Goal: Communication & Community: Answer question/provide support

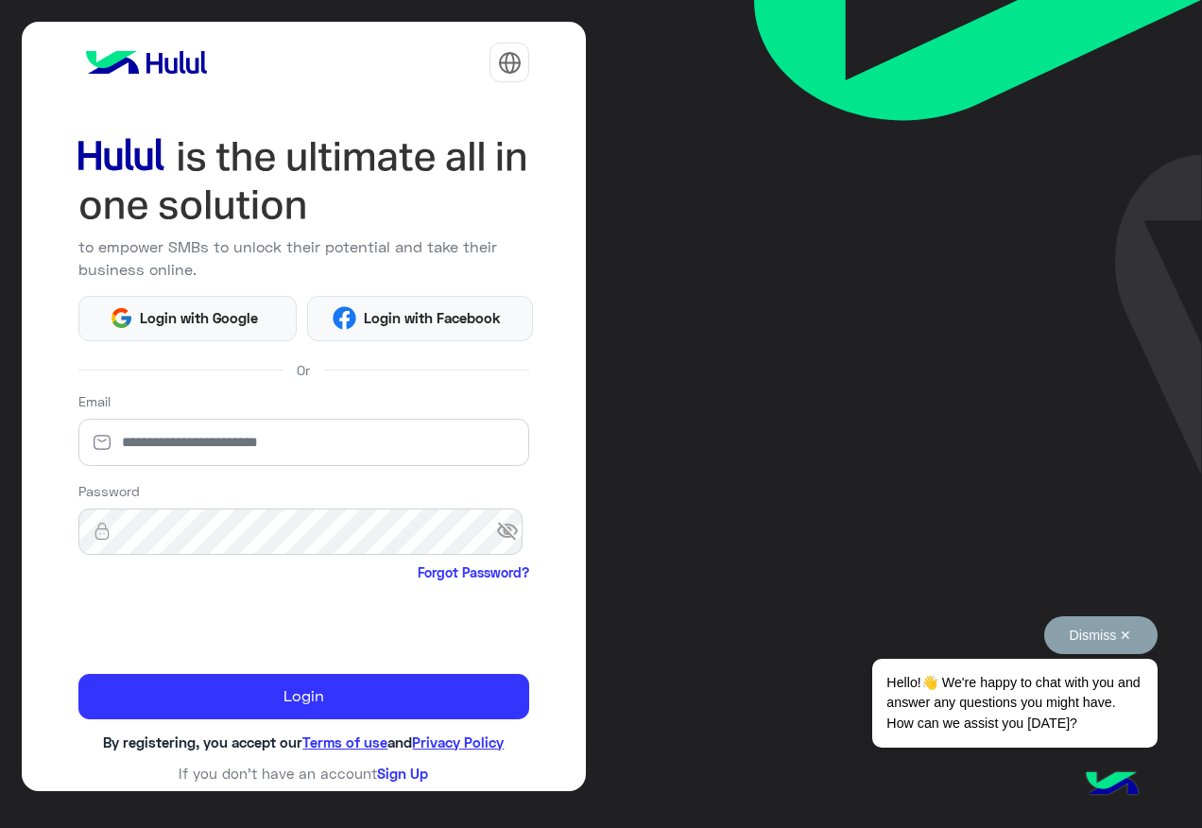
click at [1103, 631] on button "Dismiss ✕" at bounding box center [1100, 635] width 113 height 38
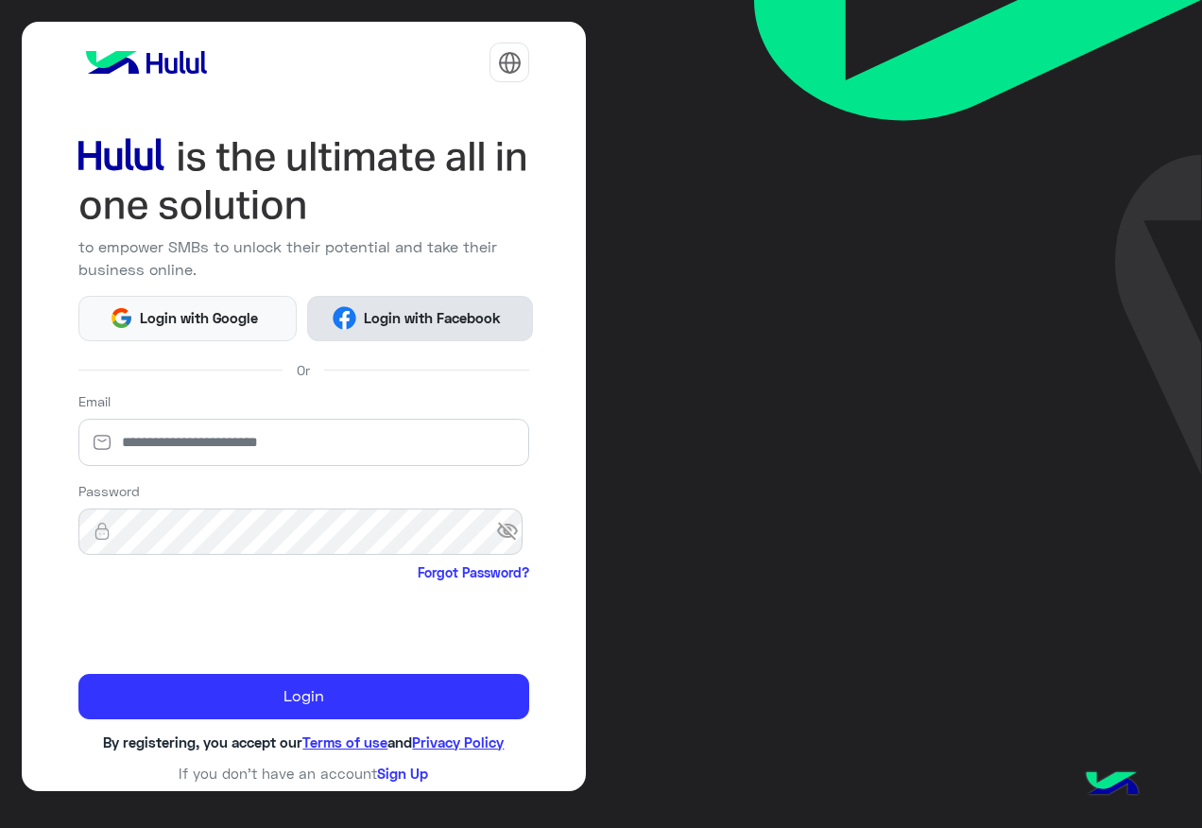
click at [309, 317] on button "Login with Facebook" at bounding box center [420, 318] width 226 height 45
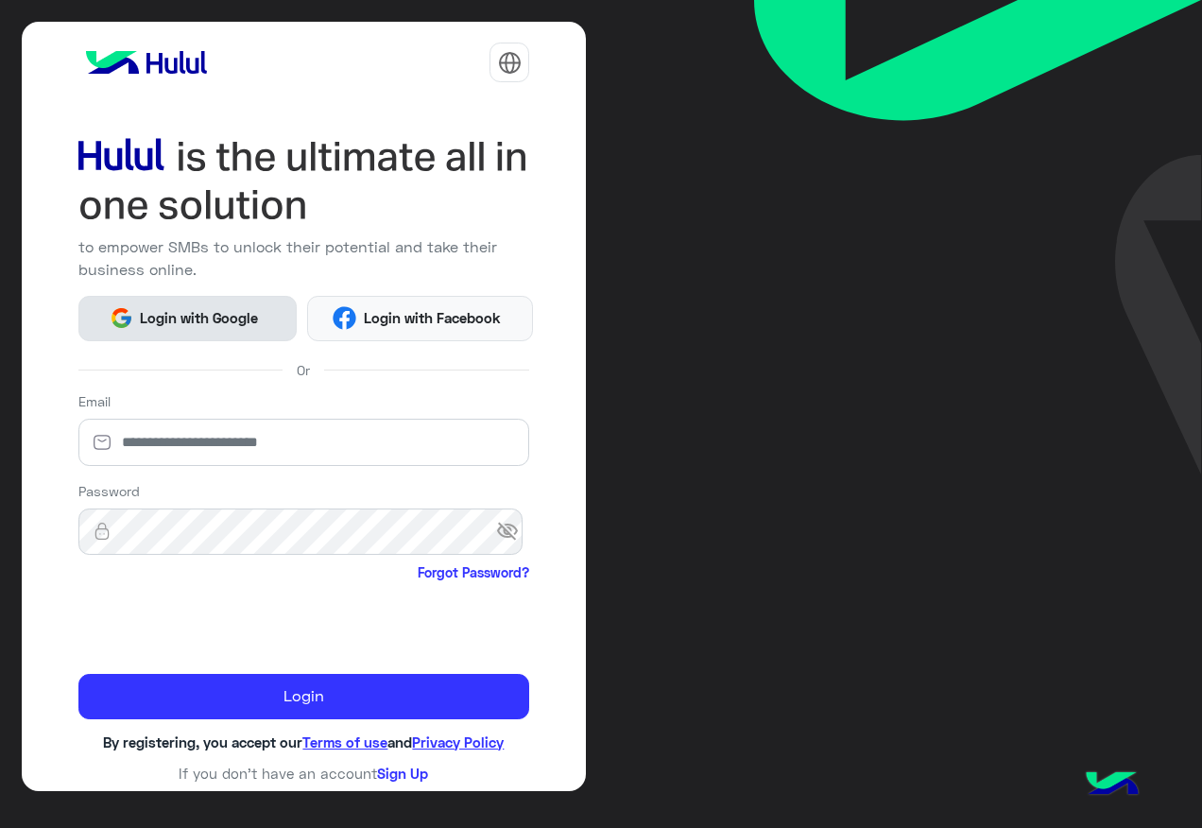
click at [211, 313] on span "Login with Google" at bounding box center [199, 318] width 132 height 22
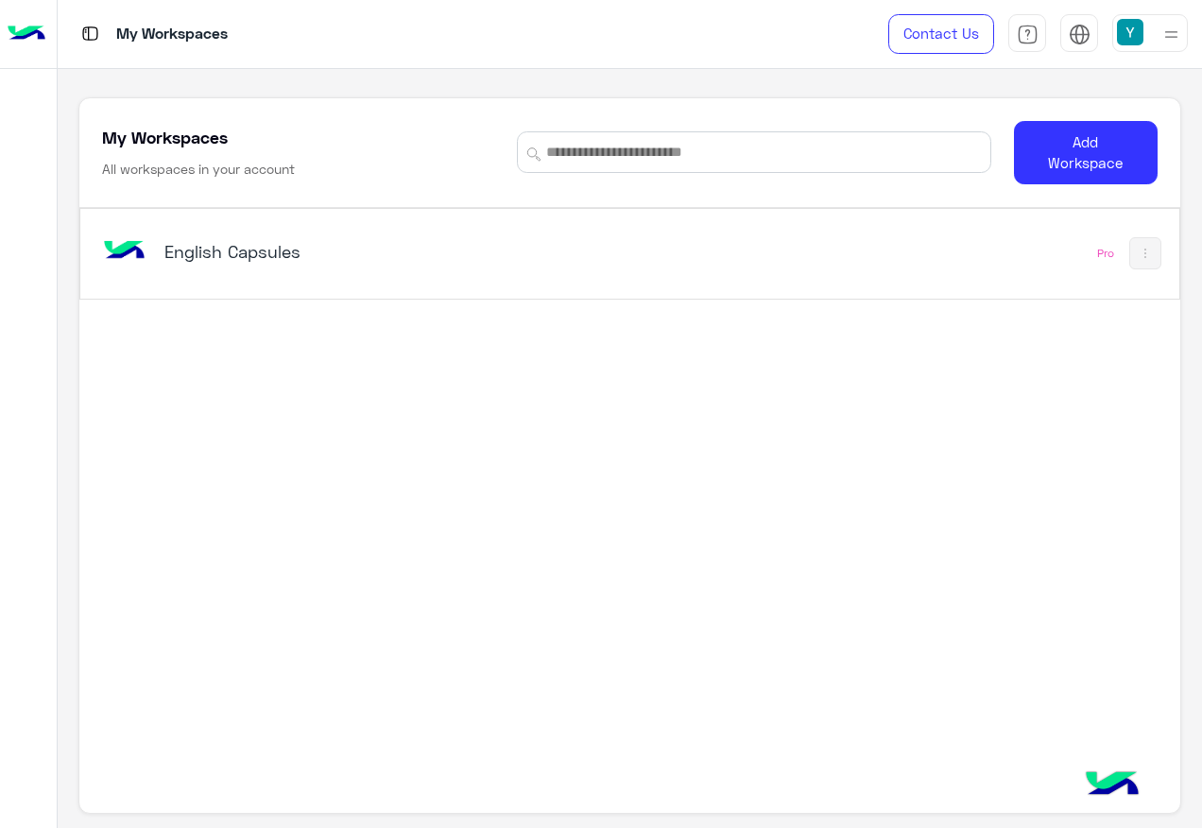
click at [217, 287] on div "English Capsules Pro" at bounding box center [629, 254] width 1098 height 90
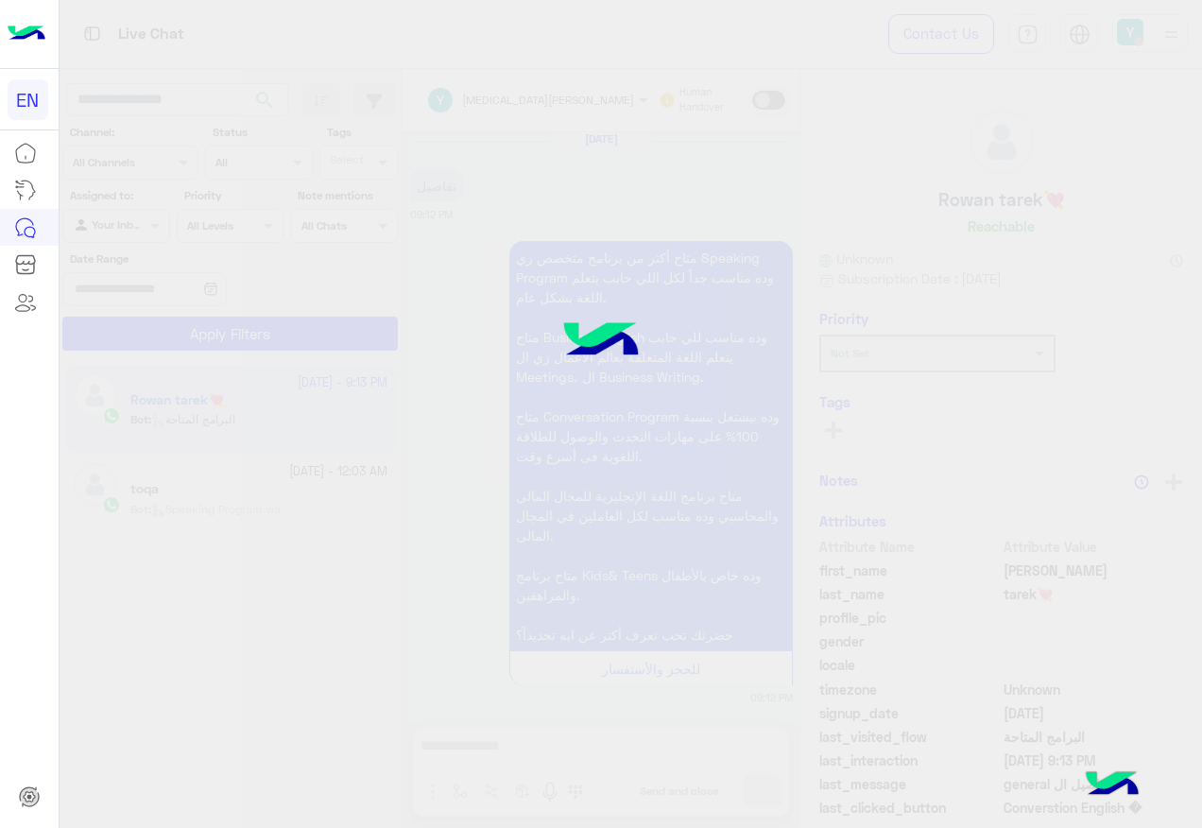
scroll to position [1976, 0]
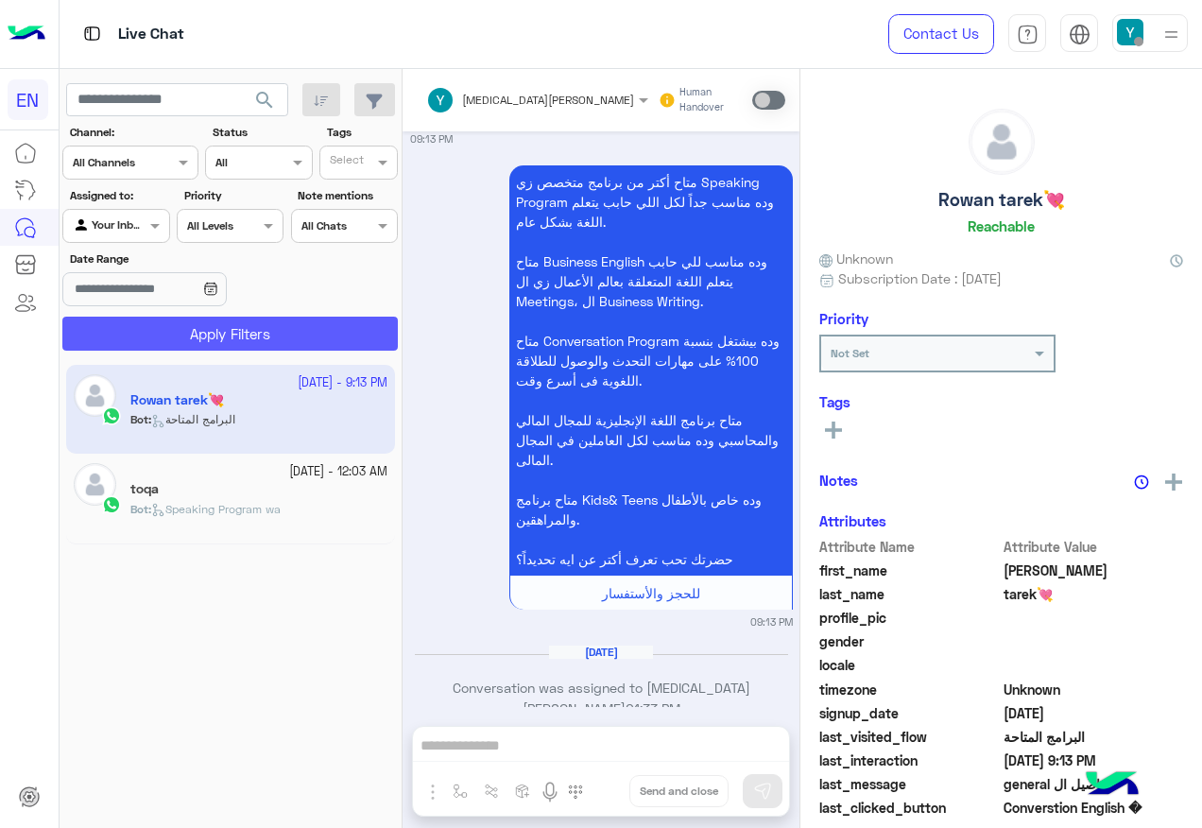
click at [233, 333] on button "Apply Filters" at bounding box center [229, 334] width 335 height 34
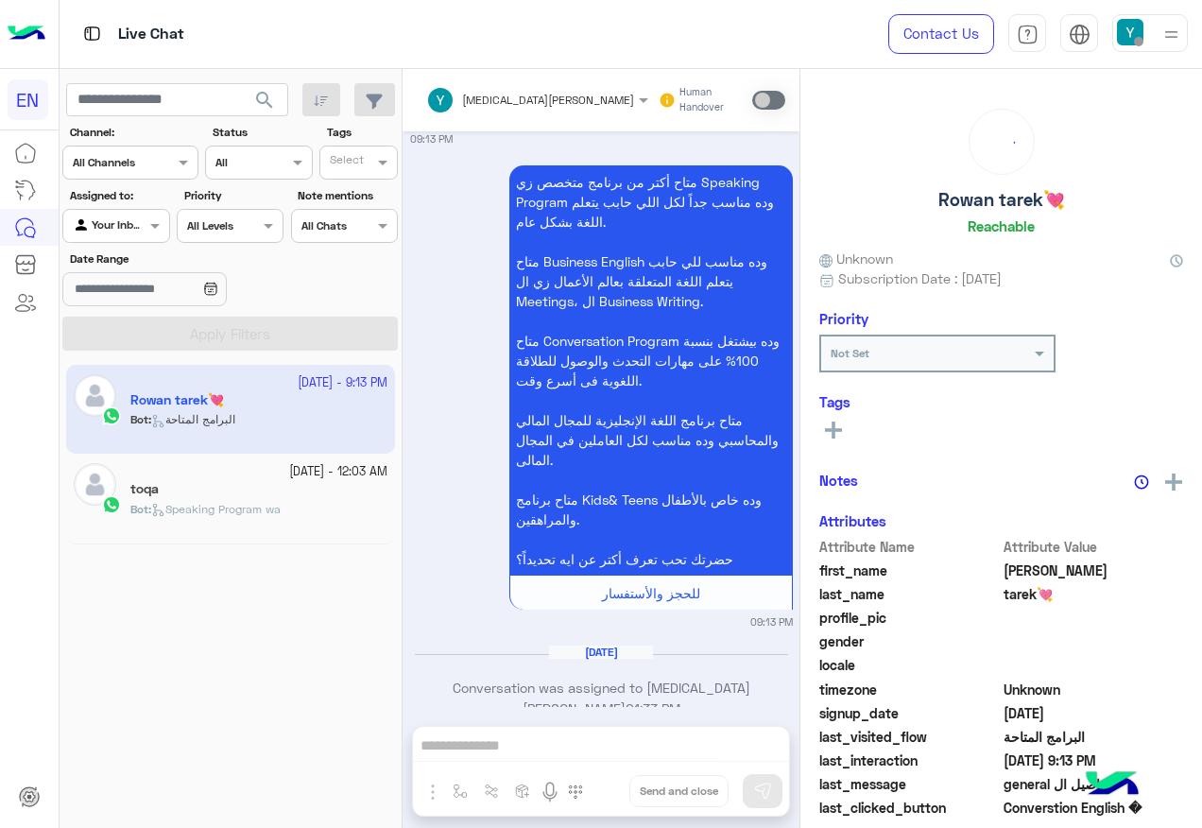
click at [122, 242] on div "Agent Filter Your Inbox" at bounding box center [115, 226] width 107 height 34
click at [128, 373] on b "Your Team" at bounding box center [123, 371] width 64 height 16
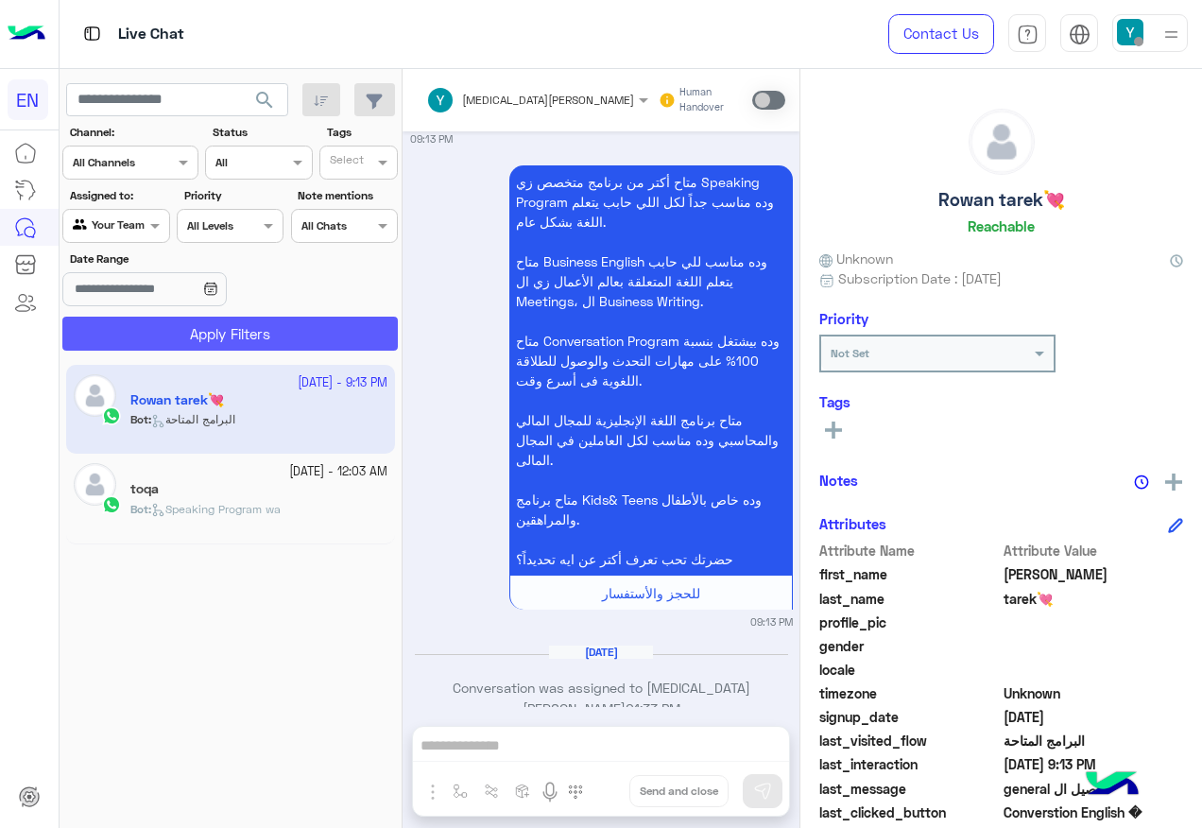
click at [156, 347] on button "Apply Filters" at bounding box center [229, 334] width 335 height 34
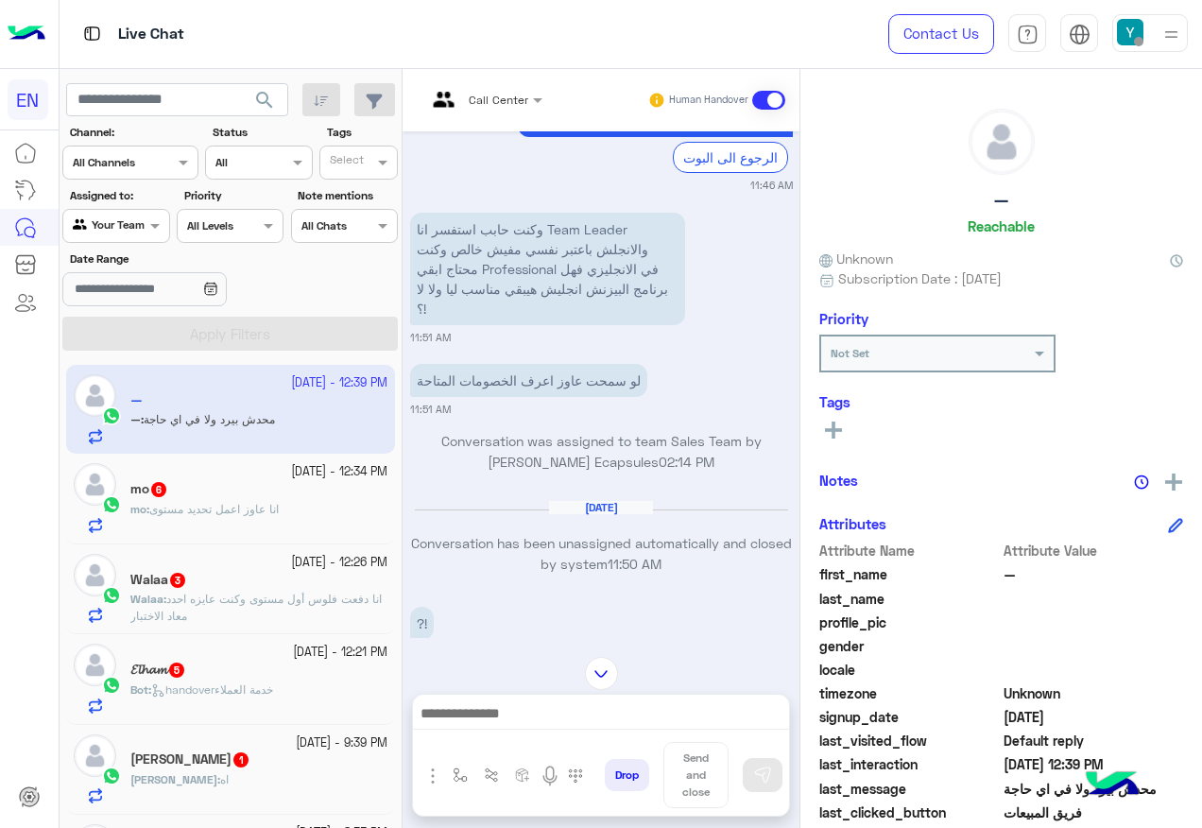
scroll to position [2594, 0]
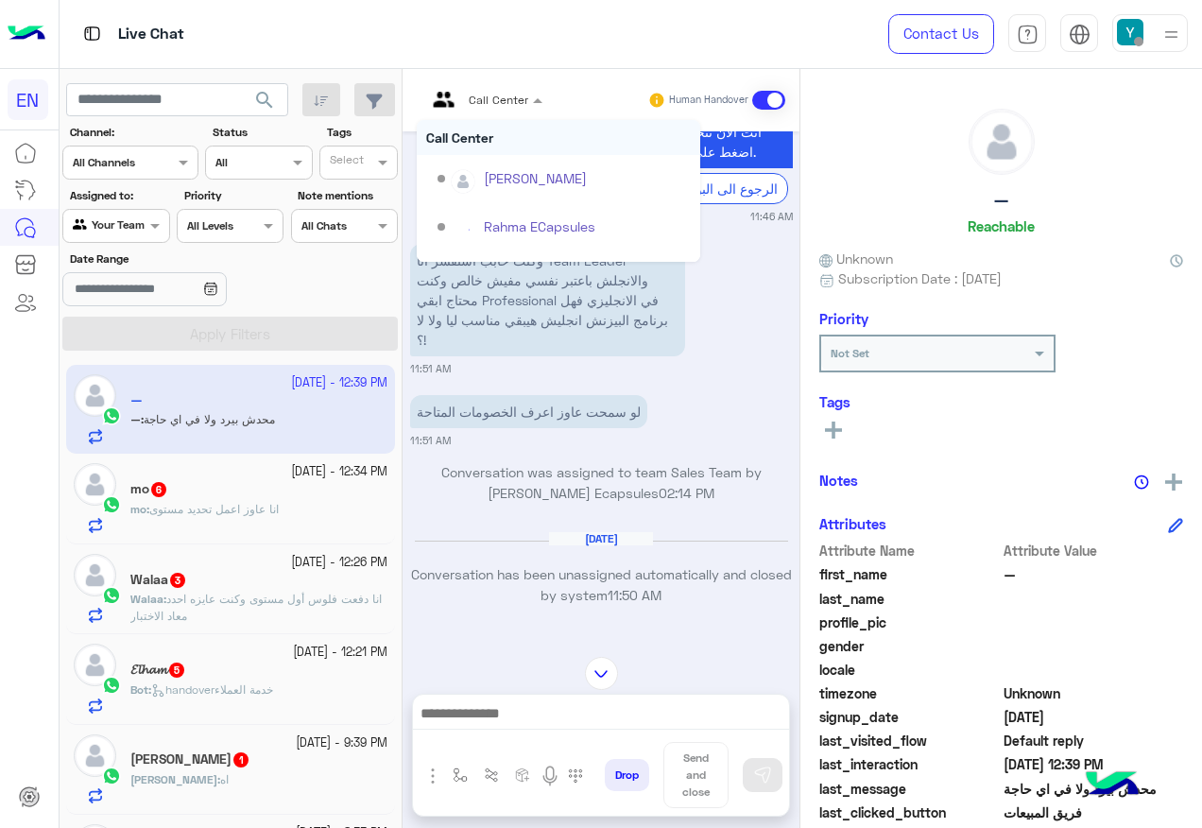
click at [503, 103] on div at bounding box center [484, 97] width 135 height 18
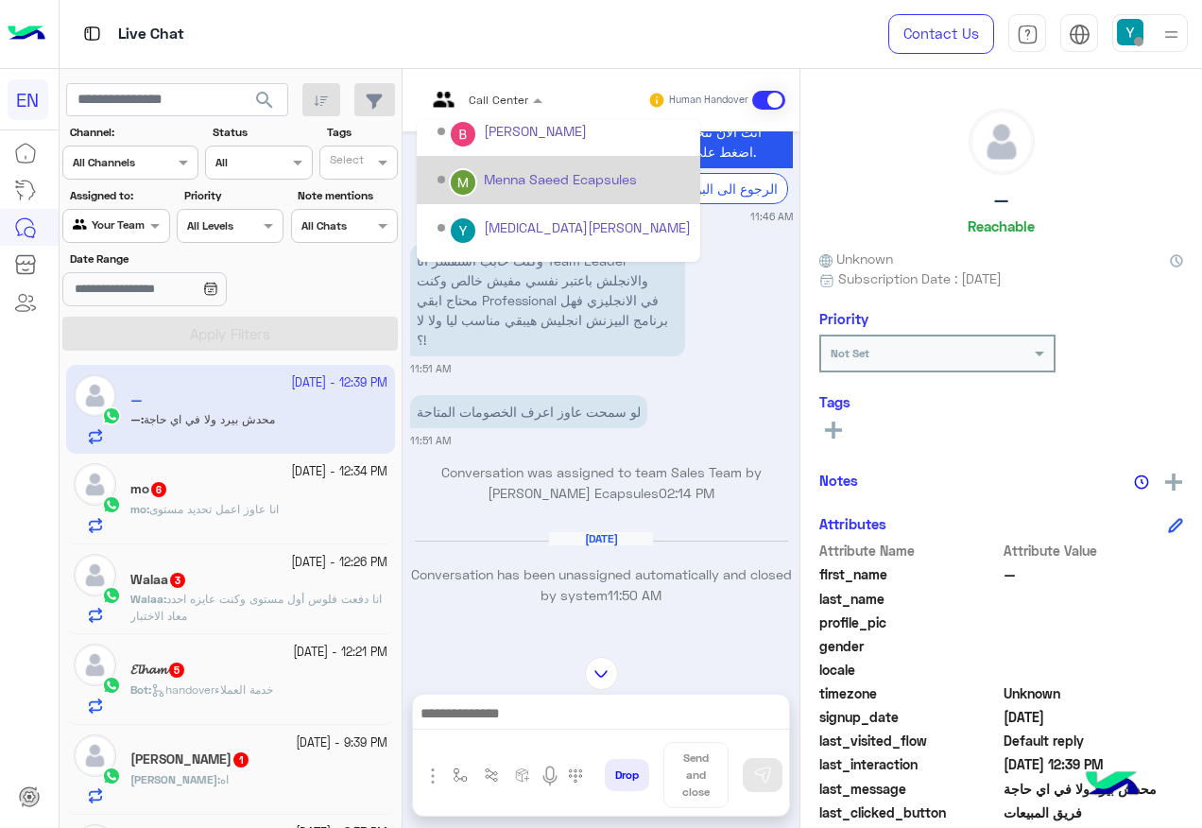
scroll to position [283, 0]
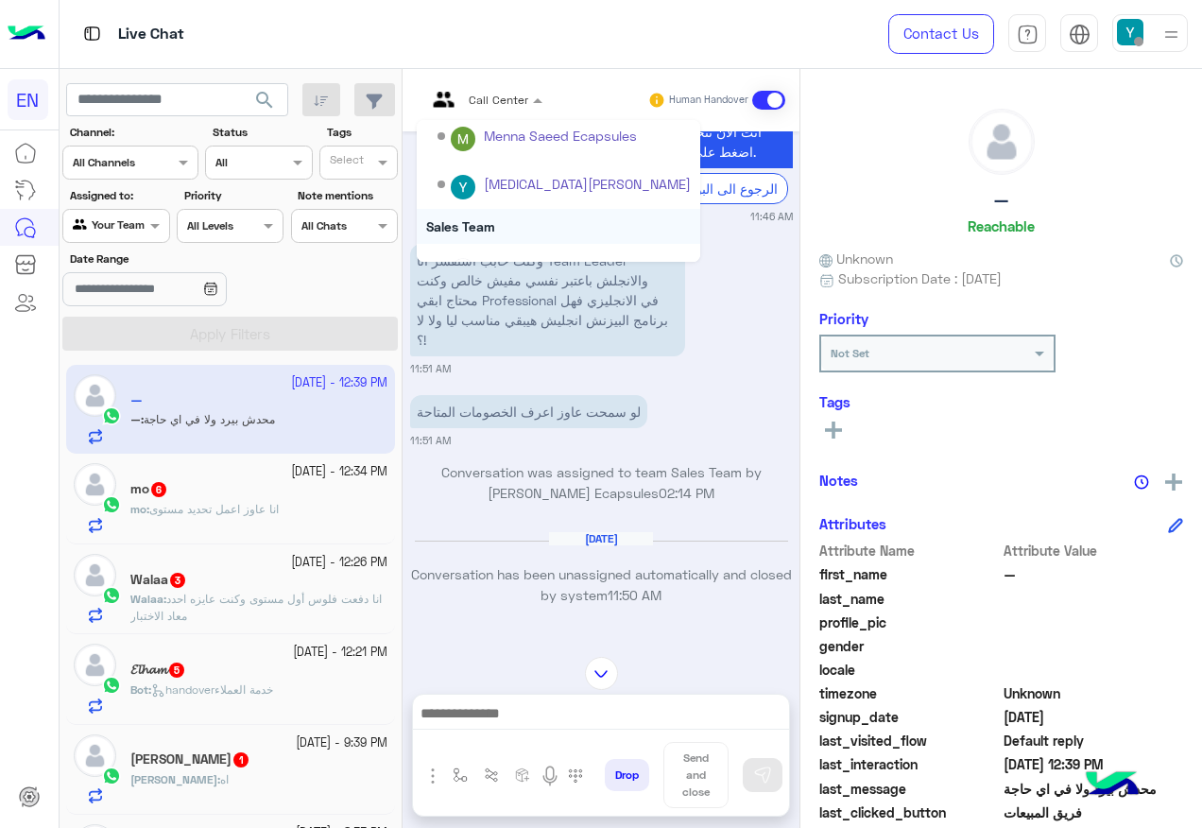
click at [522, 222] on div "Sales Team" at bounding box center [558, 226] width 283 height 35
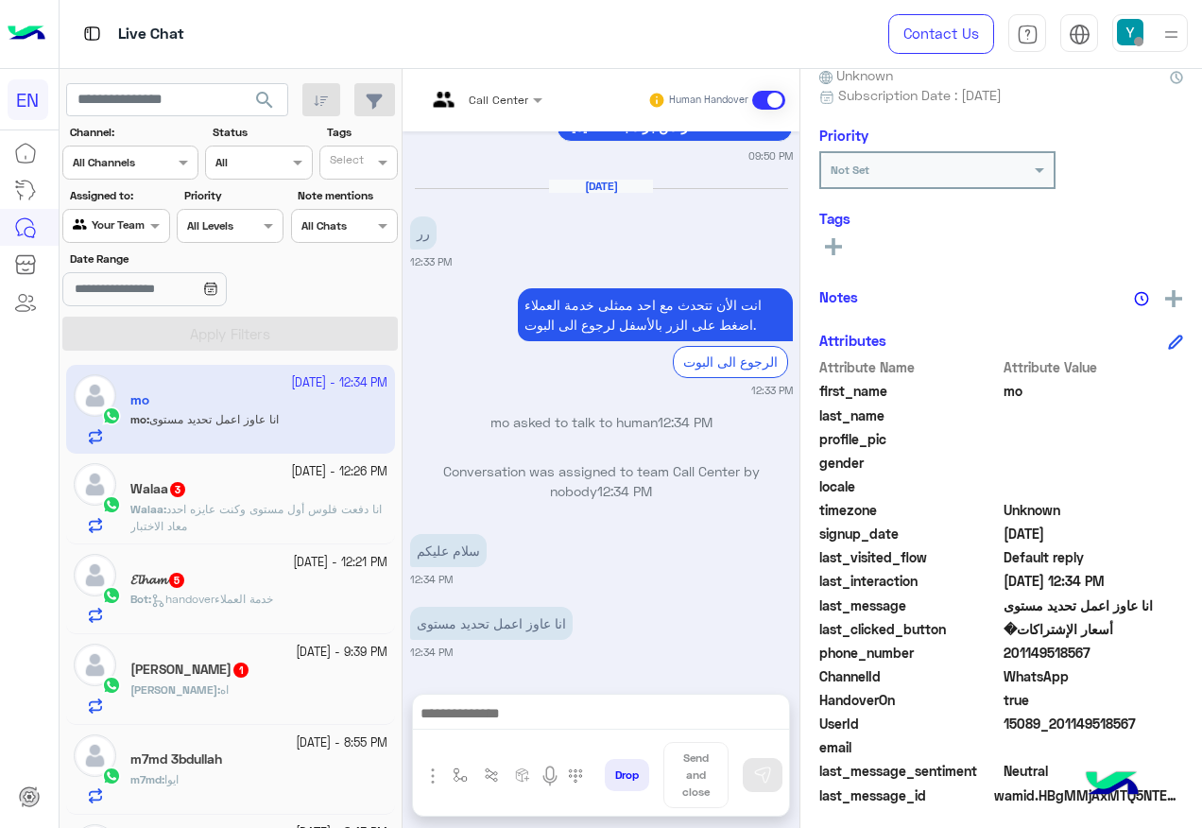
scroll to position [190, 0]
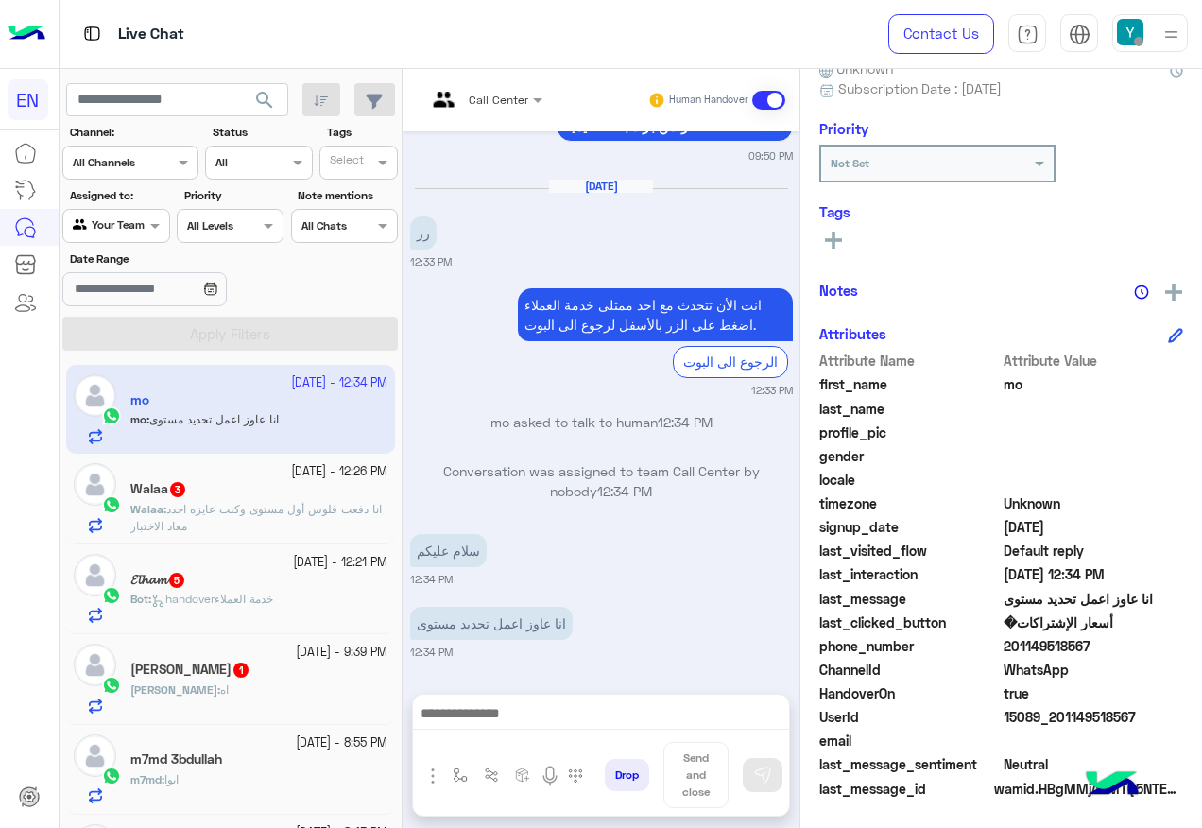
drag, startPoint x: 1006, startPoint y: 646, endPoint x: 1087, endPoint y: 646, distance: 80.3
click at [1087, 646] on span "201149518567" at bounding box center [1093, 646] width 180 height 20
copy span "01149518567"
click at [494, 94] on input "text" at bounding box center [461, 97] width 70 height 17
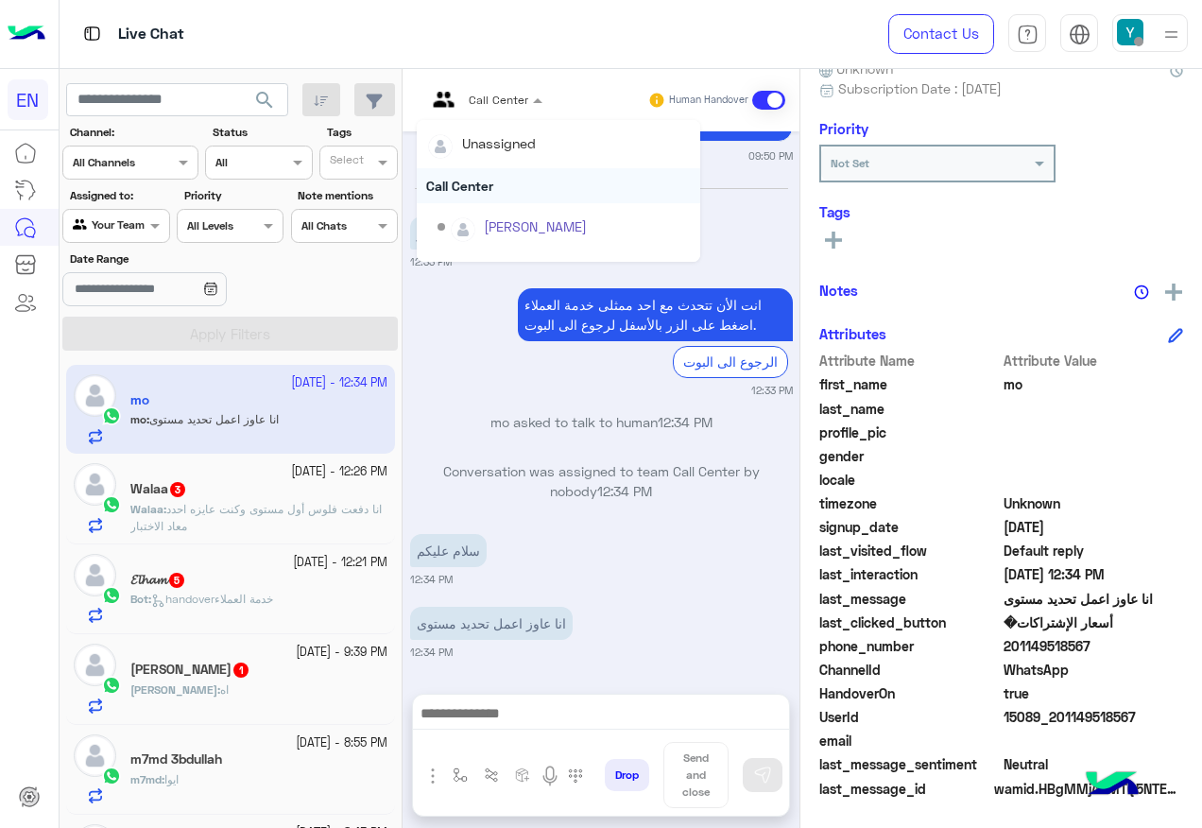
scroll to position [314, 0]
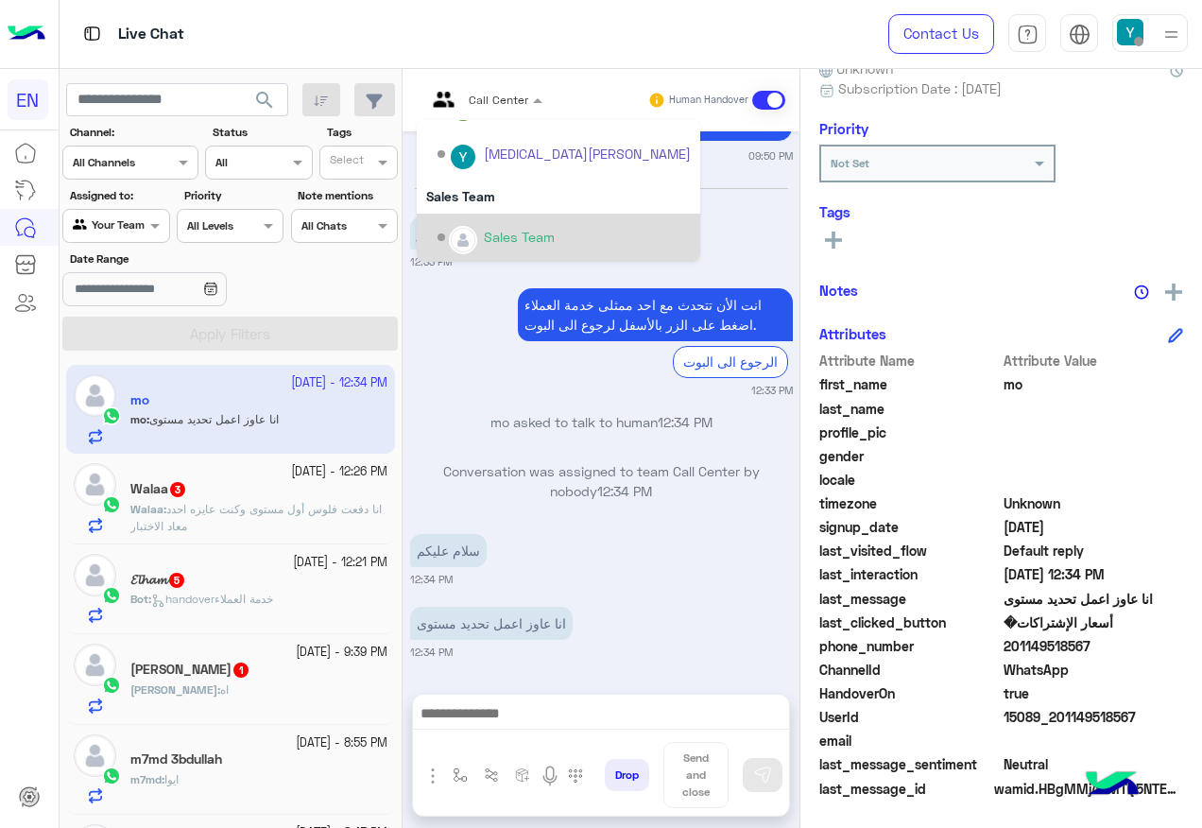
click at [505, 218] on div "Sales Team" at bounding box center [558, 238] width 283 height 48
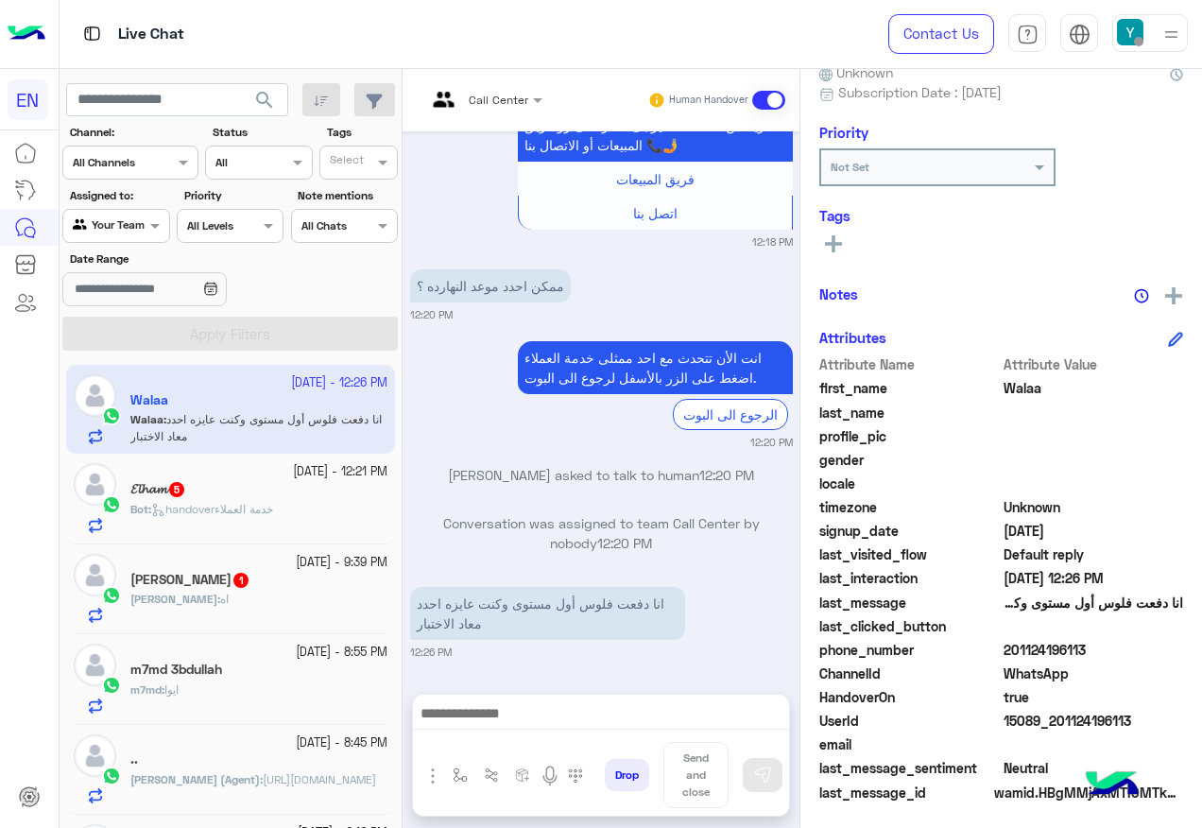
scroll to position [190, 0]
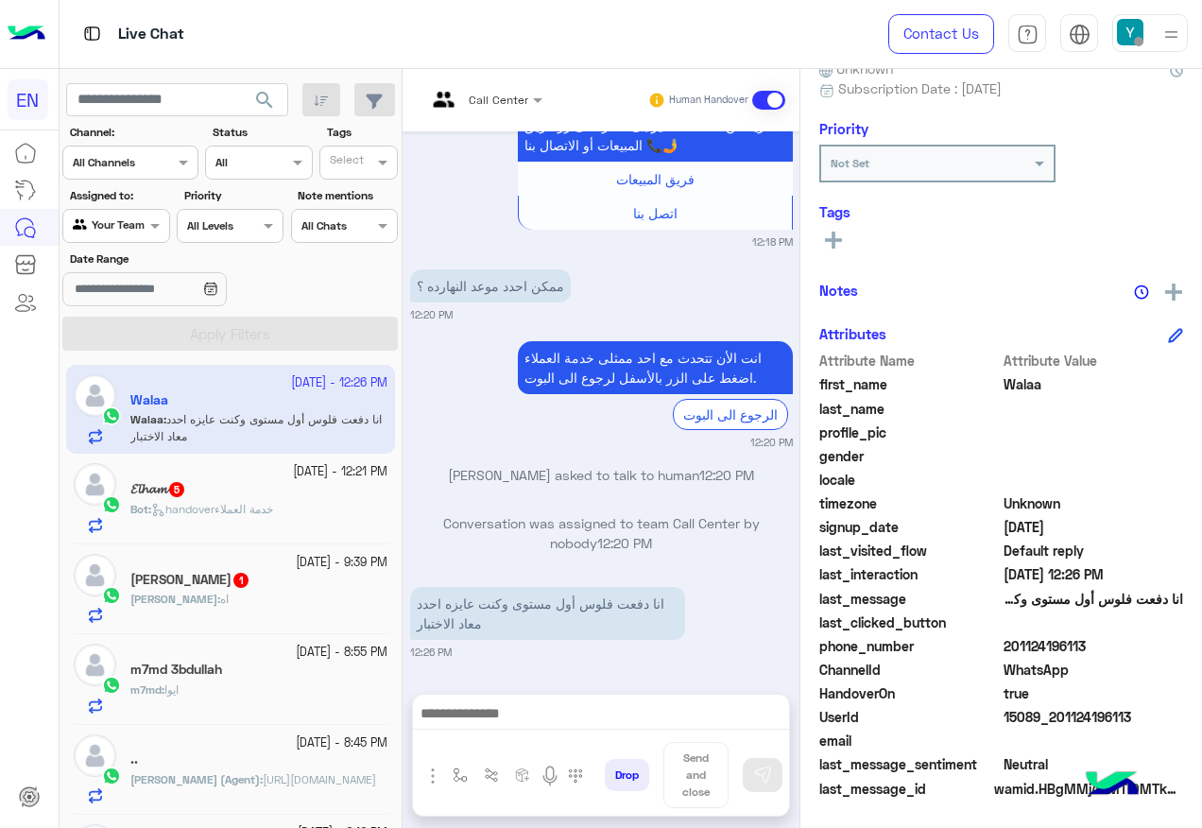
click at [1025, 639] on span "201124196113" at bounding box center [1093, 646] width 180 height 20
copy span "201124196113"
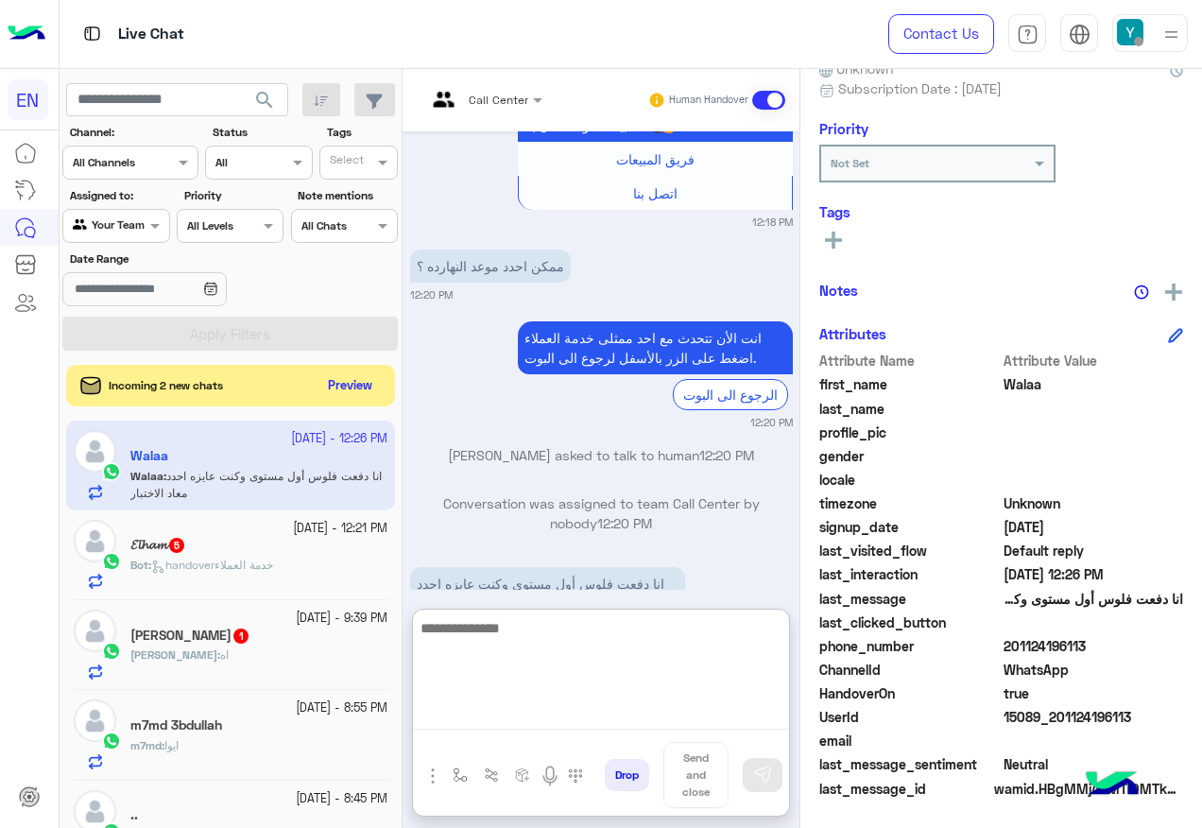
click at [575, 706] on textarea at bounding box center [601, 672] width 376 height 113
paste textarea "**********"
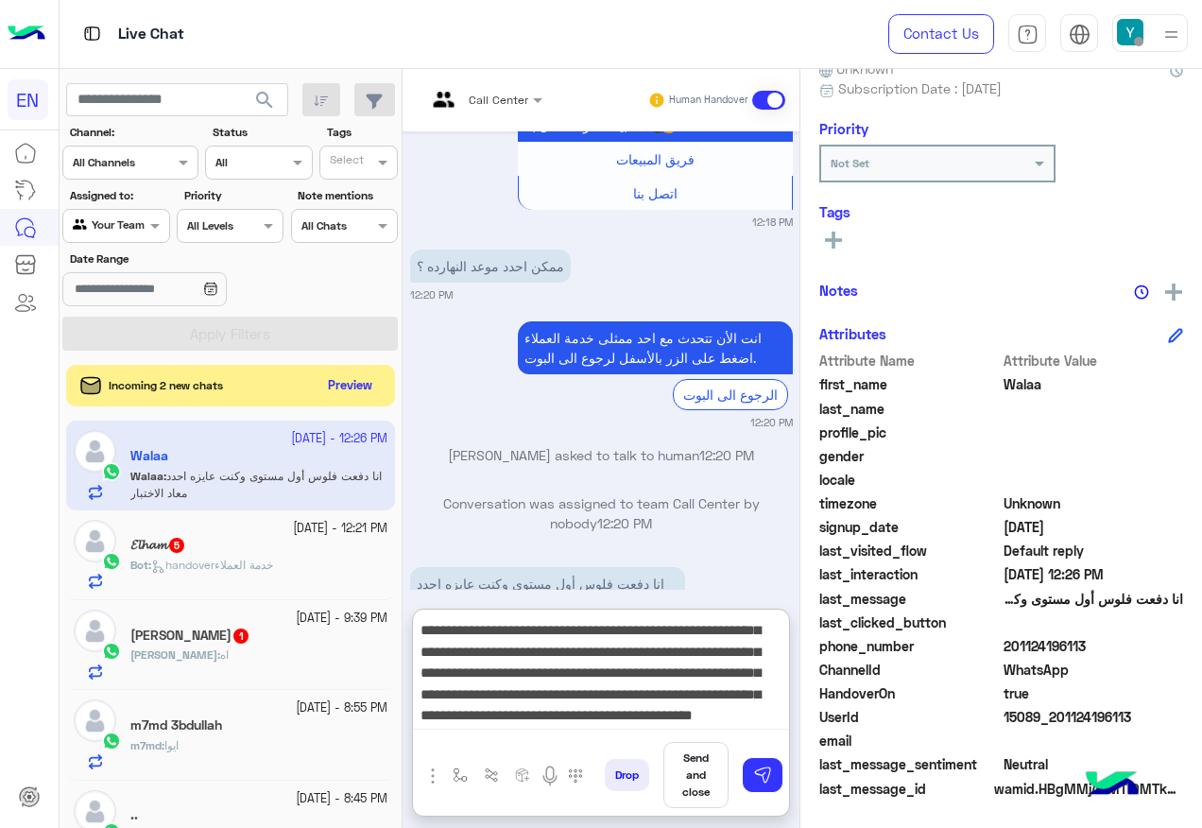
scroll to position [790, 0]
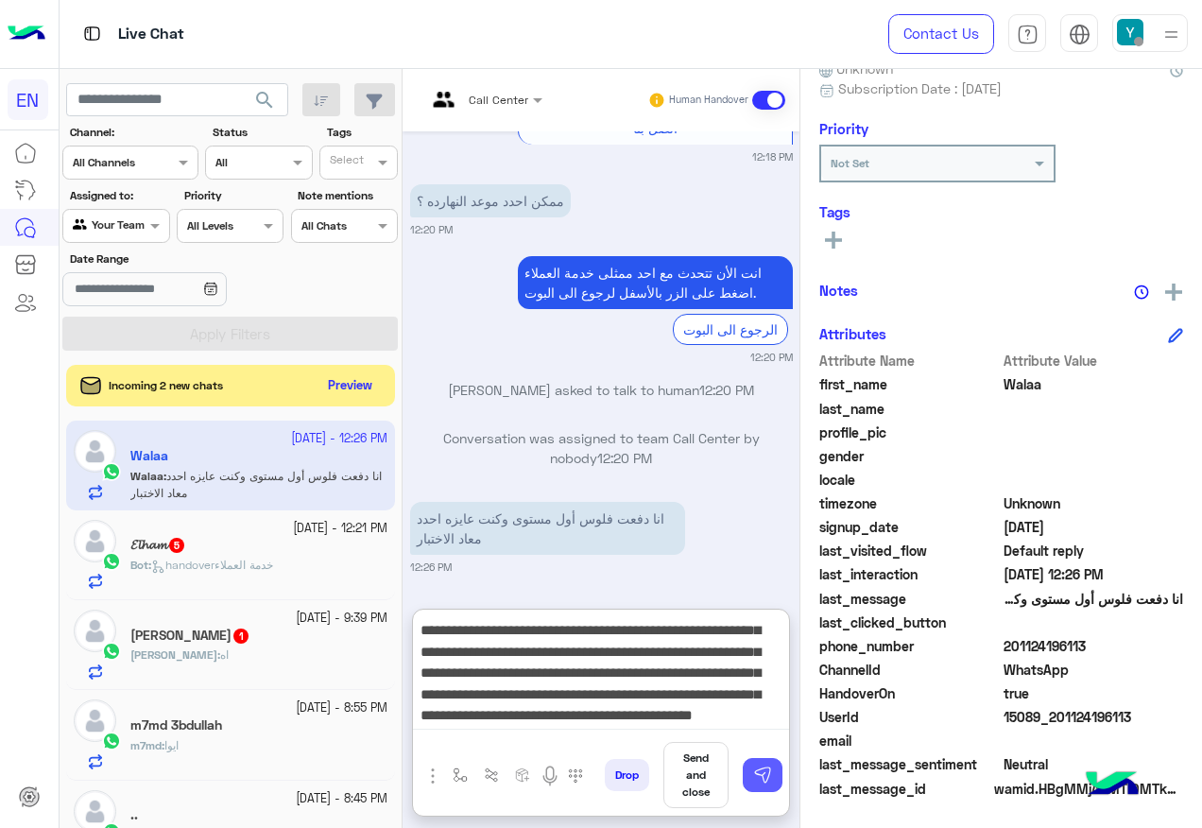
type textarea "**********"
click at [761, 770] on img at bounding box center [762, 774] width 19 height 19
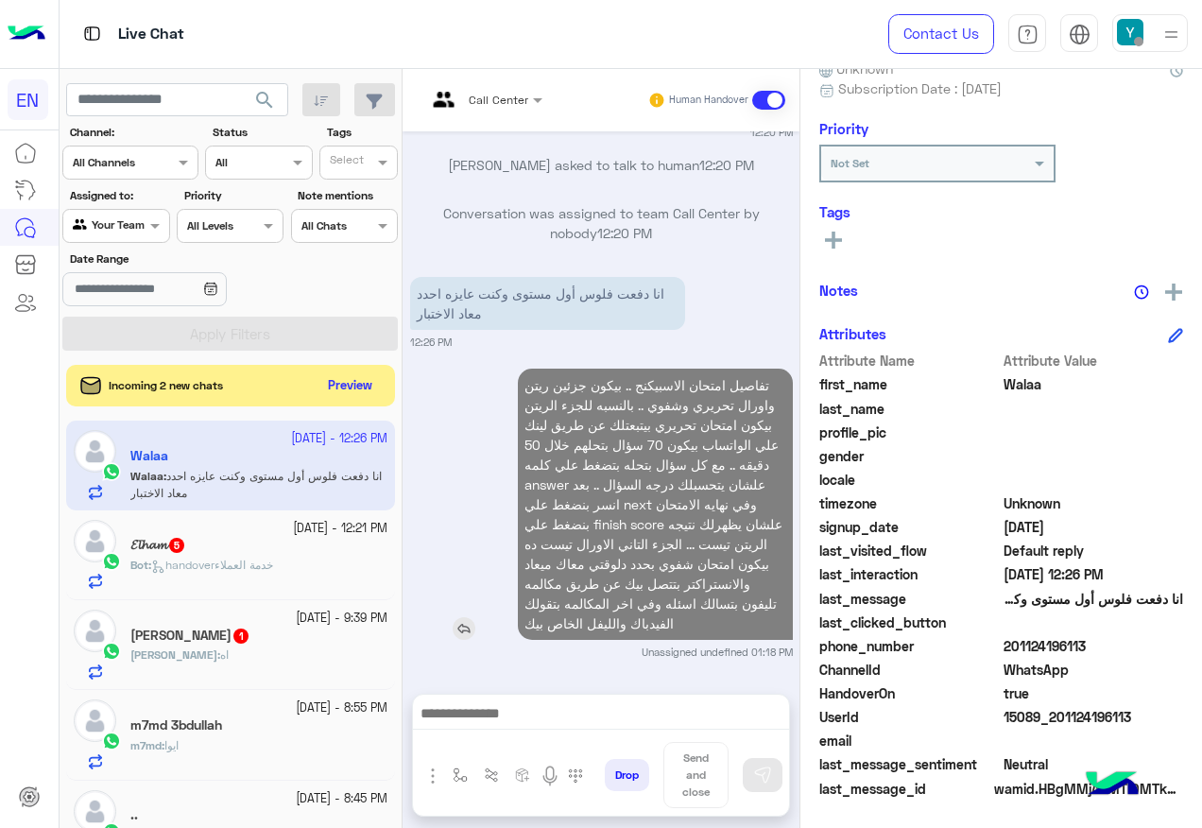
scroll to position [1064, 0]
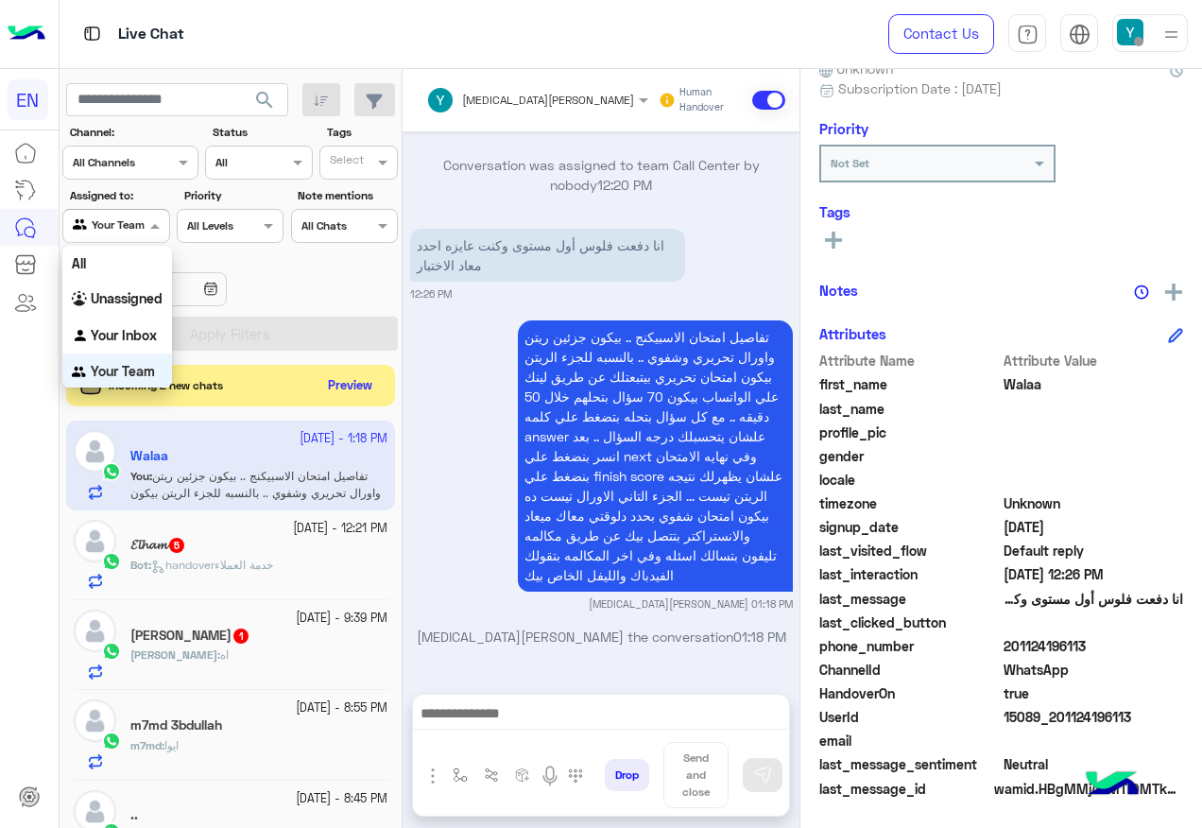
click at [129, 237] on div "Agent Filter Your Team" at bounding box center [115, 226] width 107 height 34
click at [137, 333] on b "Your Inbox" at bounding box center [124, 334] width 66 height 16
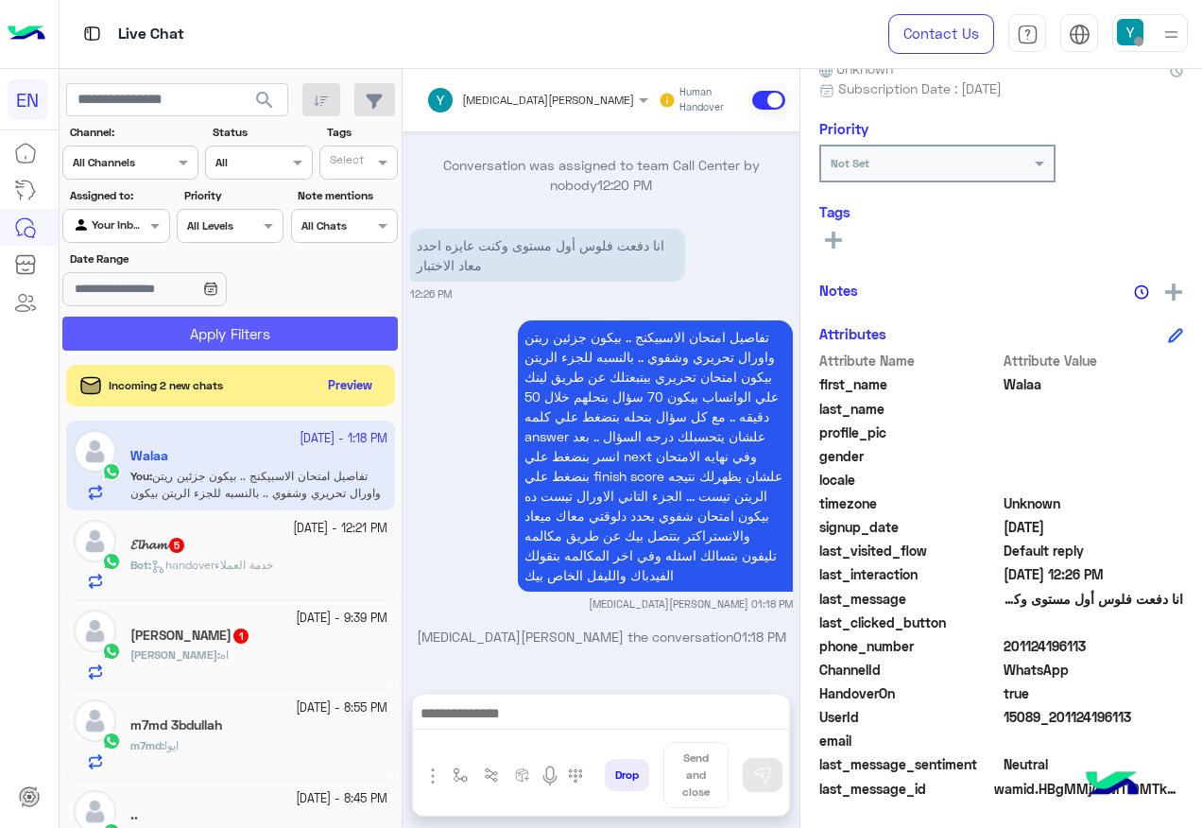
click at [138, 334] on button "Apply Filters" at bounding box center [229, 334] width 335 height 34
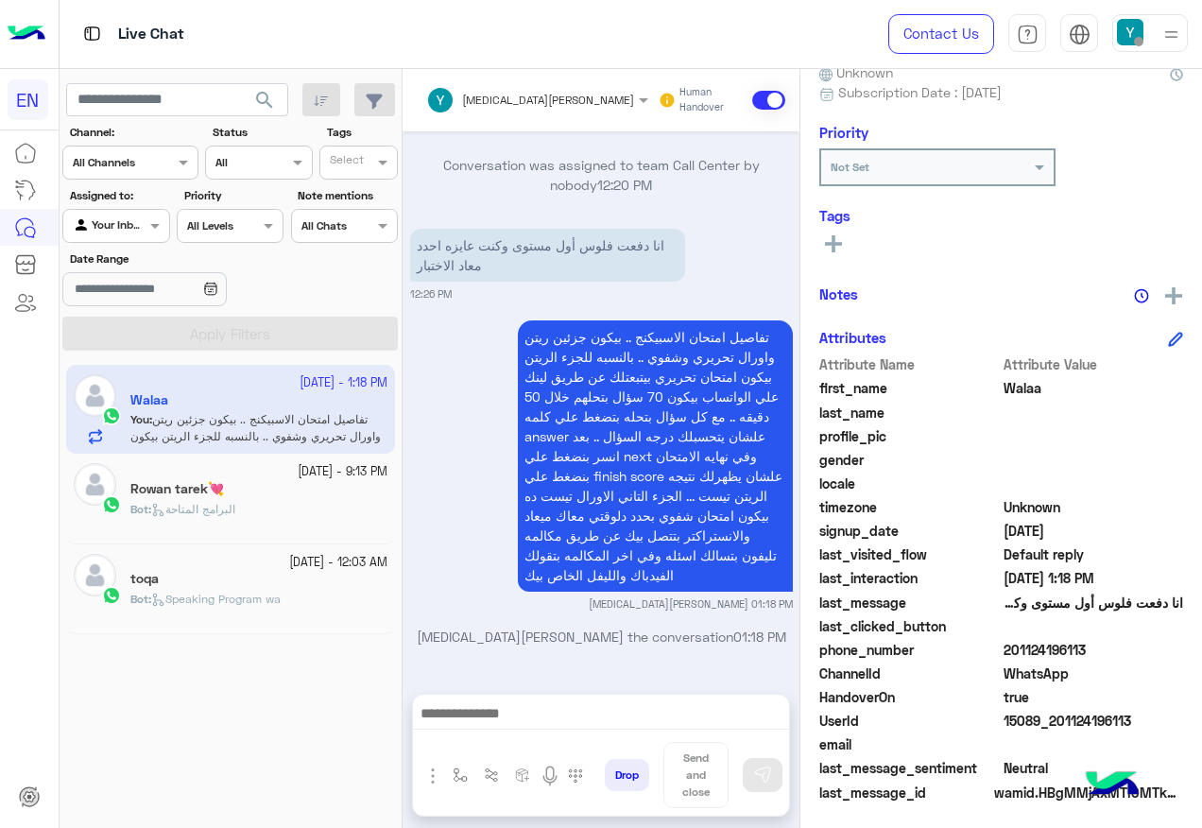
scroll to position [190, 0]
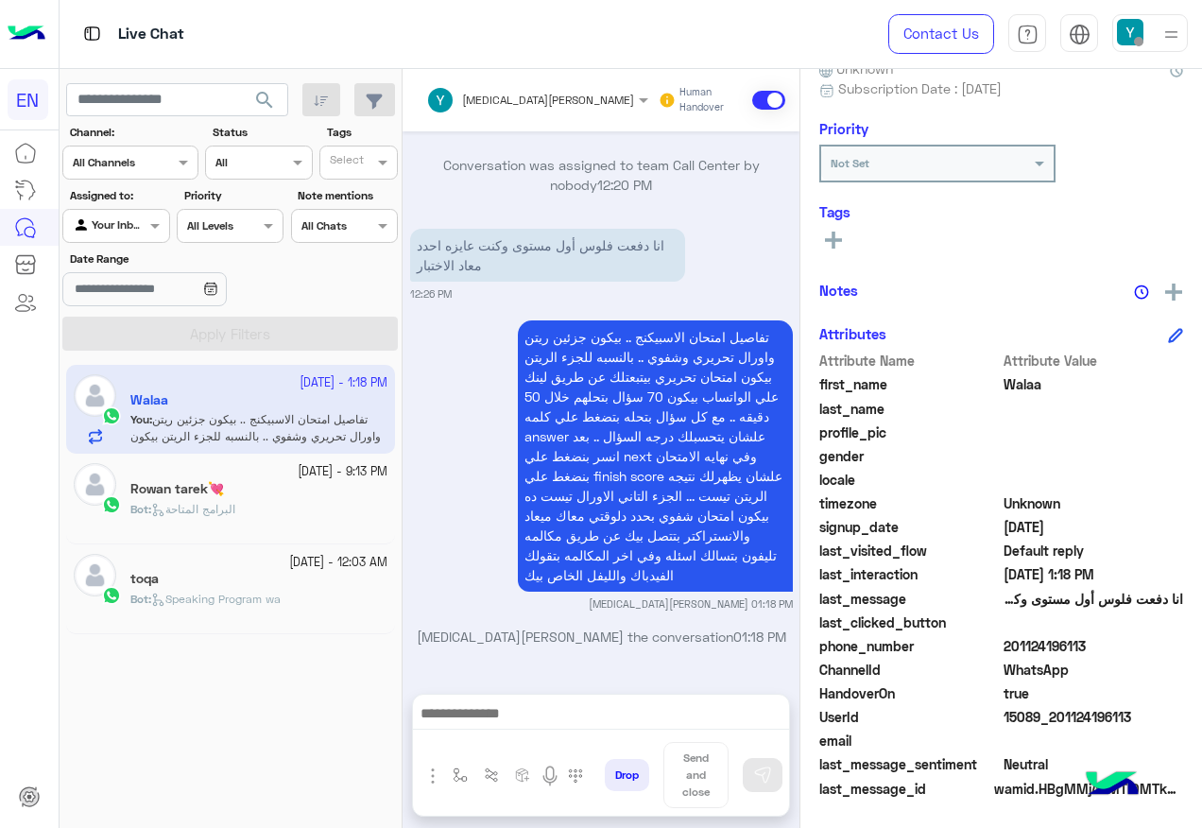
drag, startPoint x: 1006, startPoint y: 643, endPoint x: 1086, endPoint y: 644, distance: 79.4
click at [1086, 644] on span "201124196113" at bounding box center [1093, 646] width 180 height 20
copy span "01124196113"
click at [536, 731] on div at bounding box center [601, 717] width 376 height 47
click at [545, 716] on textarea at bounding box center [601, 715] width 376 height 28
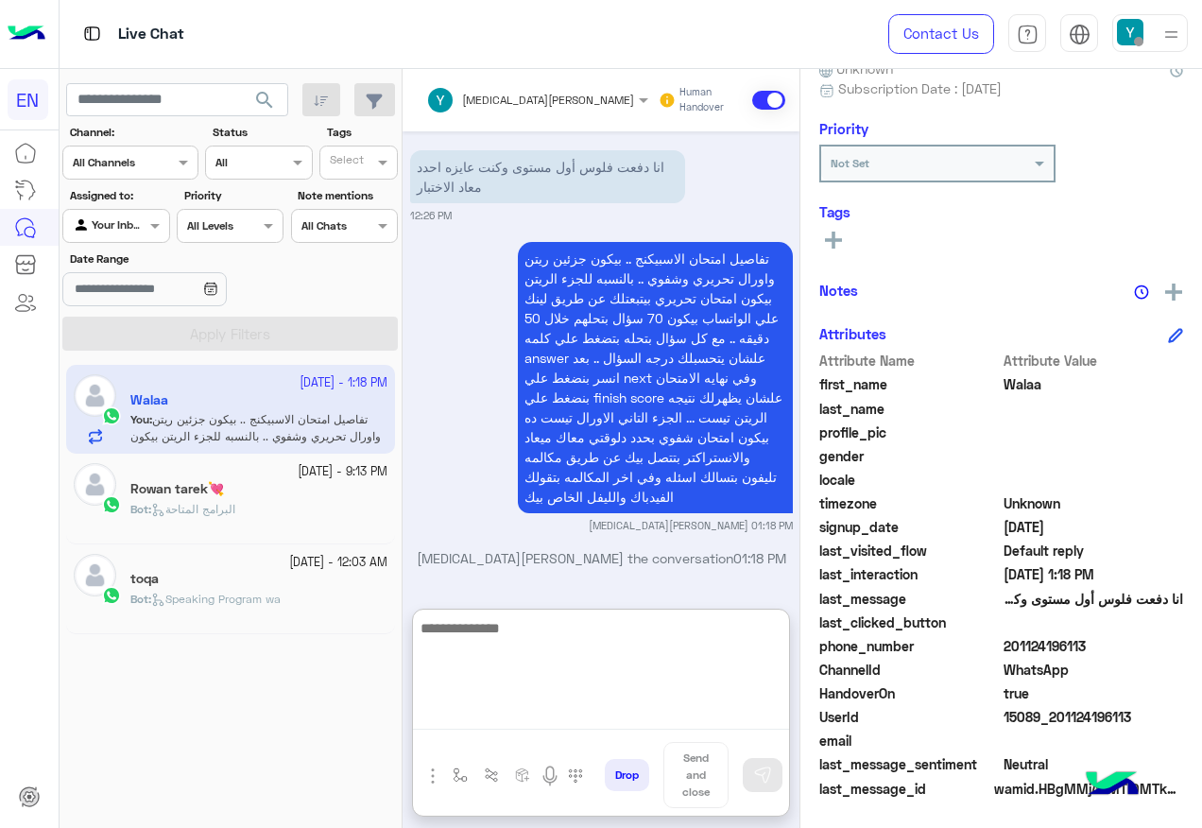
scroll to position [1149, 0]
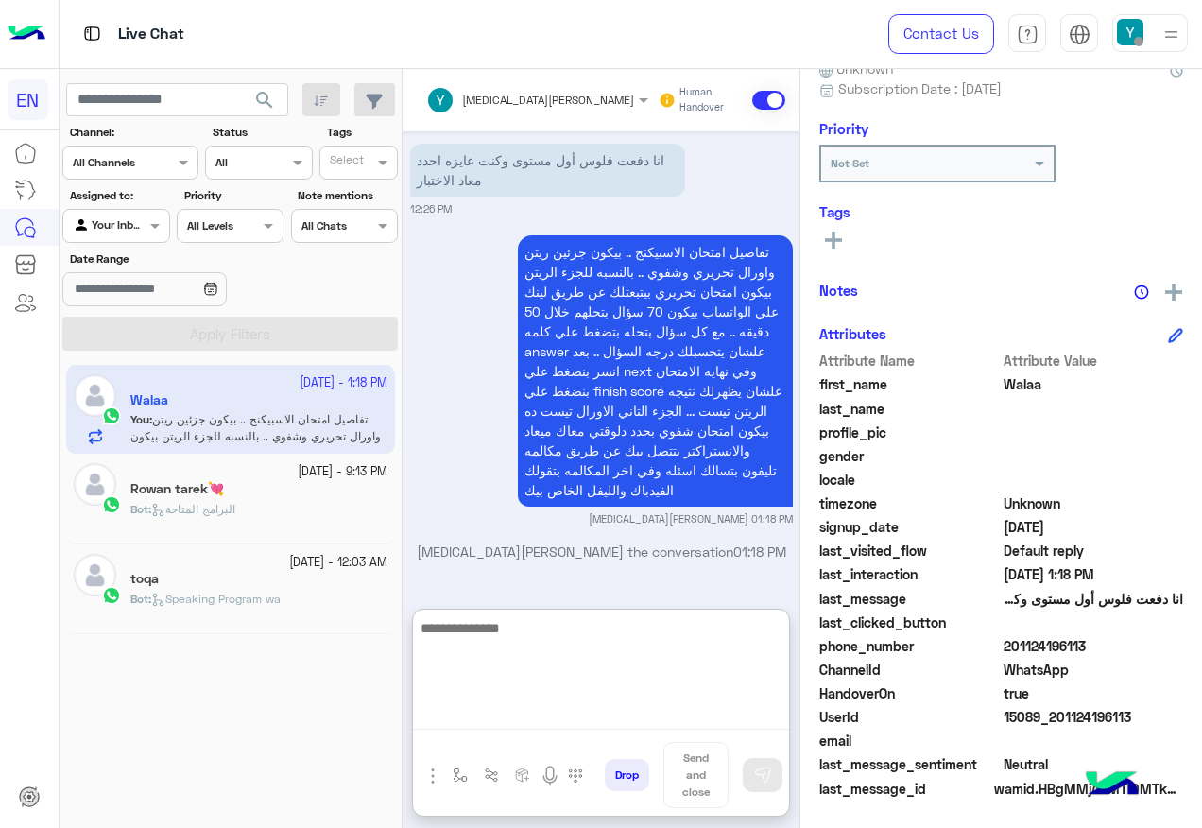
click at [610, 645] on textarea at bounding box center [601, 672] width 376 height 113
type textarea "**********"
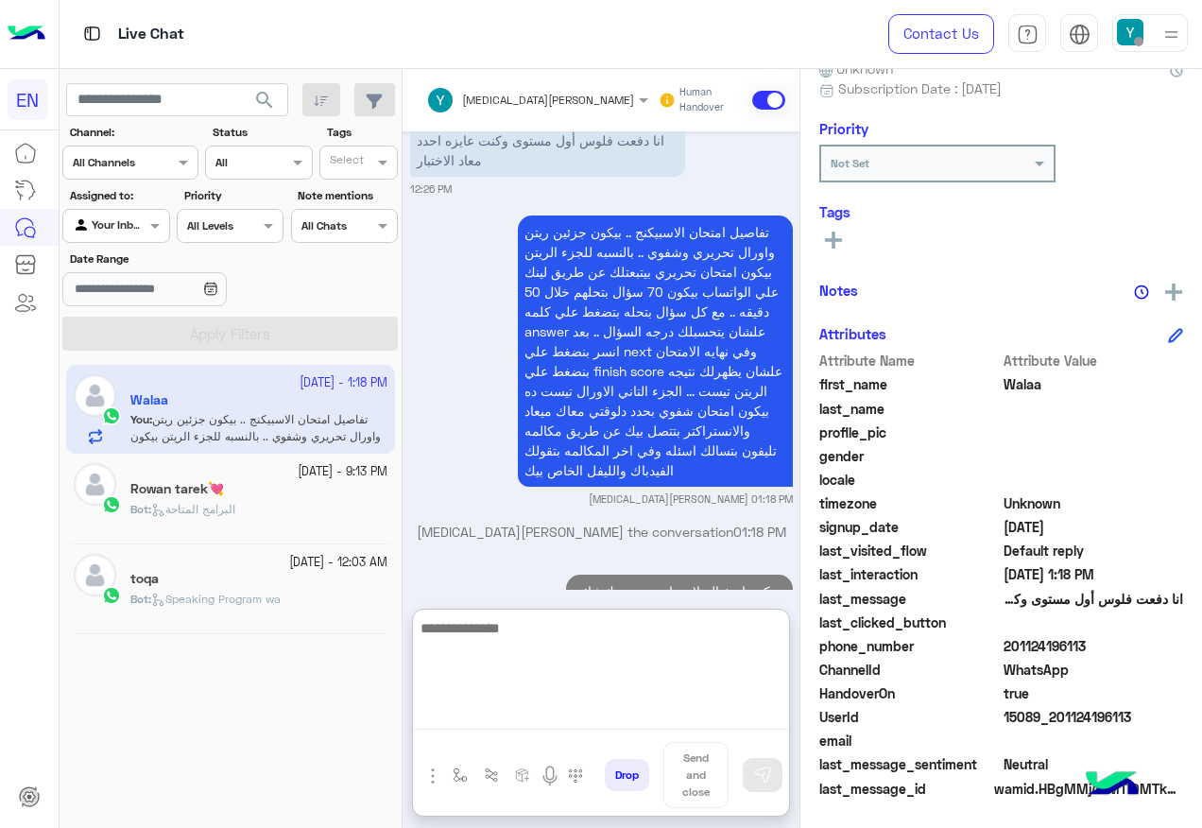
scroll to position [1222, 0]
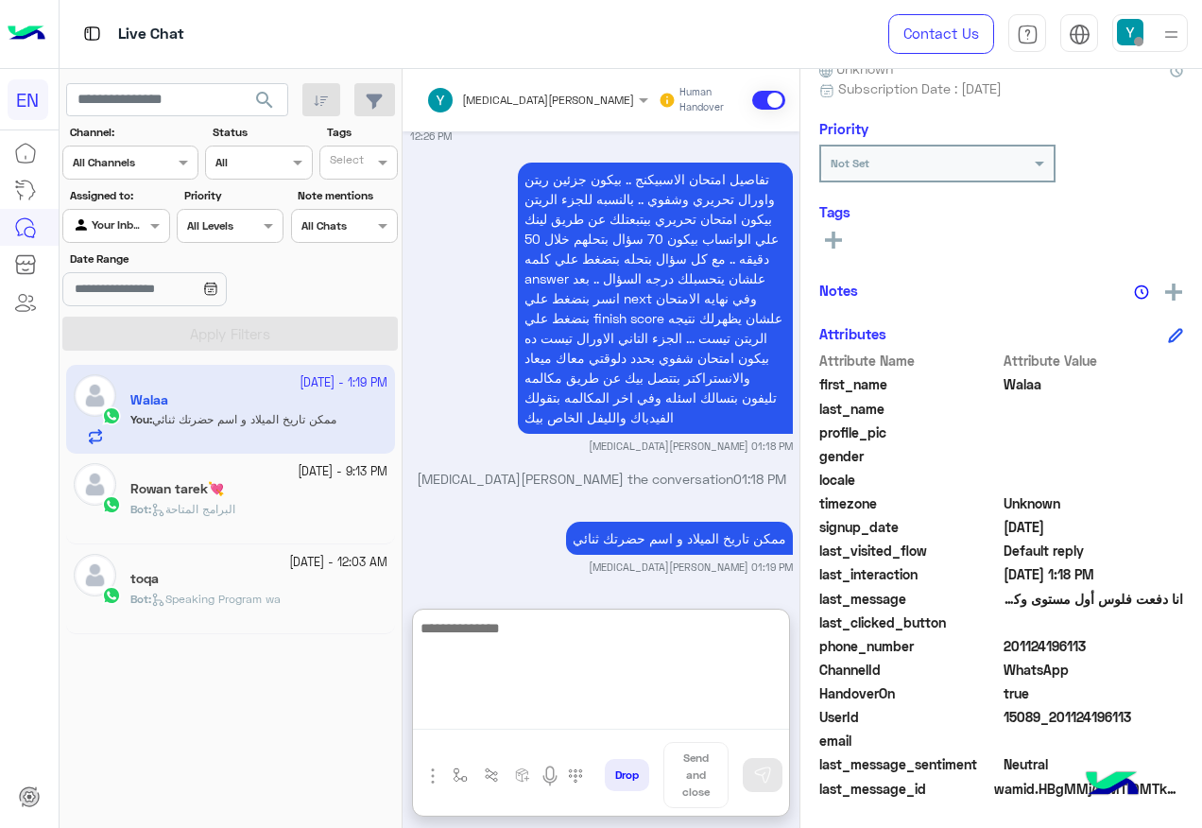
click at [127, 224] on div at bounding box center [115, 223] width 105 height 18
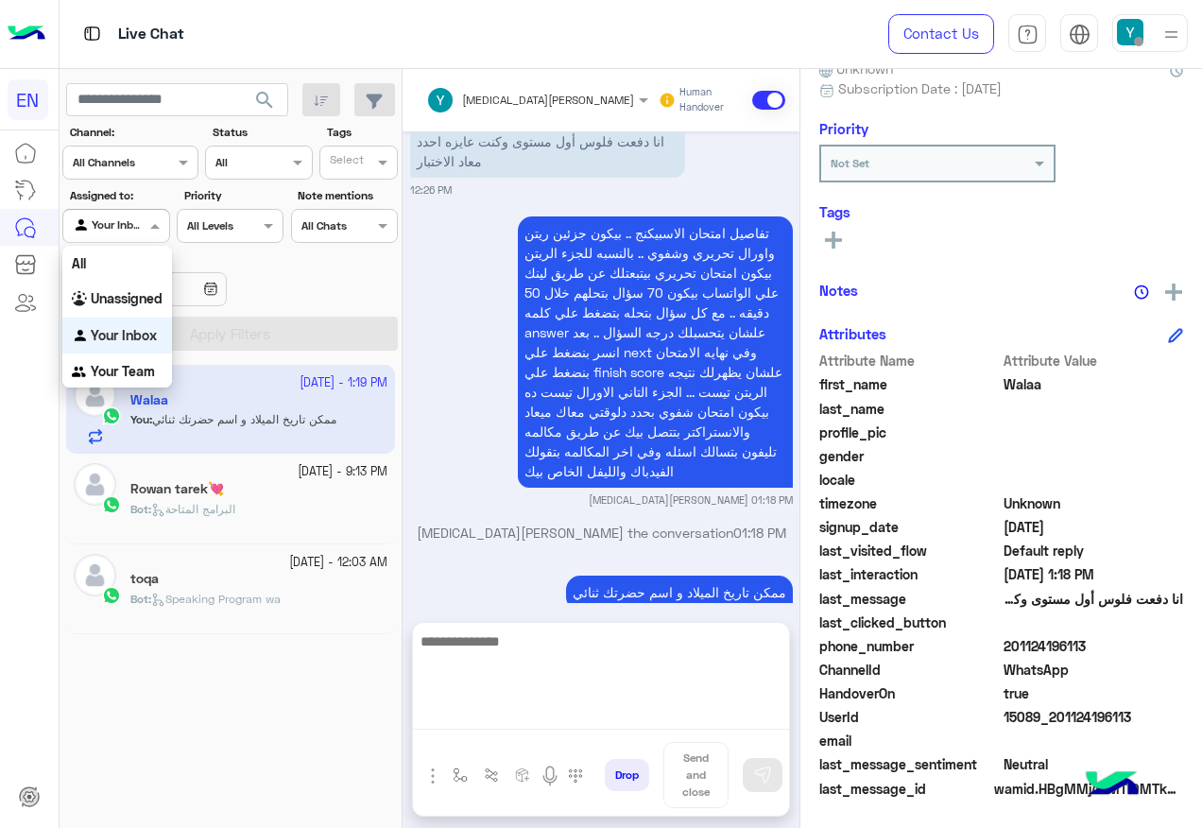
scroll to position [1137, 0]
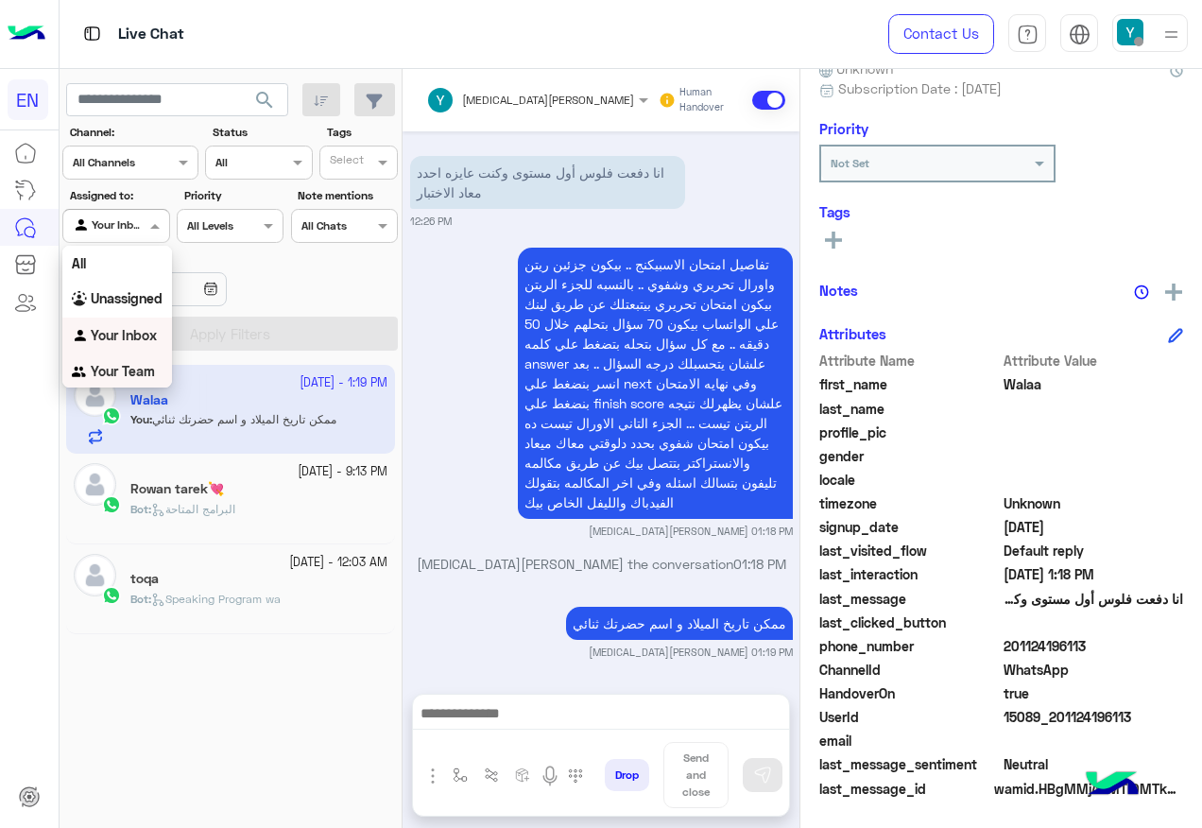
click at [156, 365] on div "Your Team" at bounding box center [117, 371] width 110 height 37
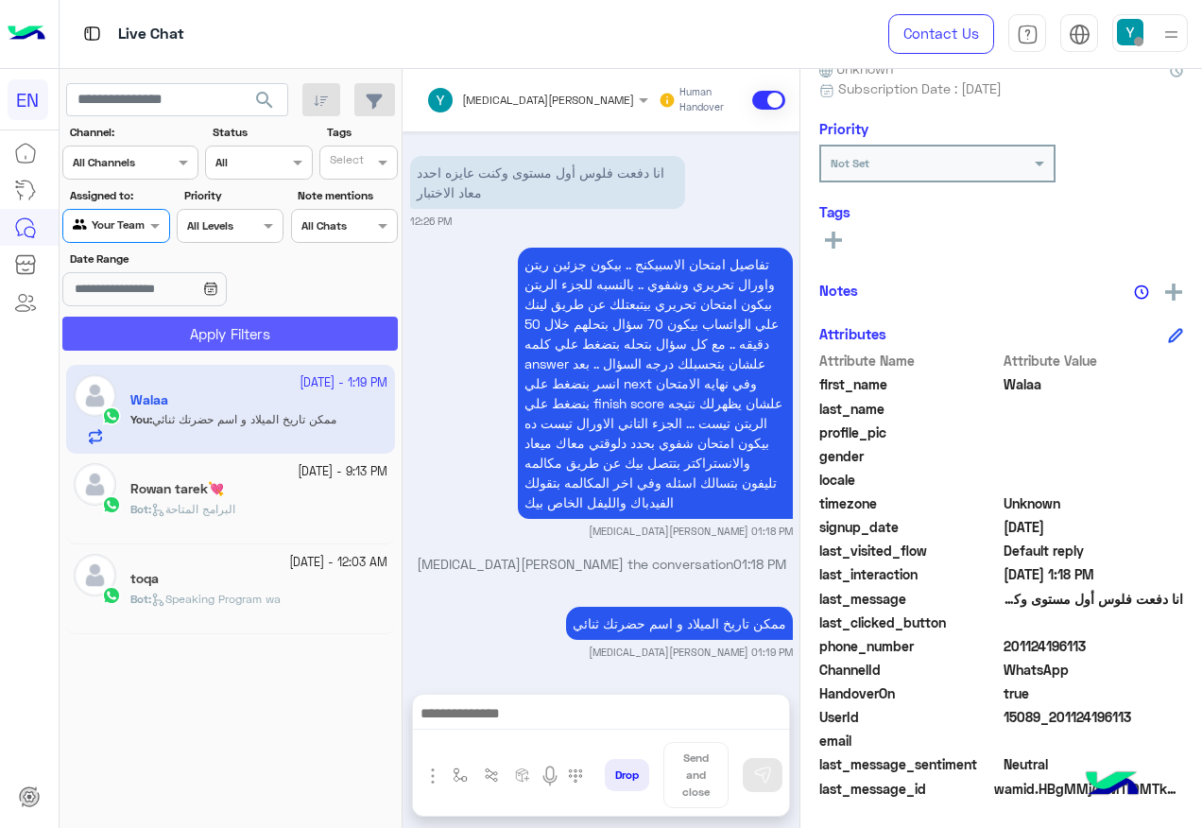
click at [160, 323] on button "Apply Filters" at bounding box center [229, 334] width 335 height 34
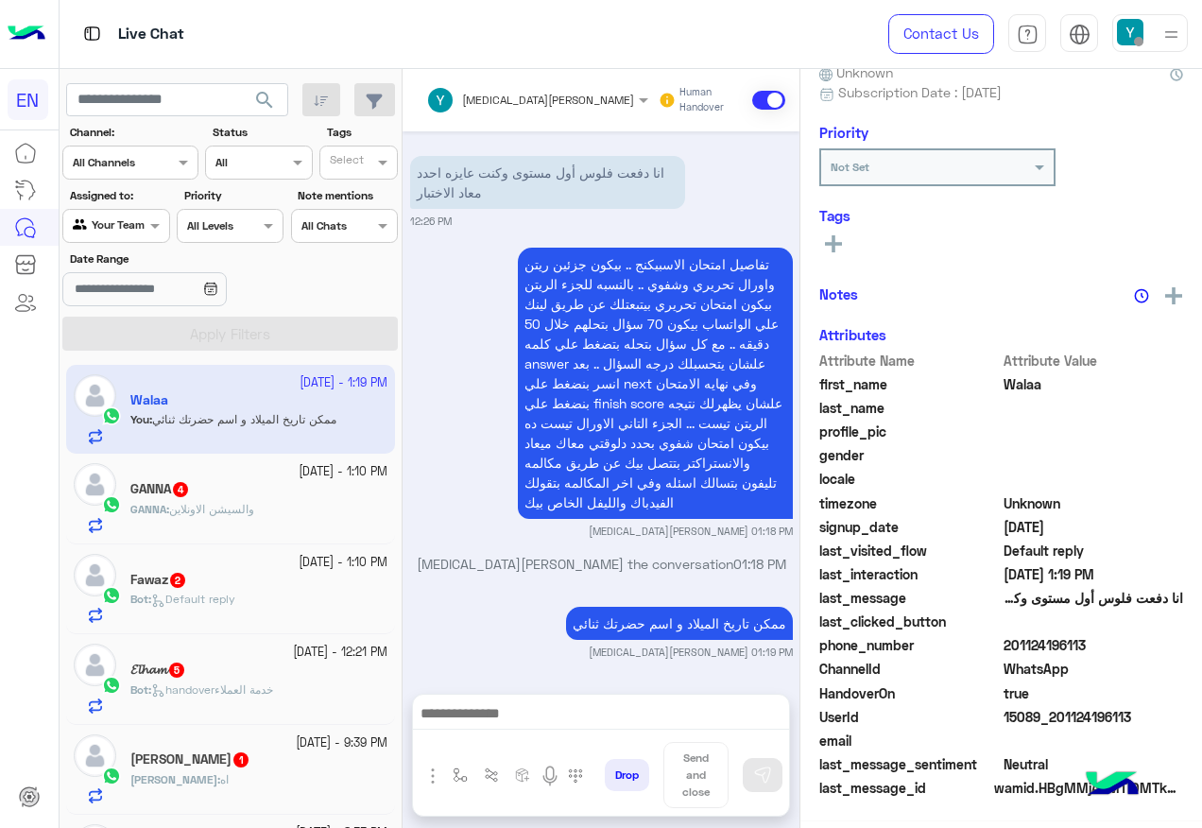
click at [299, 477] on small "12 October - 1:10 PM" at bounding box center [343, 472] width 89 height 18
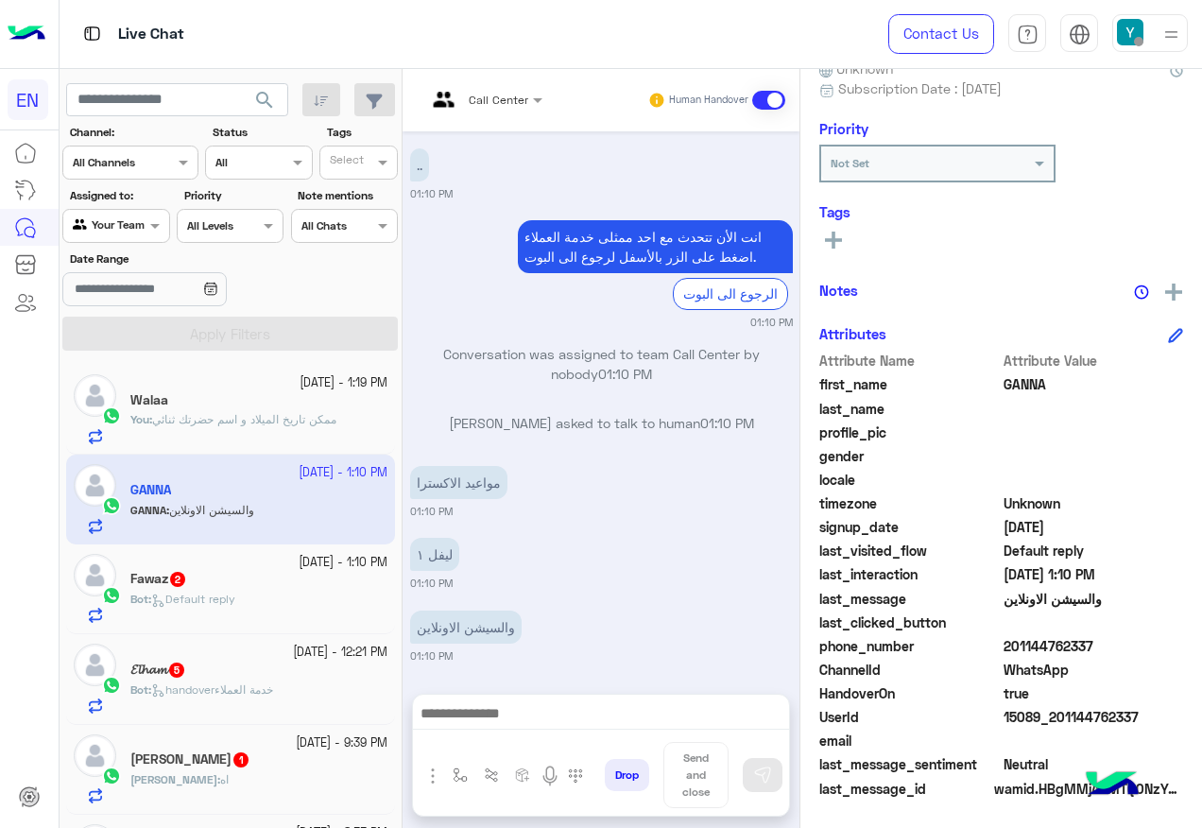
scroll to position [24, 0]
drag, startPoint x: 1006, startPoint y: 645, endPoint x: 1097, endPoint y: 647, distance: 90.7
click at [1097, 647] on span "201144762337" at bounding box center [1093, 646] width 180 height 20
copy span "01144762337"
click at [565, 713] on textarea at bounding box center [601, 715] width 376 height 28
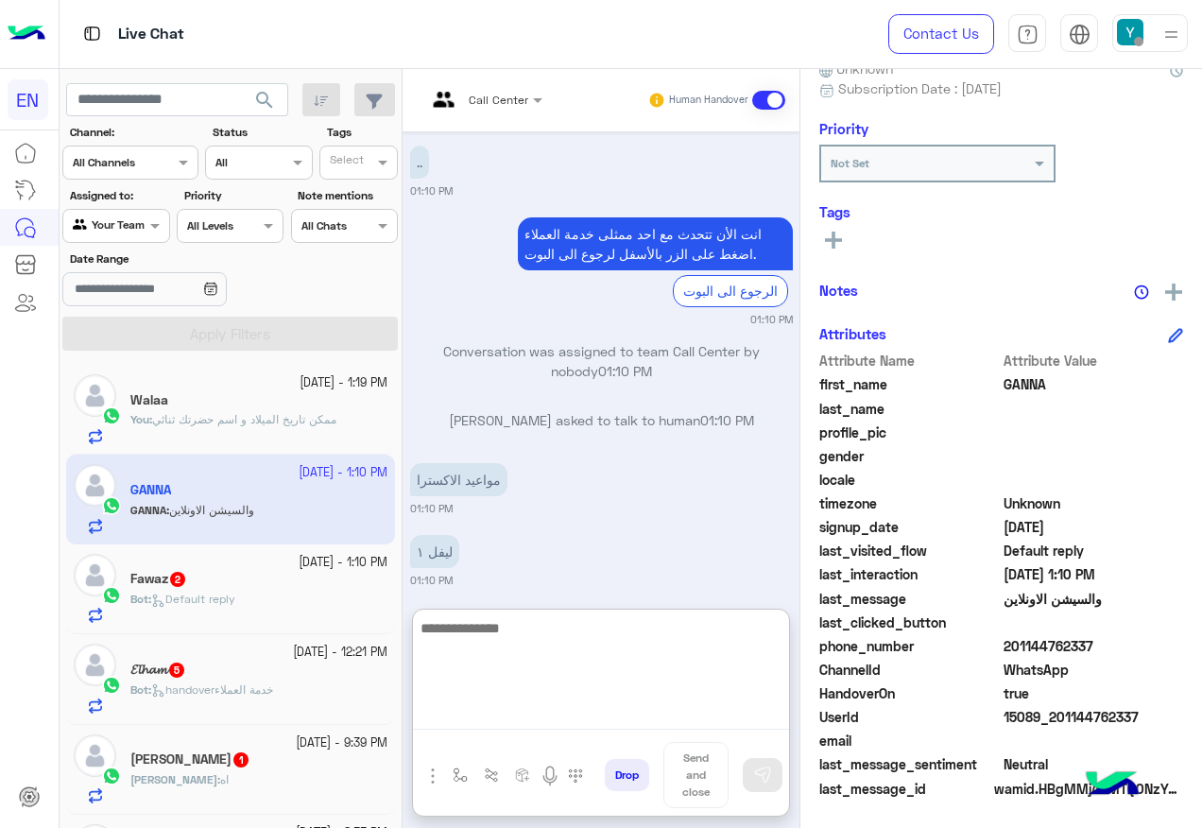
scroll to position [109, 0]
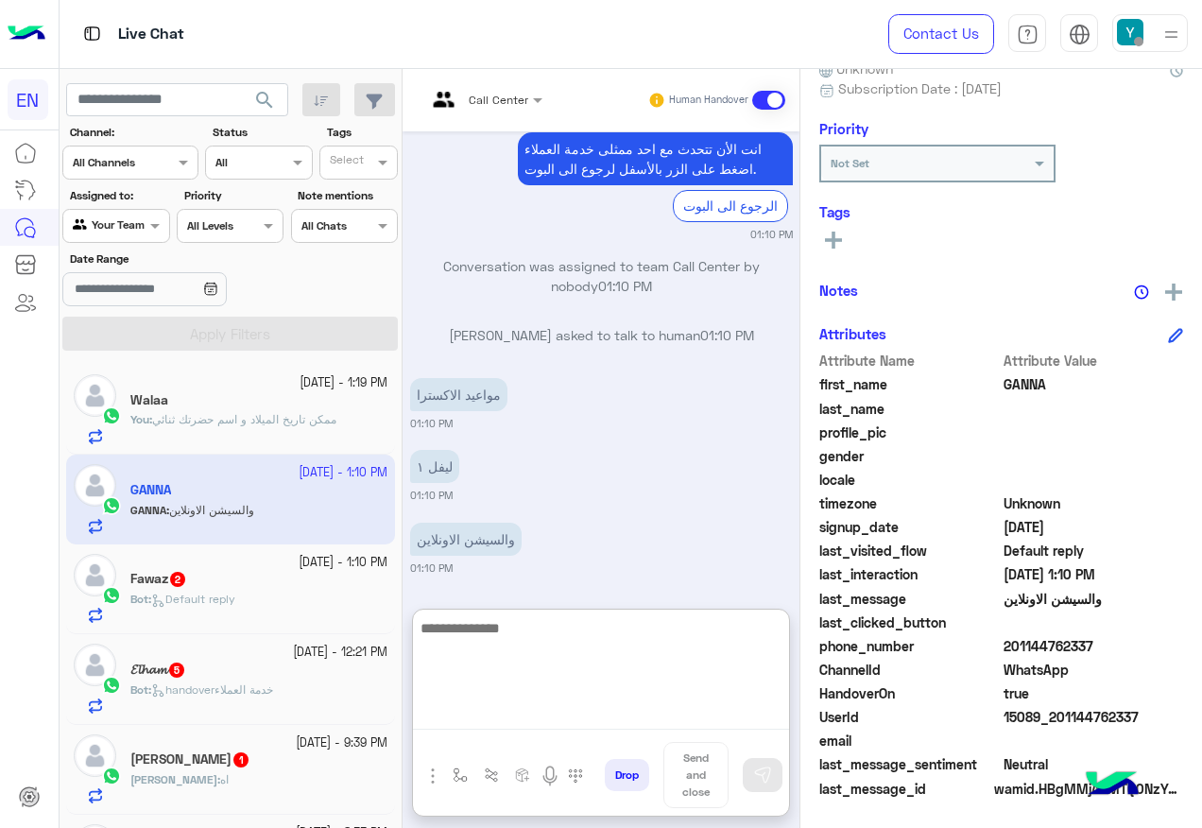
click at [521, 673] on textarea at bounding box center [601, 672] width 376 height 113
type textarea "**********"
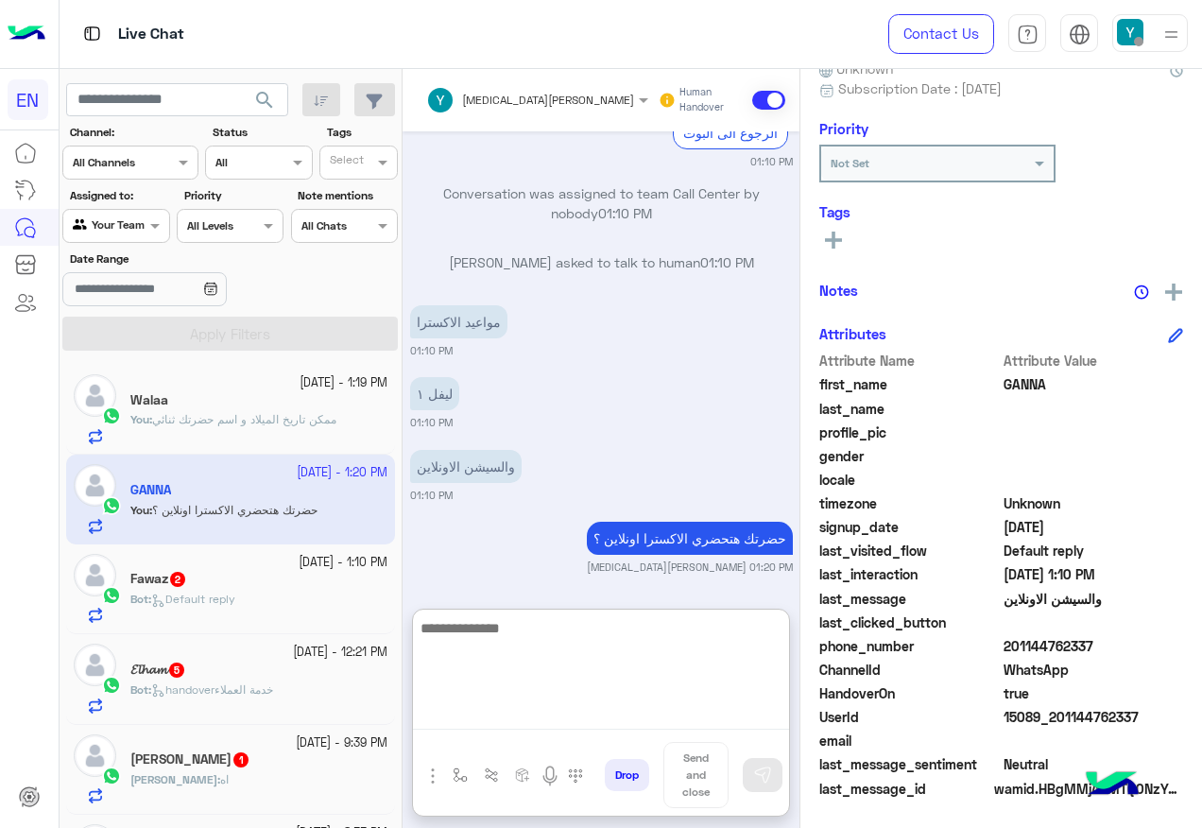
scroll to position [230, 0]
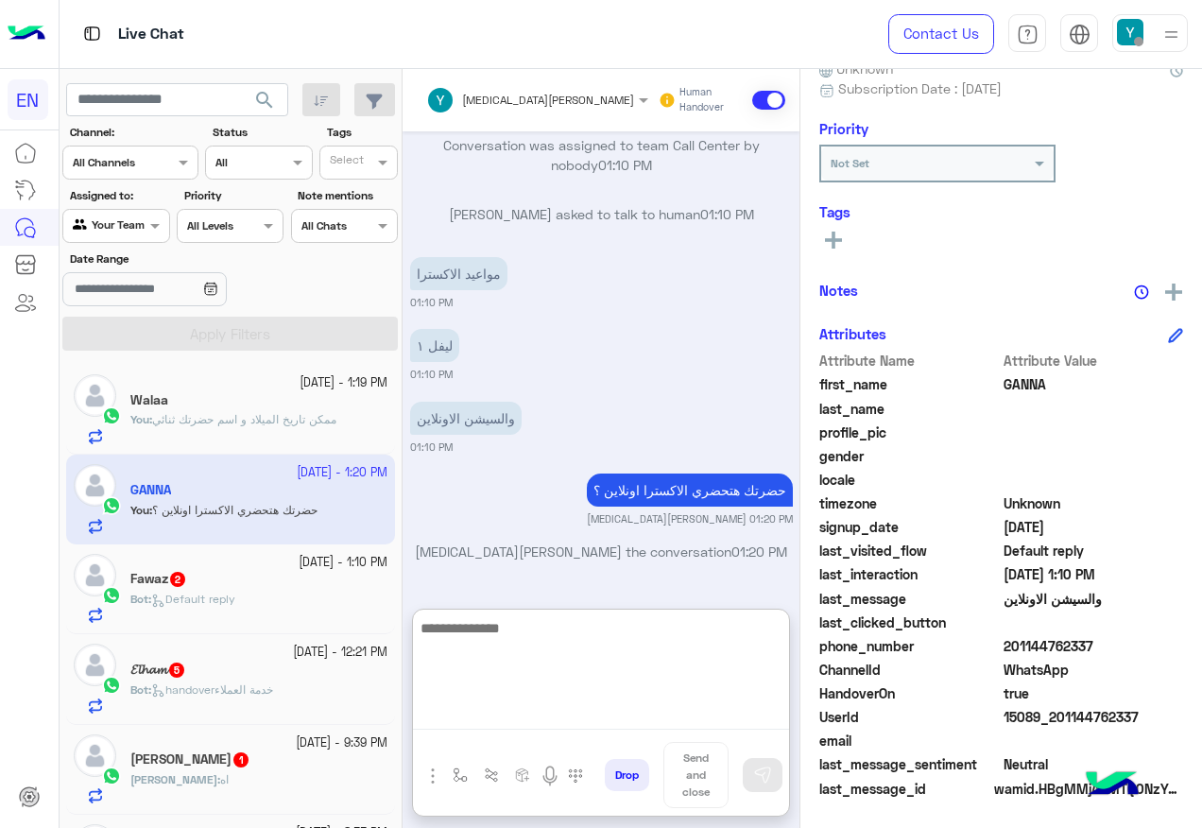
click at [316, 564] on small "12 October - 1:10 PM" at bounding box center [343, 563] width 89 height 18
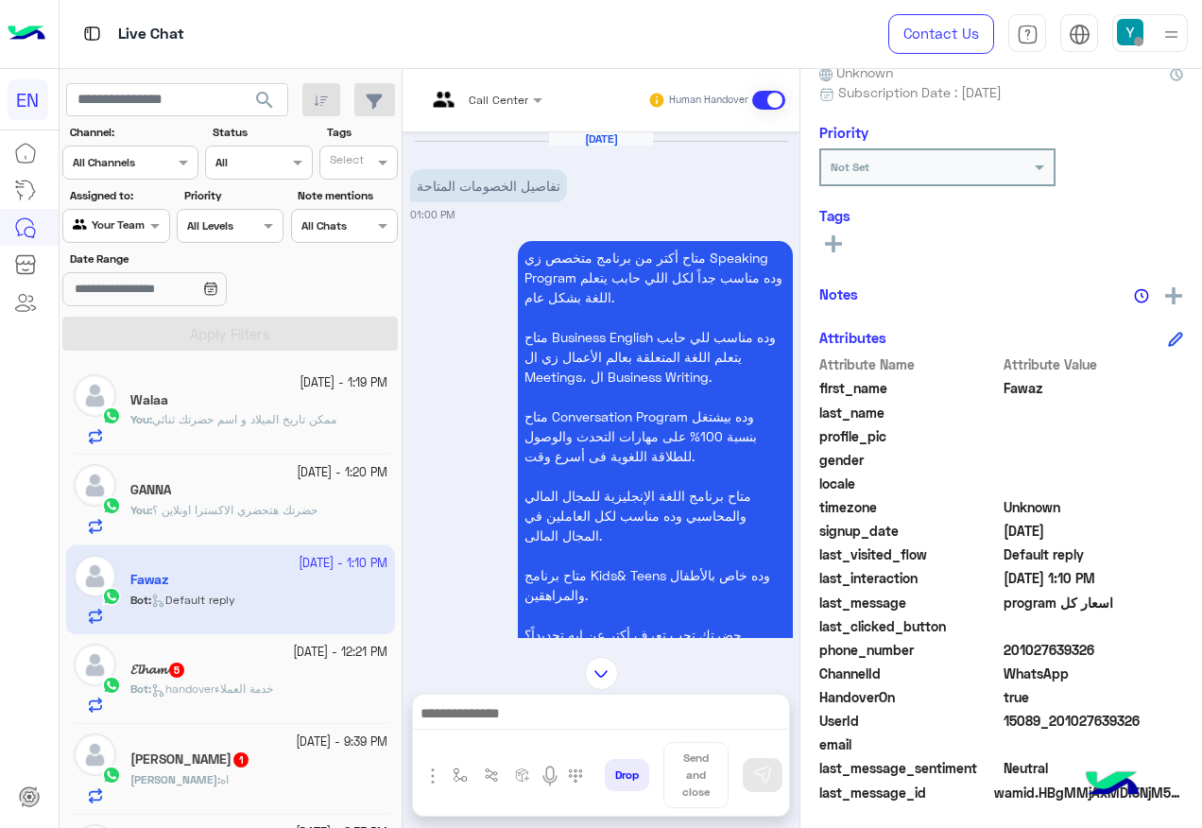
scroll to position [190, 0]
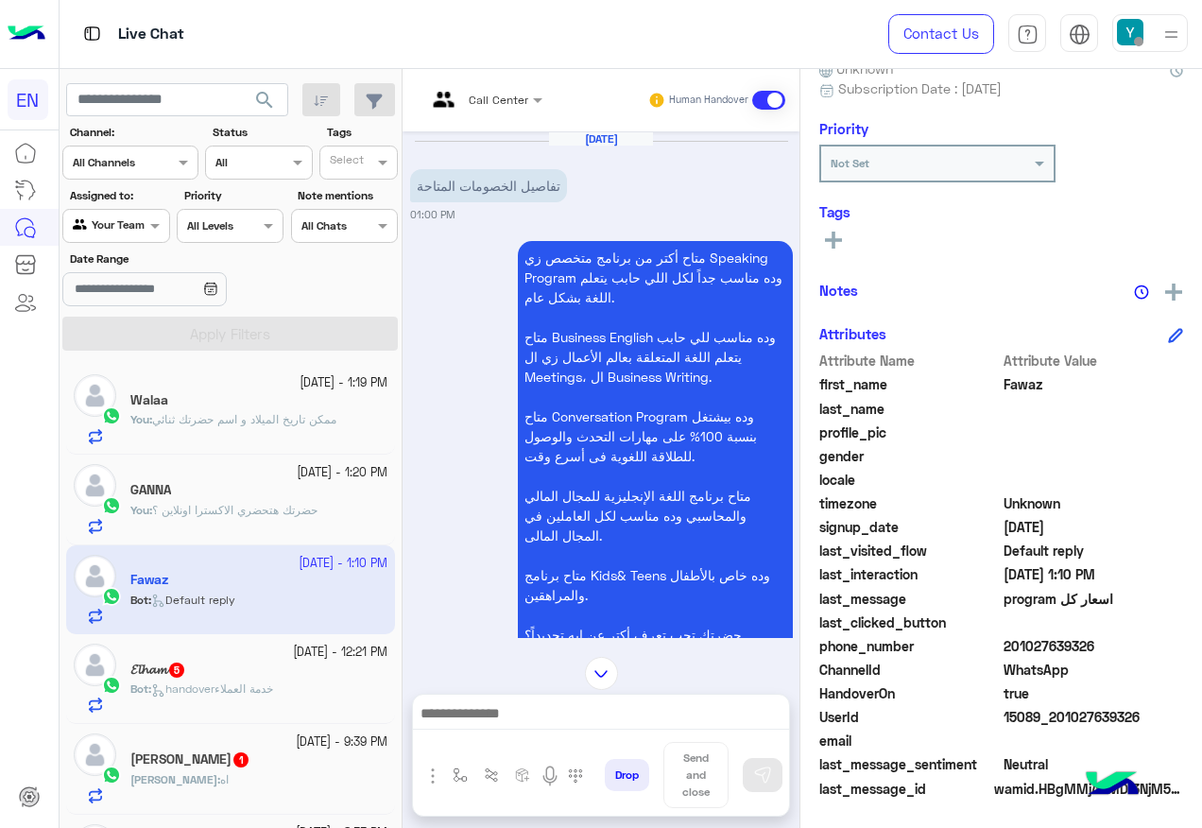
click at [524, 97] on div at bounding box center [484, 97] width 135 height 18
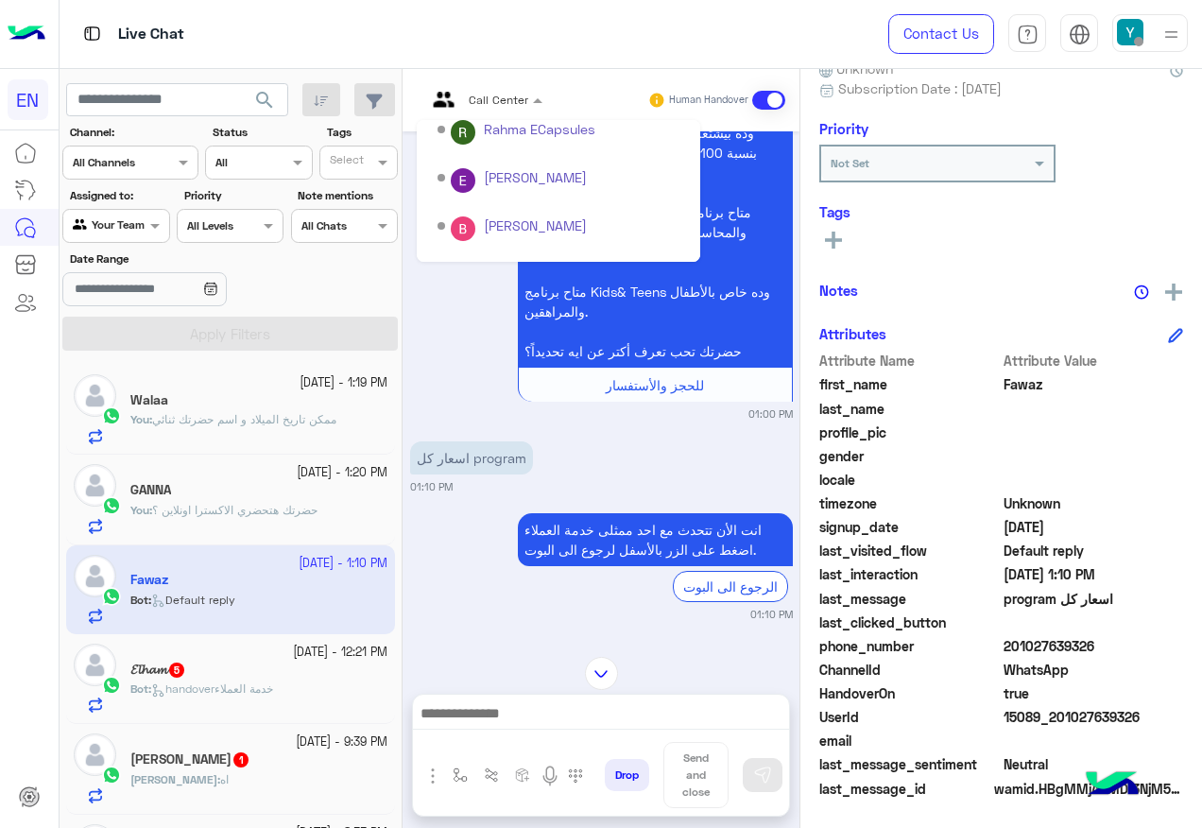
scroll to position [314, 0]
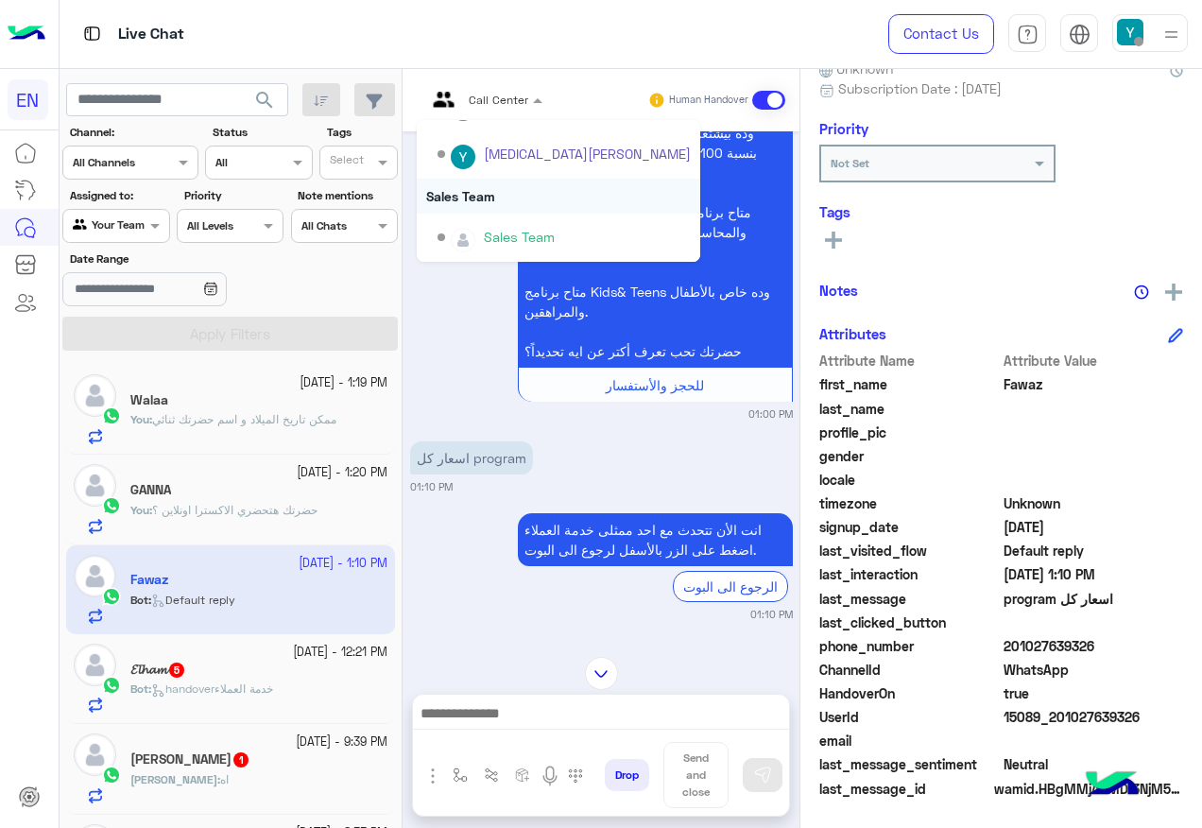
click at [503, 222] on div "Sales Team" at bounding box center [563, 237] width 253 height 33
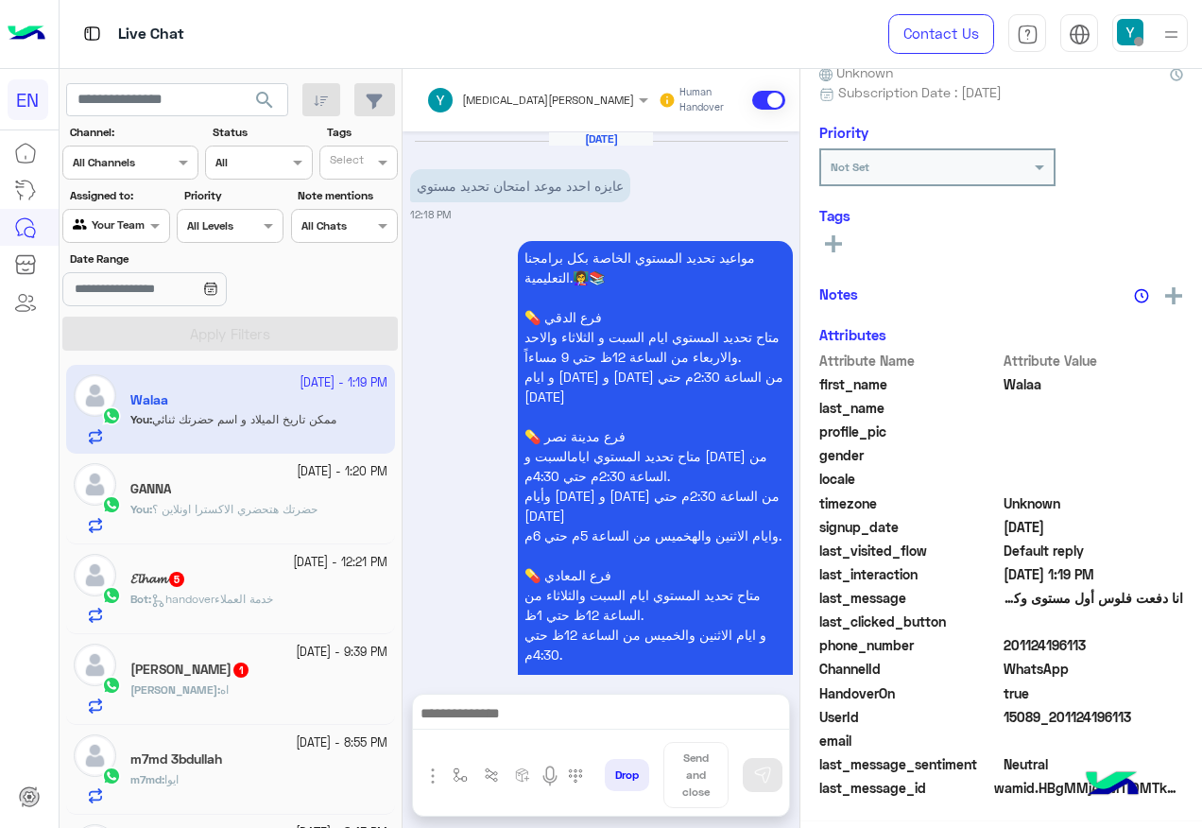
scroll to position [1137, 0]
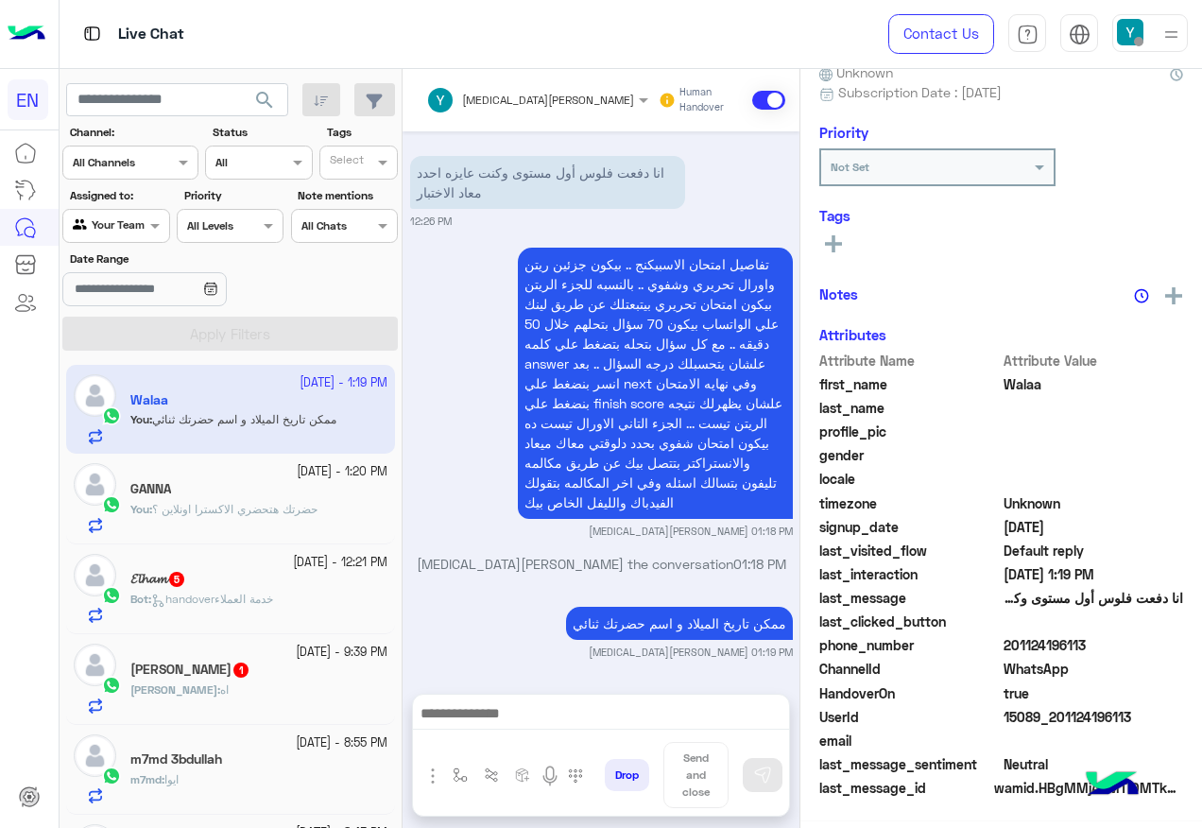
click at [293, 566] on small "12 October - 12:21 PM" at bounding box center [340, 563] width 94 height 18
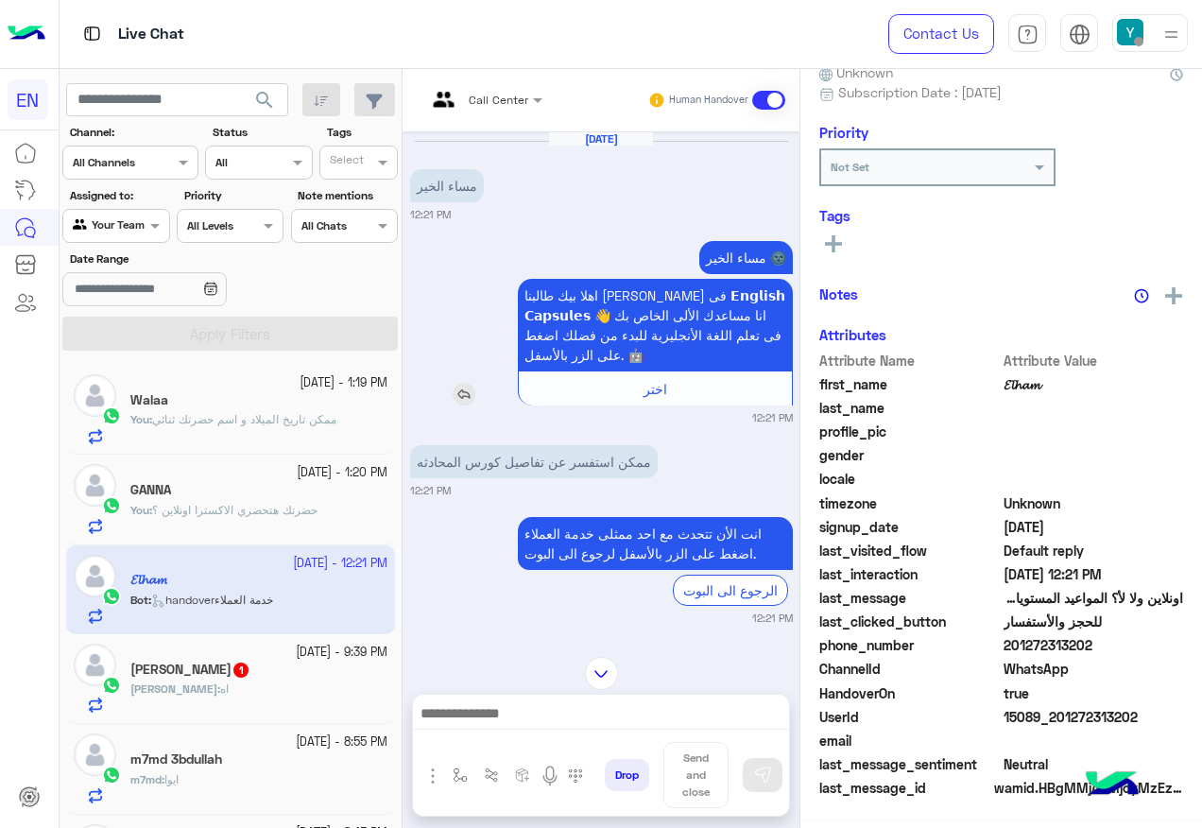
scroll to position [190, 0]
click at [529, 93] on span at bounding box center [540, 100] width 24 height 20
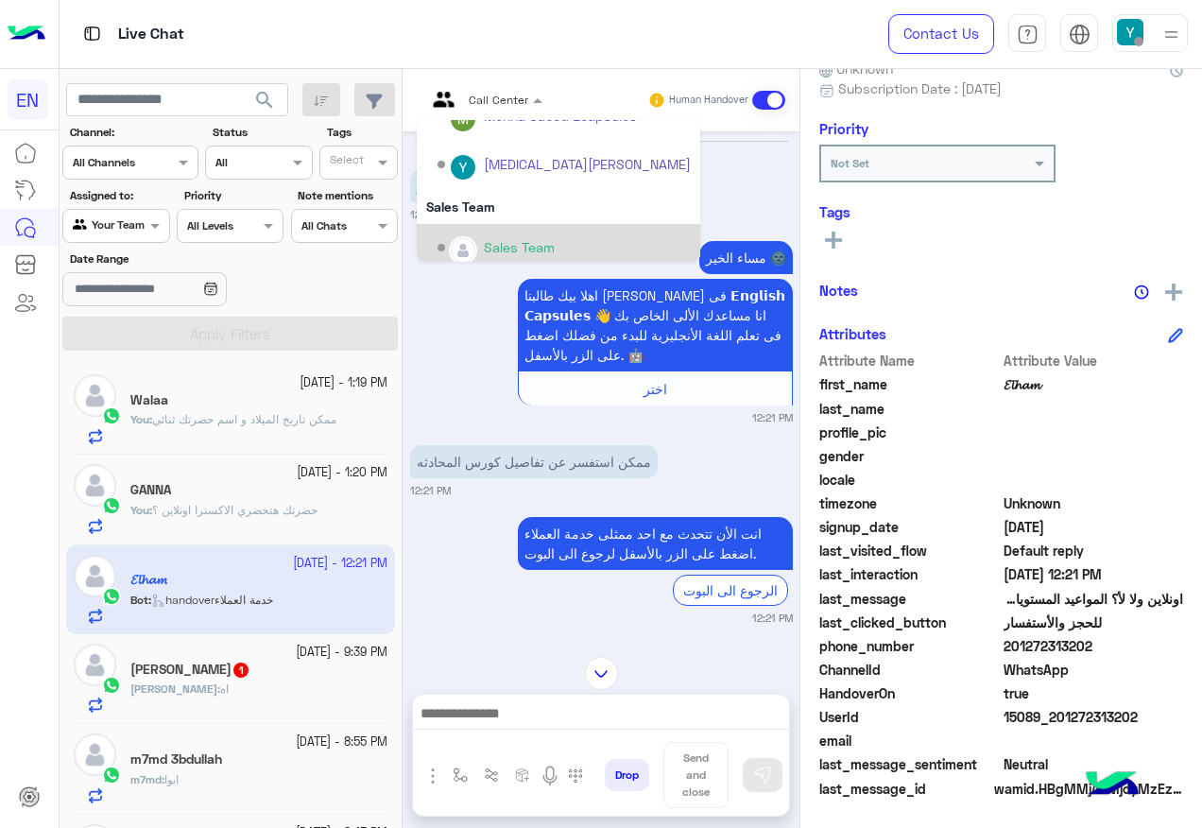
scroll to position [314, 0]
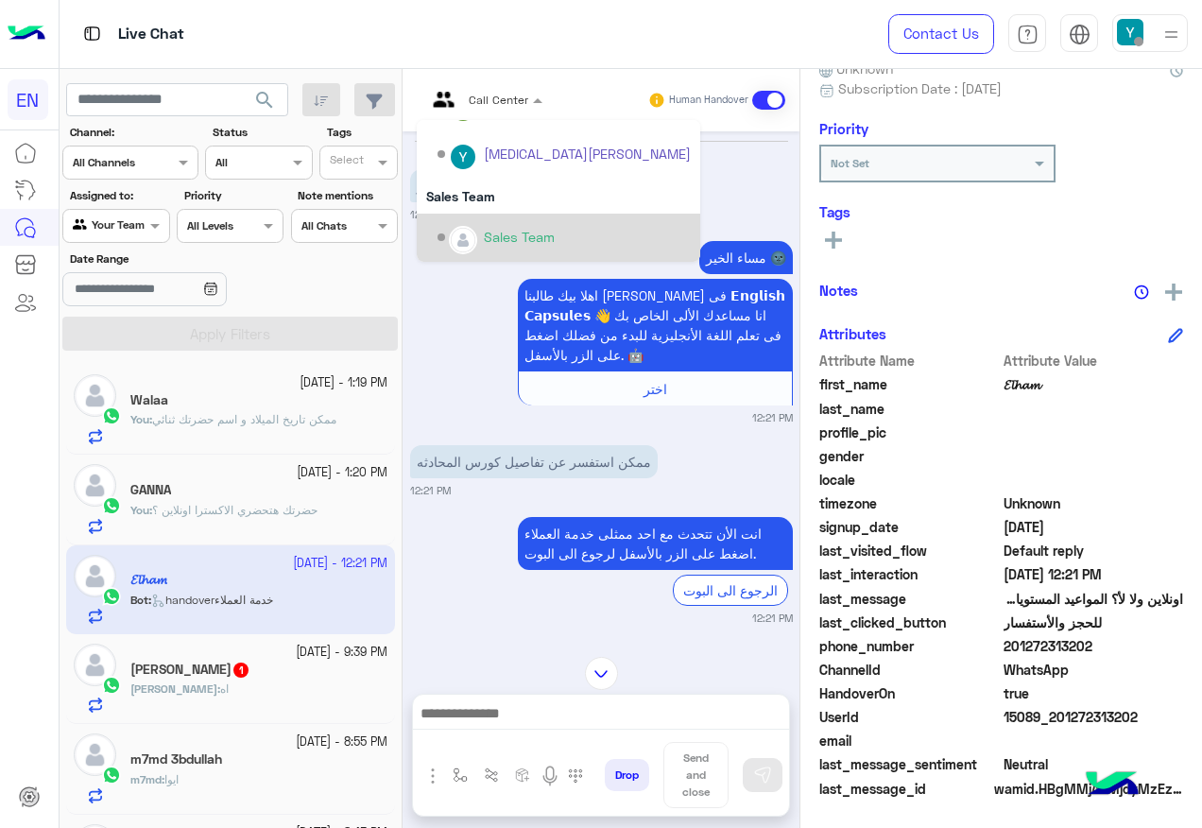
click at [492, 218] on div "Sales Team" at bounding box center [558, 238] width 283 height 48
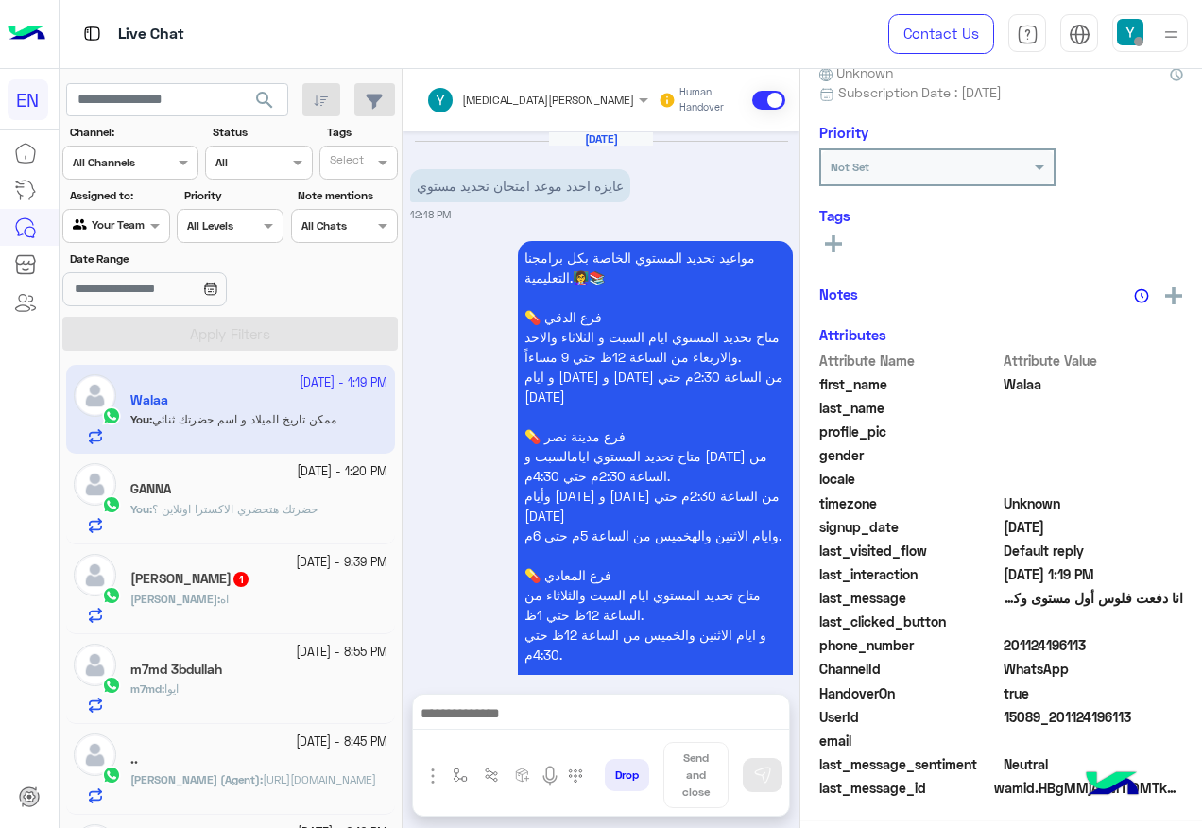
scroll to position [1137, 0]
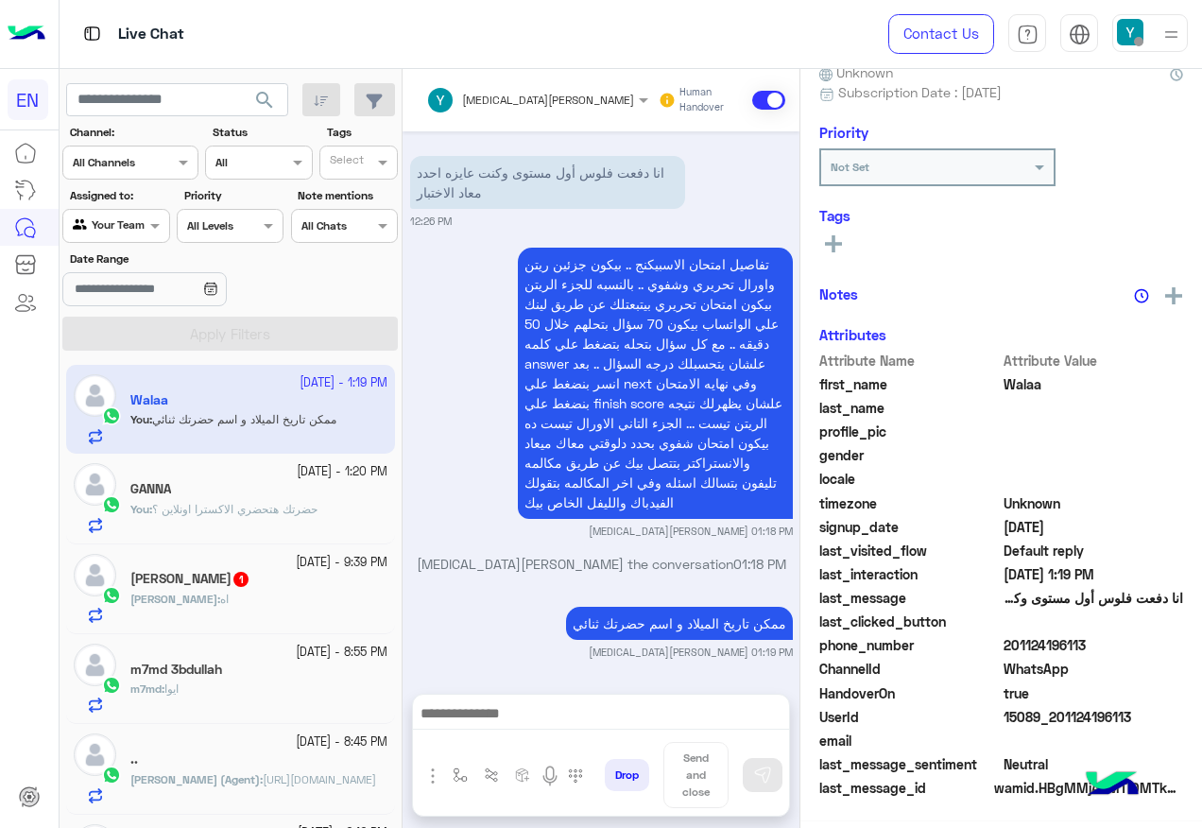
click at [245, 593] on div "Yousef : اه" at bounding box center [258, 607] width 257 height 33
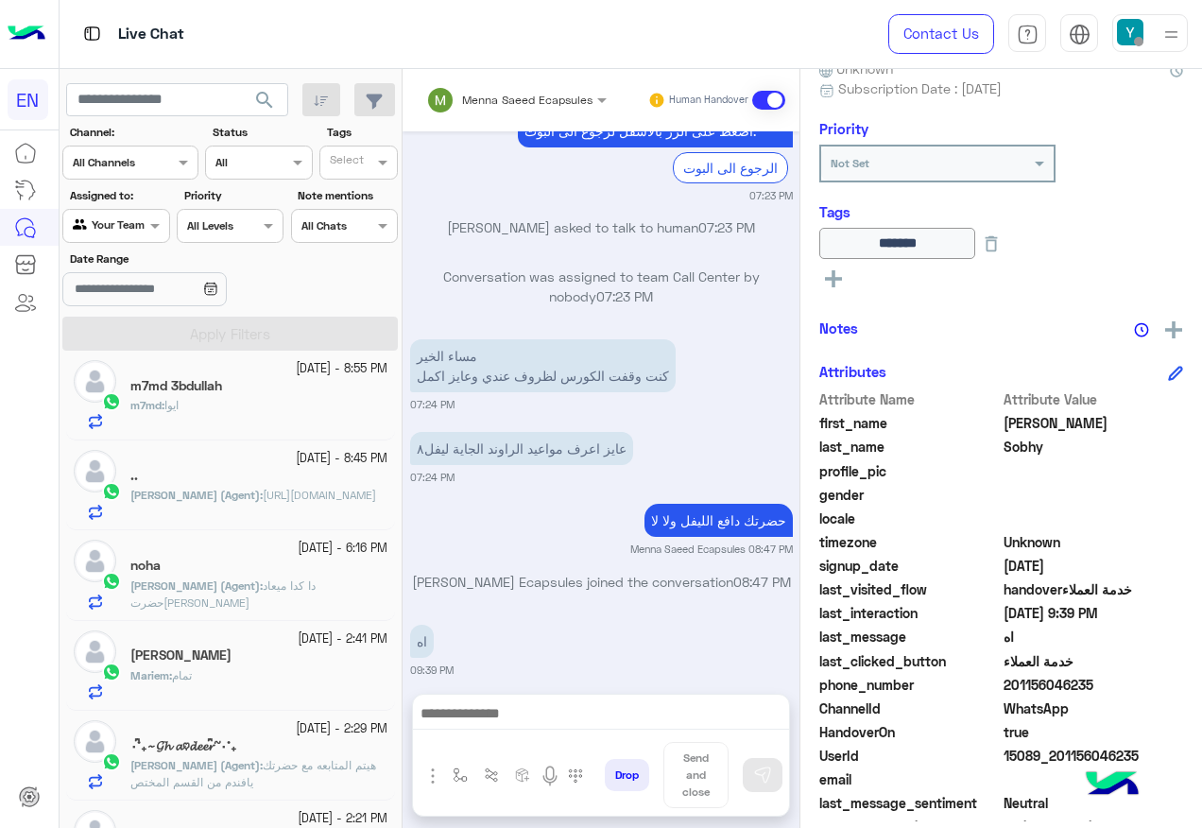
scroll to position [472, 0]
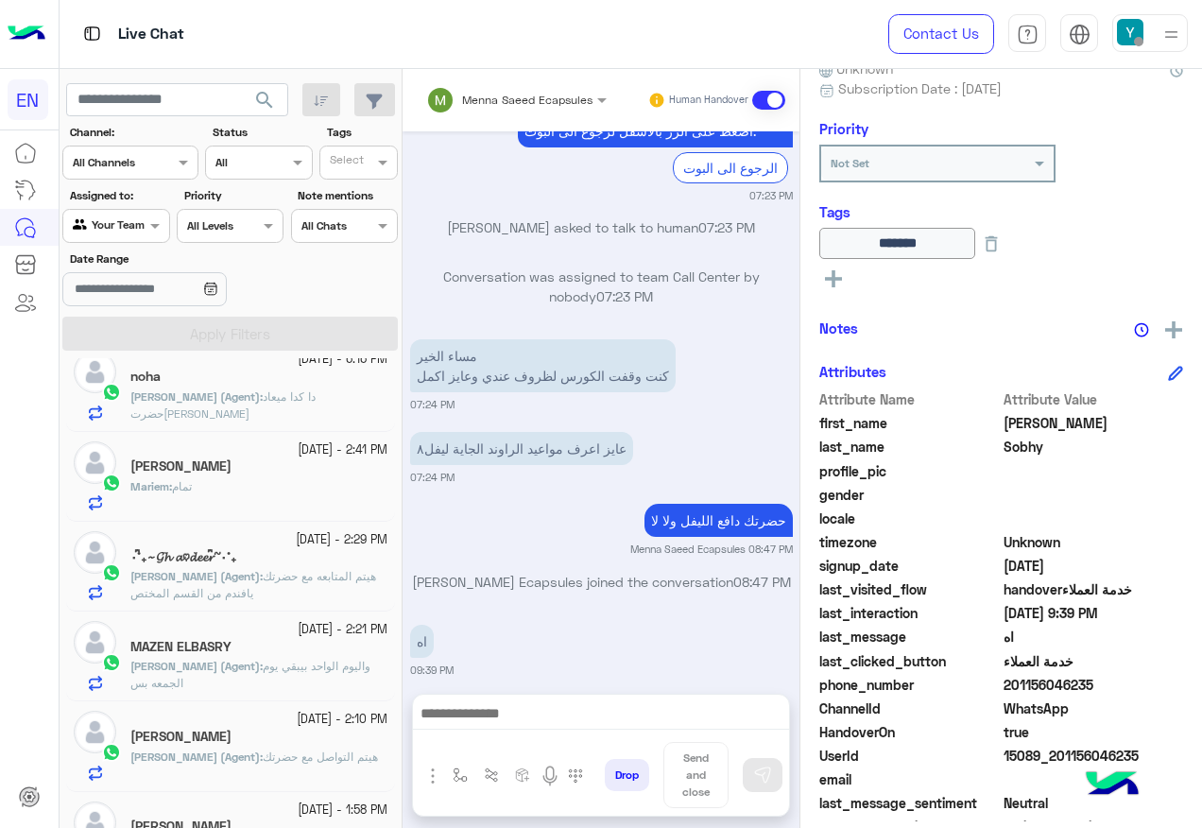
click at [112, 234] on div "Your Team" at bounding box center [109, 225] width 72 height 19
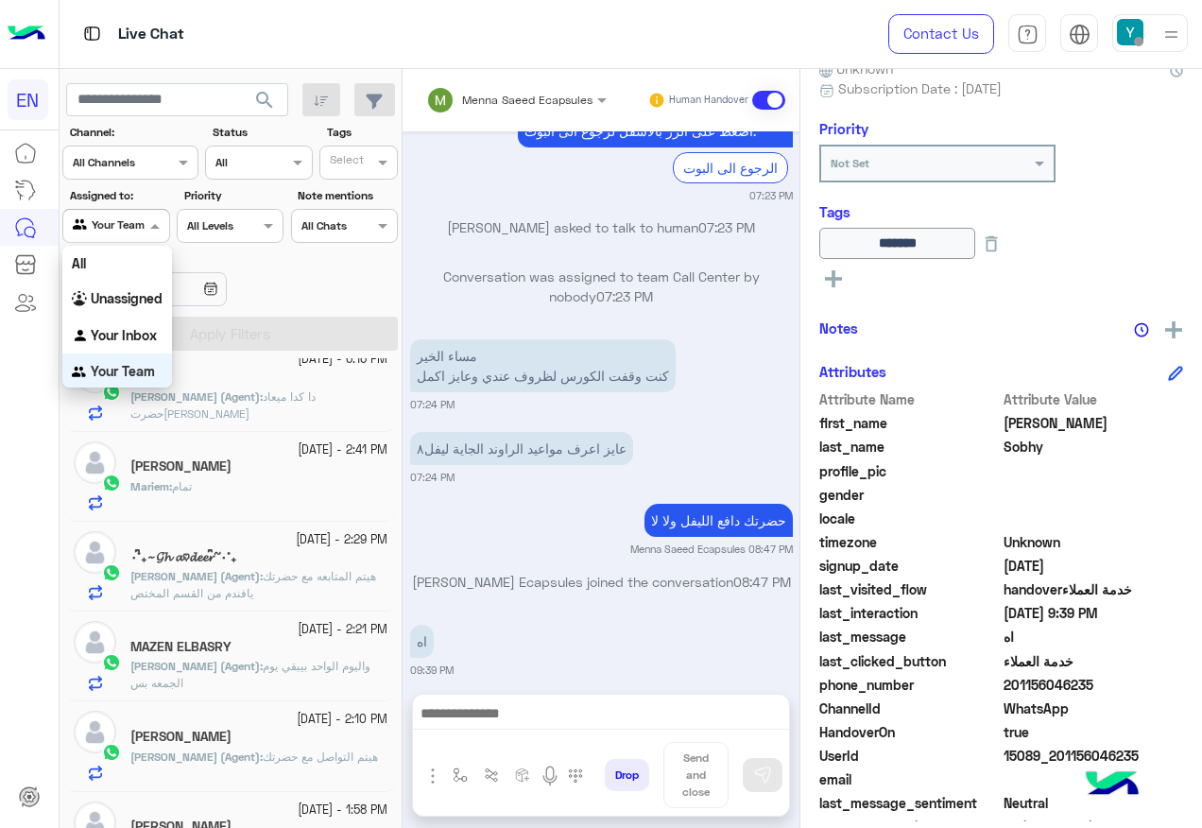
scroll to position [1, 0]
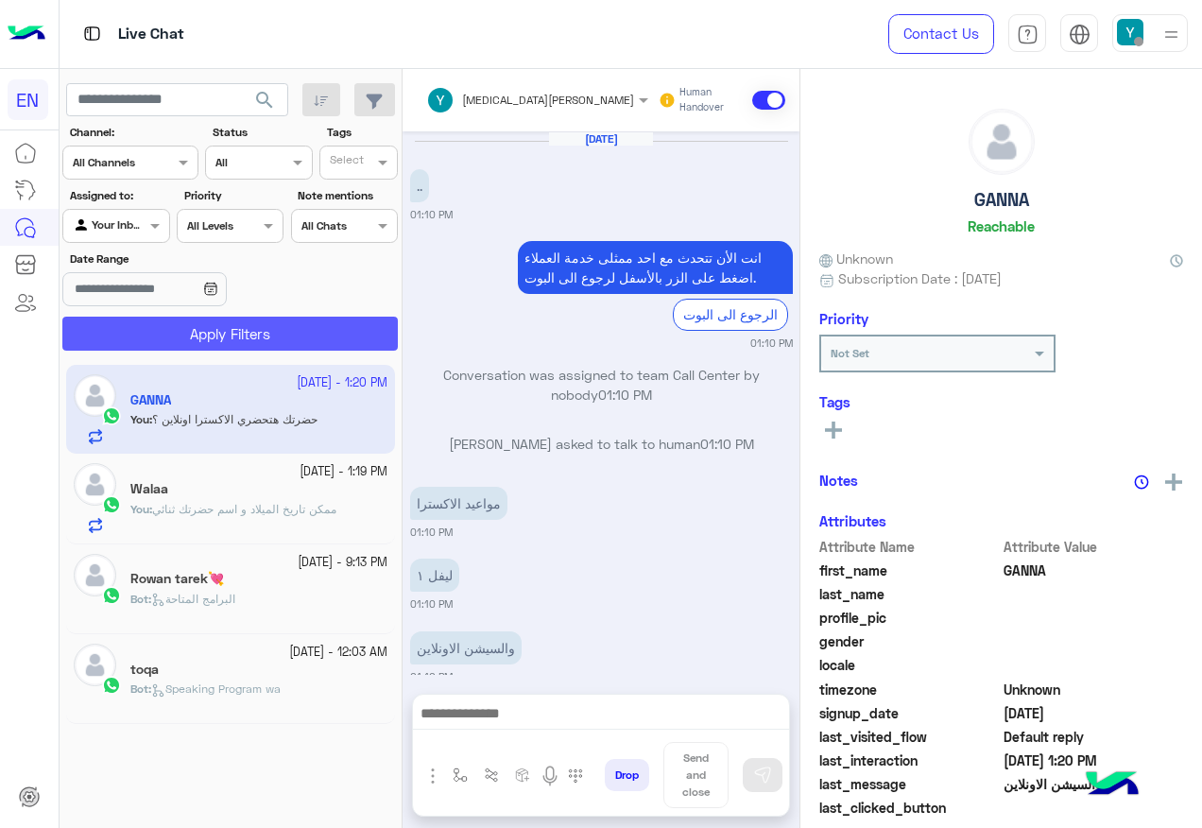
scroll to position [145, 0]
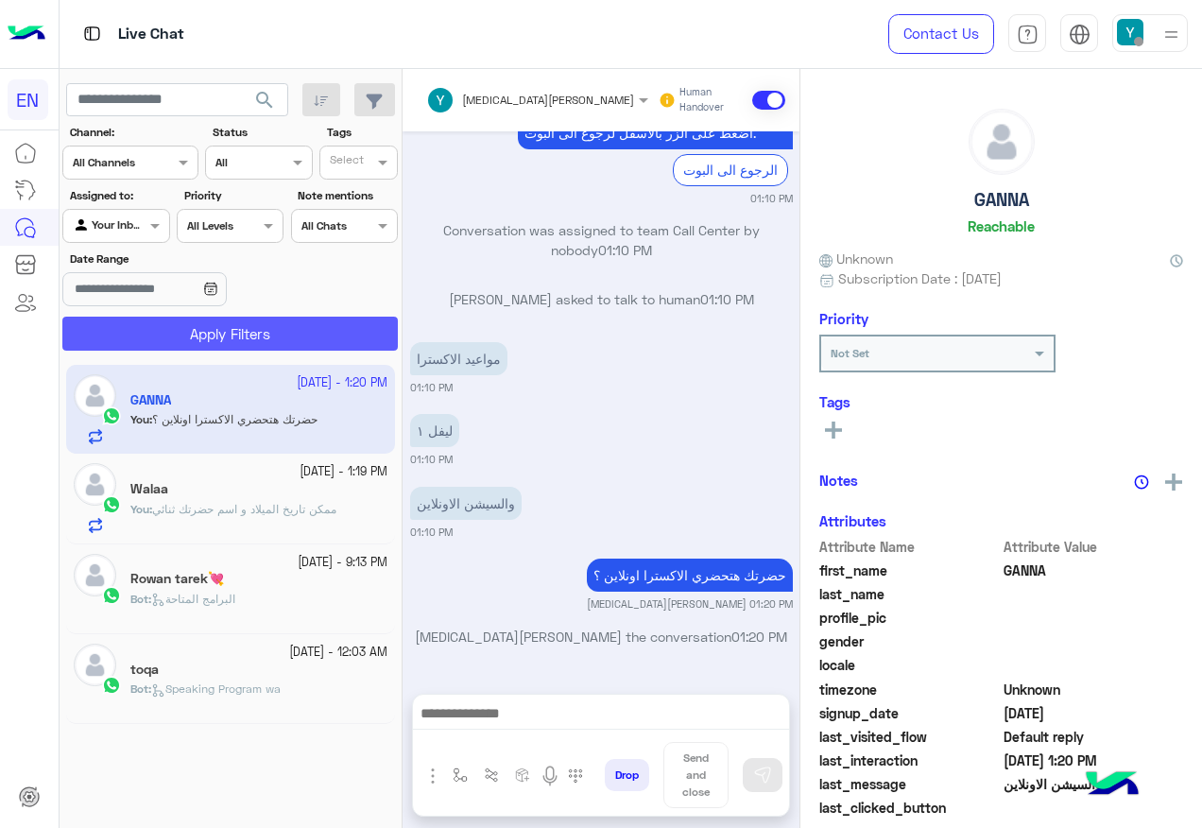
click at [203, 319] on button "Apply Filters" at bounding box center [229, 334] width 335 height 34
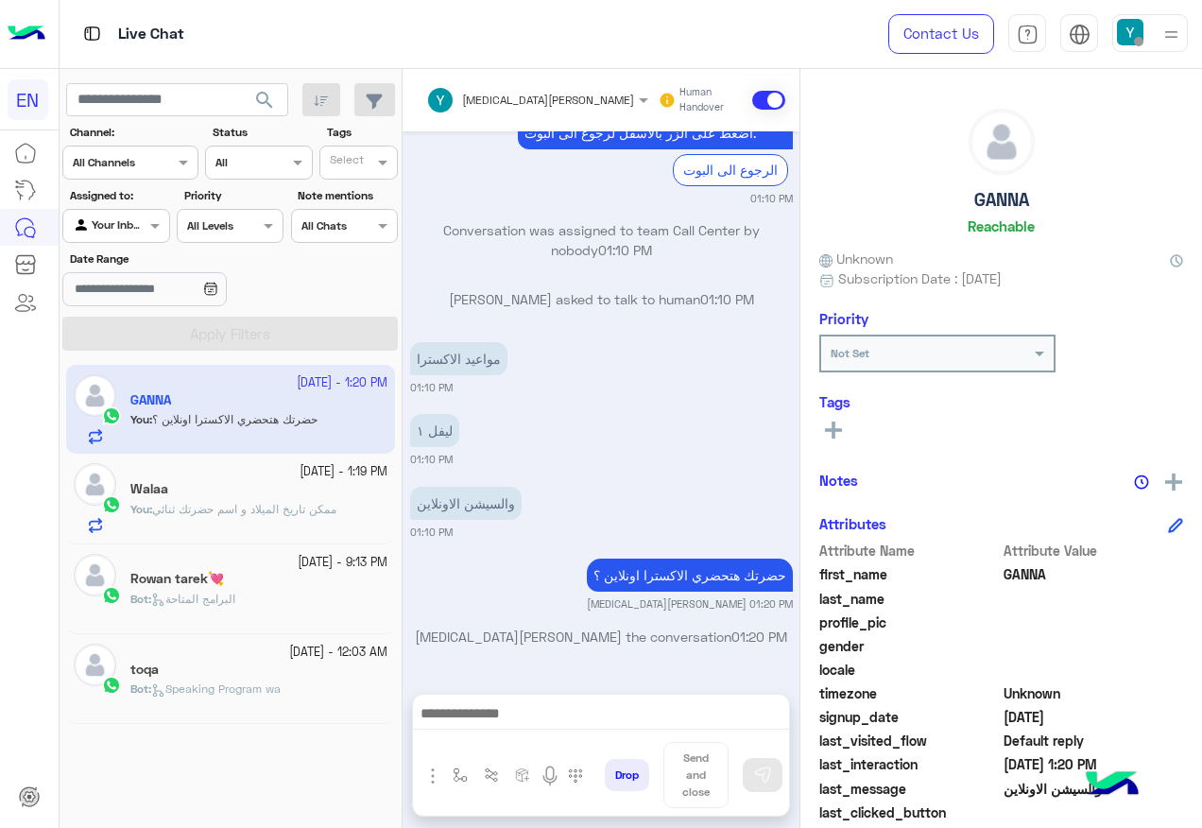
click at [116, 230] on input "text" at bounding box center [94, 223] width 43 height 17
click at [142, 368] on b "Your Team" at bounding box center [123, 371] width 64 height 16
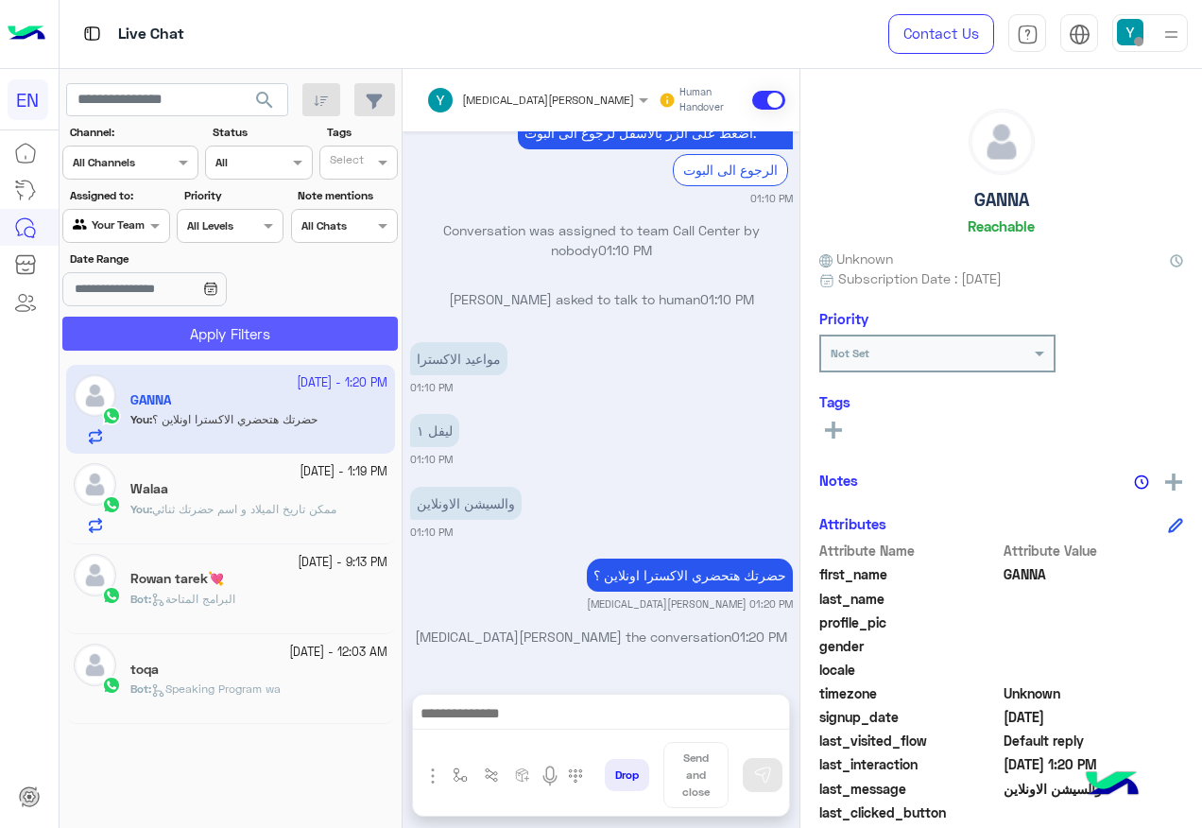
click at [158, 334] on button "Apply Filters" at bounding box center [229, 334] width 335 height 34
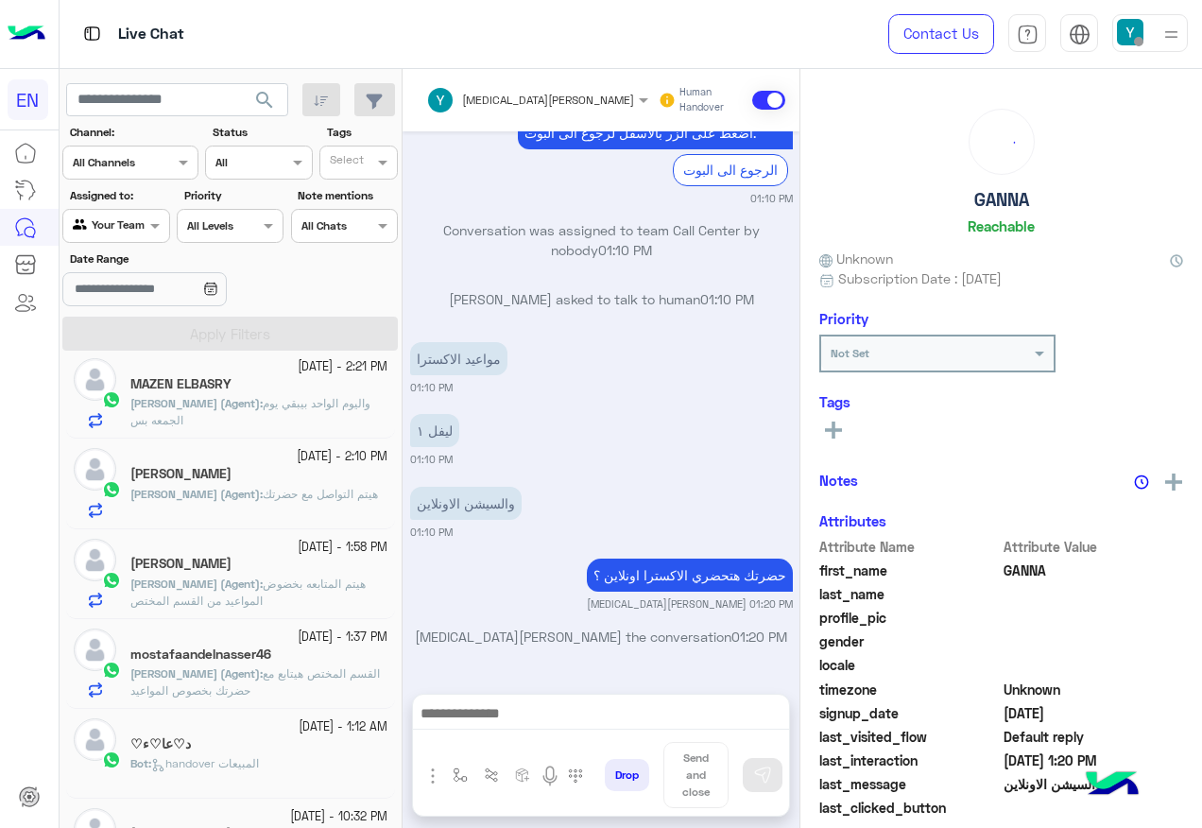
scroll to position [661, 0]
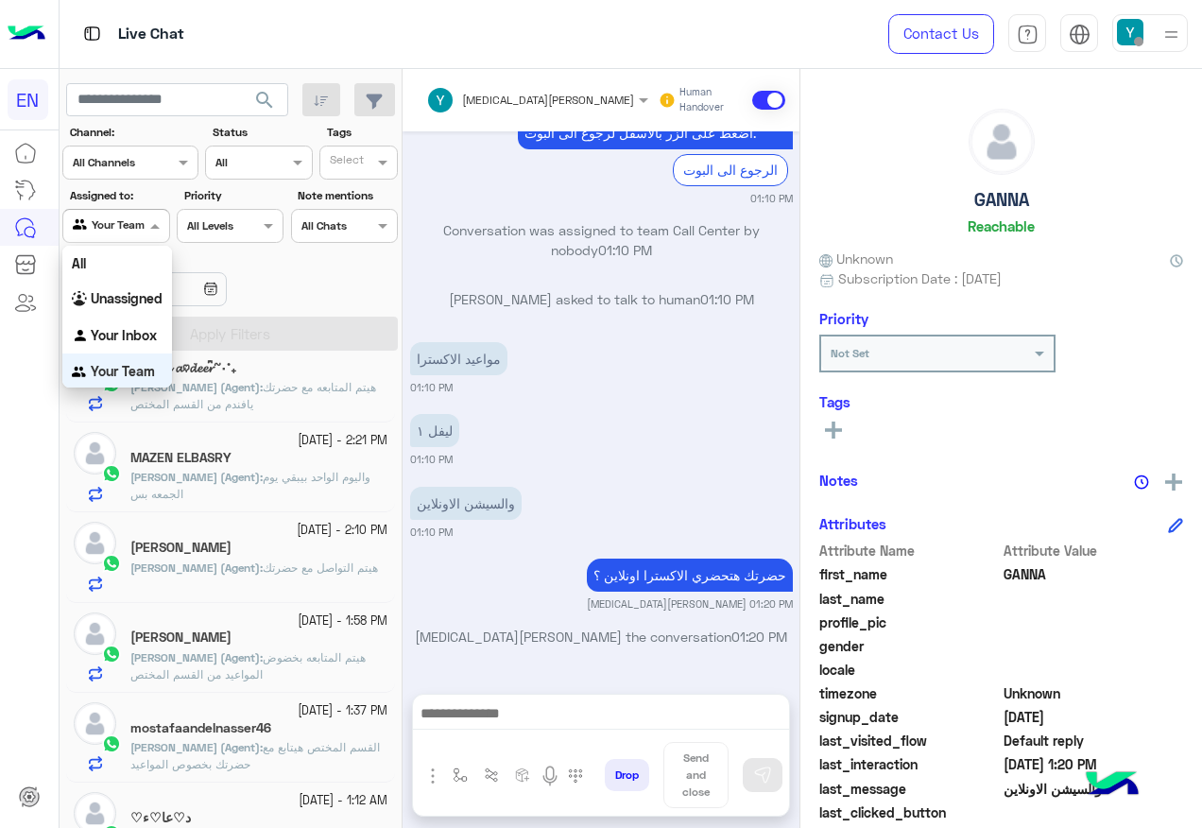
click at [144, 231] on div at bounding box center [115, 223] width 105 height 18
click at [129, 295] on b "Unassigned" at bounding box center [127, 295] width 72 height 16
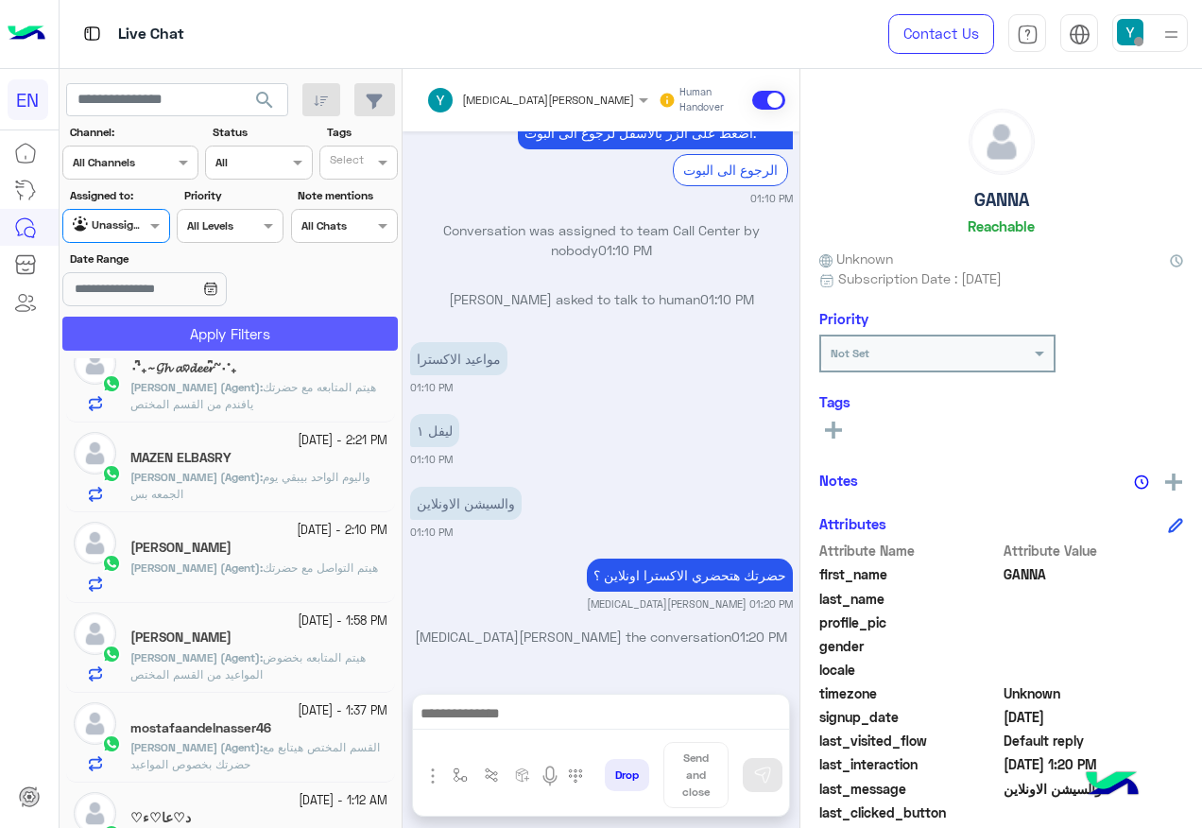
click at [146, 332] on button "Apply Filters" at bounding box center [229, 334] width 335 height 34
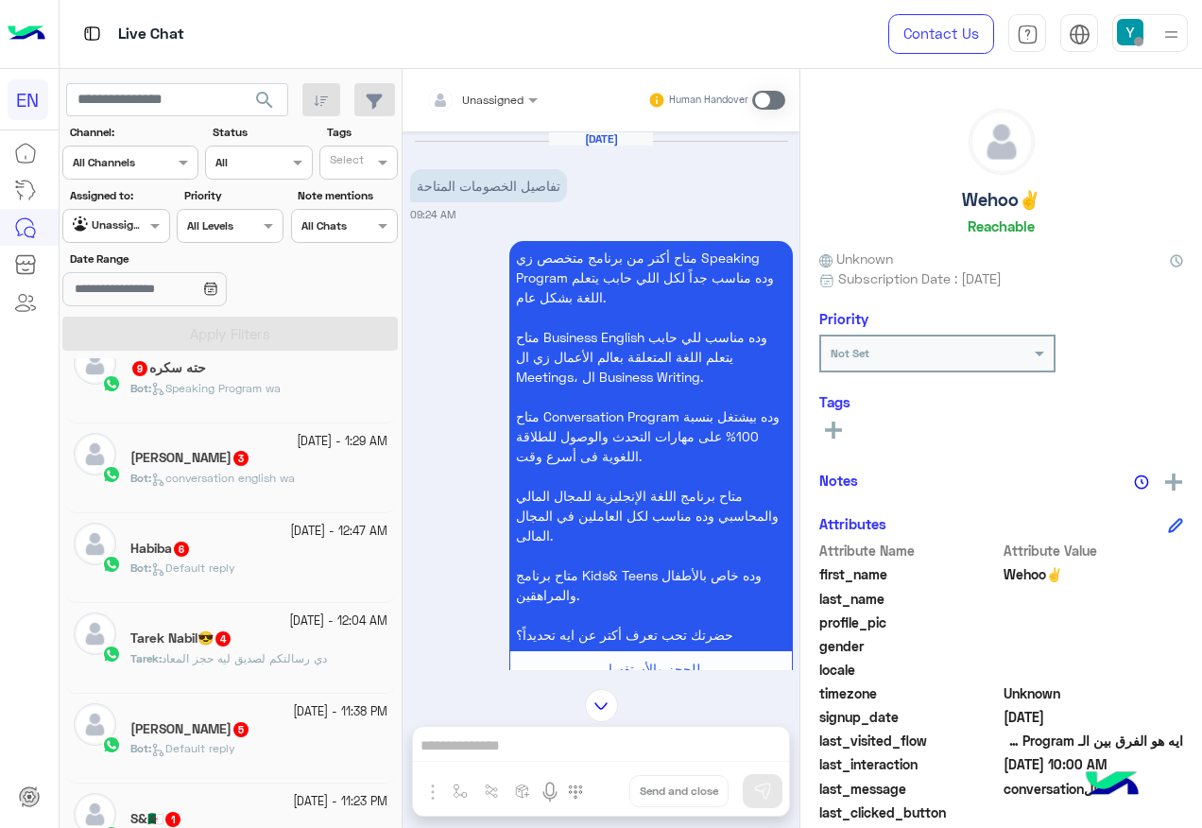
click at [497, 108] on div "Unassigned" at bounding box center [492, 100] width 61 height 17
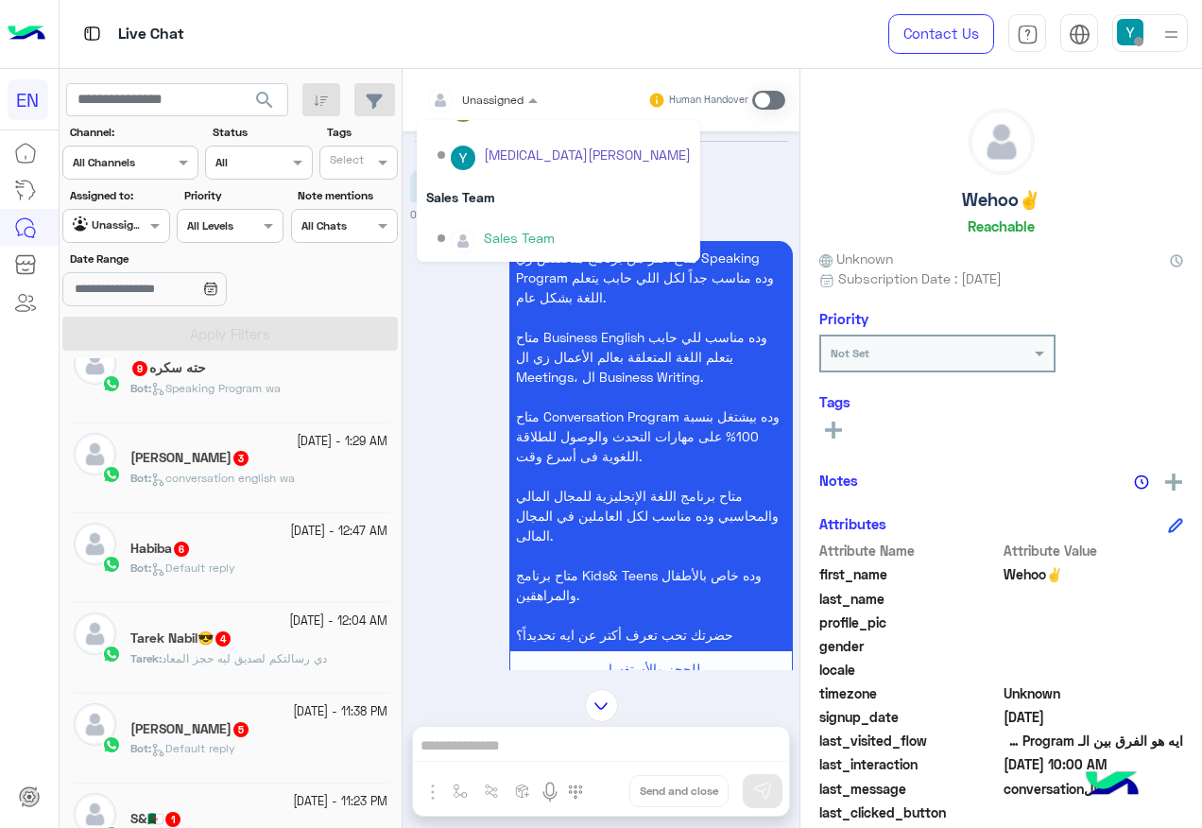
scroll to position [314, 0]
click at [507, 198] on div "Sales Team" at bounding box center [558, 196] width 283 height 35
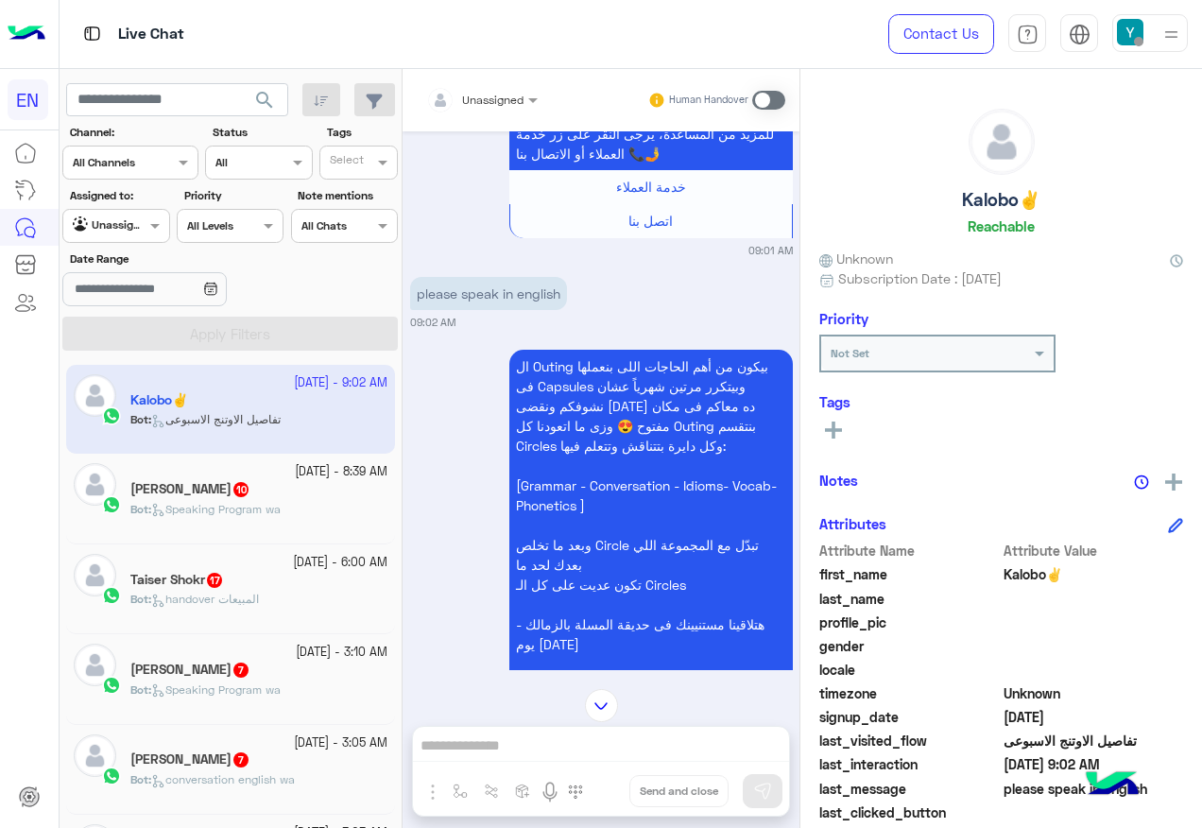
scroll to position [615, 0]
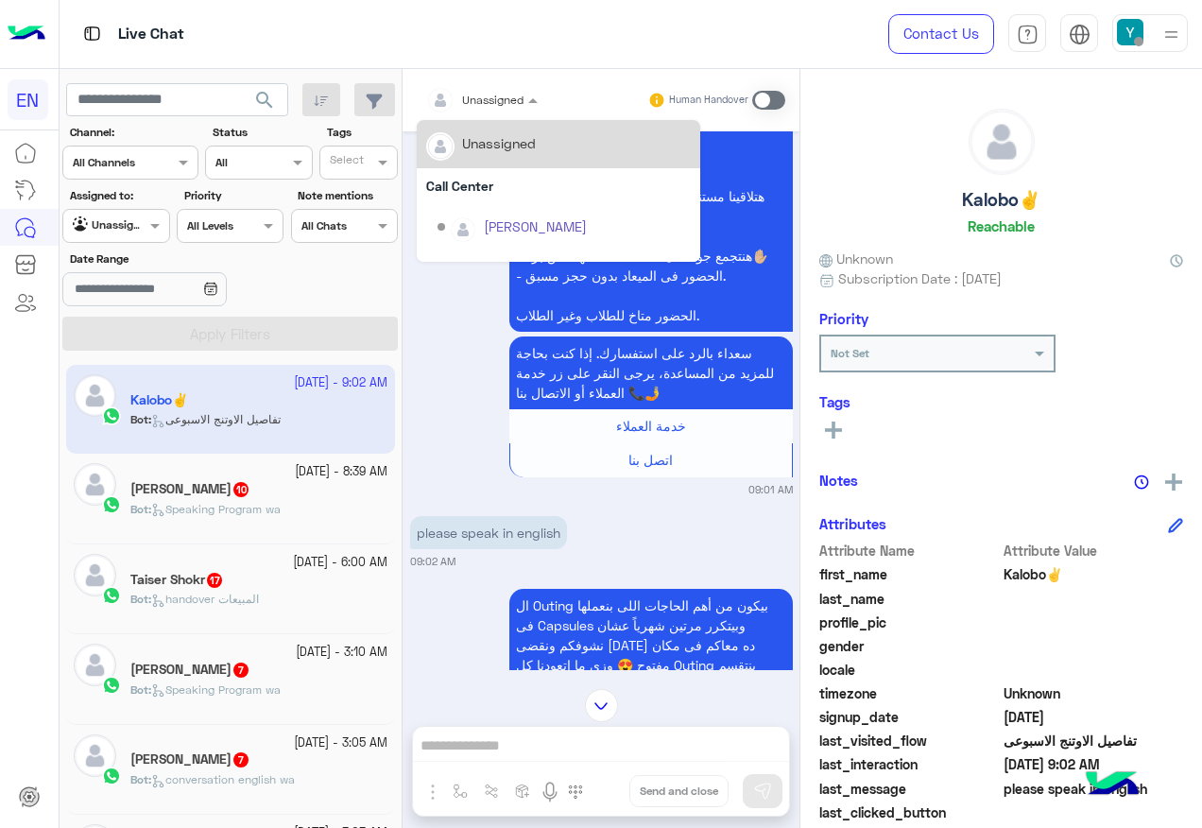
click at [508, 96] on div at bounding box center [482, 97] width 130 height 18
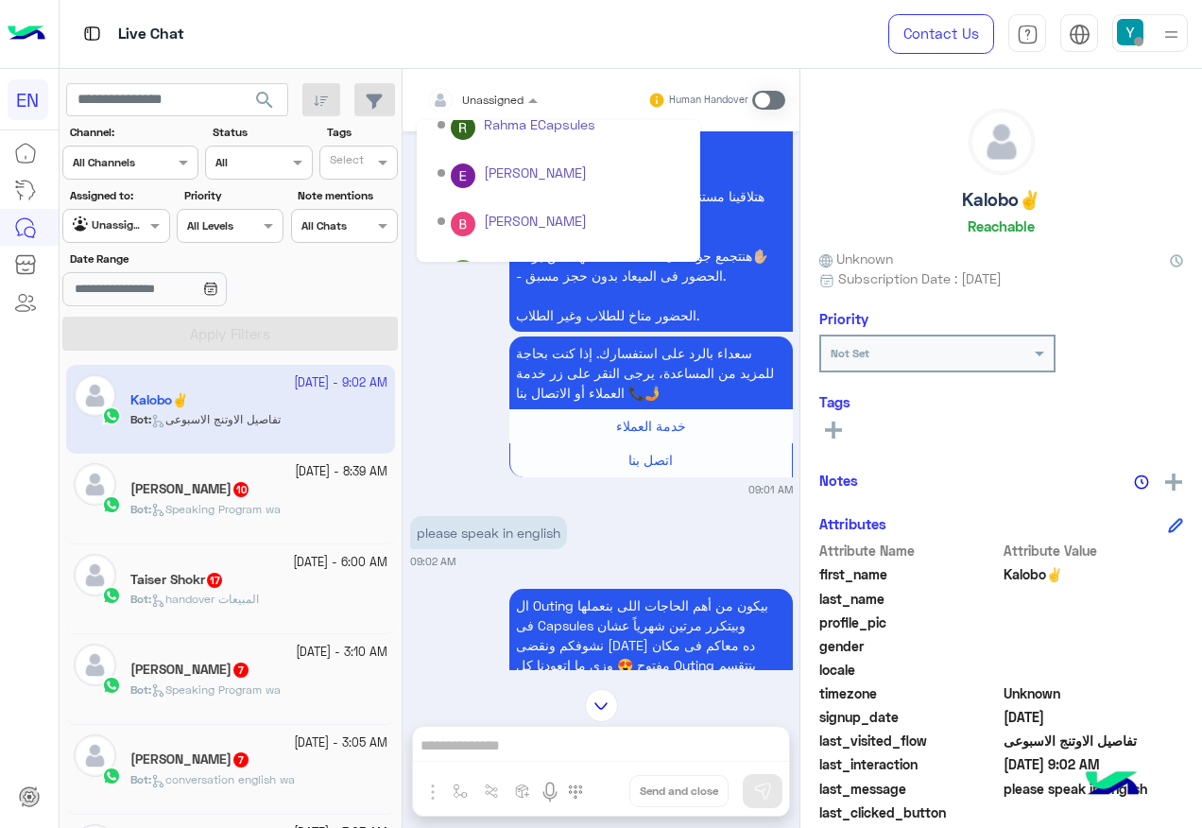
scroll to position [314, 0]
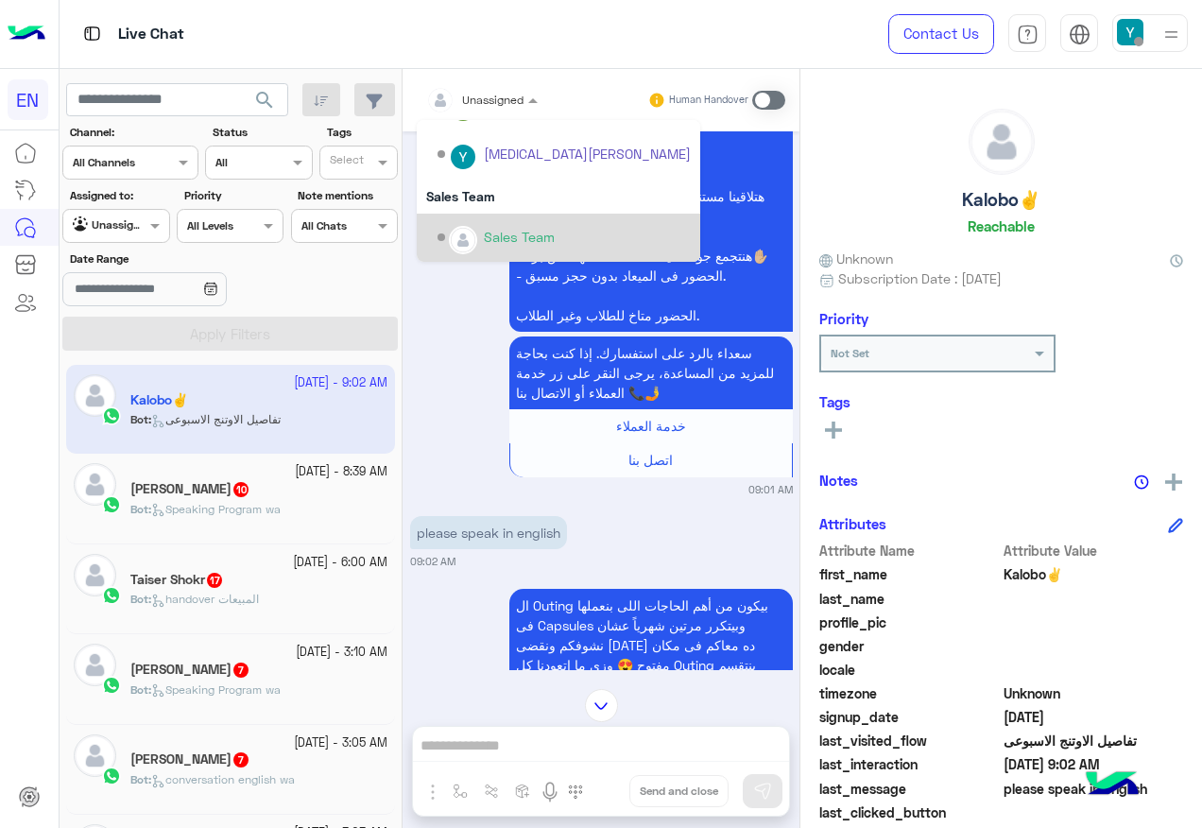
click at [505, 214] on div "Sales Team" at bounding box center [558, 238] width 283 height 48
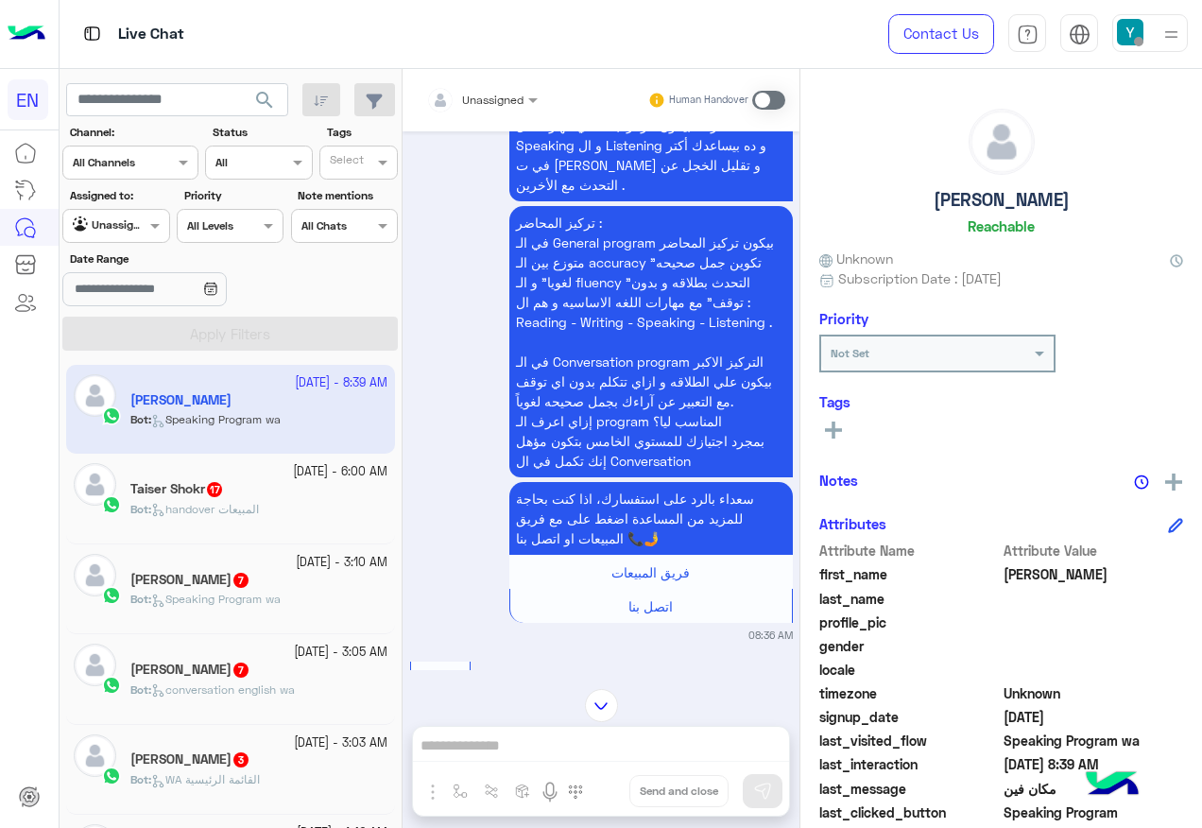
scroll to position [2183, 0]
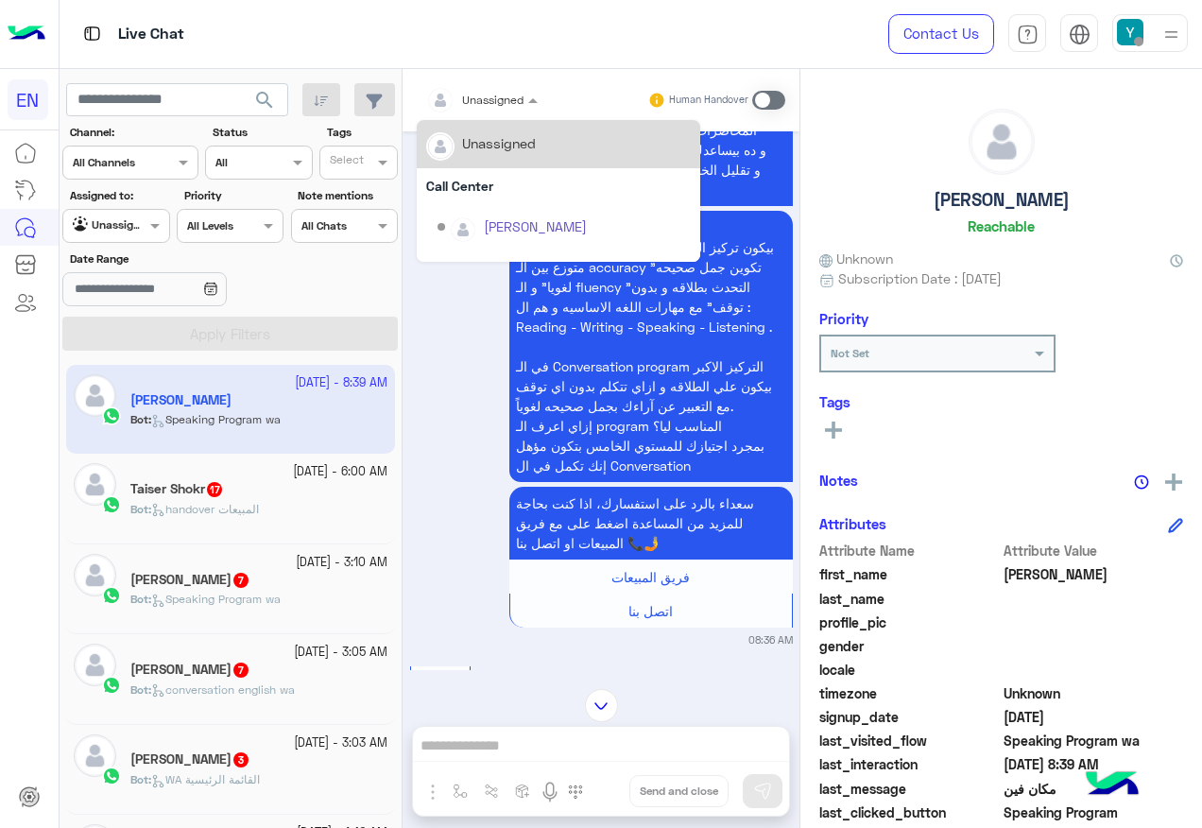
click at [495, 86] on div "Unassigned" at bounding box center [474, 100] width 97 height 38
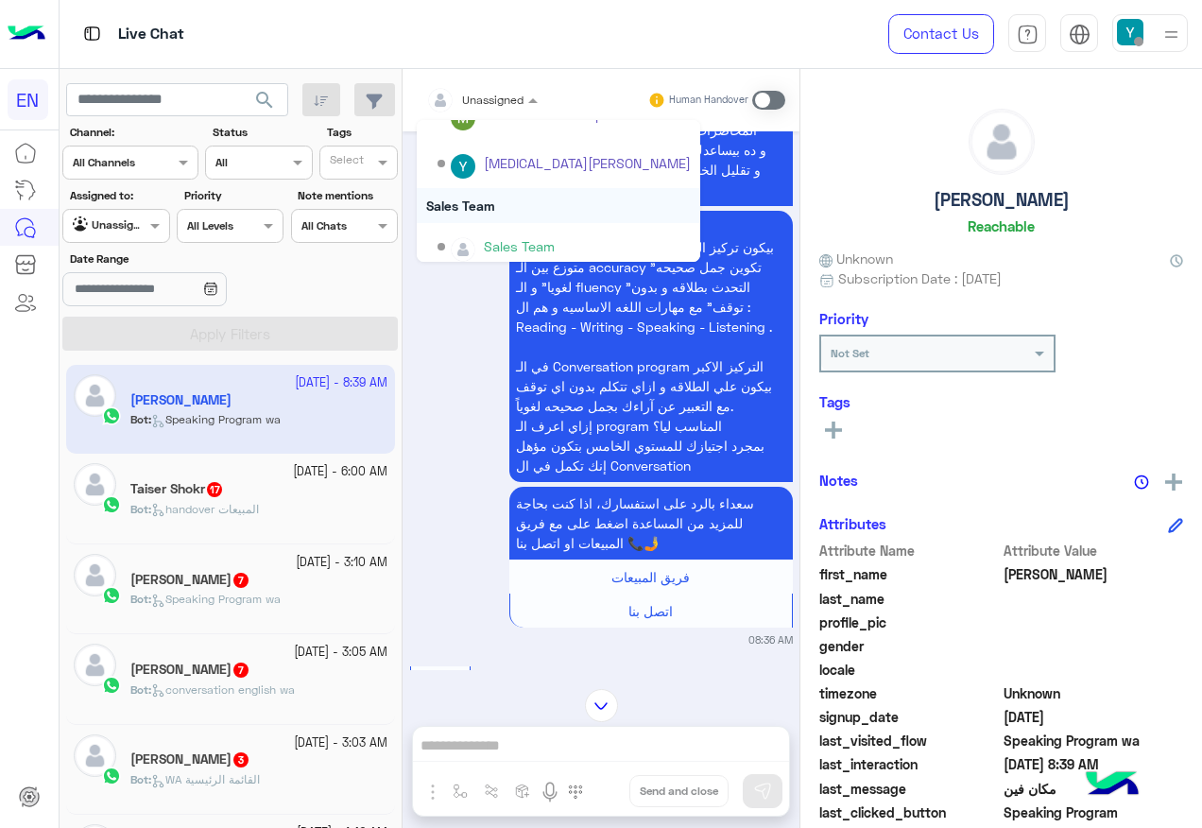
scroll to position [314, 0]
click at [488, 203] on div "Sales Team" at bounding box center [558, 196] width 283 height 35
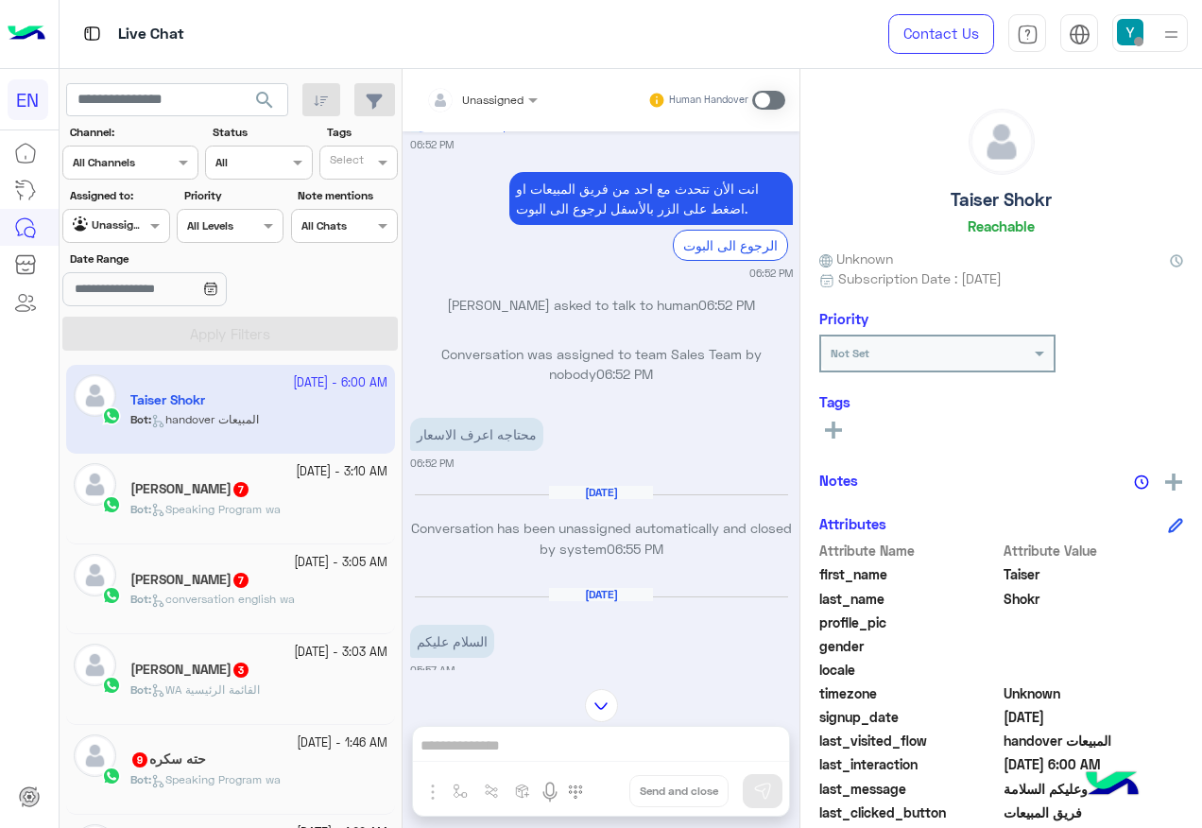
scroll to position [1647, 0]
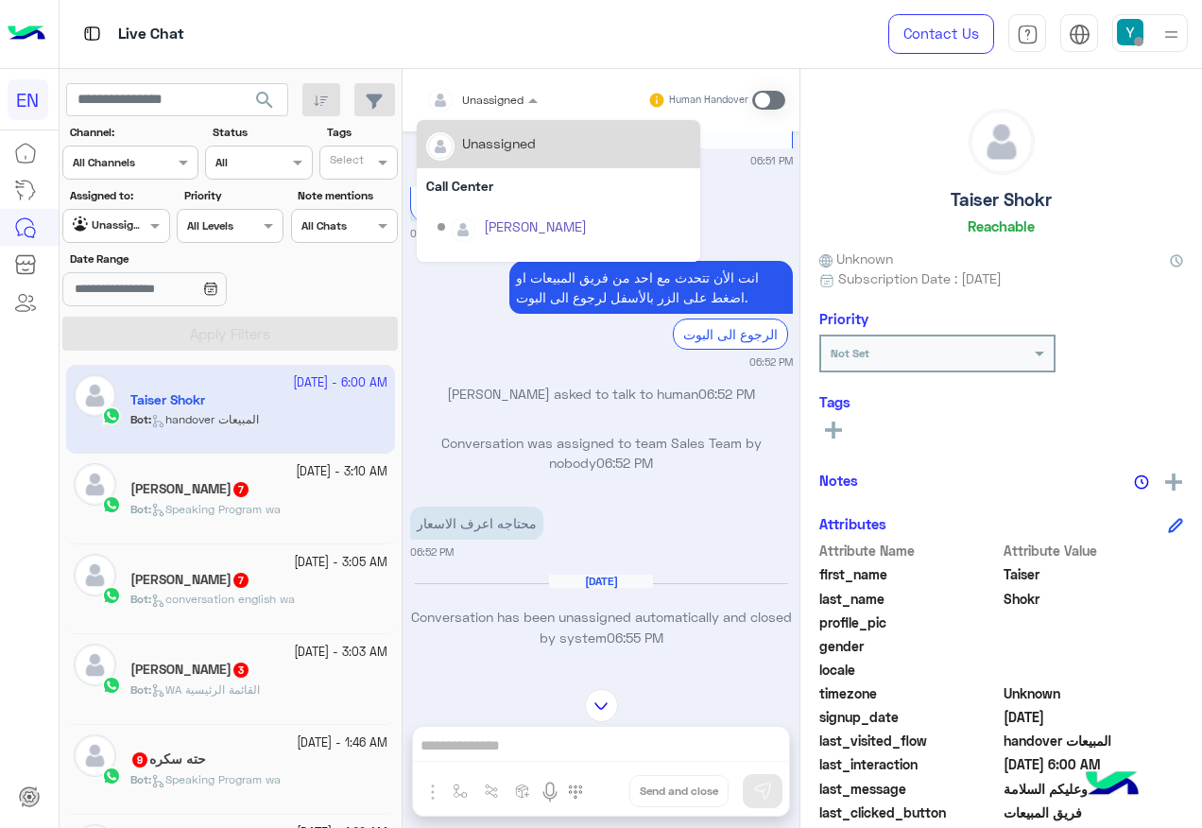
click at [500, 82] on div "Unassigned" at bounding box center [474, 100] width 97 height 38
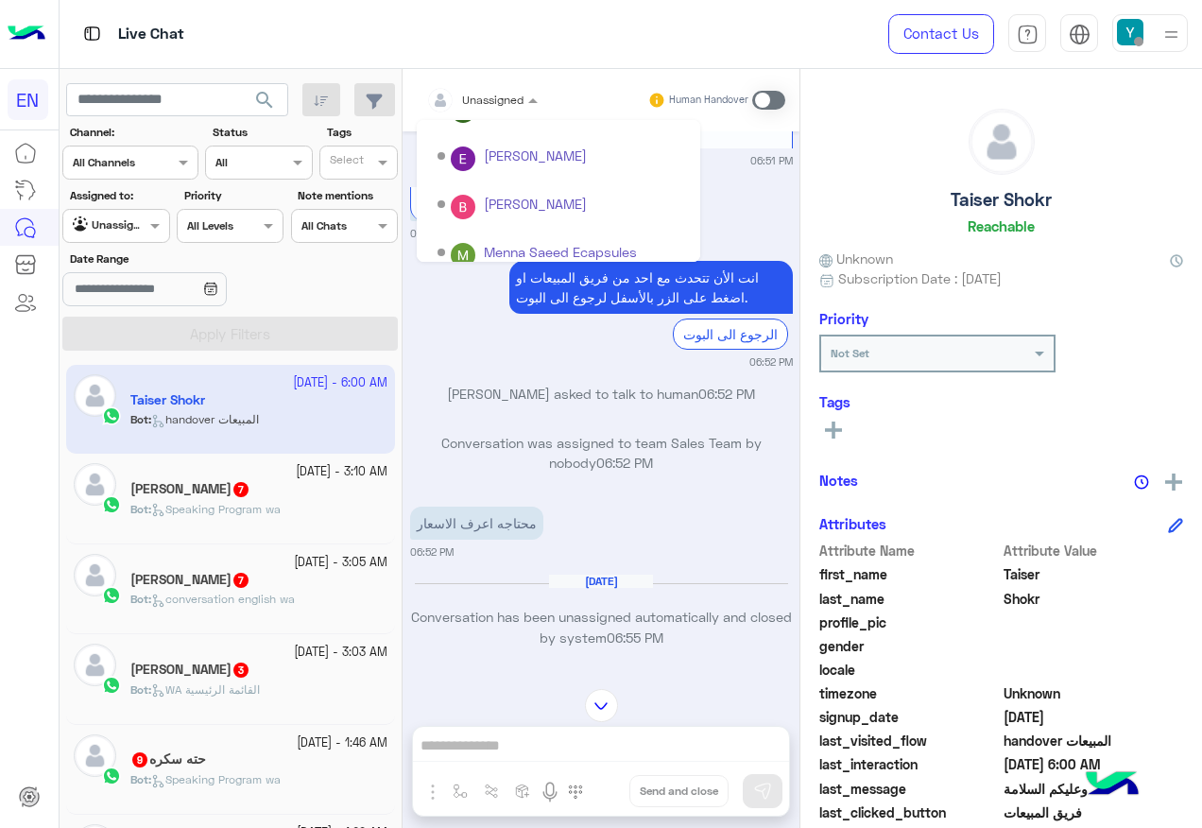
scroll to position [314, 0]
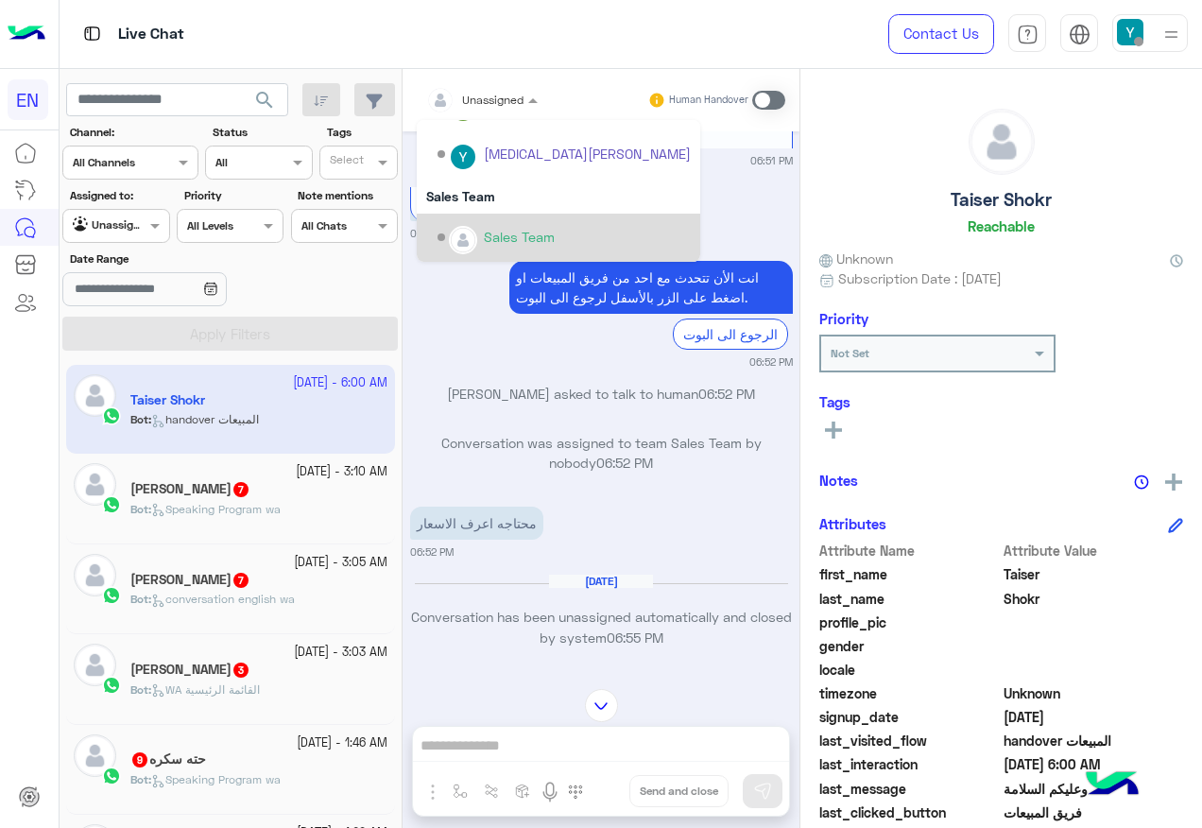
click at [507, 215] on div "Sales Team" at bounding box center [558, 238] width 283 height 48
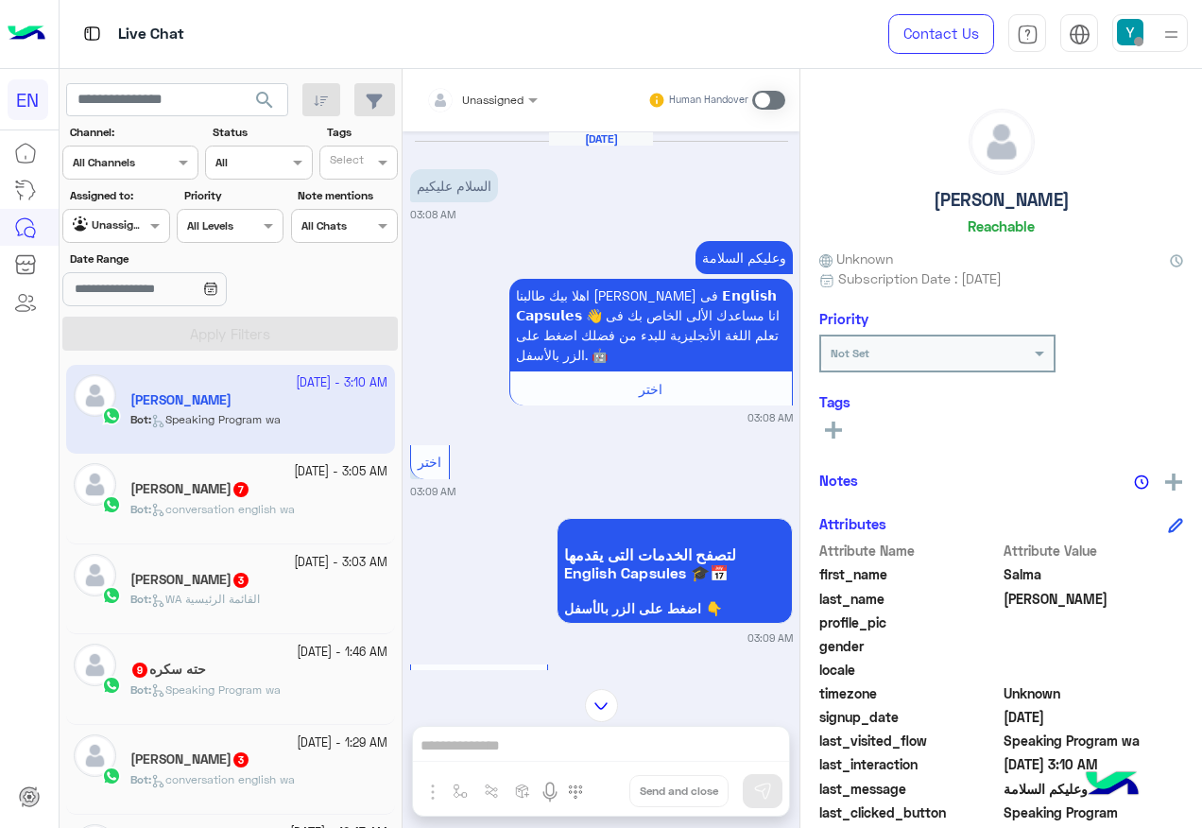
click at [508, 100] on div at bounding box center [482, 97] width 130 height 18
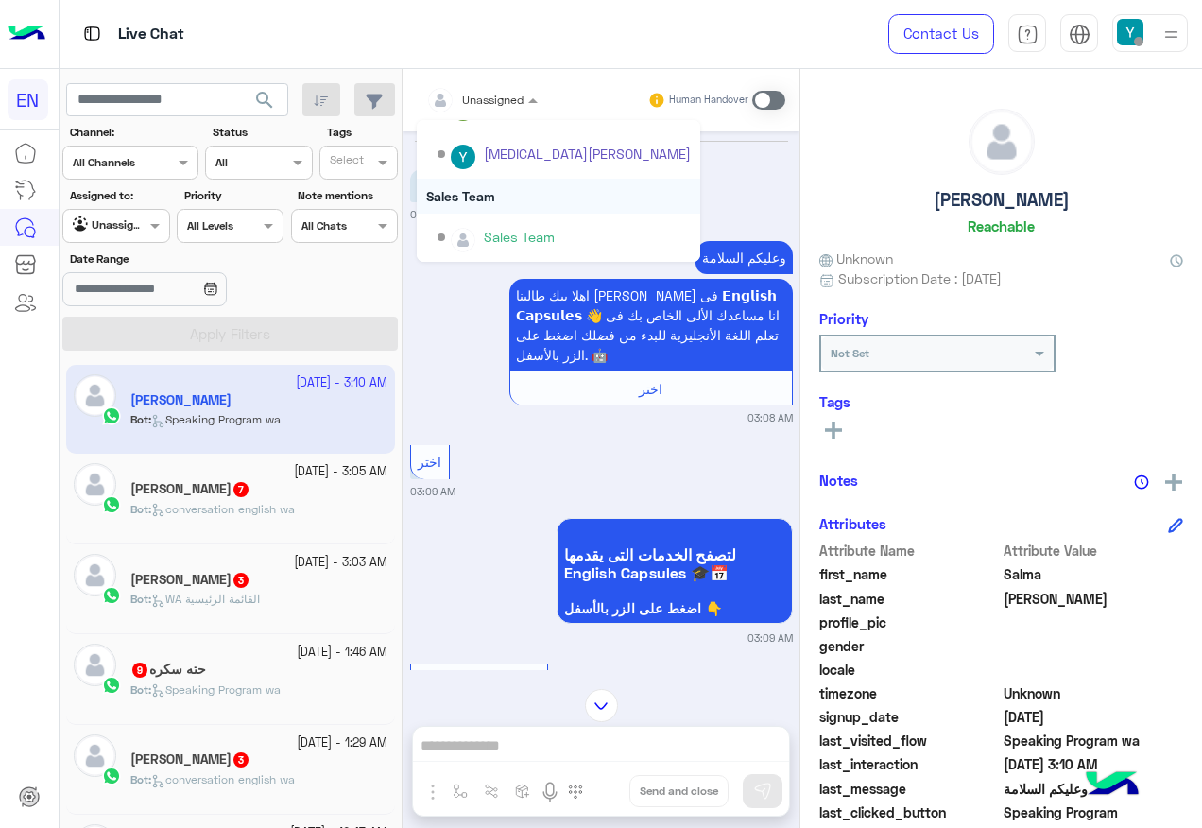
click at [470, 206] on div "Sales Team" at bounding box center [558, 196] width 283 height 35
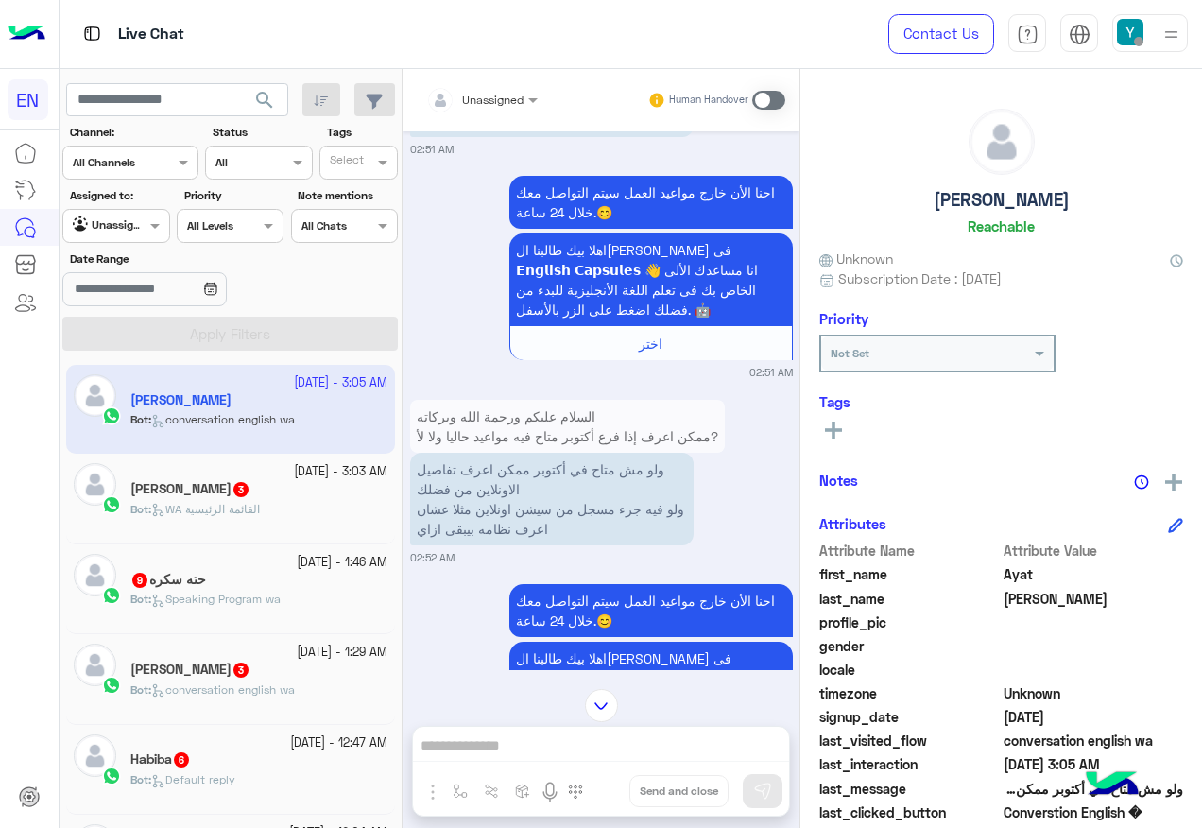
click at [506, 108] on div "Unassigned" at bounding box center [492, 100] width 61 height 17
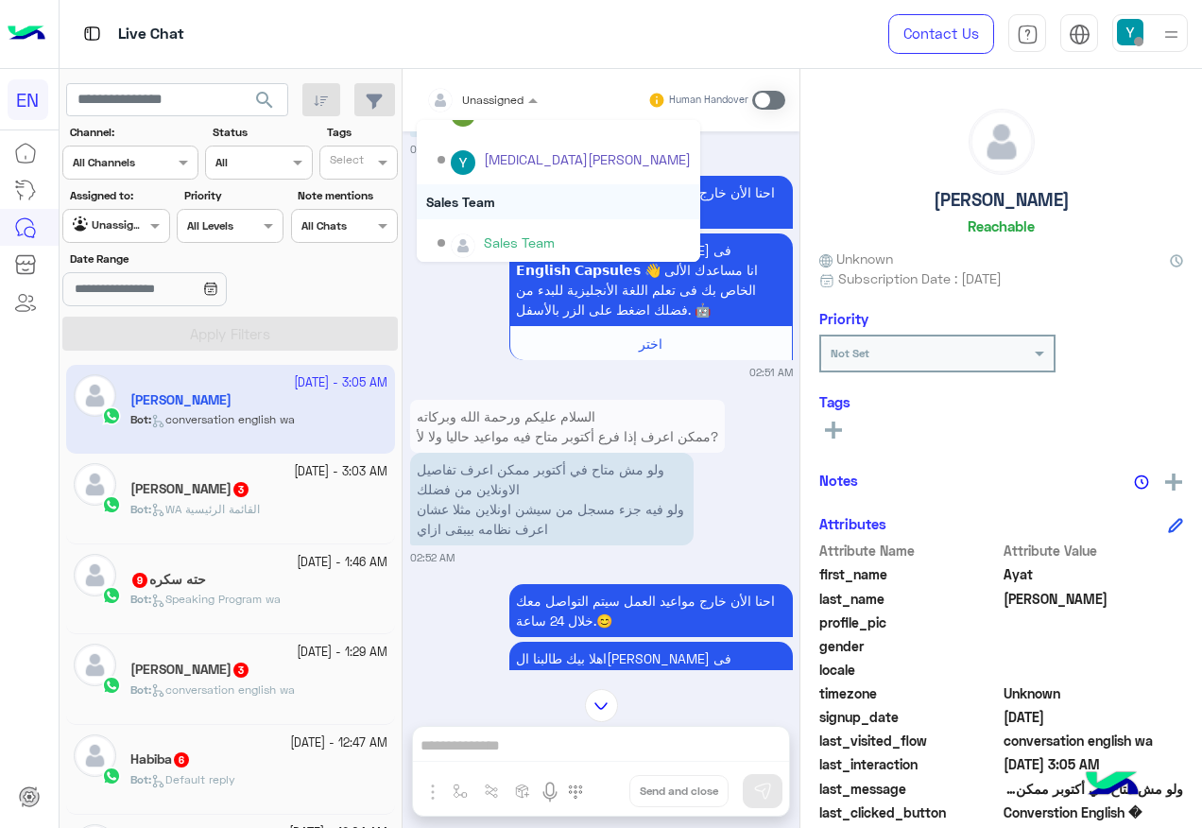
scroll to position [314, 0]
click at [510, 218] on div "Sales Team" at bounding box center [558, 238] width 283 height 48
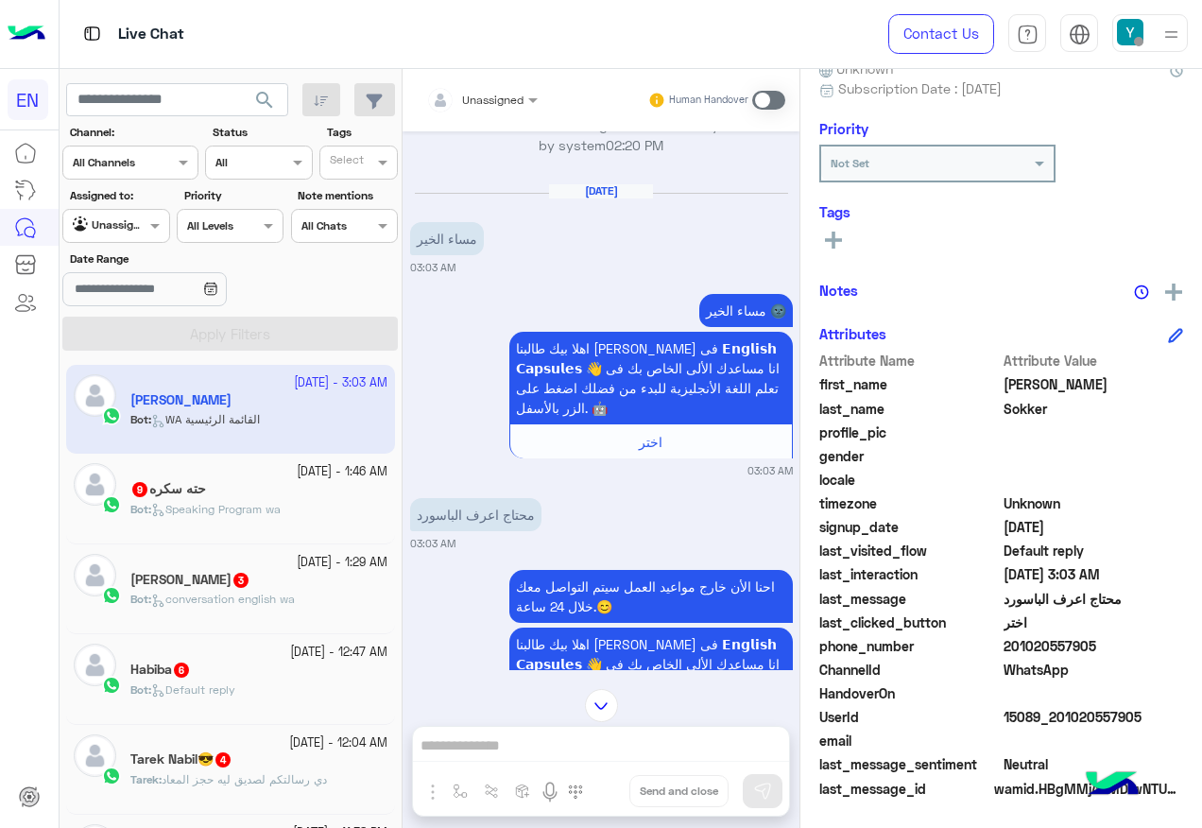
drag, startPoint x: 1007, startPoint y: 642, endPoint x: 1130, endPoint y: 643, distance: 122.8
click at [1130, 643] on span "201020557905" at bounding box center [1093, 646] width 180 height 20
copy span "01020557905"
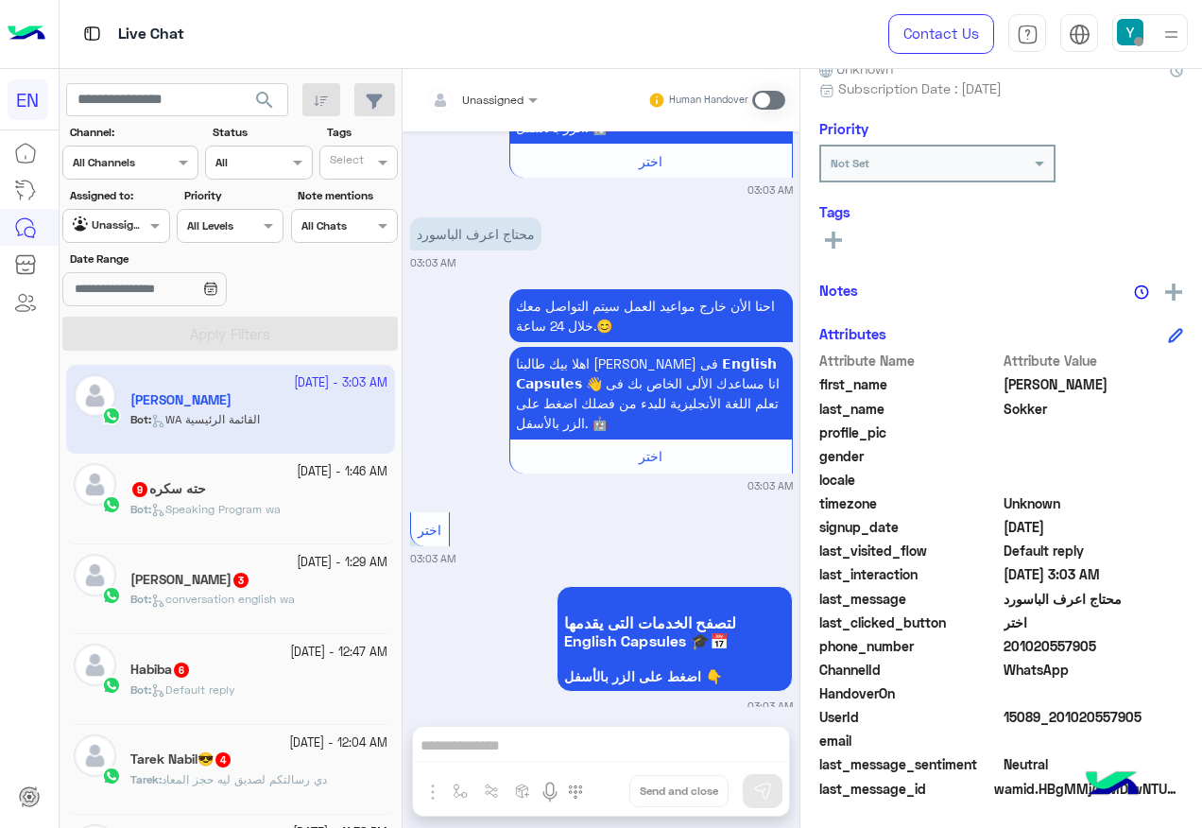
scroll to position [1638, 0]
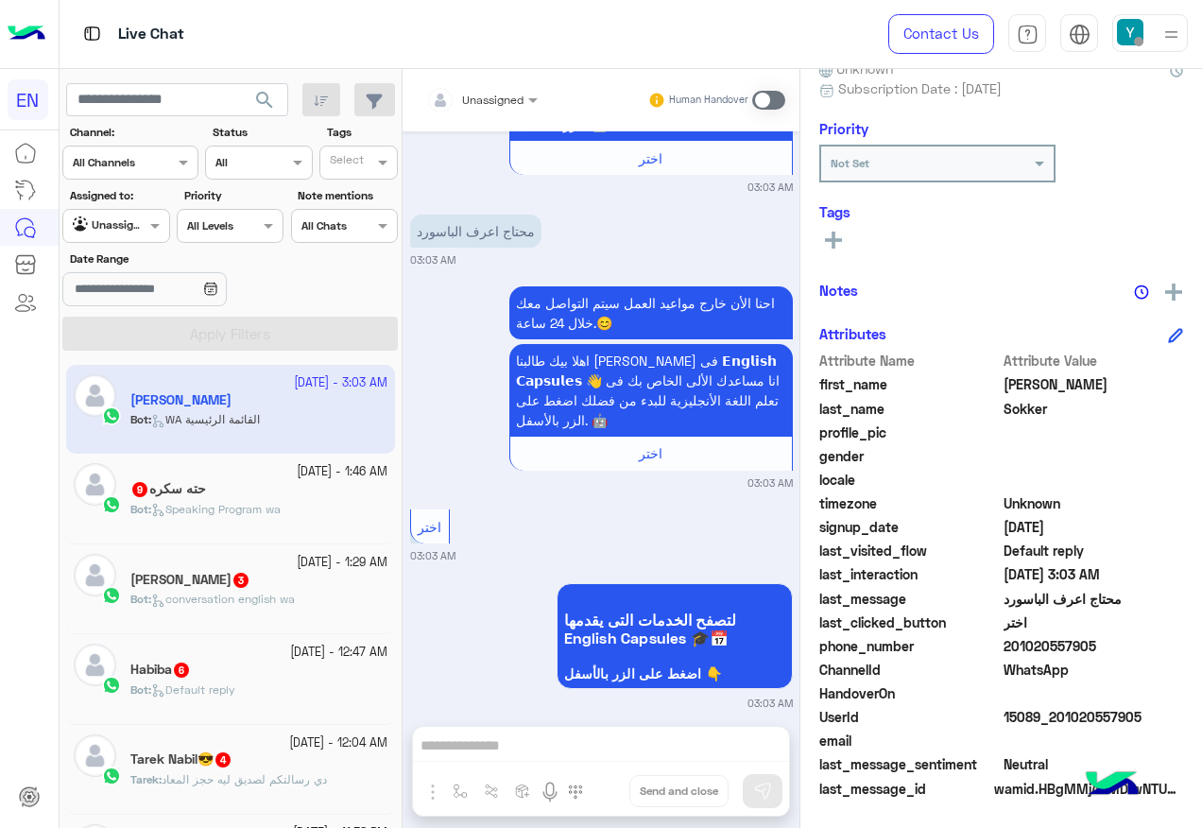
click at [778, 101] on span at bounding box center [768, 100] width 33 height 19
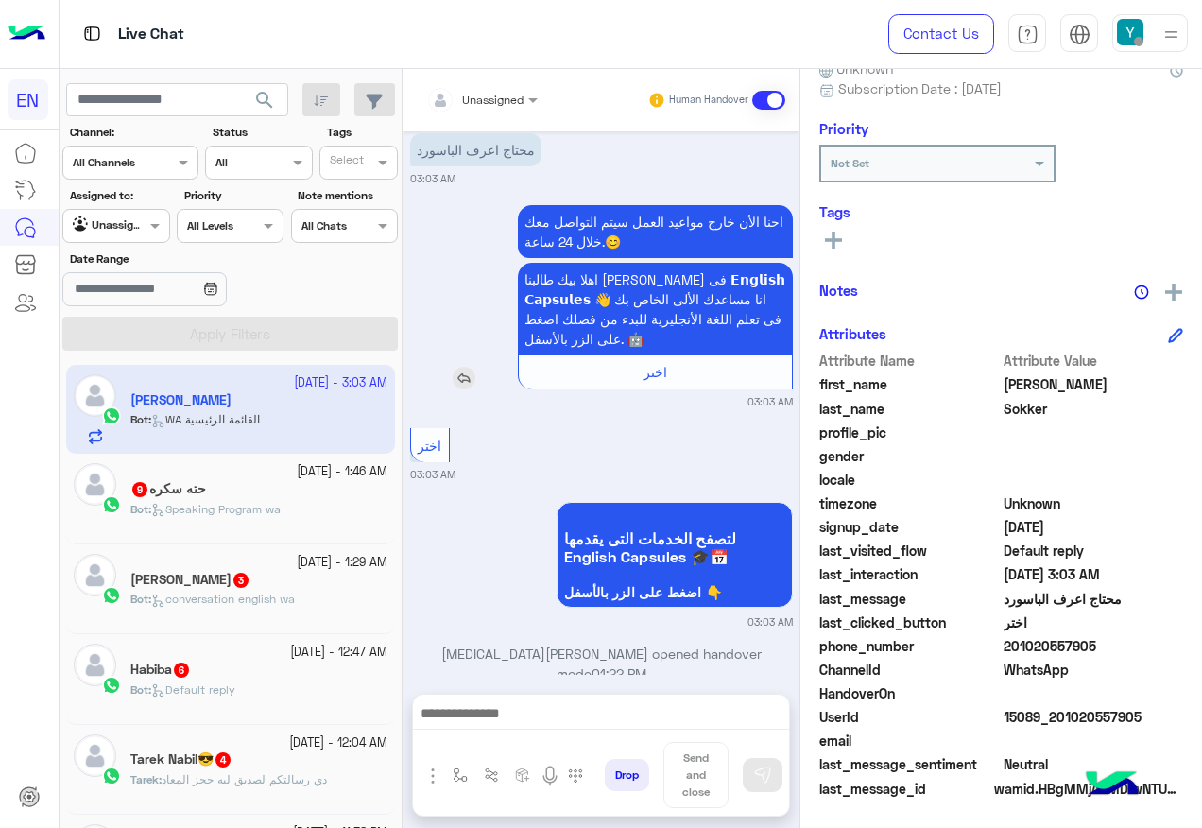
scroll to position [1719, 0]
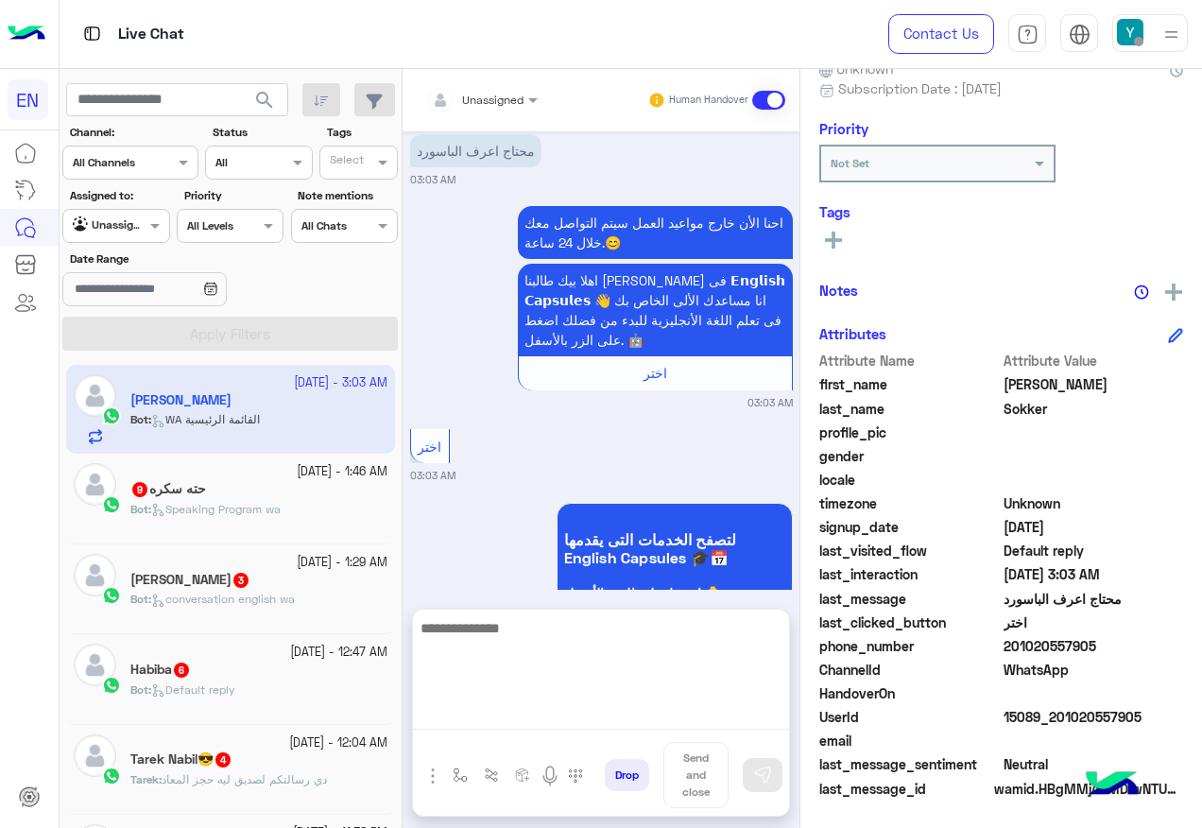
click at [564, 711] on textarea at bounding box center [601, 672] width 376 height 113
paste textarea "**********"
type textarea "**********"
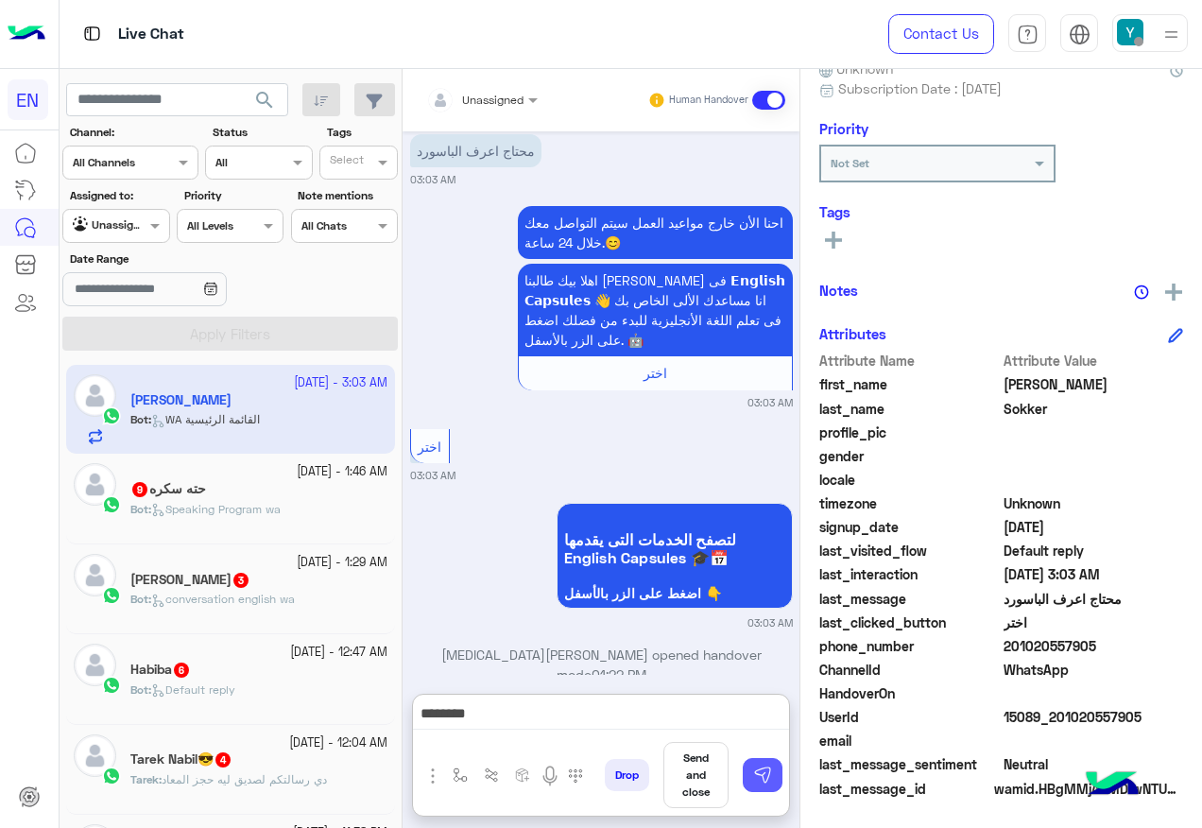
click at [776, 770] on button at bounding box center [763, 775] width 40 height 34
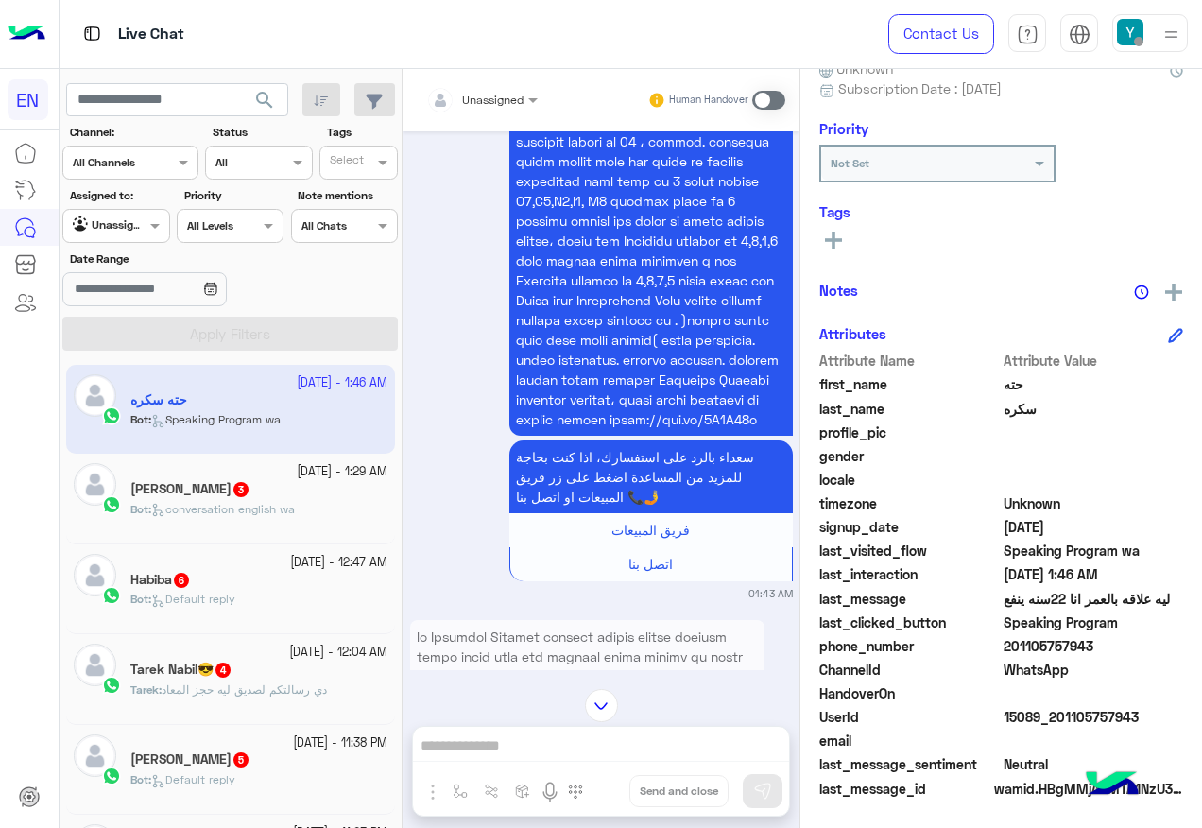
scroll to position [1558, 0]
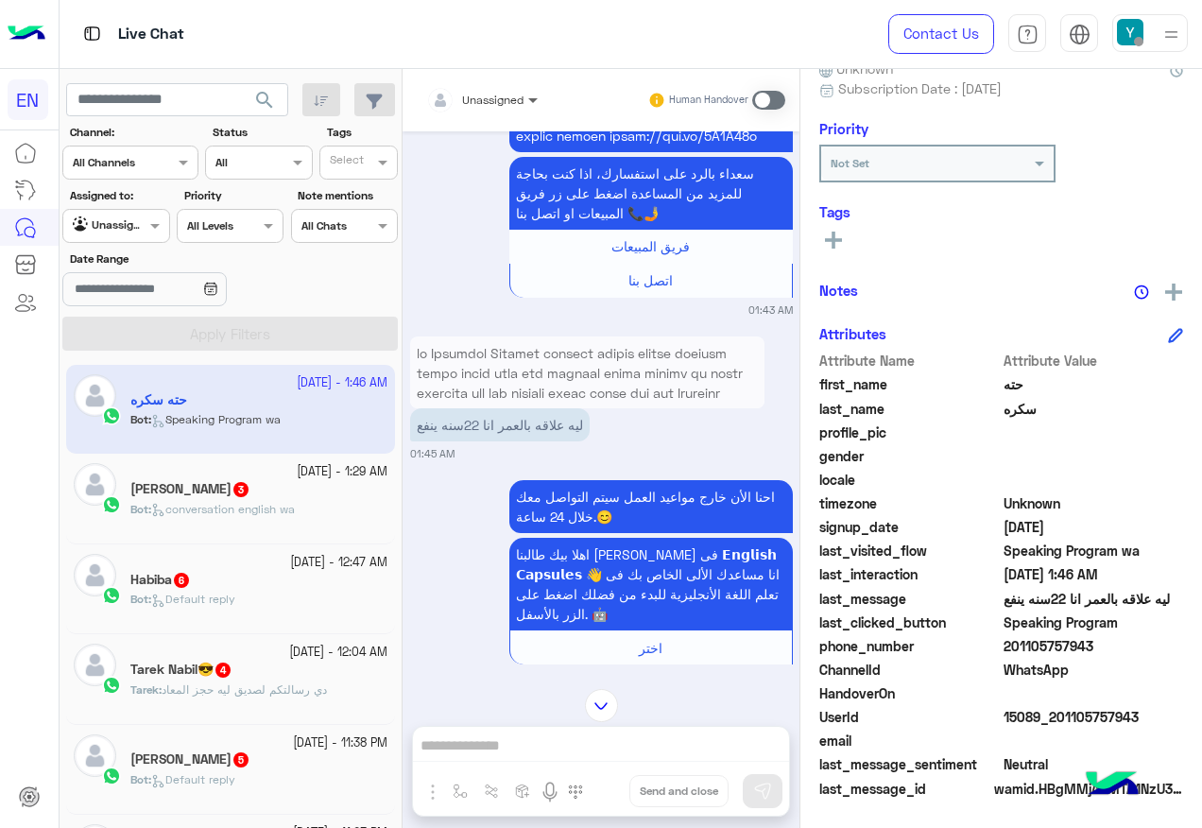
click at [527, 94] on span at bounding box center [535, 100] width 24 height 20
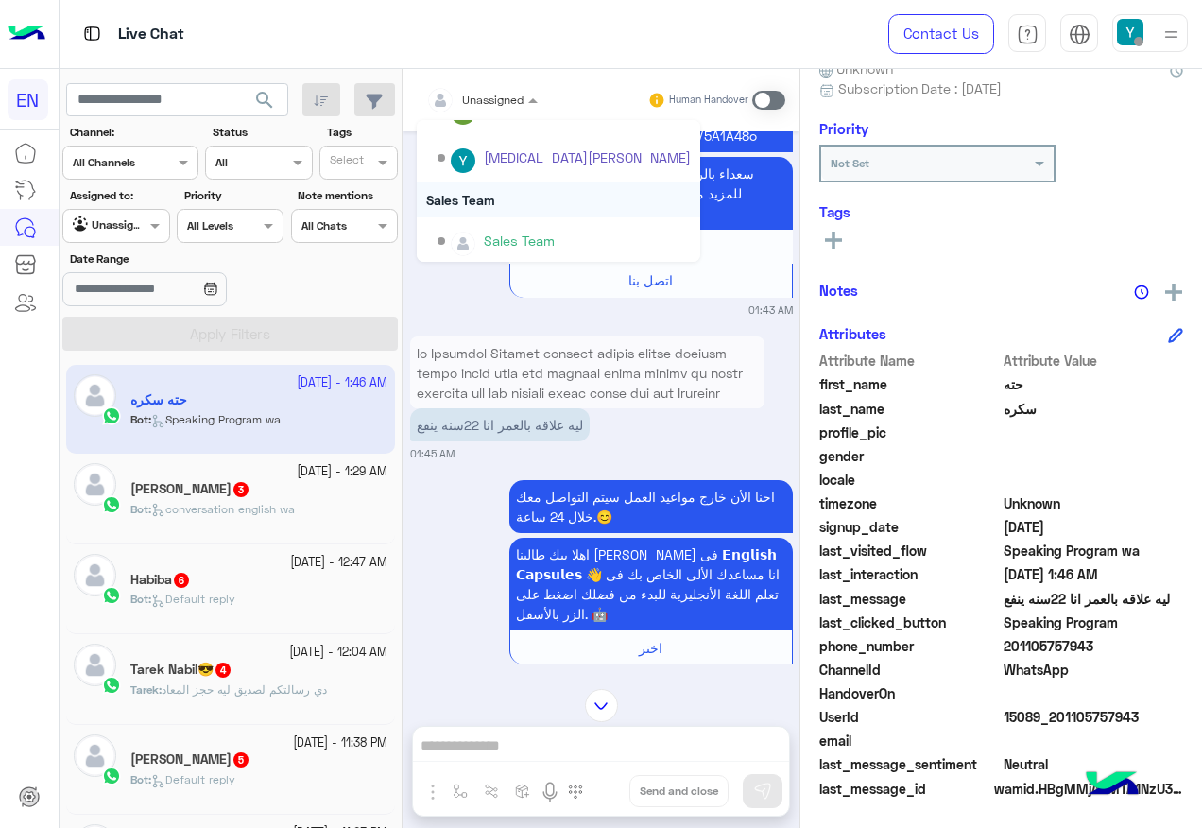
scroll to position [314, 0]
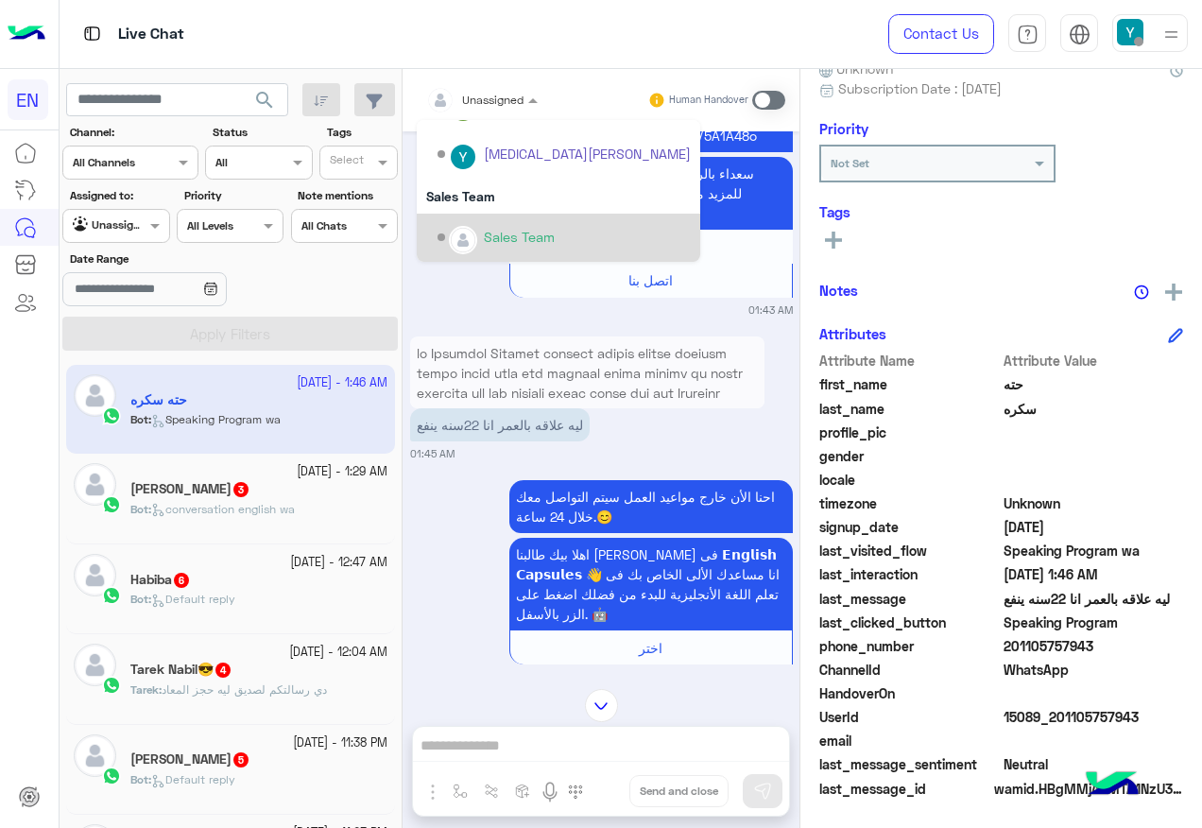
click at [537, 221] on div "Sales Team" at bounding box center [563, 237] width 253 height 33
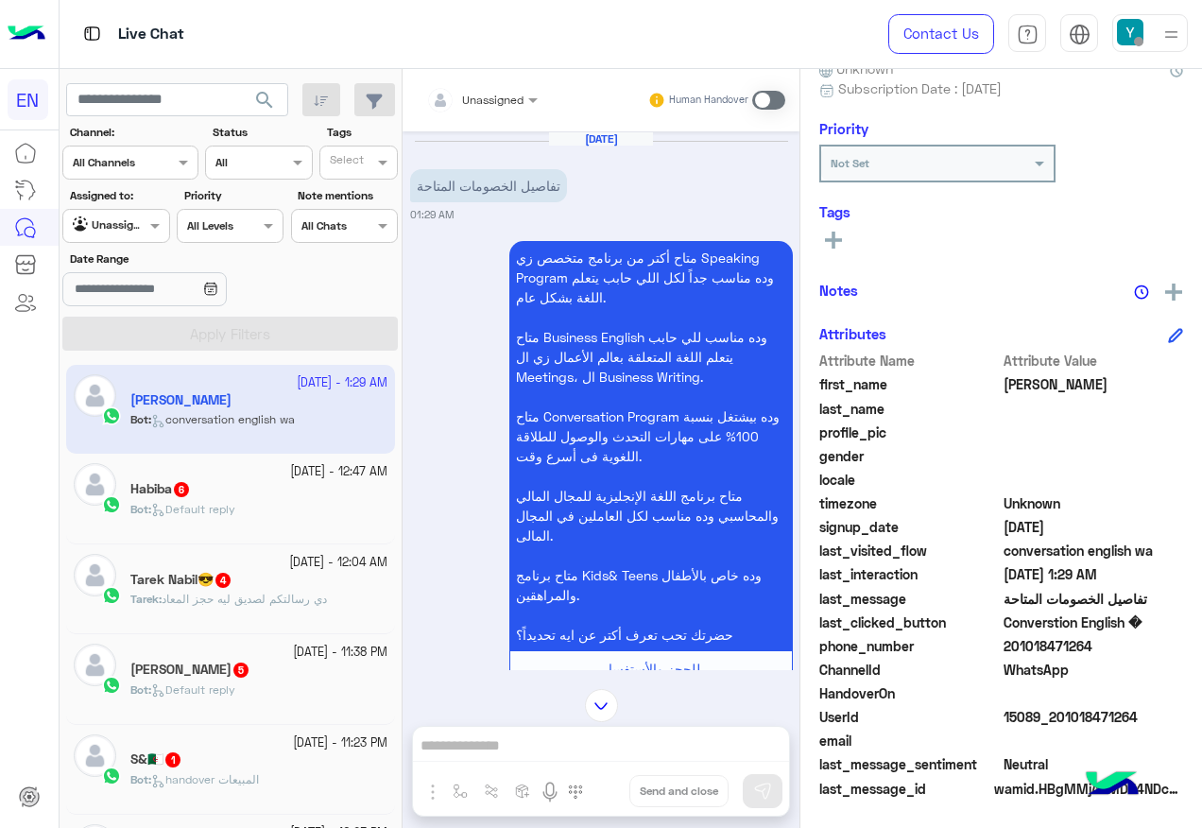
click at [497, 105] on span "Unassigned" at bounding box center [492, 100] width 61 height 14
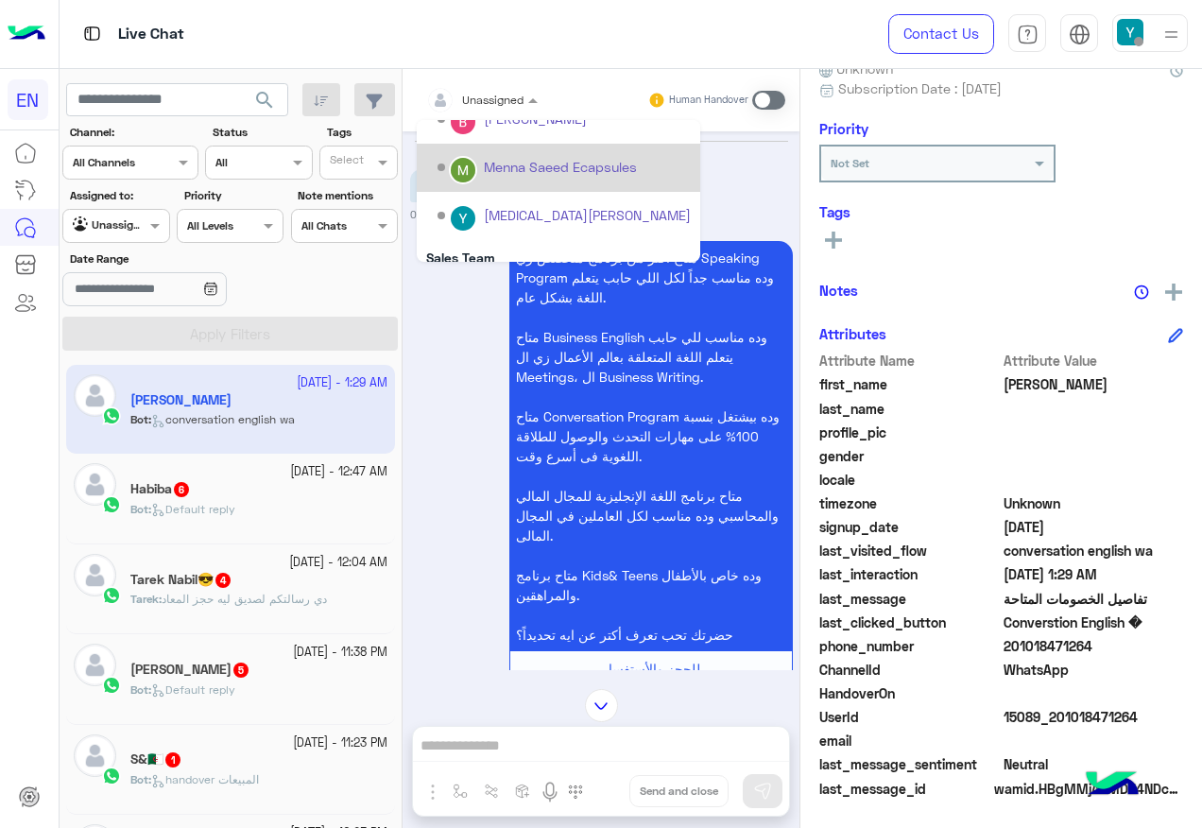
scroll to position [314, 0]
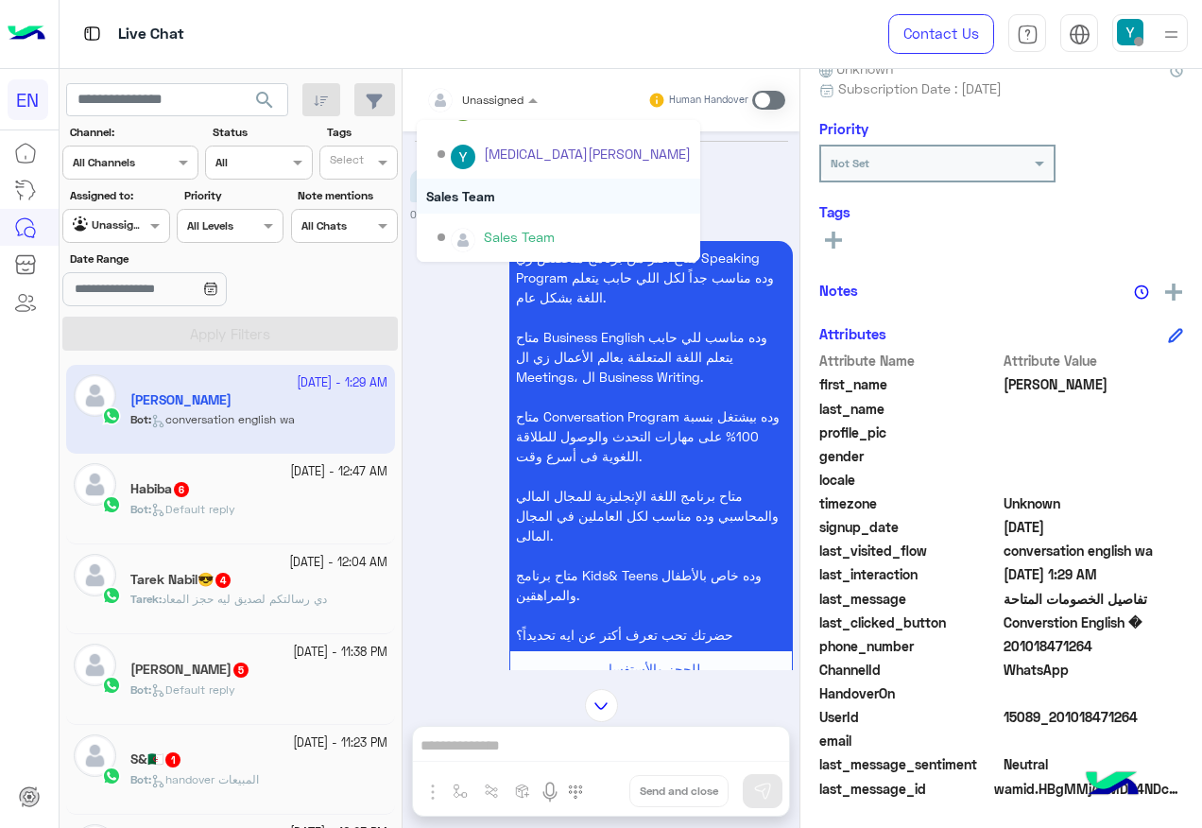
click at [533, 211] on div "Sales Team" at bounding box center [558, 196] width 283 height 35
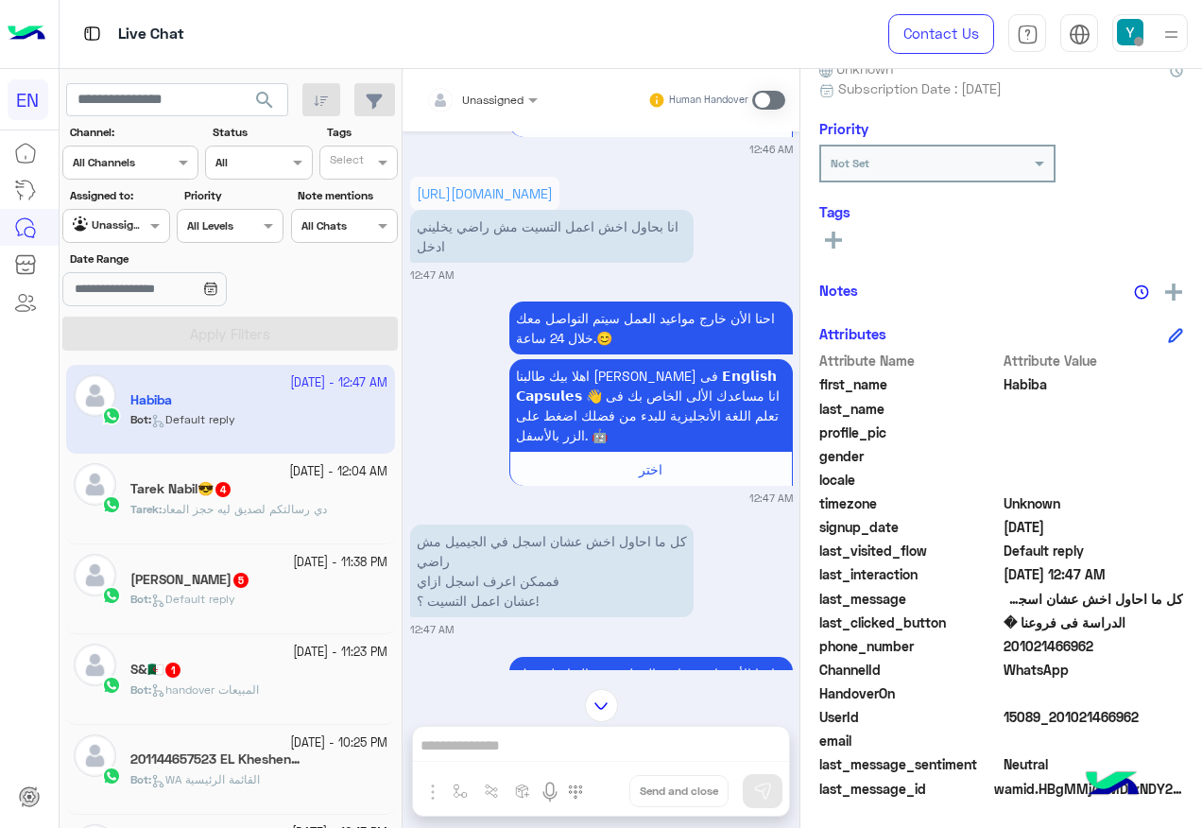
scroll to position [1264, 0]
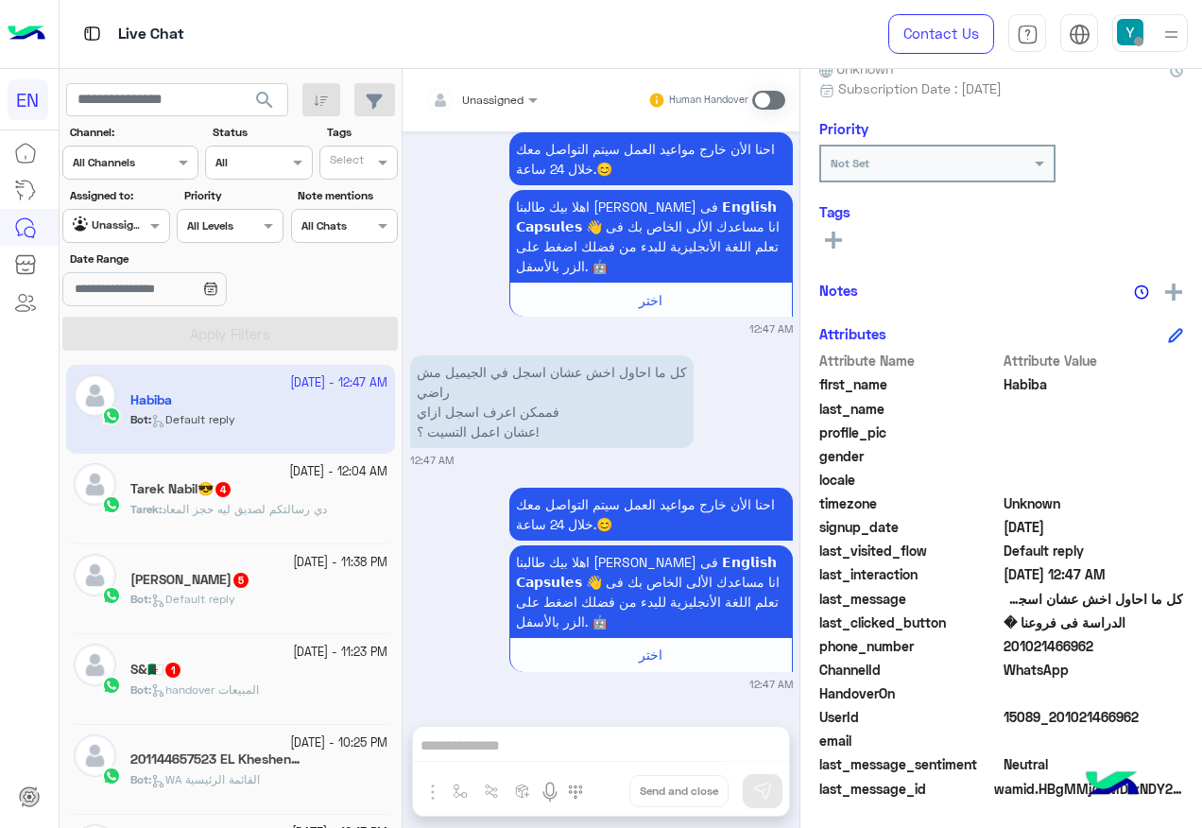
drag, startPoint x: 1006, startPoint y: 642, endPoint x: 1095, endPoint y: 651, distance: 89.3
click at [1095, 651] on span "201021466962" at bounding box center [1093, 646] width 180 height 20
copy span "01021466962"
click at [759, 105] on span at bounding box center [768, 100] width 33 height 19
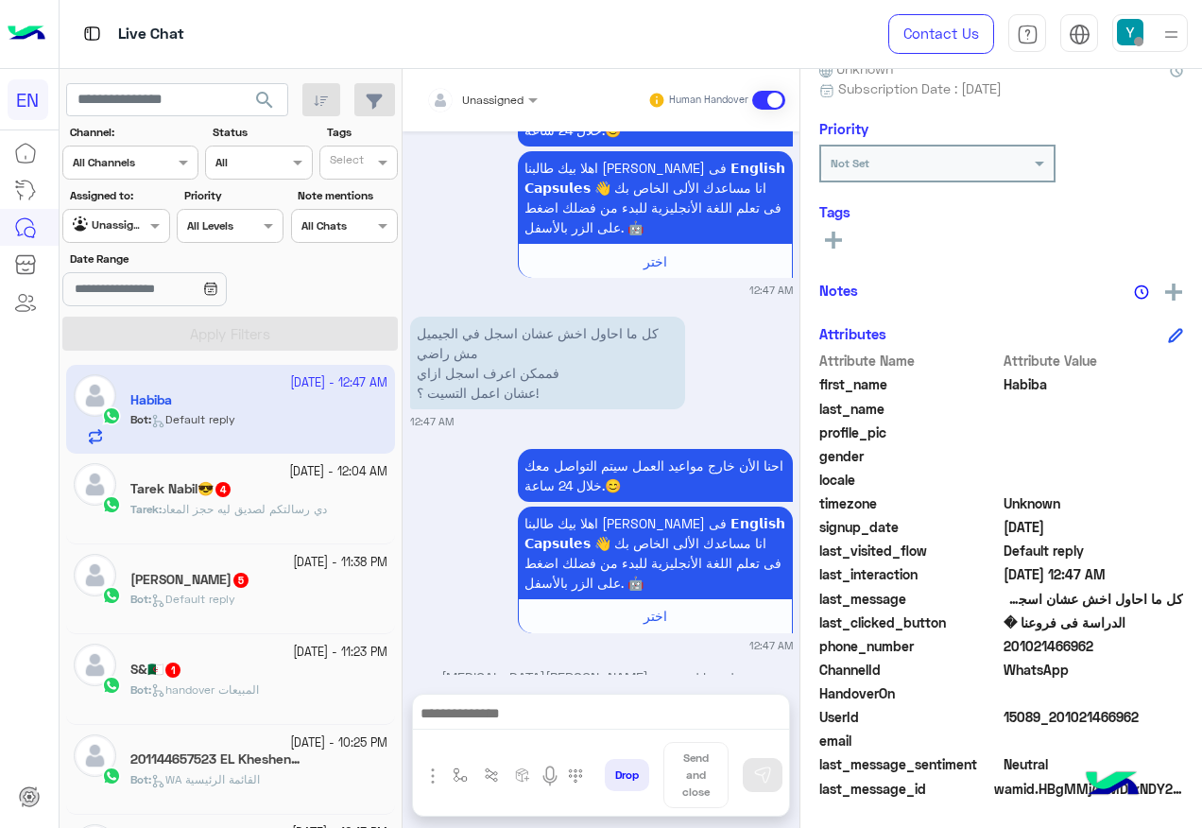
scroll to position [1345, 0]
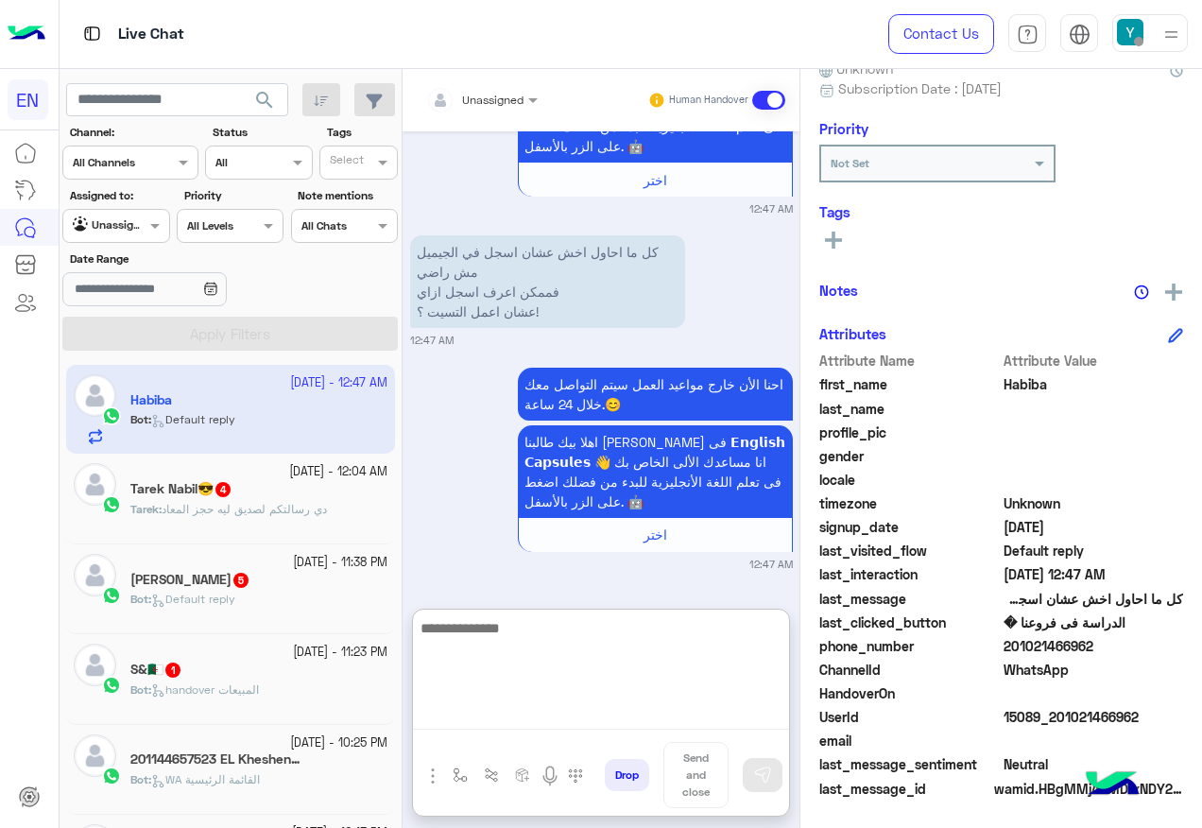
click at [575, 720] on textarea at bounding box center [601, 672] width 376 height 113
paste textarea "**********"
type textarea "**********"
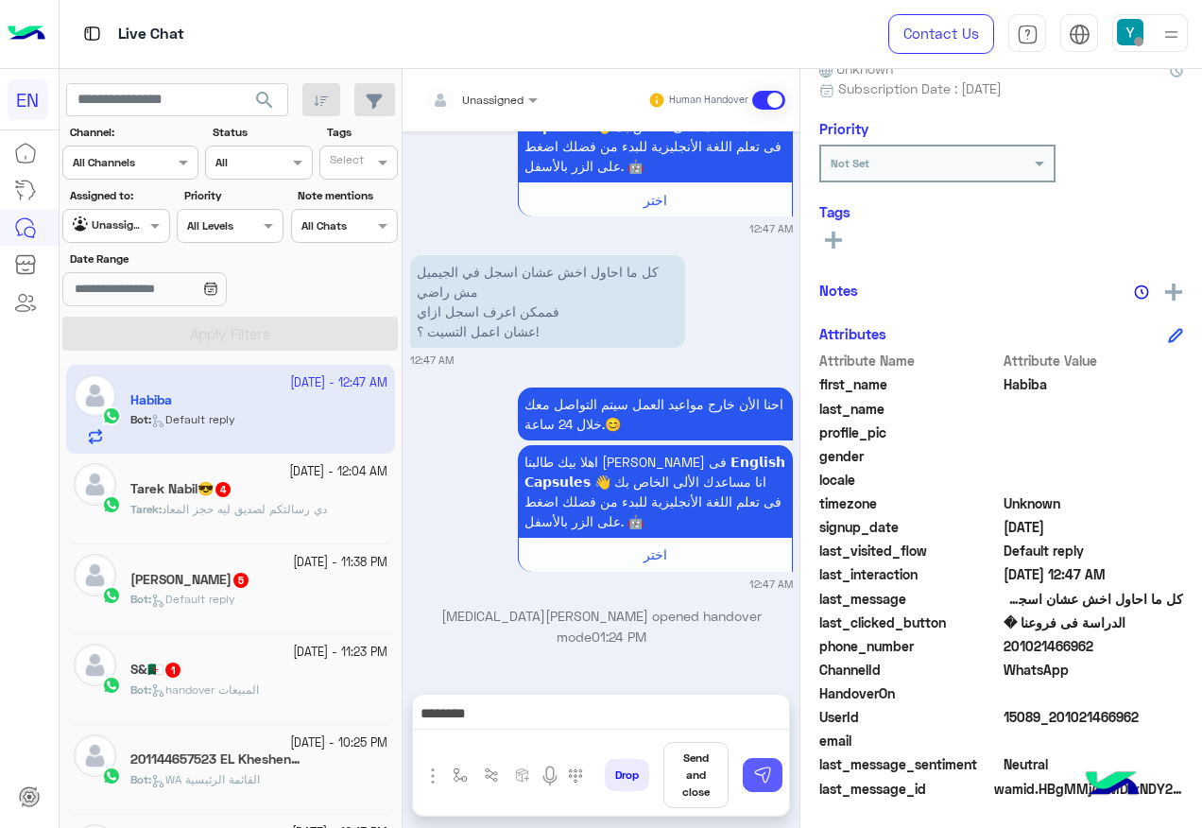
click at [748, 789] on button at bounding box center [763, 775] width 40 height 34
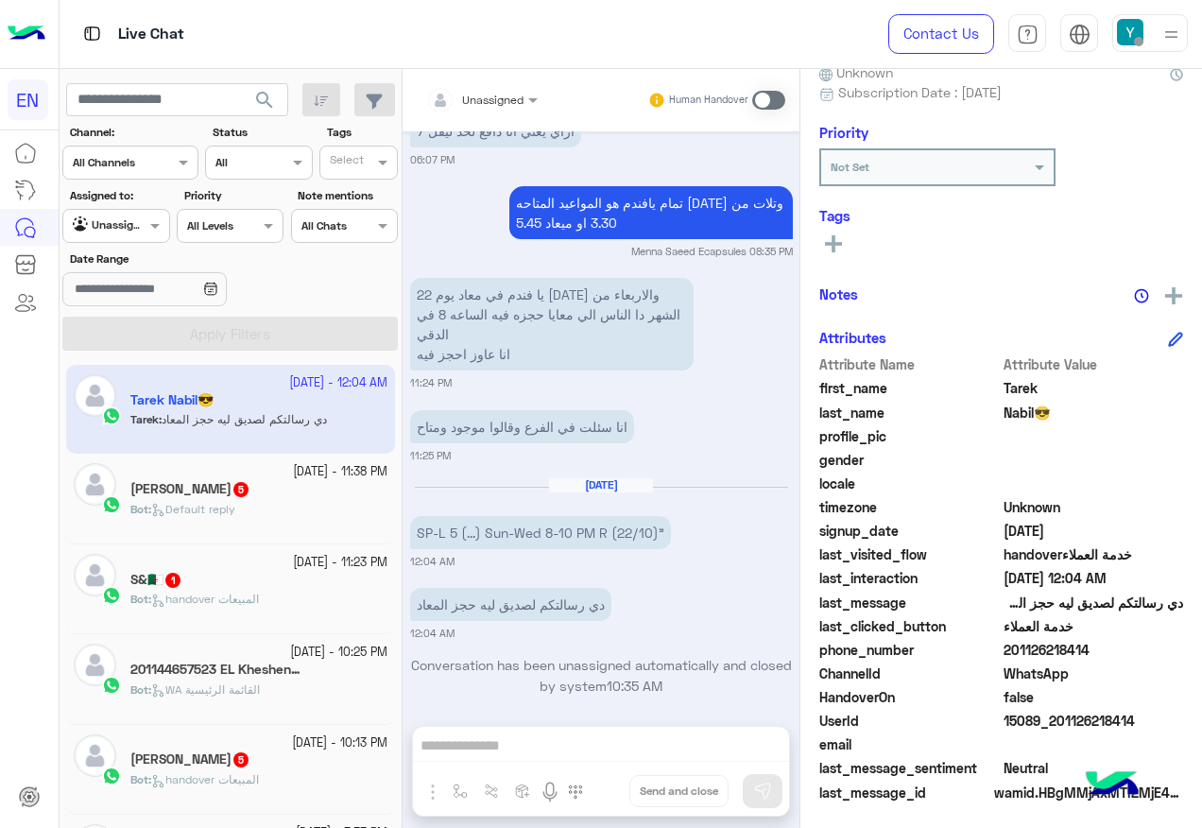
scroll to position [190, 0]
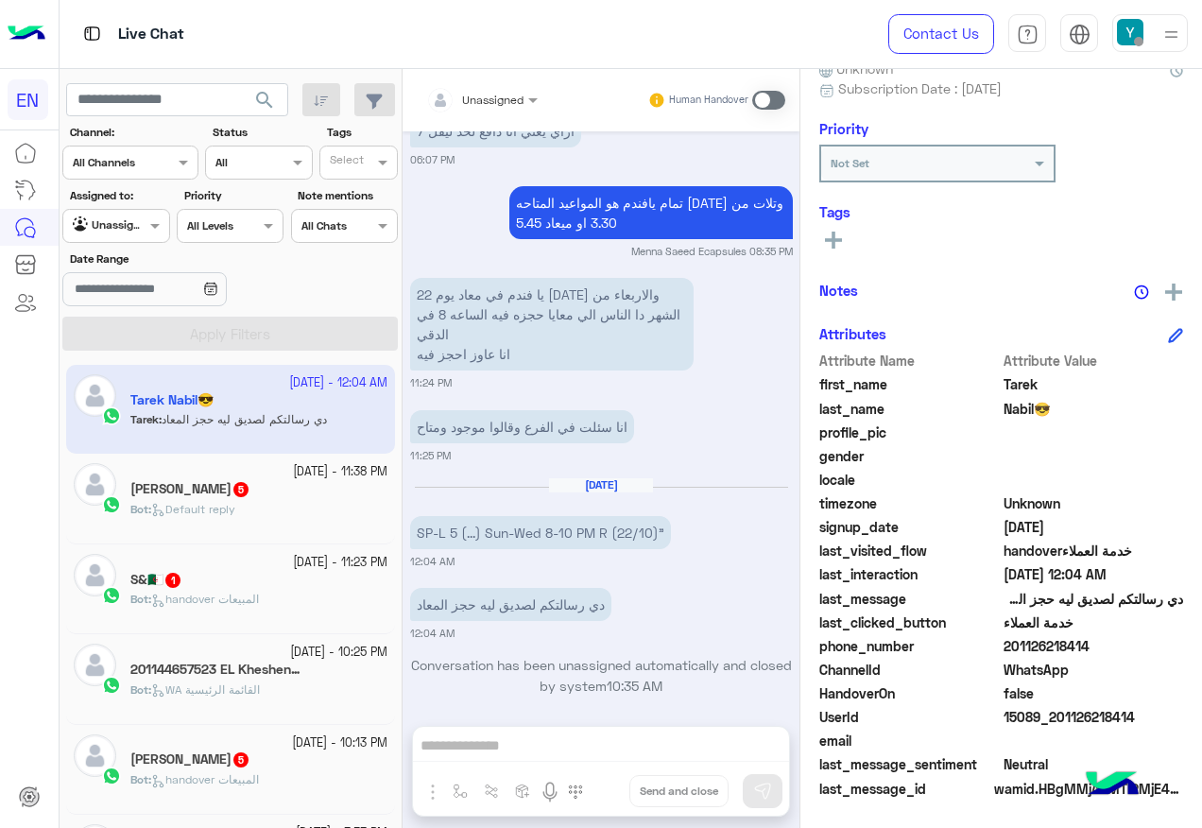
click at [123, 230] on div at bounding box center [115, 223] width 105 height 18
click at [140, 342] on b "Your Inbox" at bounding box center [124, 335] width 66 height 16
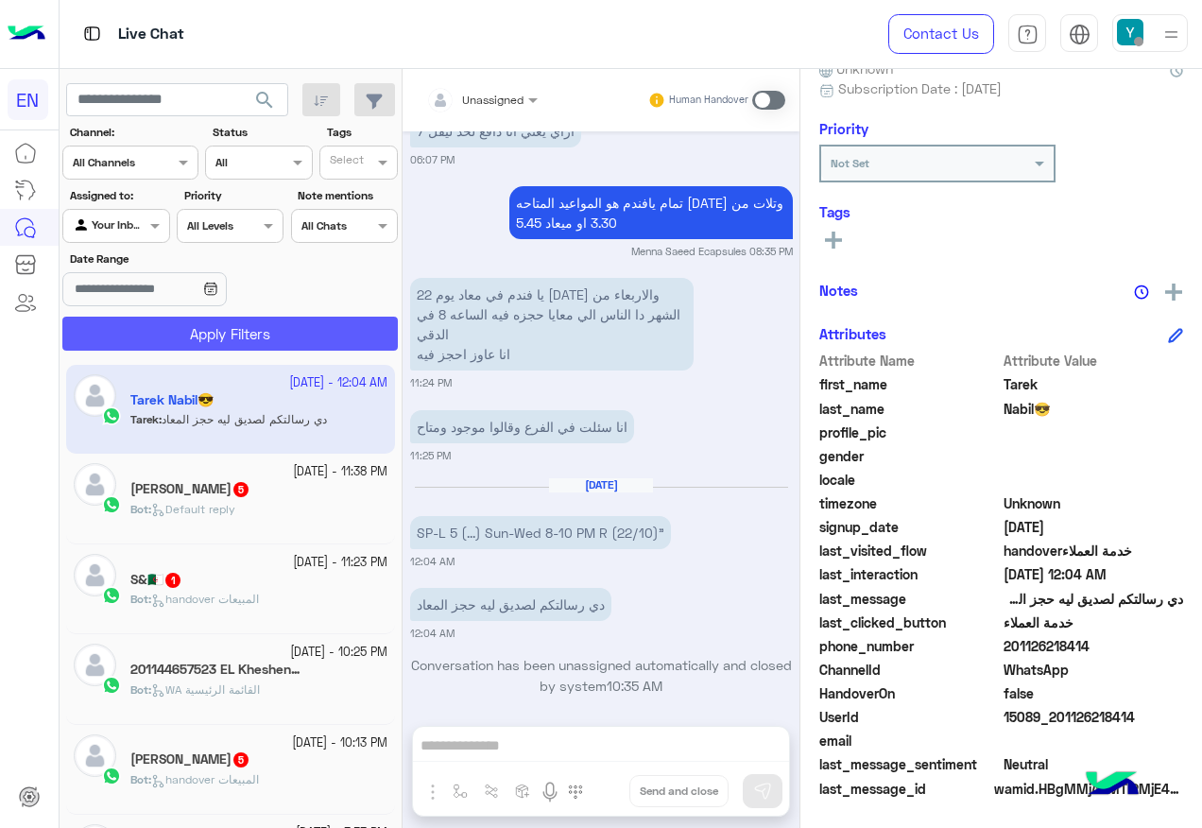
click at [167, 337] on button "Apply Filters" at bounding box center [229, 334] width 335 height 34
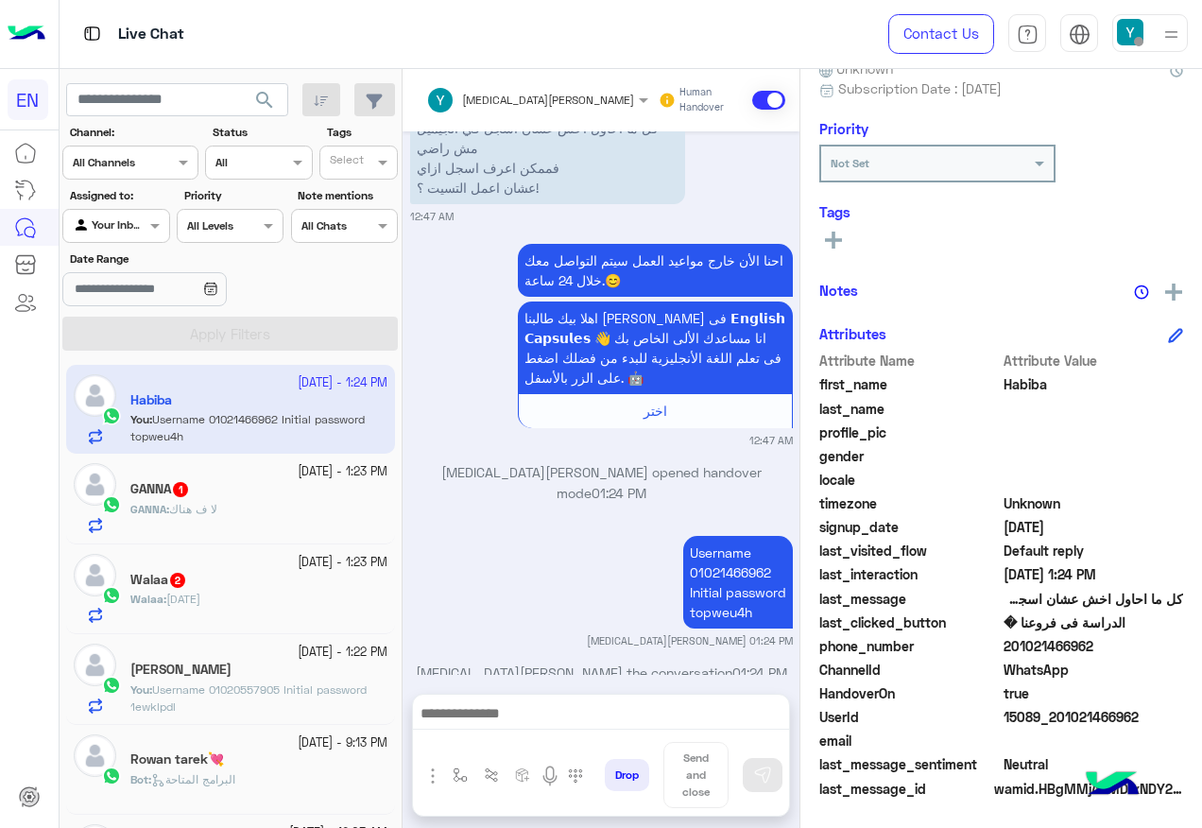
scroll to position [1525, 0]
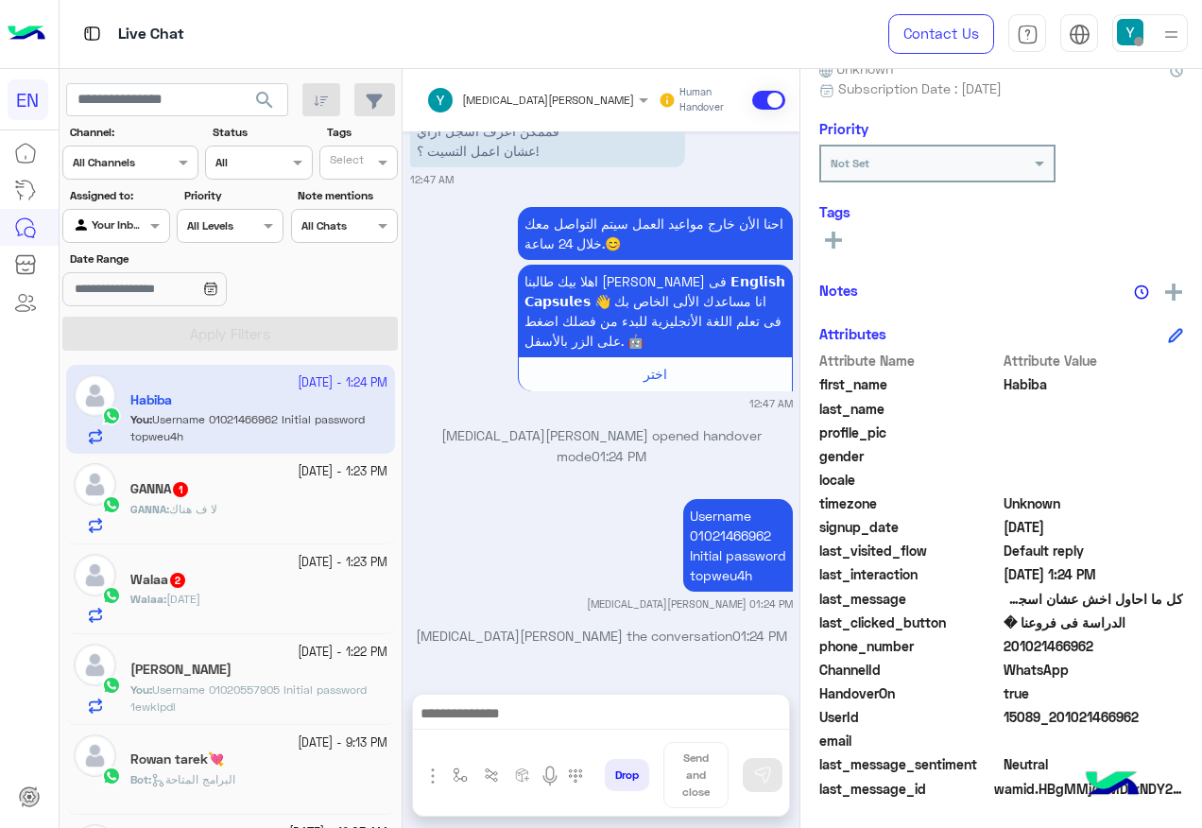
click at [269, 502] on div "GANNA : لا ف هناك" at bounding box center [258, 517] width 257 height 33
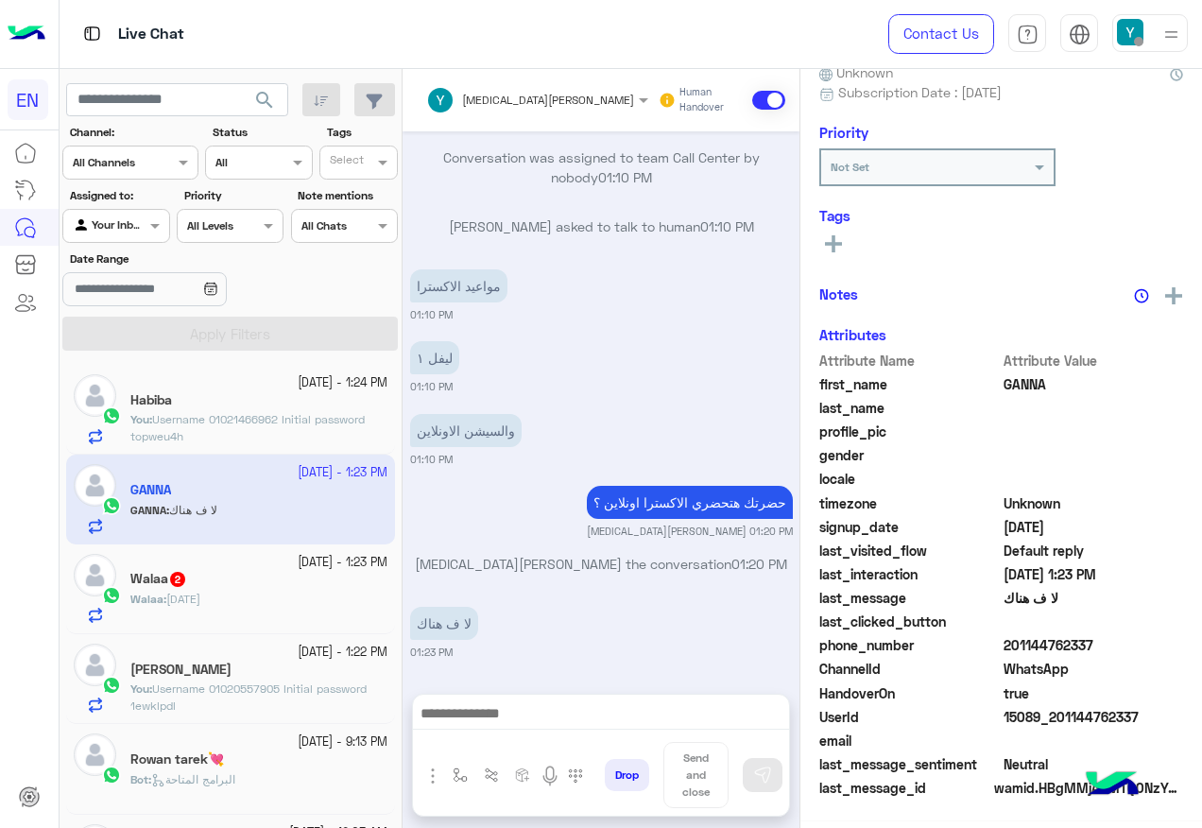
scroll to position [190, 0]
drag, startPoint x: 1008, startPoint y: 645, endPoint x: 1093, endPoint y: 641, distance: 85.2
click at [1093, 641] on span "201144762337" at bounding box center [1093, 646] width 180 height 20
copy span "01144762337"
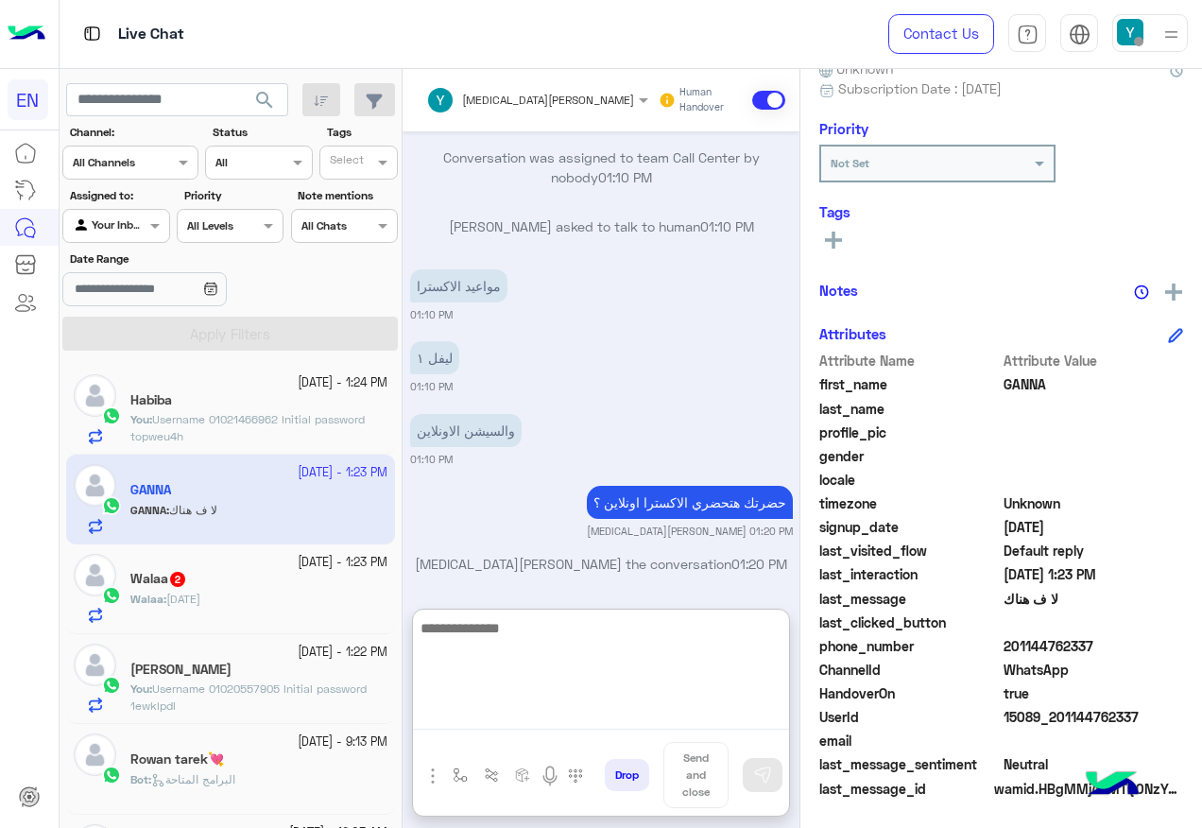
click at [585, 711] on textarea at bounding box center [601, 672] width 376 height 113
type textarea "**********"
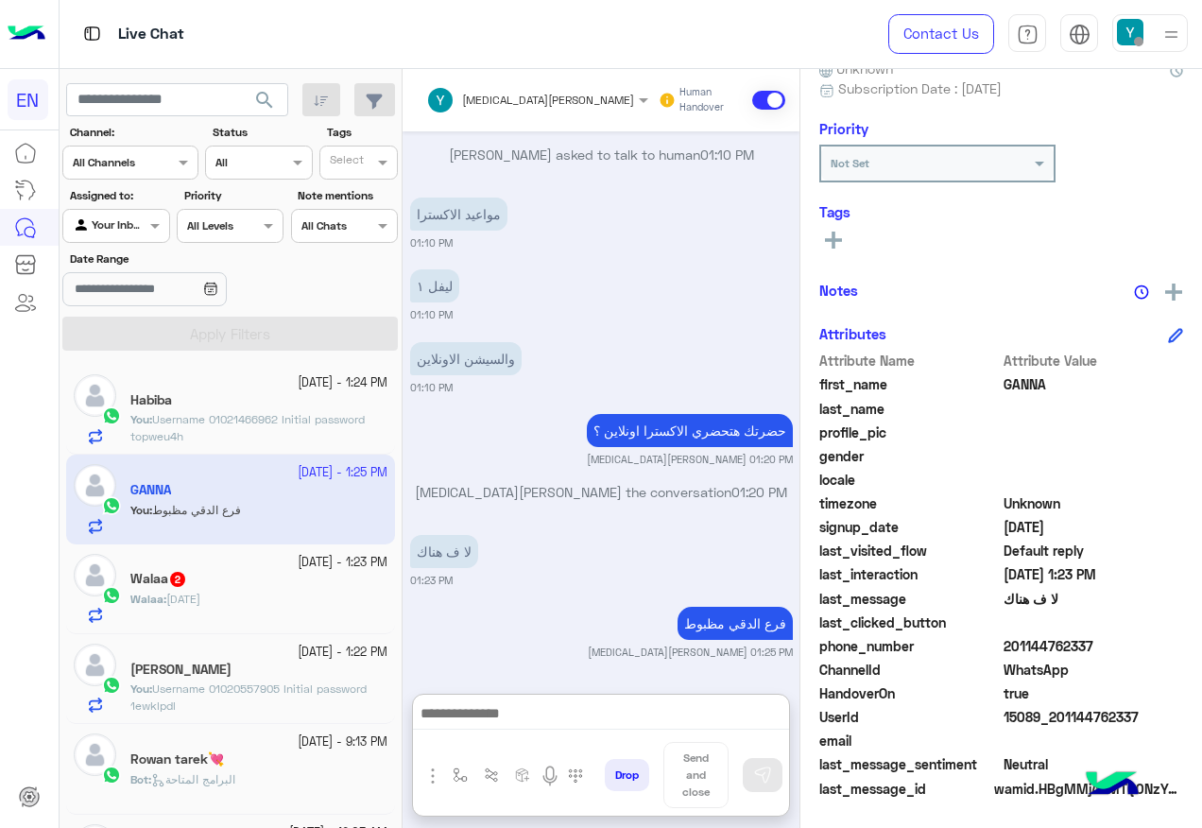
click at [320, 608] on div "Walaa : ١٥/٩/١٩٩٤" at bounding box center [258, 607] width 257 height 33
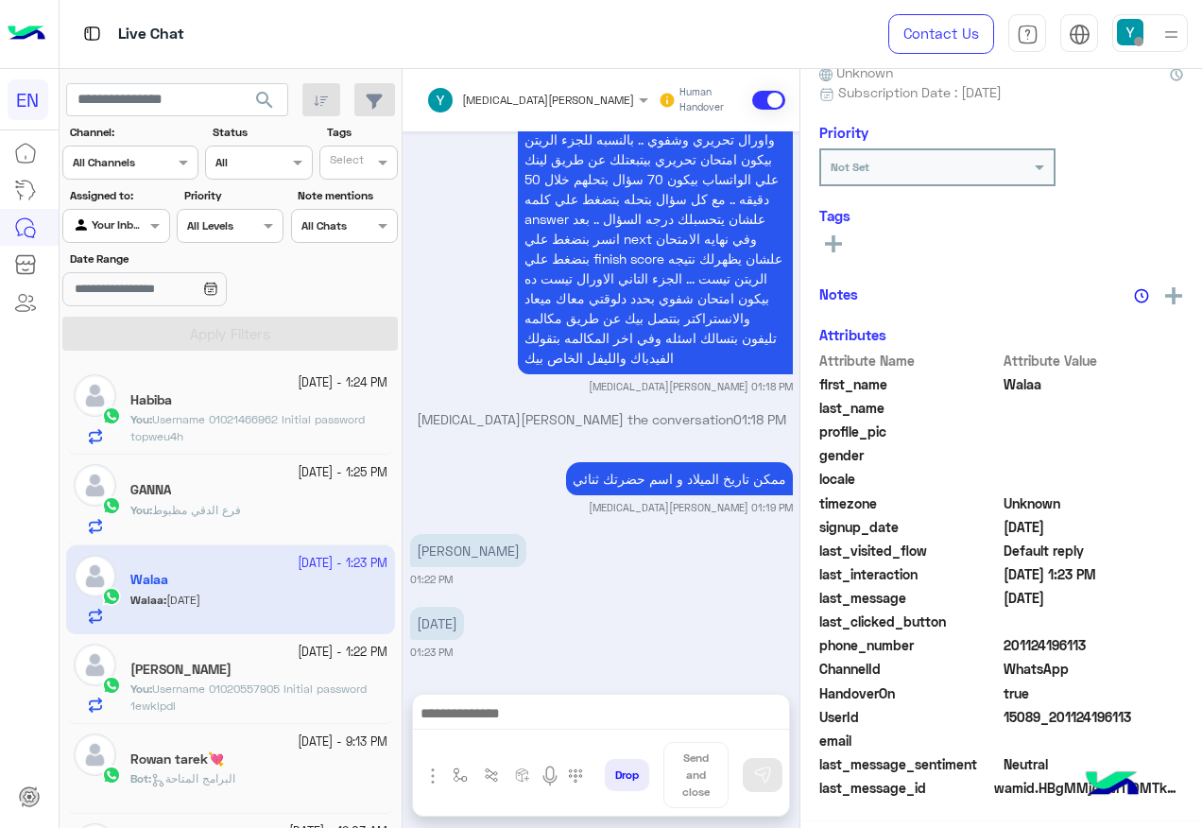
scroll to position [190, 0]
drag, startPoint x: 1007, startPoint y: 642, endPoint x: 1091, endPoint y: 647, distance: 84.3
click at [1091, 647] on span "201124196113" at bounding box center [1093, 646] width 180 height 20
copy span "01124196113"
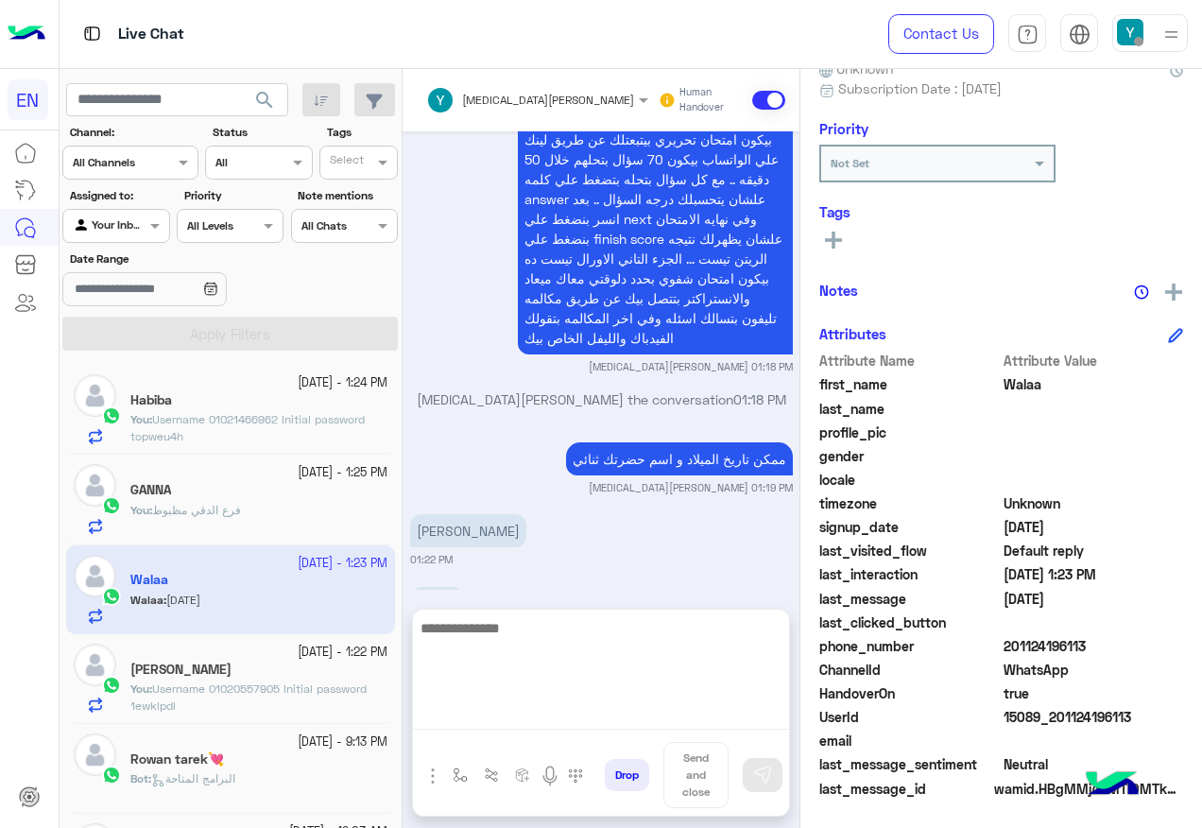
click at [536, 724] on textarea at bounding box center [601, 672] width 376 height 113
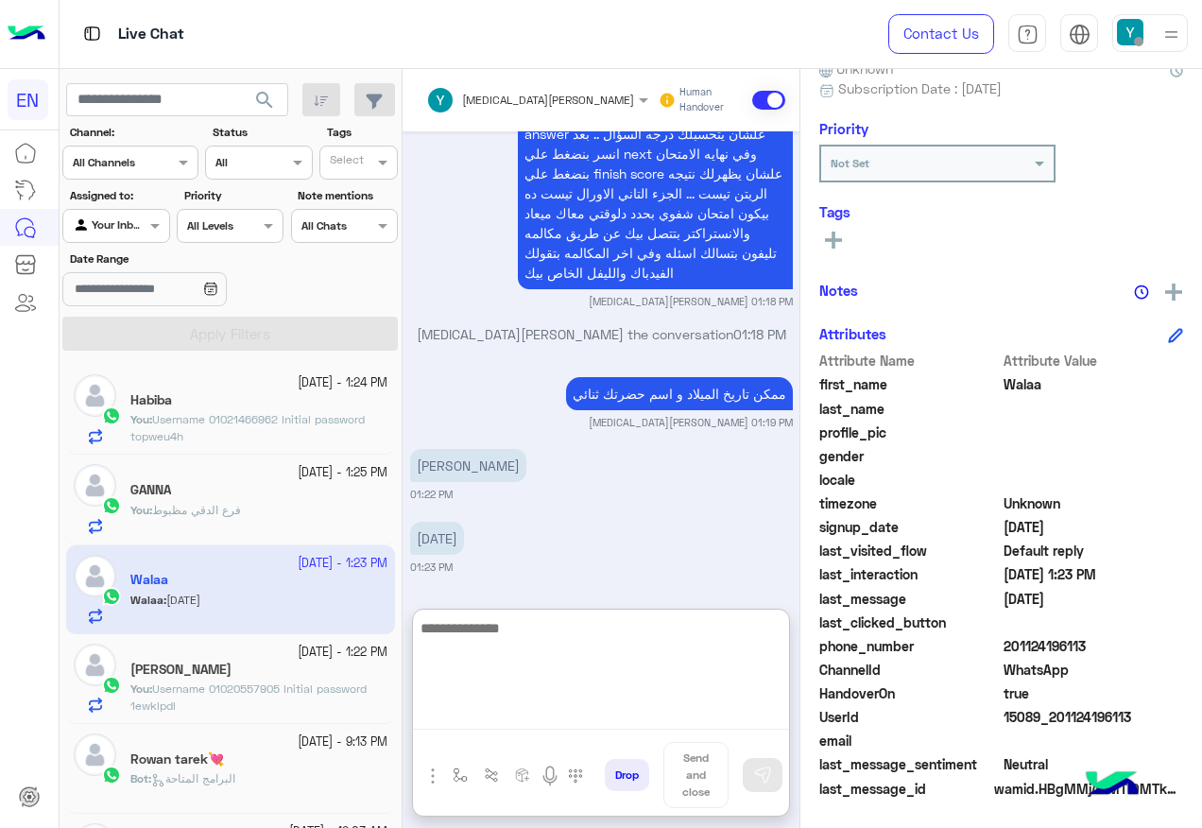
scroll to position [1365, 0]
click at [541, 651] on textarea at bounding box center [601, 672] width 376 height 113
type textarea "*"
type textarea "**********"
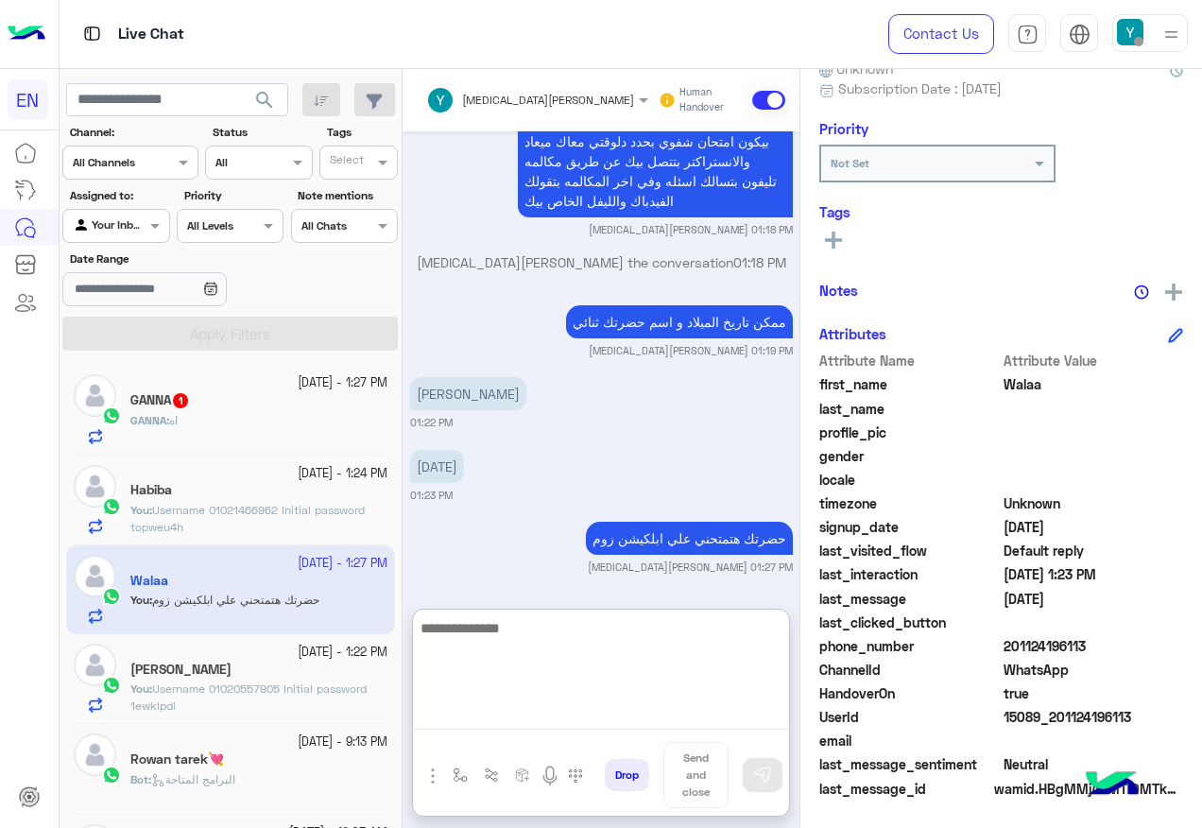
scroll to position [1438, 0]
click at [634, 668] on textarea at bounding box center [601, 672] width 376 height 113
type textarea "**********"
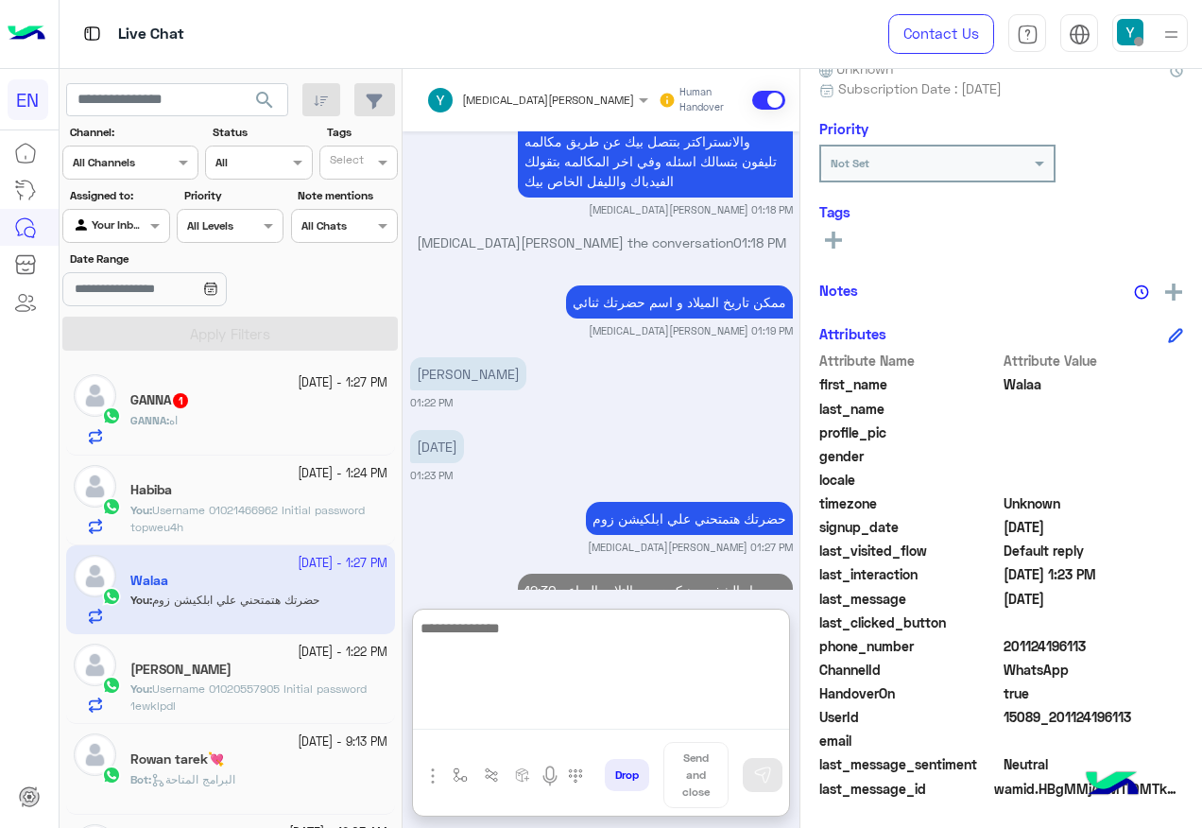
scroll to position [1530, 0]
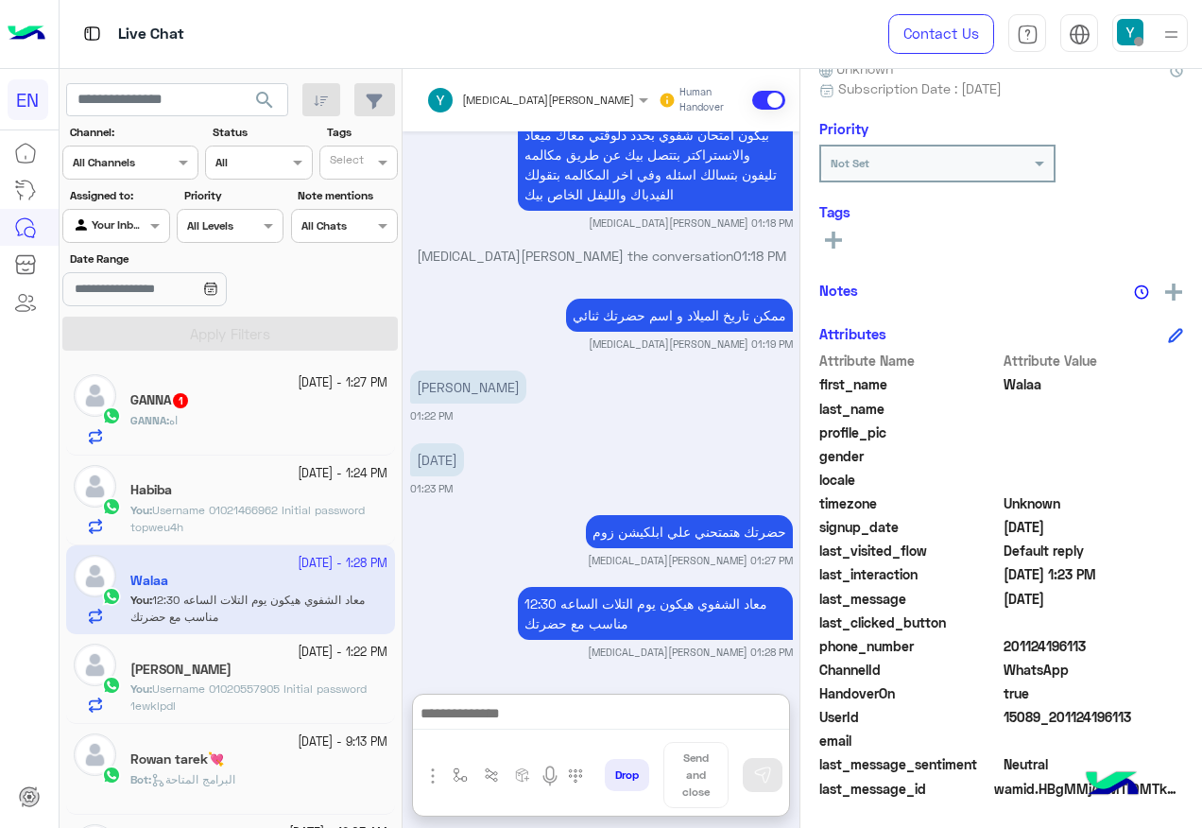
click at [376, 418] on div "GANNA : اه" at bounding box center [258, 428] width 257 height 33
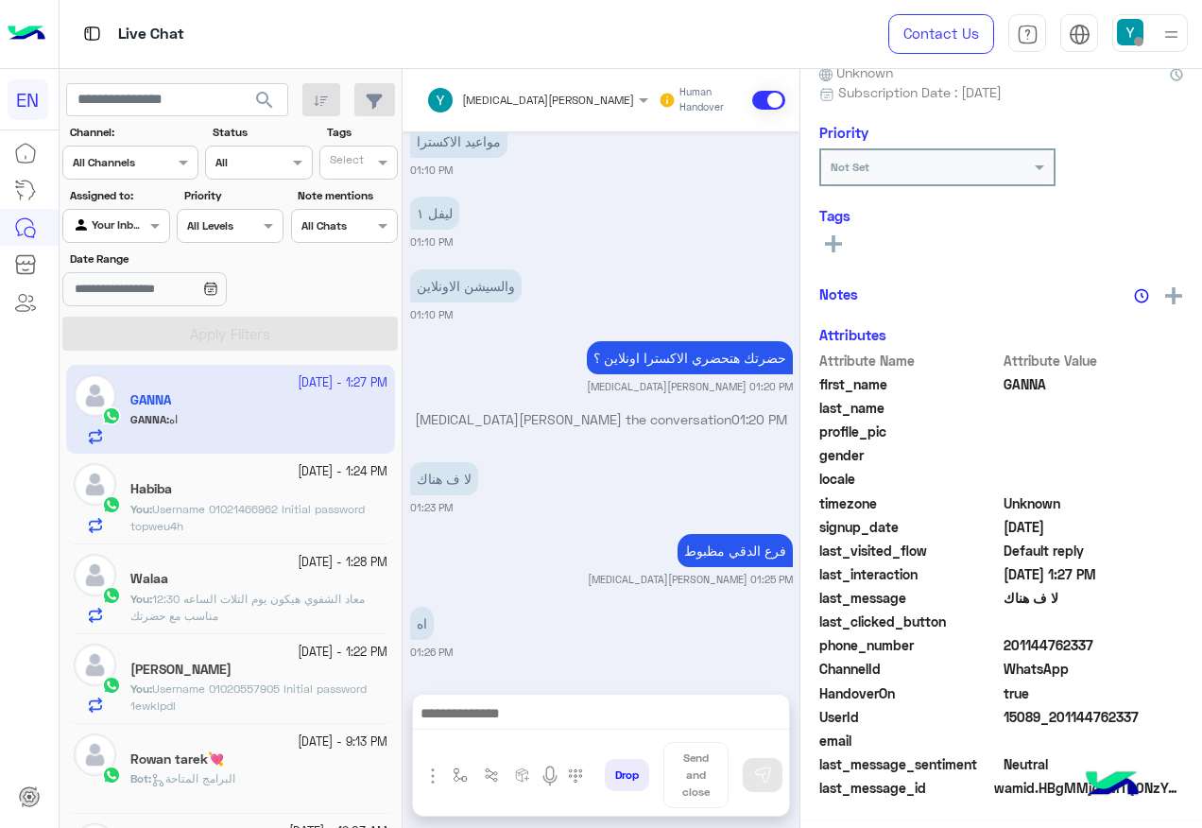
scroll to position [190, 0]
drag, startPoint x: 1005, startPoint y: 642, endPoint x: 1103, endPoint y: 641, distance: 97.3
click at [1103, 641] on span "201144762337" at bounding box center [1093, 646] width 180 height 20
copy span "01144762337"
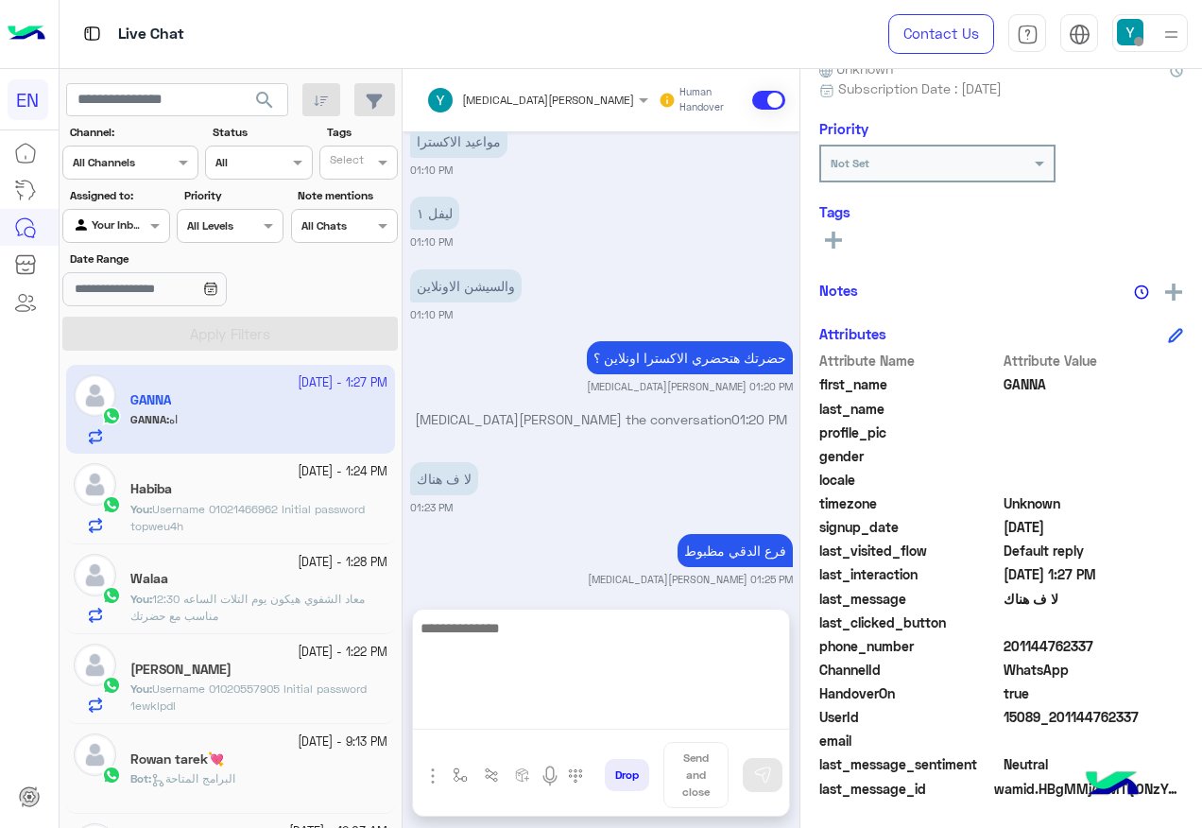
click at [608, 712] on textarea at bounding box center [601, 672] width 376 height 113
type textarea "**********"
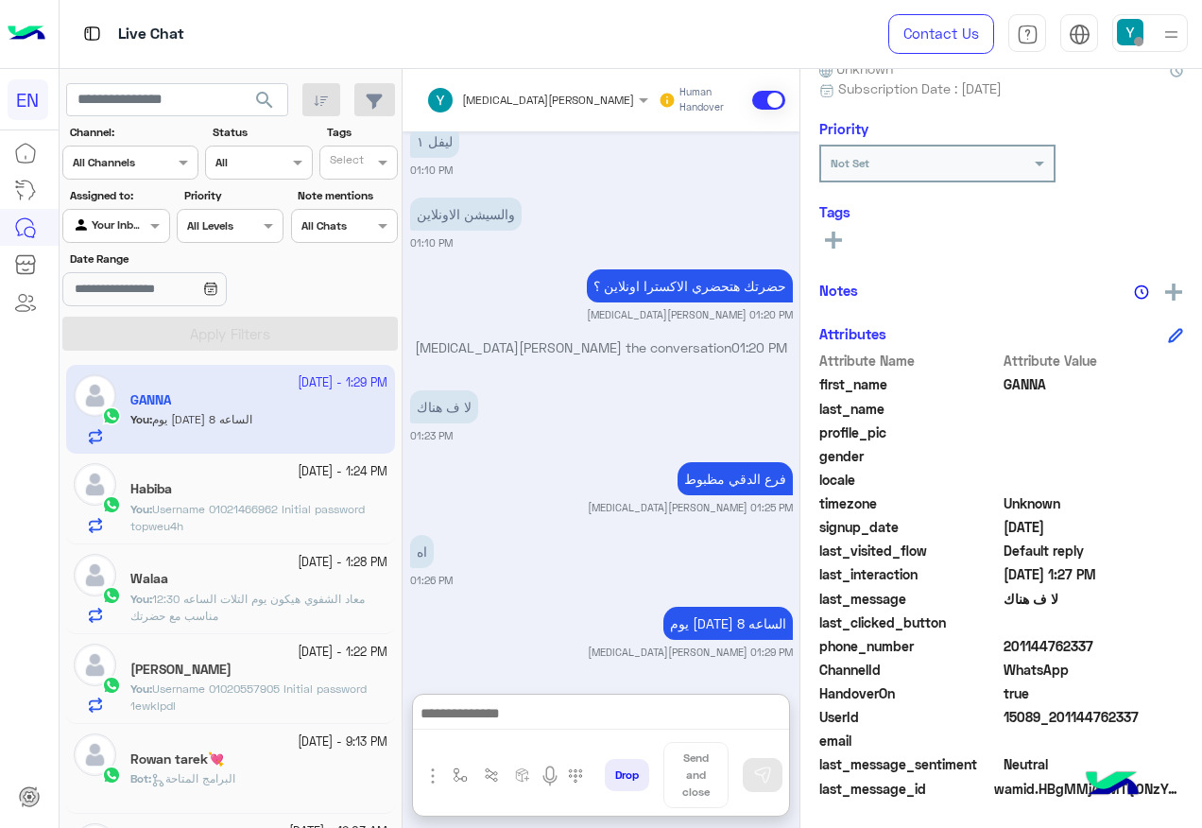
click at [146, 224] on span at bounding box center [158, 225] width 24 height 20
click at [129, 366] on b "Your Team" at bounding box center [123, 371] width 64 height 16
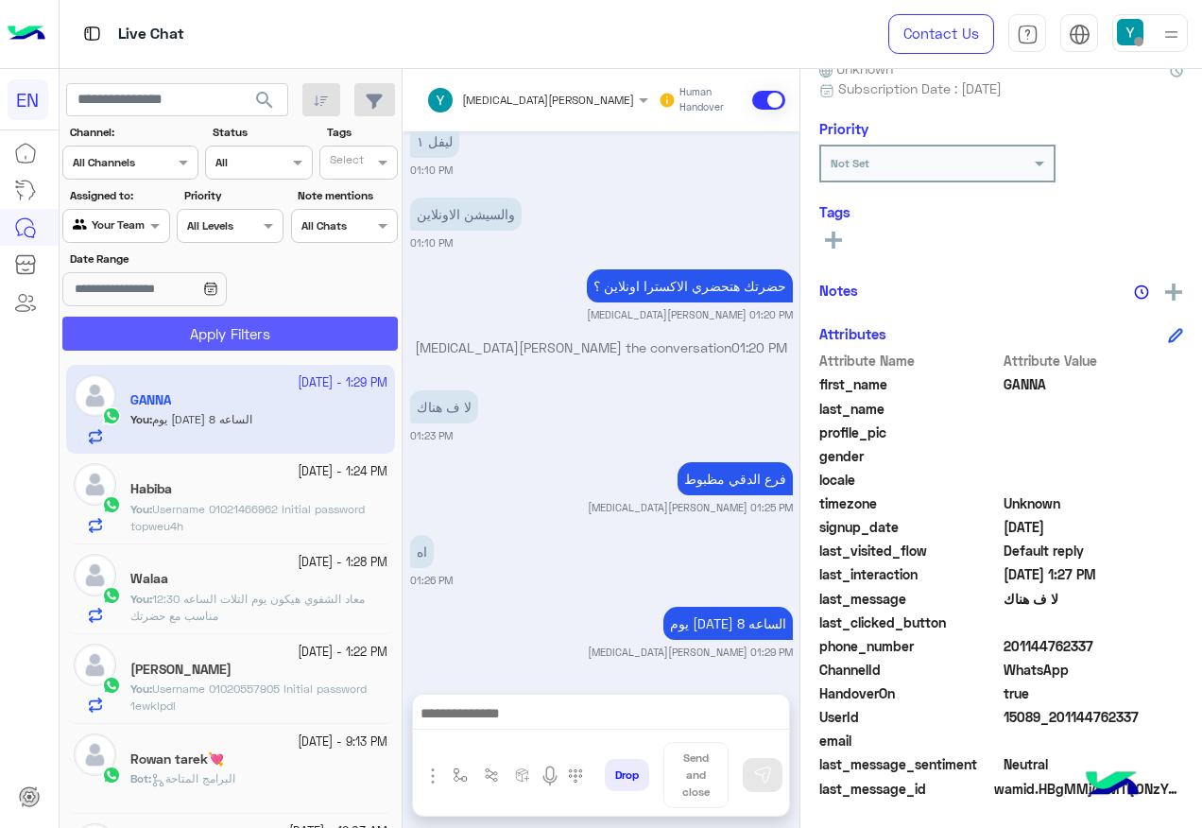
click at [154, 333] on button "Apply Filters" at bounding box center [229, 334] width 335 height 34
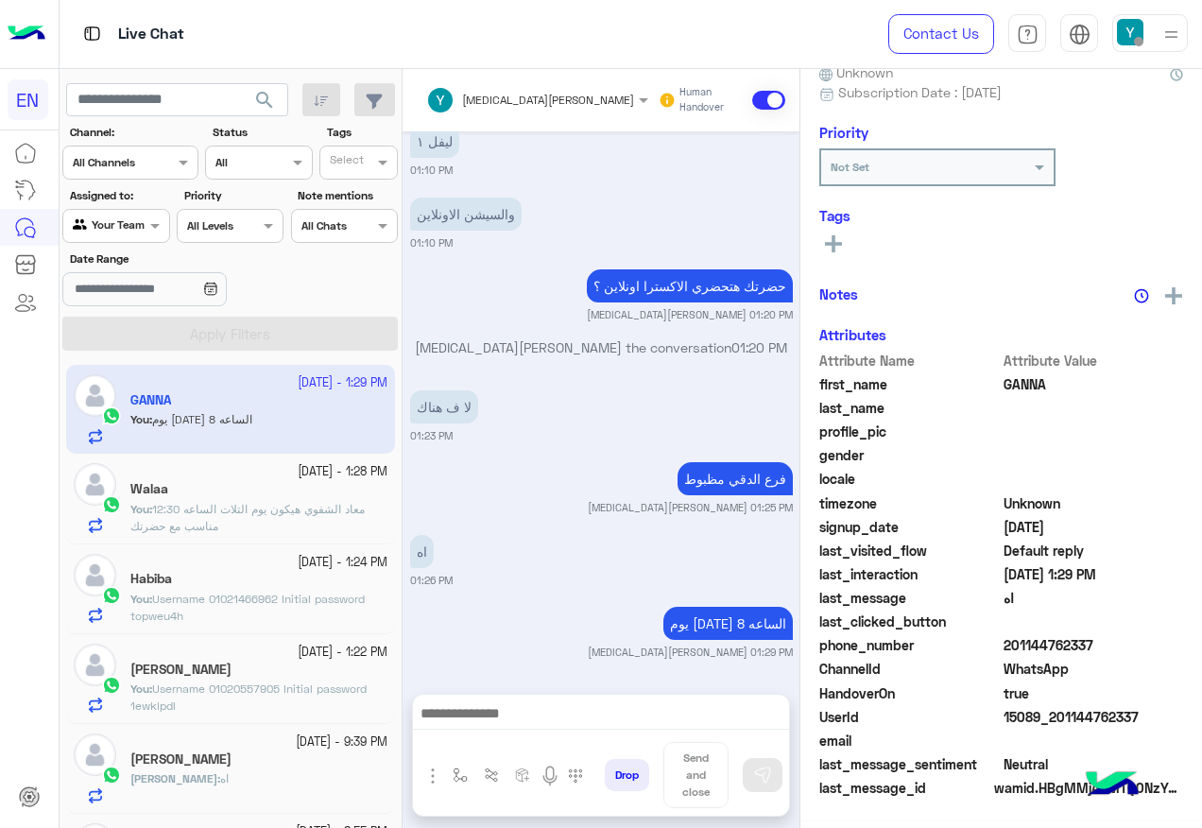
click at [119, 235] on div "Your Team" at bounding box center [109, 225] width 72 height 19
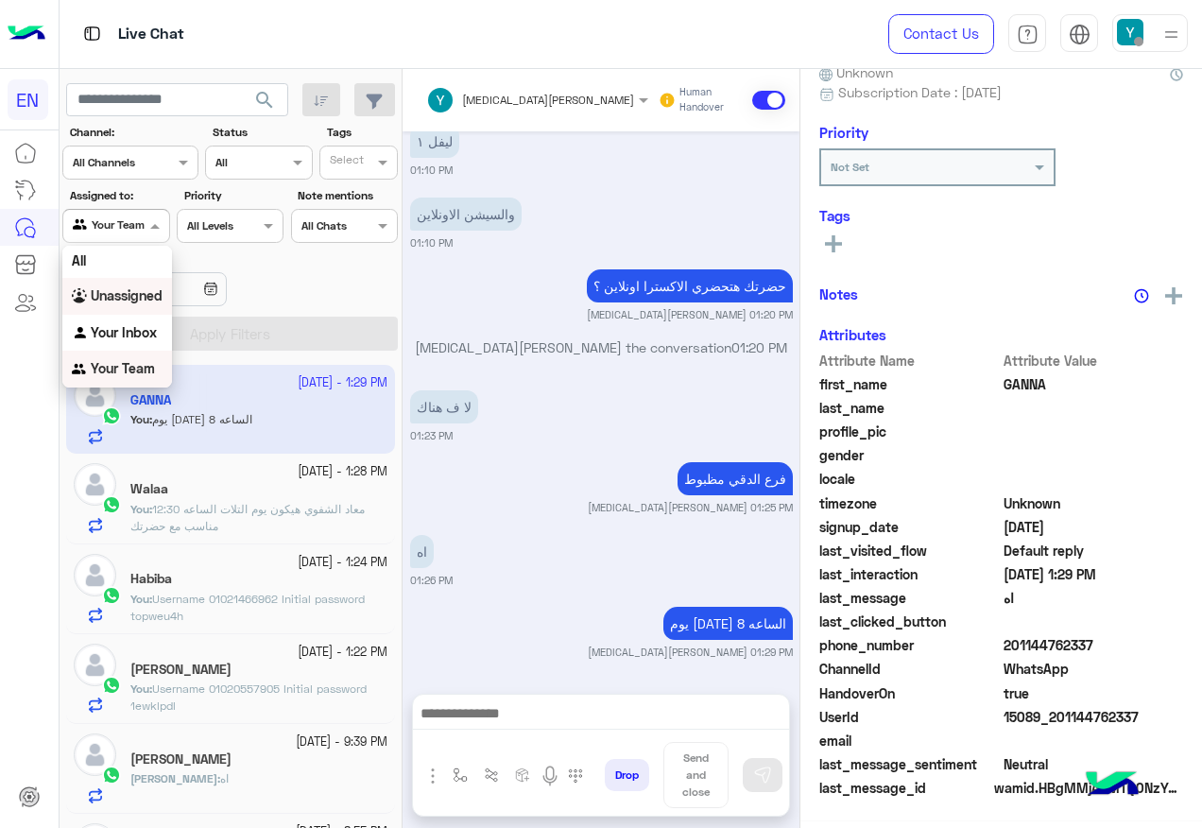
click at [128, 295] on b "Unassigned" at bounding box center [127, 295] width 72 height 16
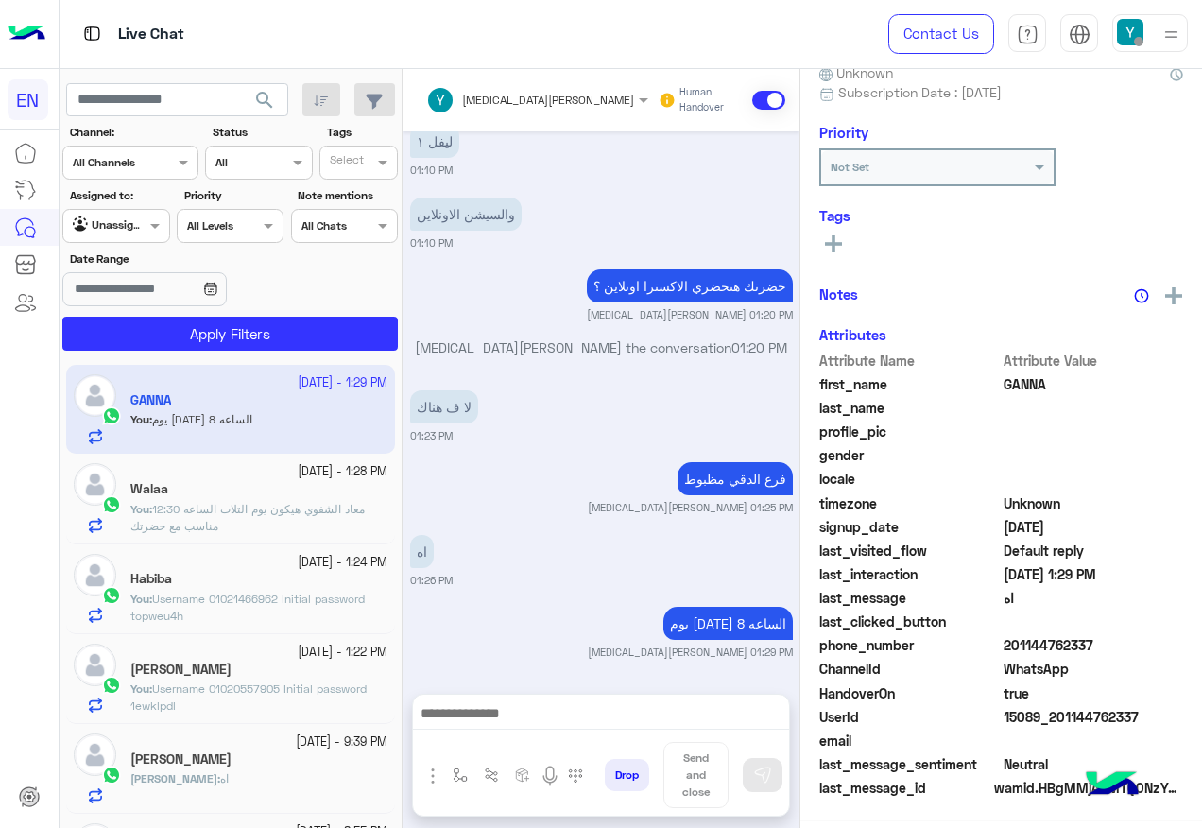
click at [180, 352] on app-inbox-users-filters "search Channel: Channel All Channels Status Channel All Tags Select Assigned to…" at bounding box center [231, 213] width 343 height 289
click at [186, 349] on button "Apply Filters" at bounding box center [229, 334] width 335 height 34
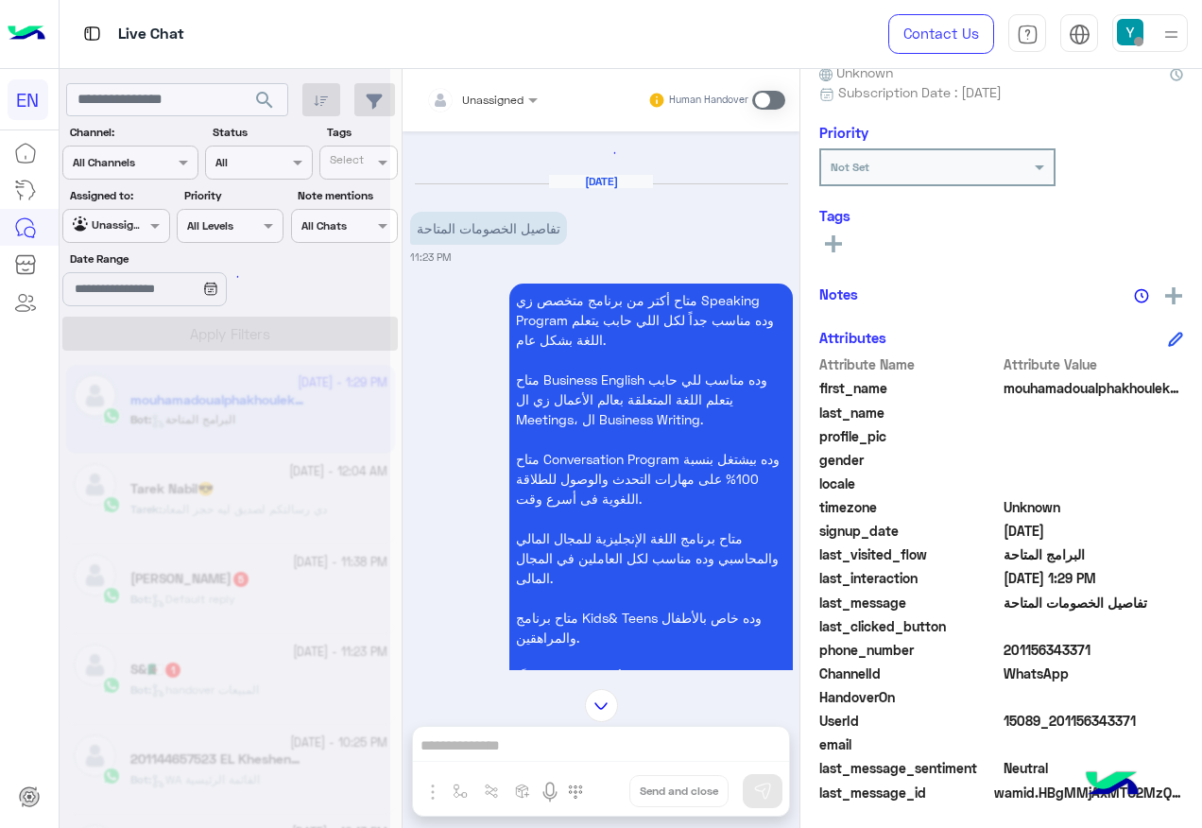
scroll to position [190, 0]
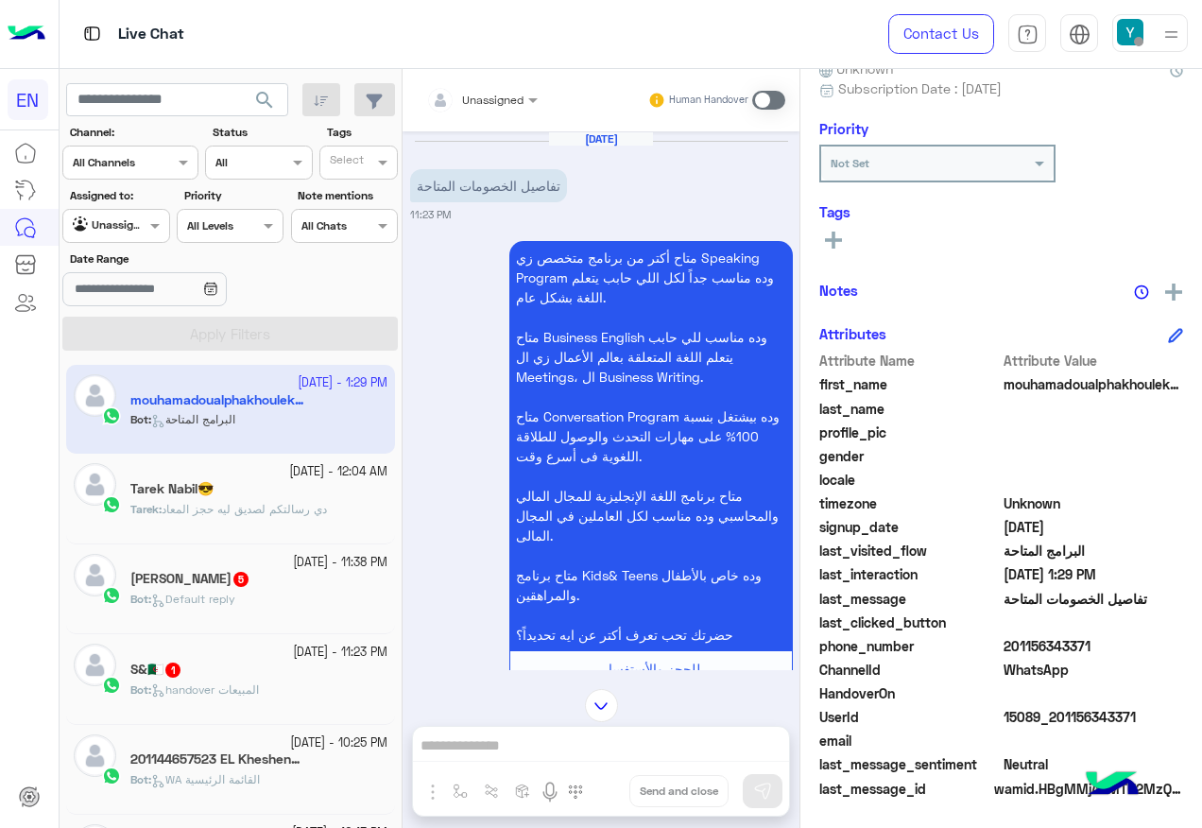
click at [496, 104] on div at bounding box center [482, 97] width 130 height 18
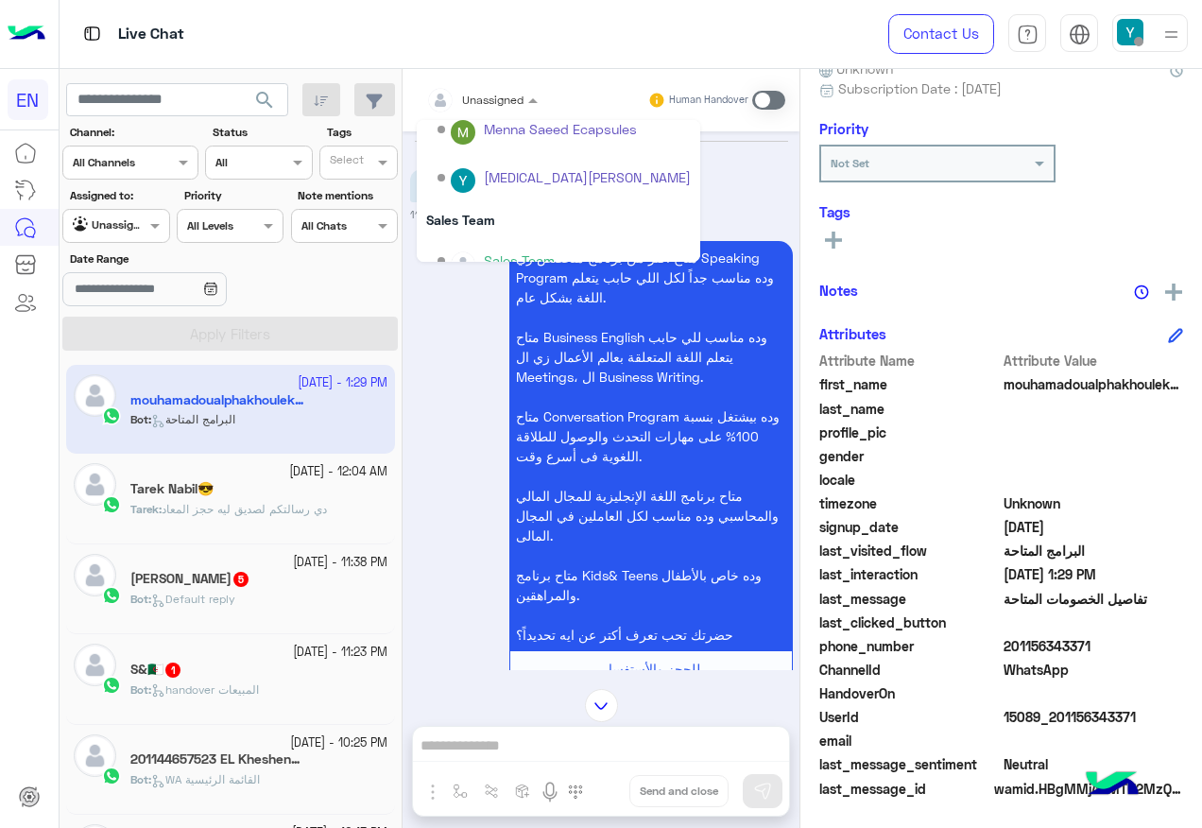
scroll to position [314, 0]
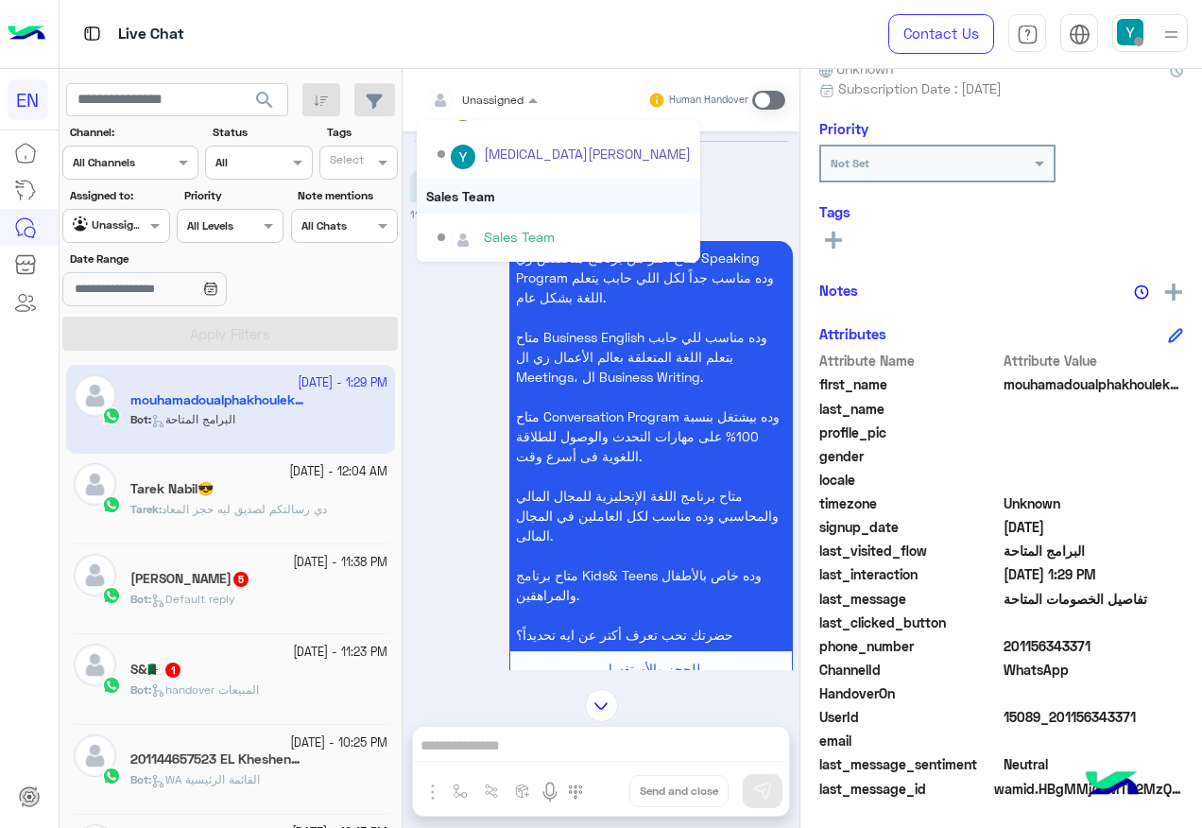
click at [468, 198] on div "Sales Team" at bounding box center [558, 196] width 283 height 35
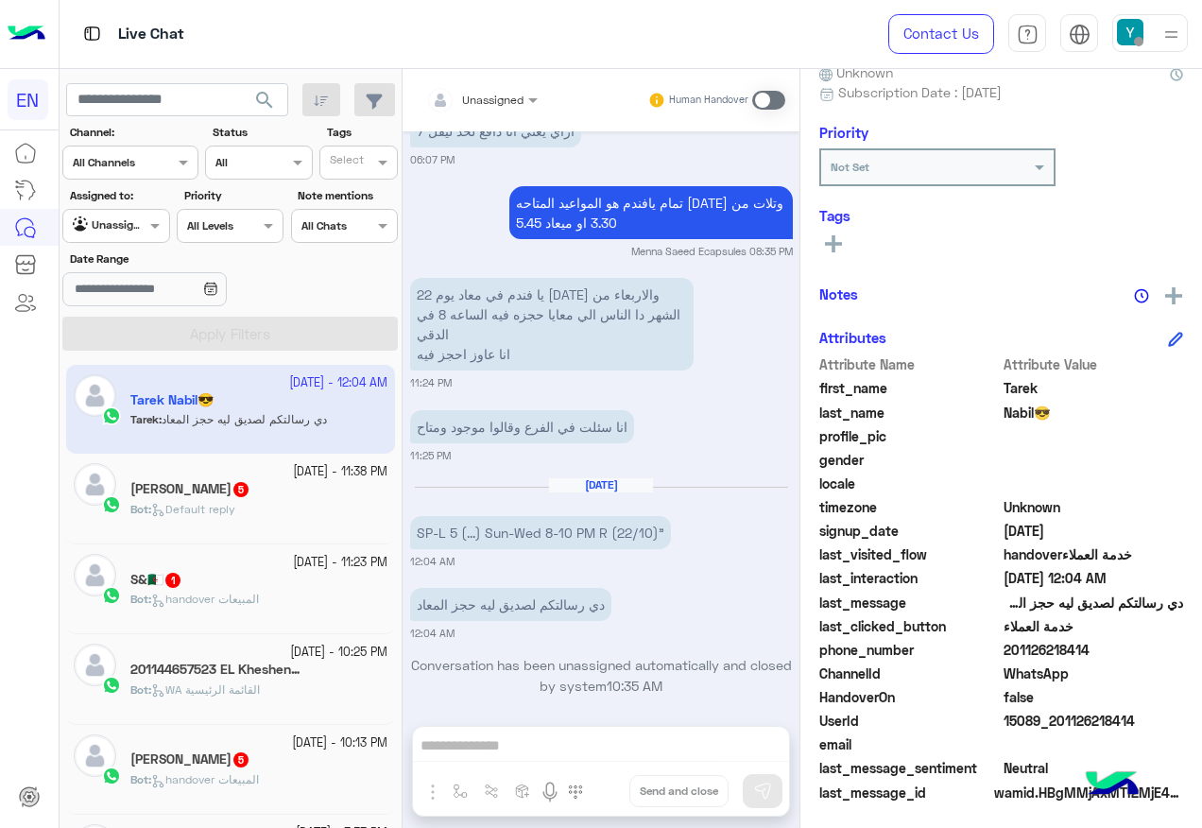
scroll to position [190, 0]
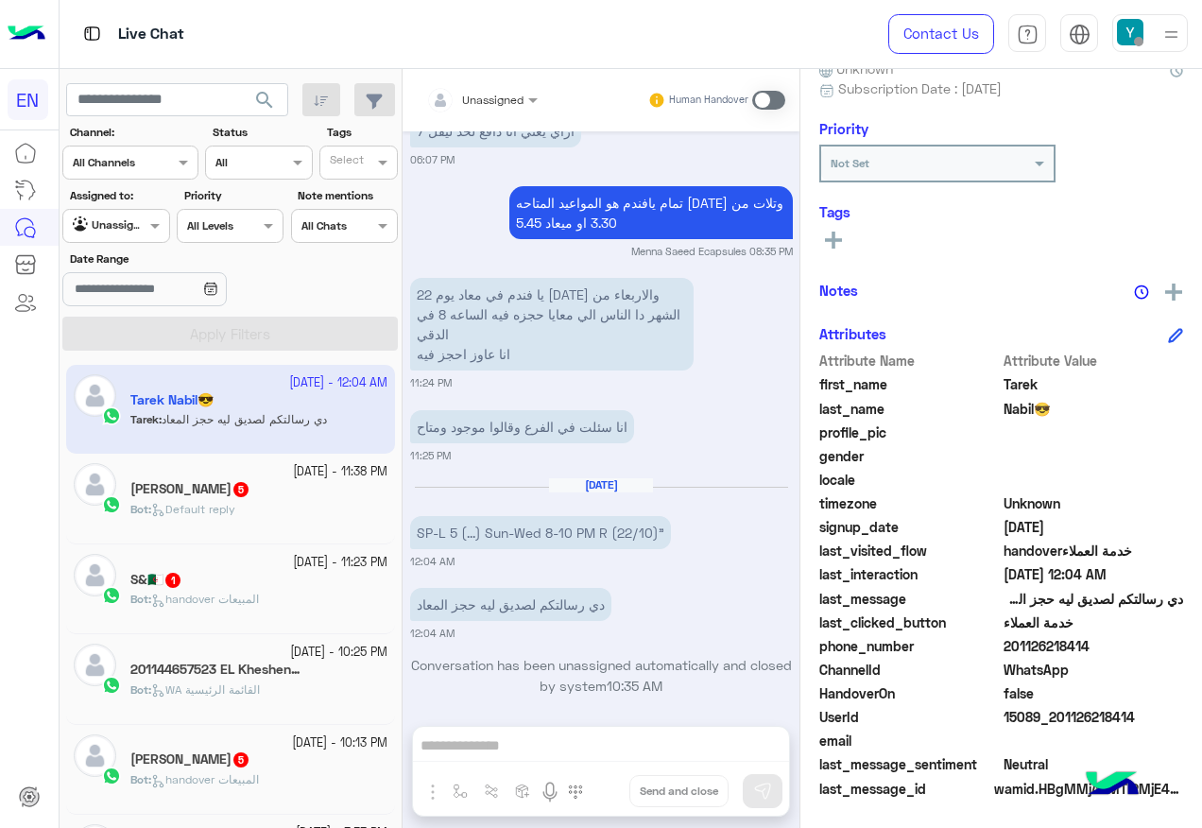
drag, startPoint x: 1006, startPoint y: 642, endPoint x: 1095, endPoint y: 637, distance: 88.9
click at [1095, 637] on span "201126218414" at bounding box center [1093, 646] width 180 height 20
copy span "01126218414"
click at [169, 490] on h5 "أسامة احمد 5" at bounding box center [190, 489] width 120 height 16
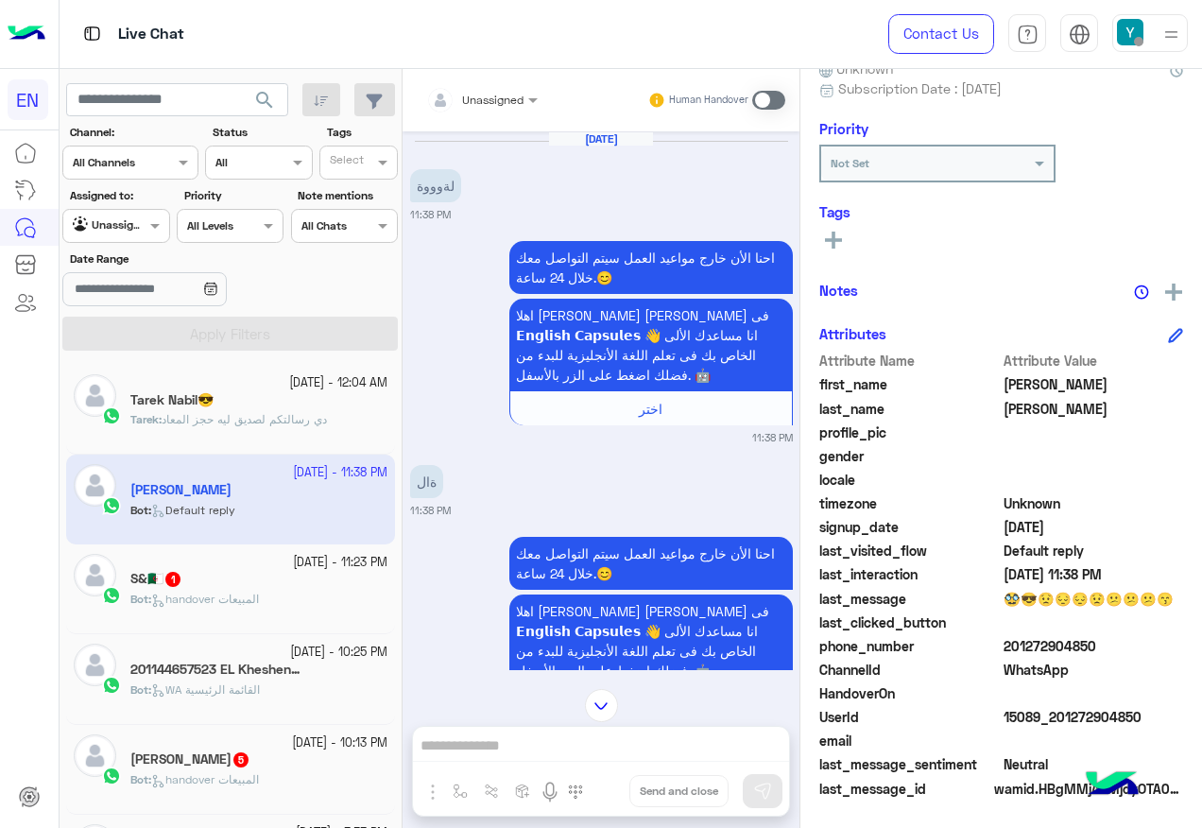
click at [502, 97] on div at bounding box center [482, 97] width 130 height 18
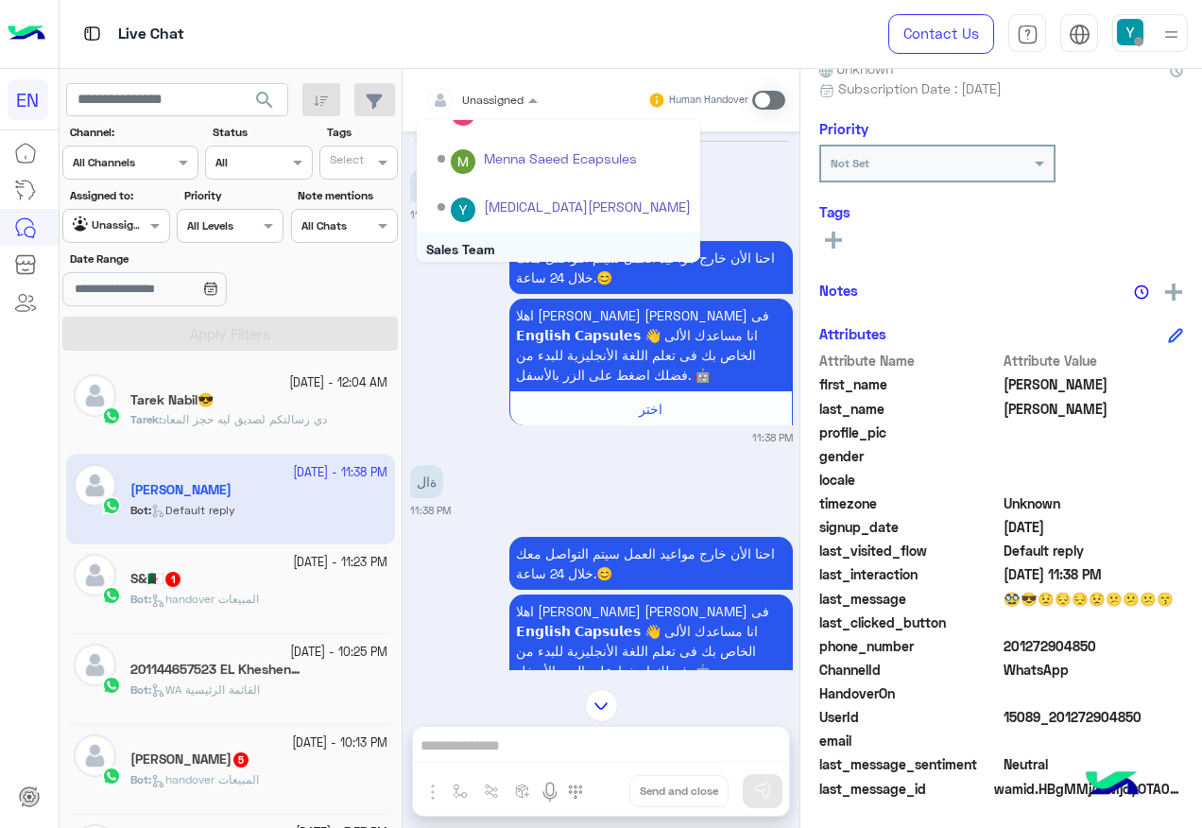
scroll to position [314, 0]
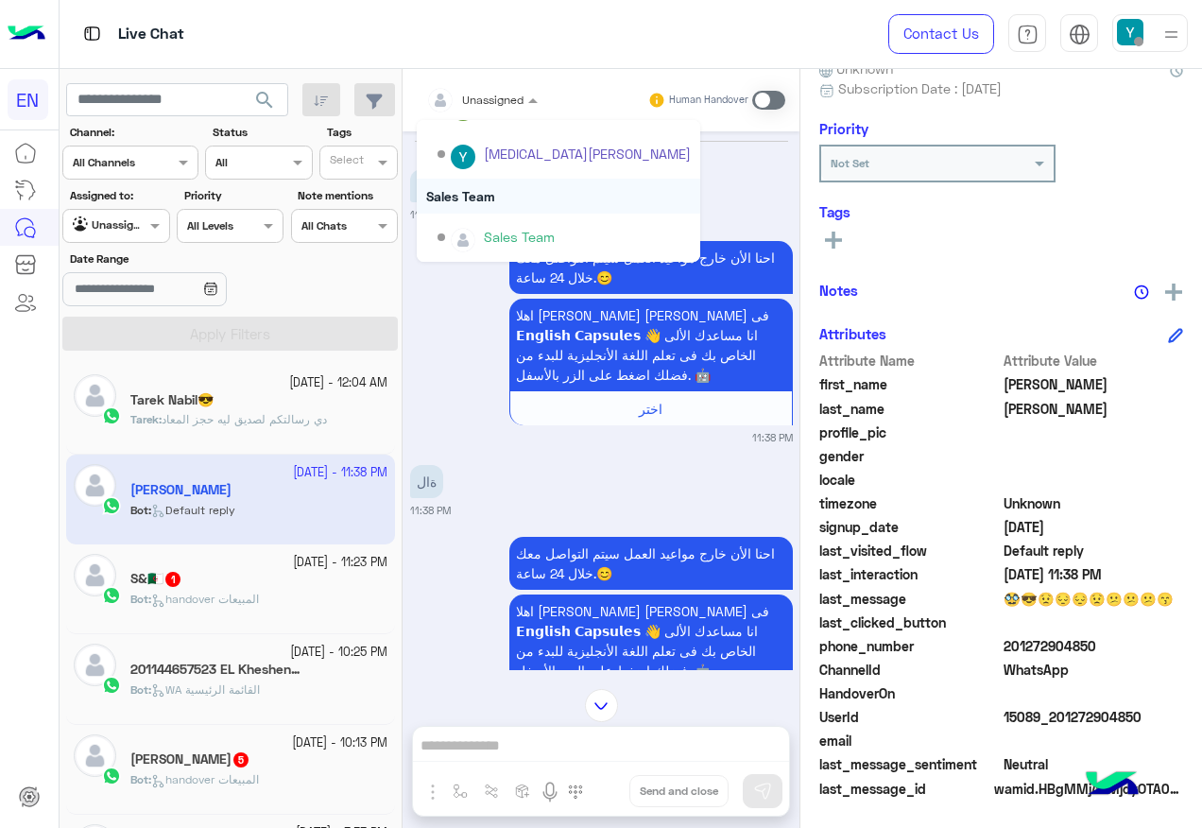
click at [497, 204] on div "Sales Team" at bounding box center [558, 196] width 283 height 35
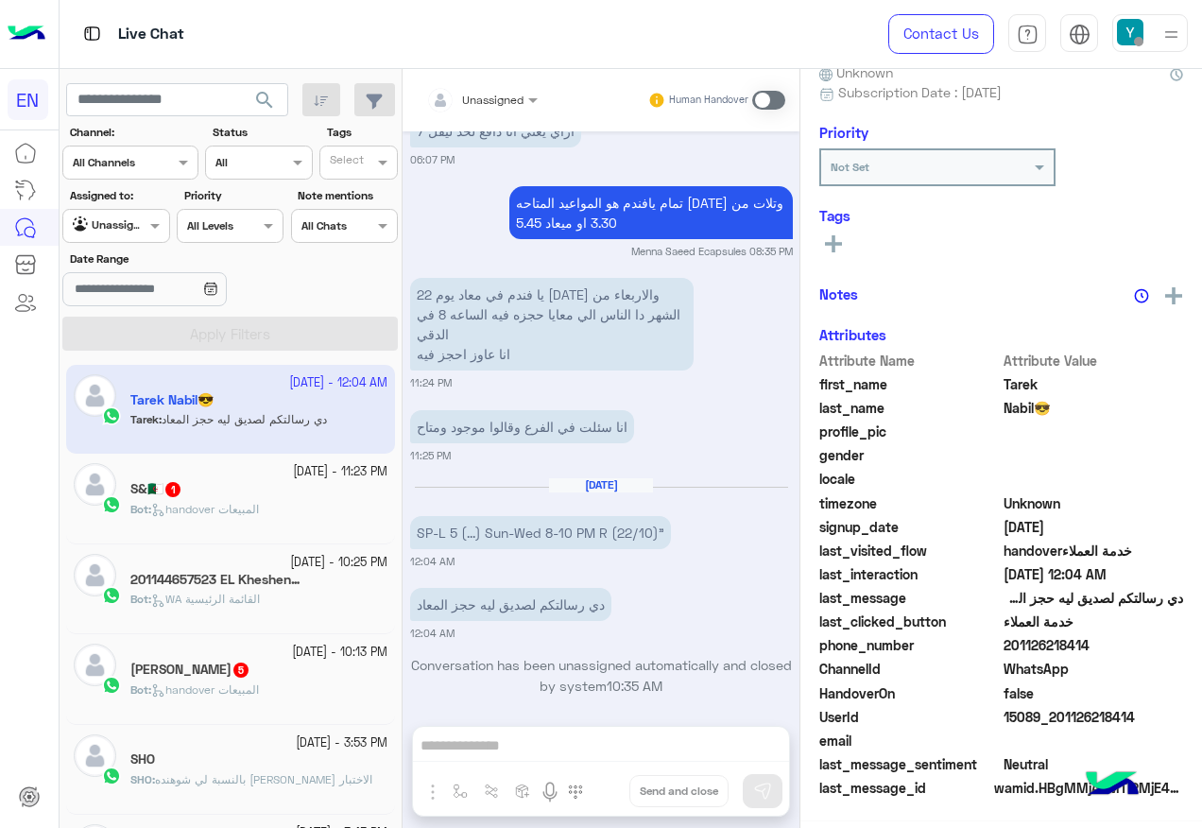
scroll to position [190, 0]
click at [282, 536] on div "11 October - 11:23 PM S&🇩🇿 1 Bot : handover المبيعات" at bounding box center [230, 499] width 329 height 90
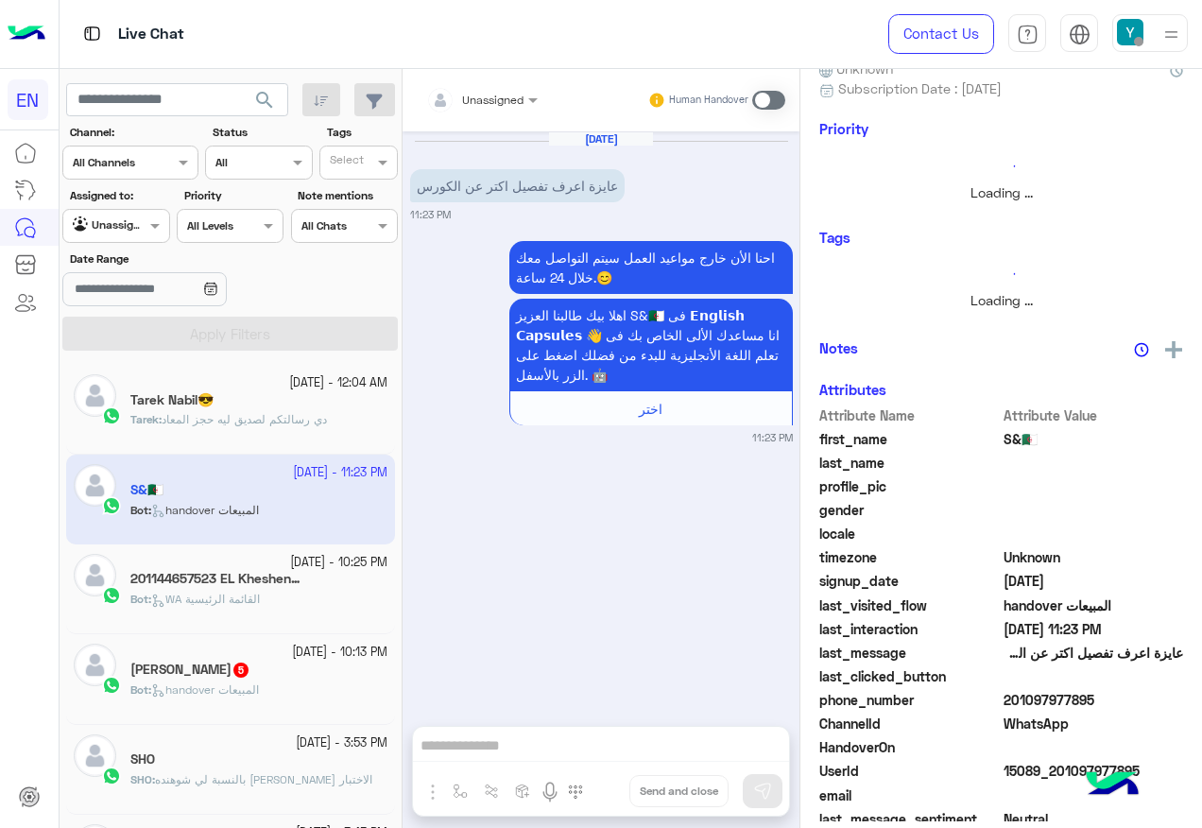
scroll to position [186, 0]
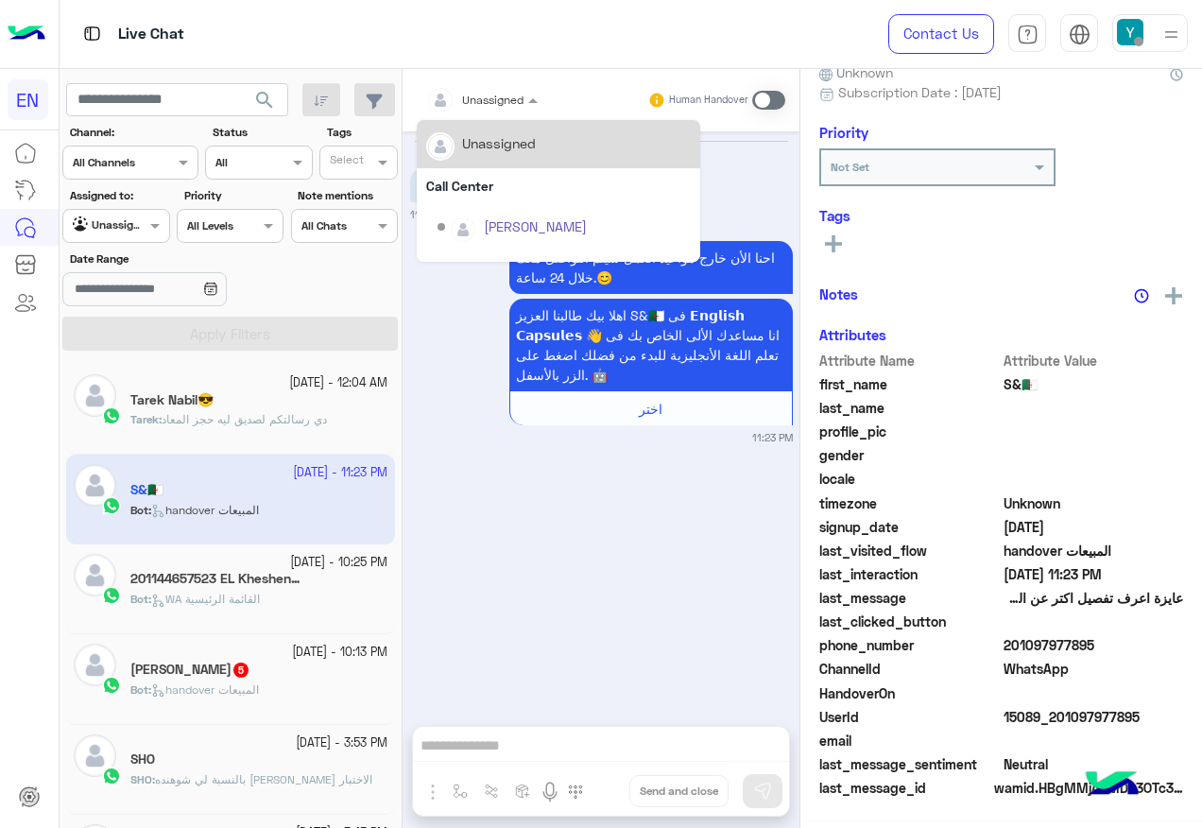
click at [494, 92] on div at bounding box center [482, 97] width 130 height 18
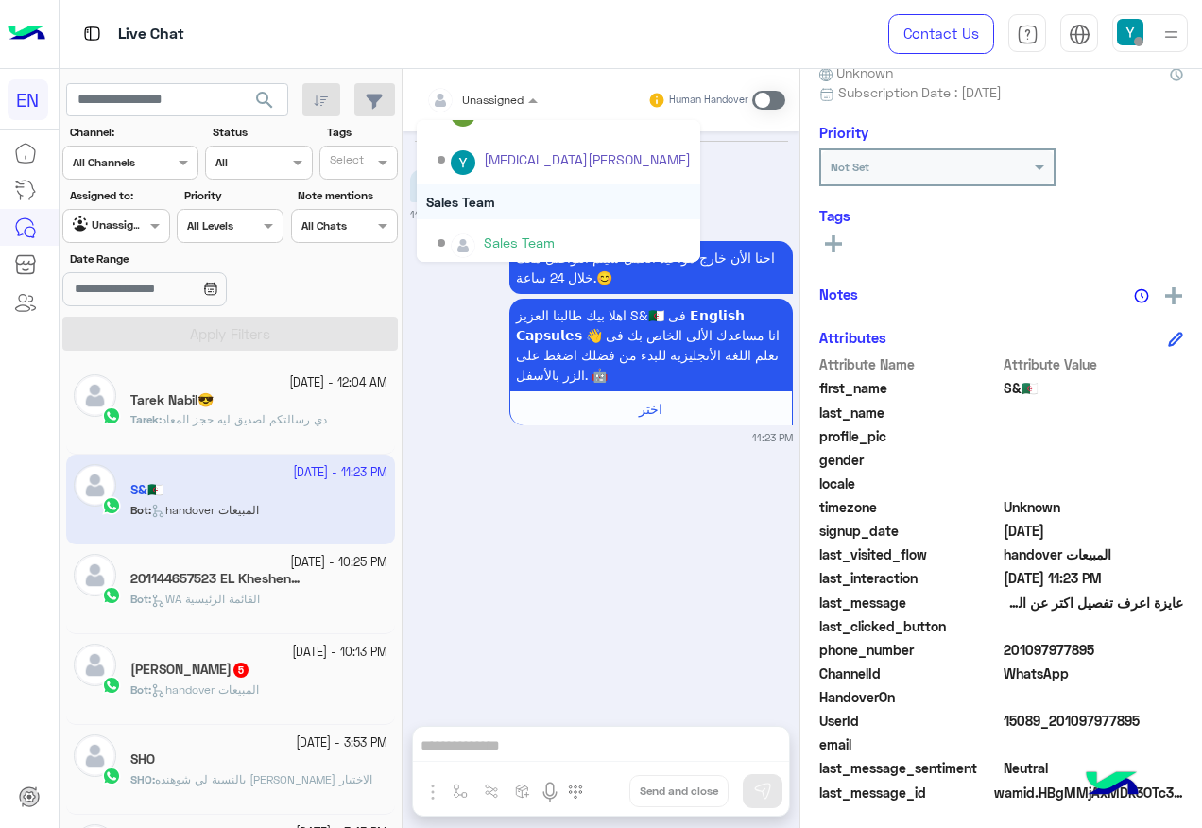
scroll to position [314, 0]
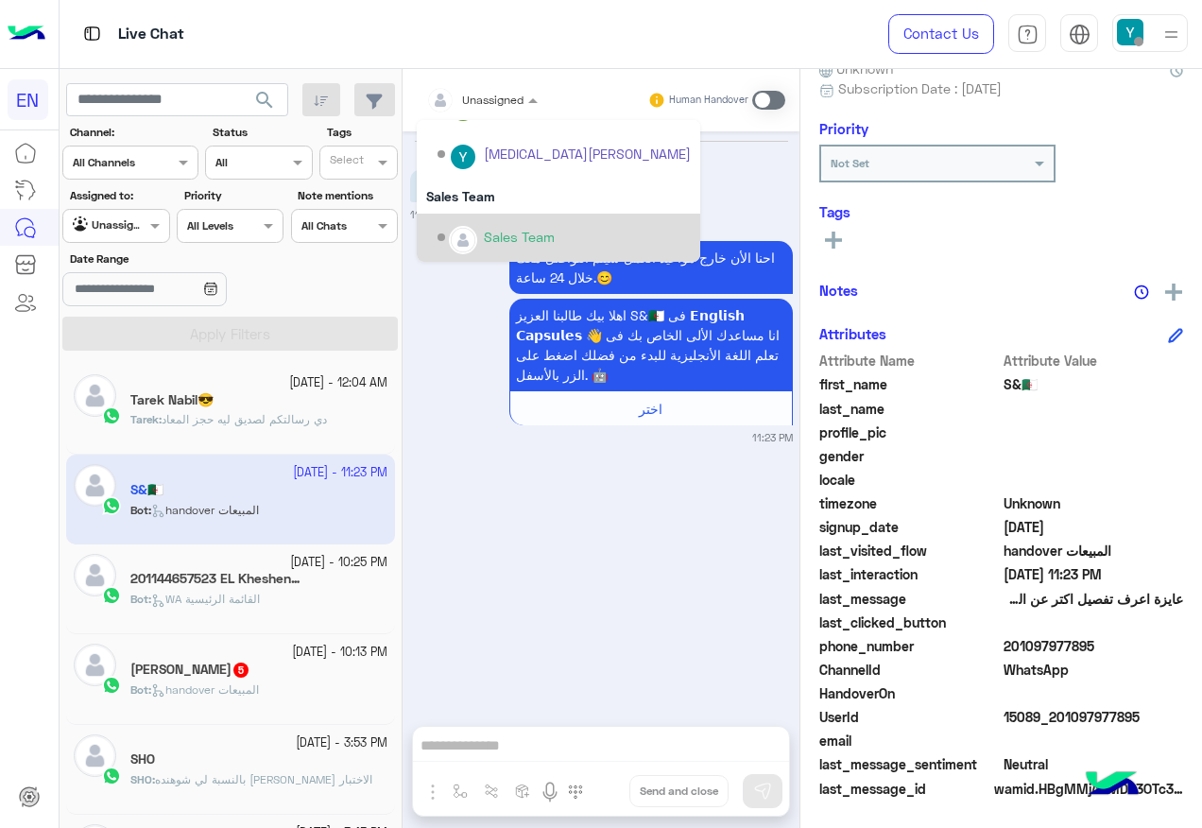
click at [491, 214] on div "Sales Team" at bounding box center [558, 238] width 283 height 48
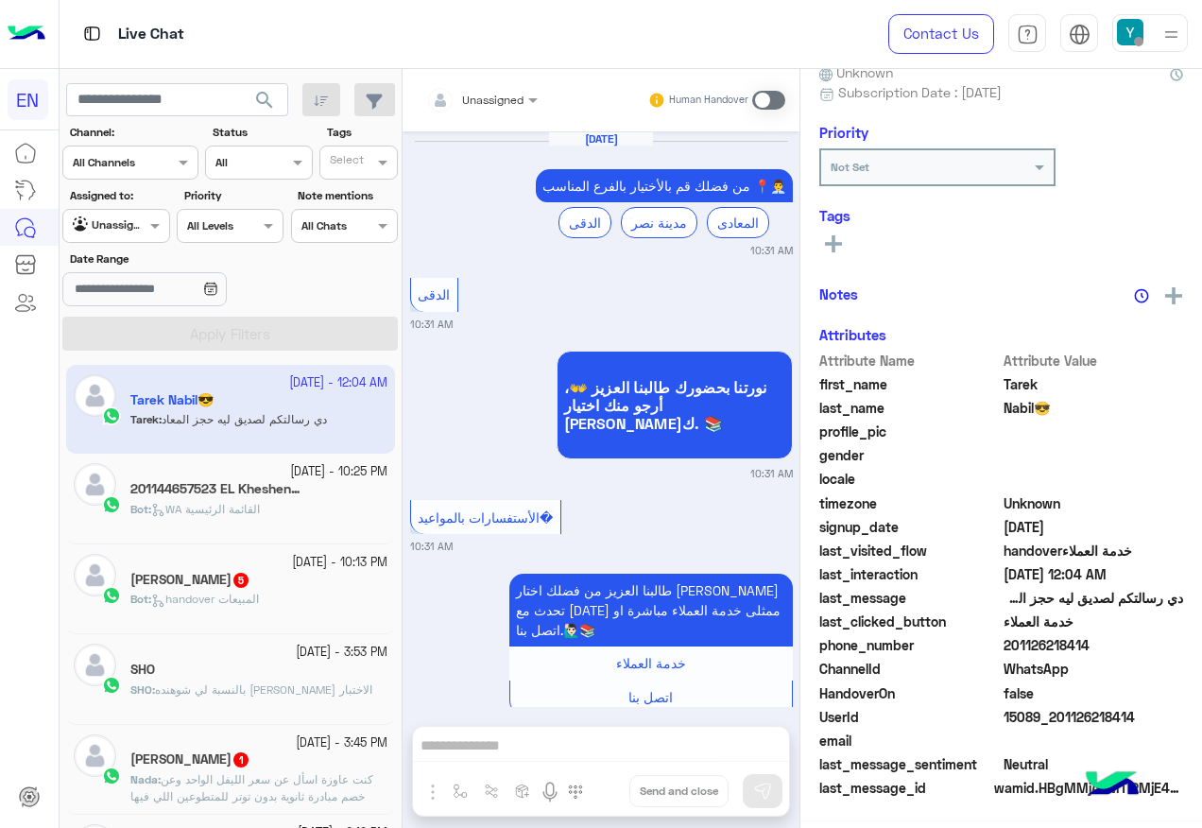
scroll to position [1282, 0]
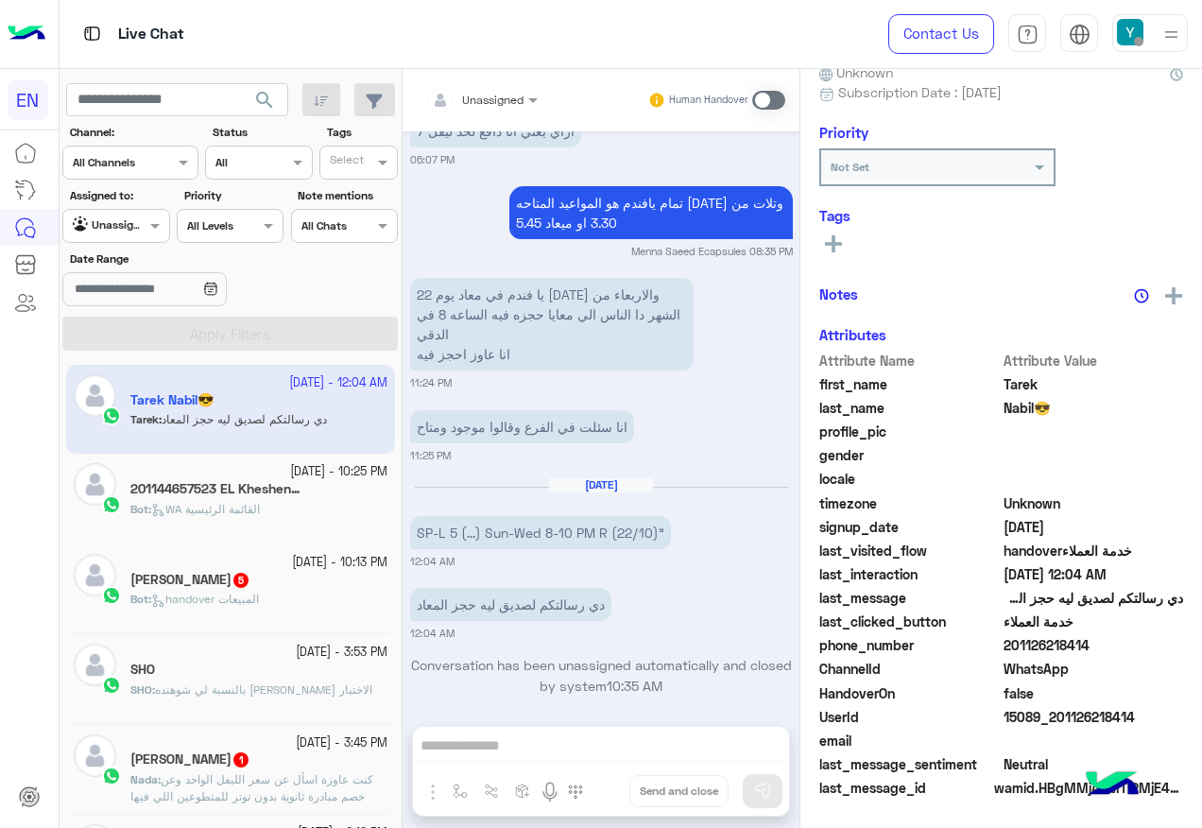
click at [300, 602] on div "Bot : handover المبيعات" at bounding box center [258, 607] width 257 height 33
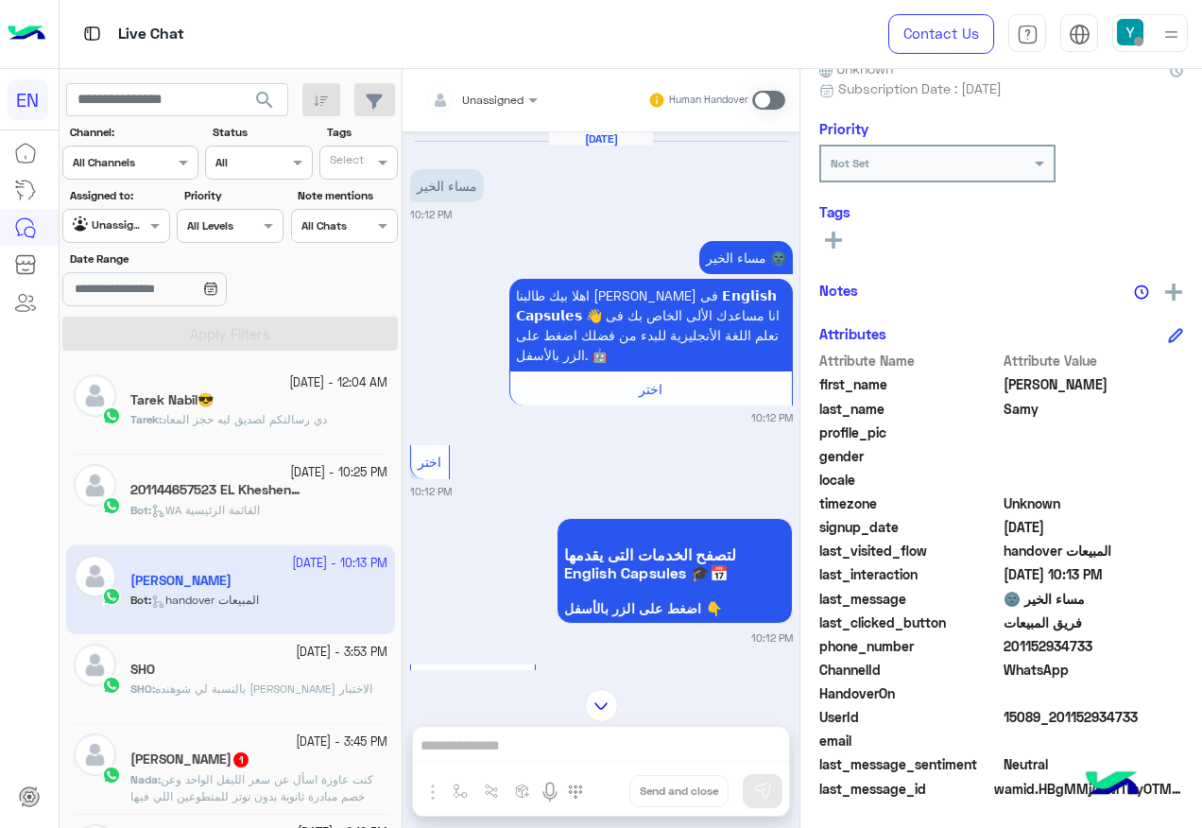
drag, startPoint x: 502, startPoint y: 71, endPoint x: 500, endPoint y: 87, distance: 16.2
click at [502, 72] on div "Unassigned Human Handover" at bounding box center [601, 100] width 397 height 62
click at [500, 92] on div at bounding box center [482, 97] width 130 height 18
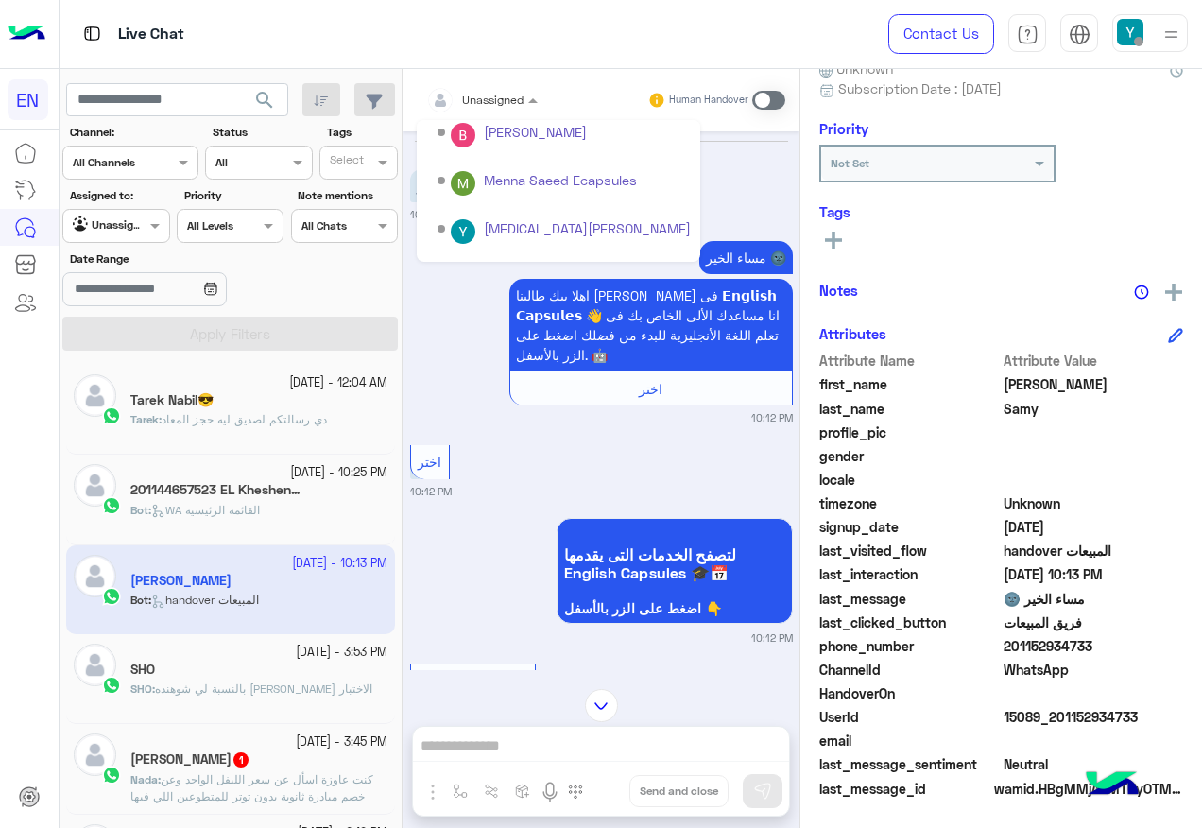
scroll to position [314, 0]
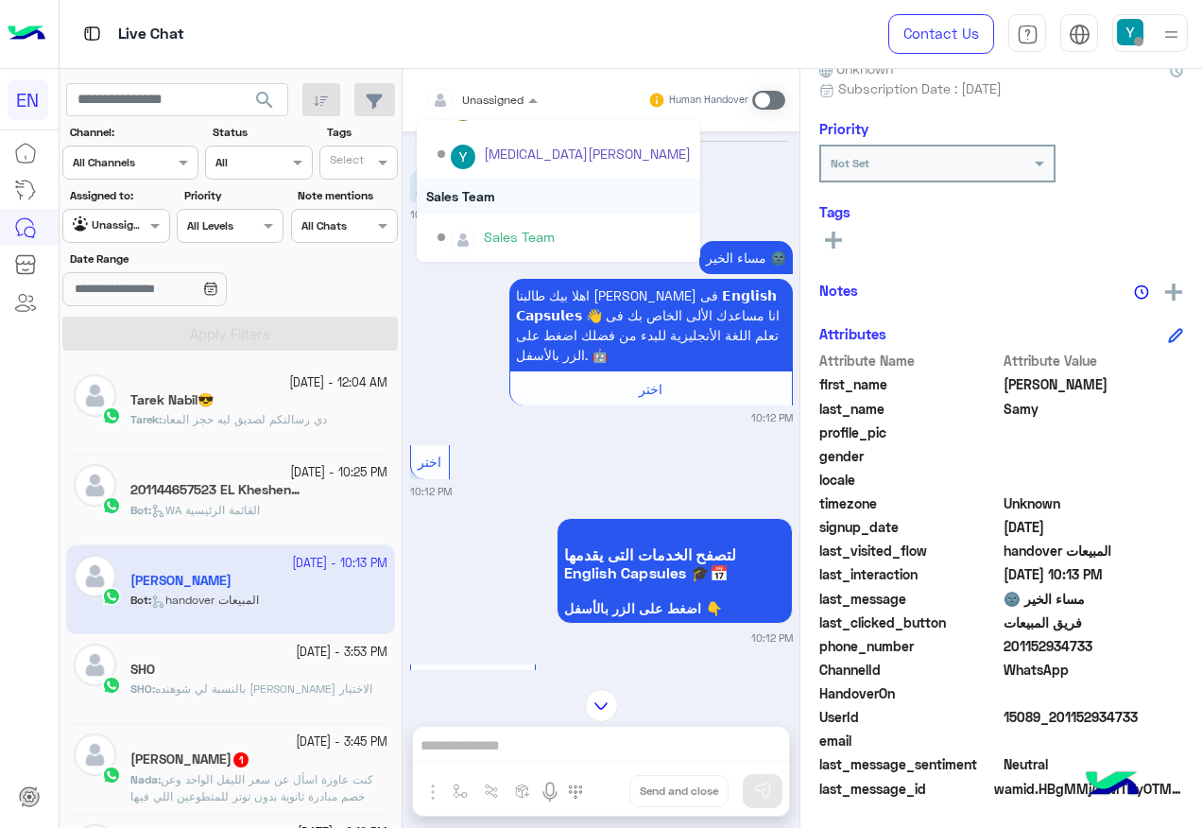
click at [514, 205] on div "Sales Team" at bounding box center [558, 196] width 283 height 35
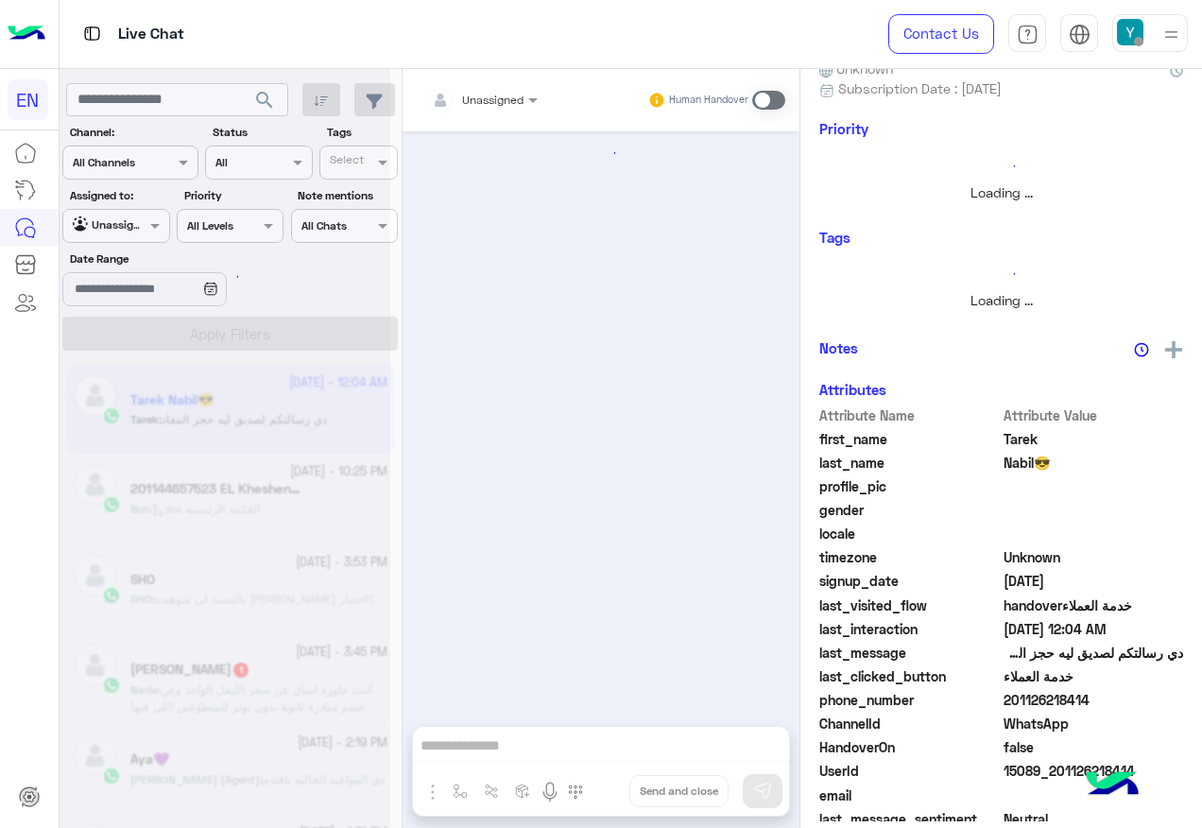
scroll to position [1282, 0]
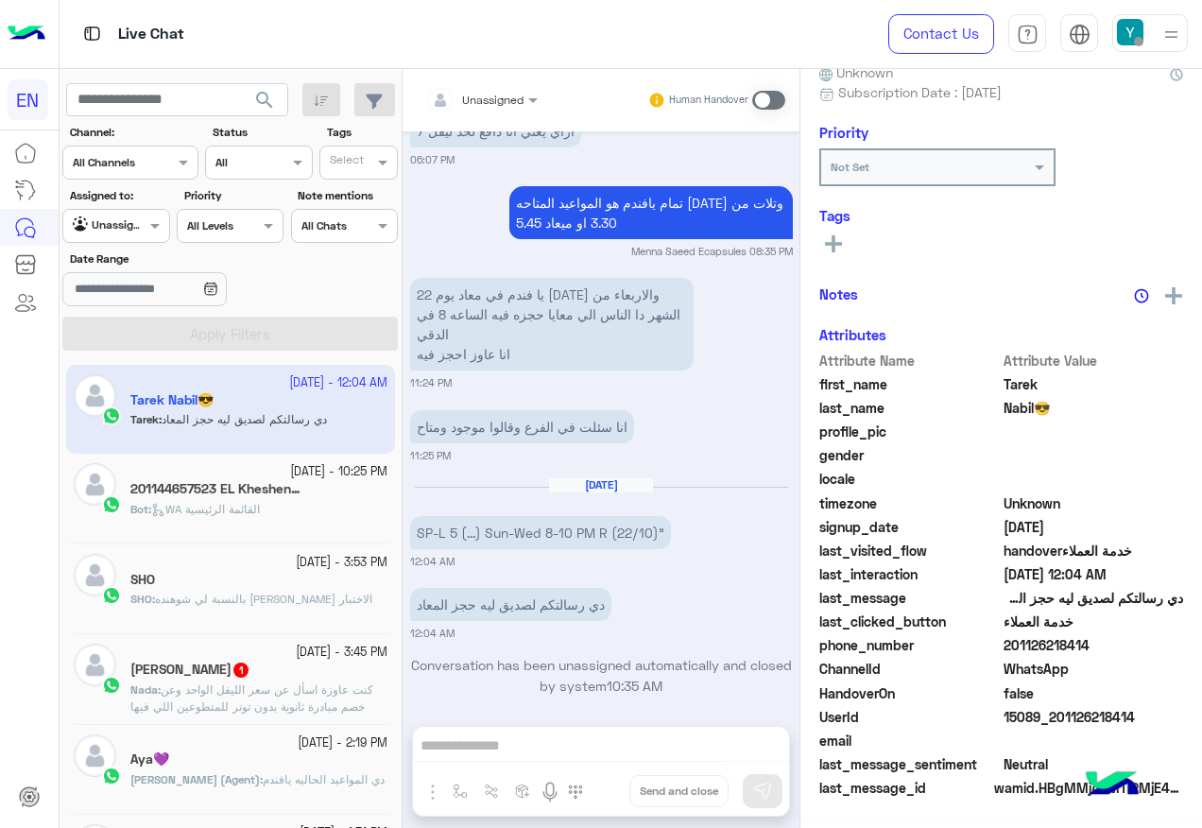
click at [211, 679] on div "Nada Ahmed 1" at bounding box center [258, 671] width 257 height 20
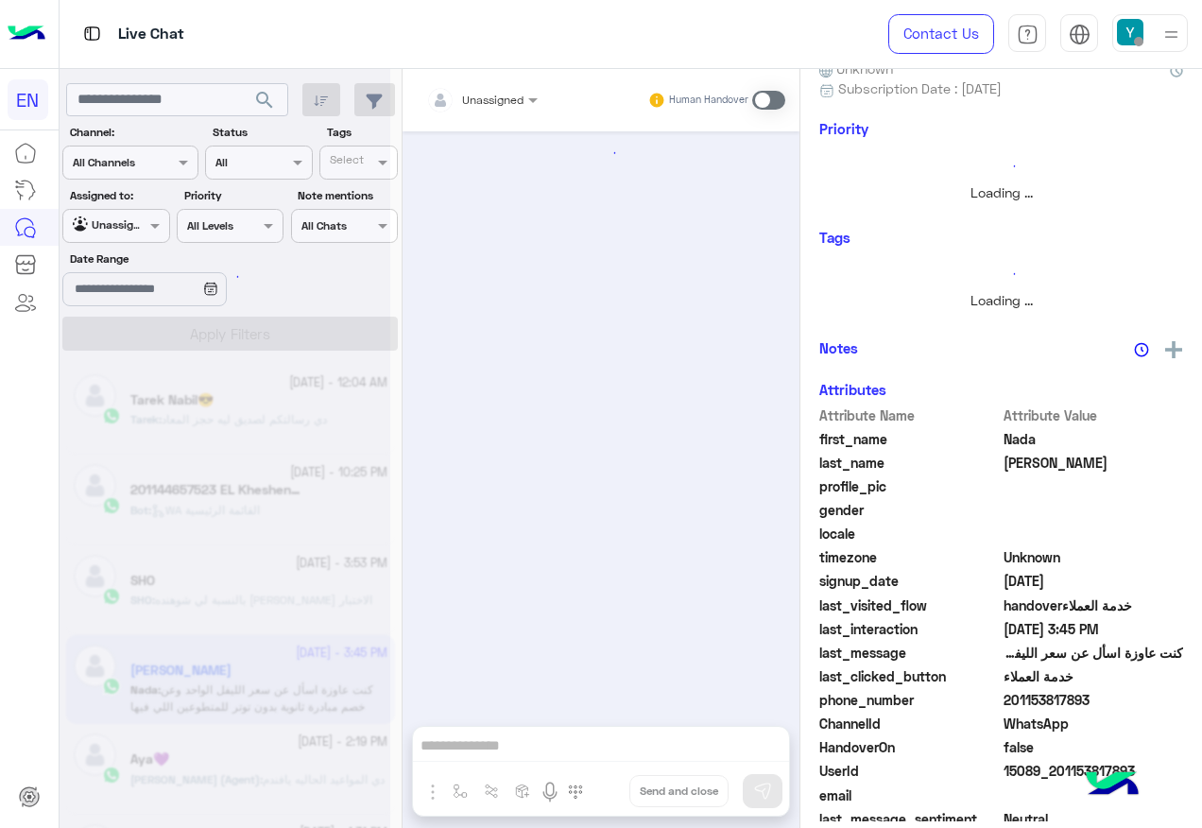
scroll to position [186, 0]
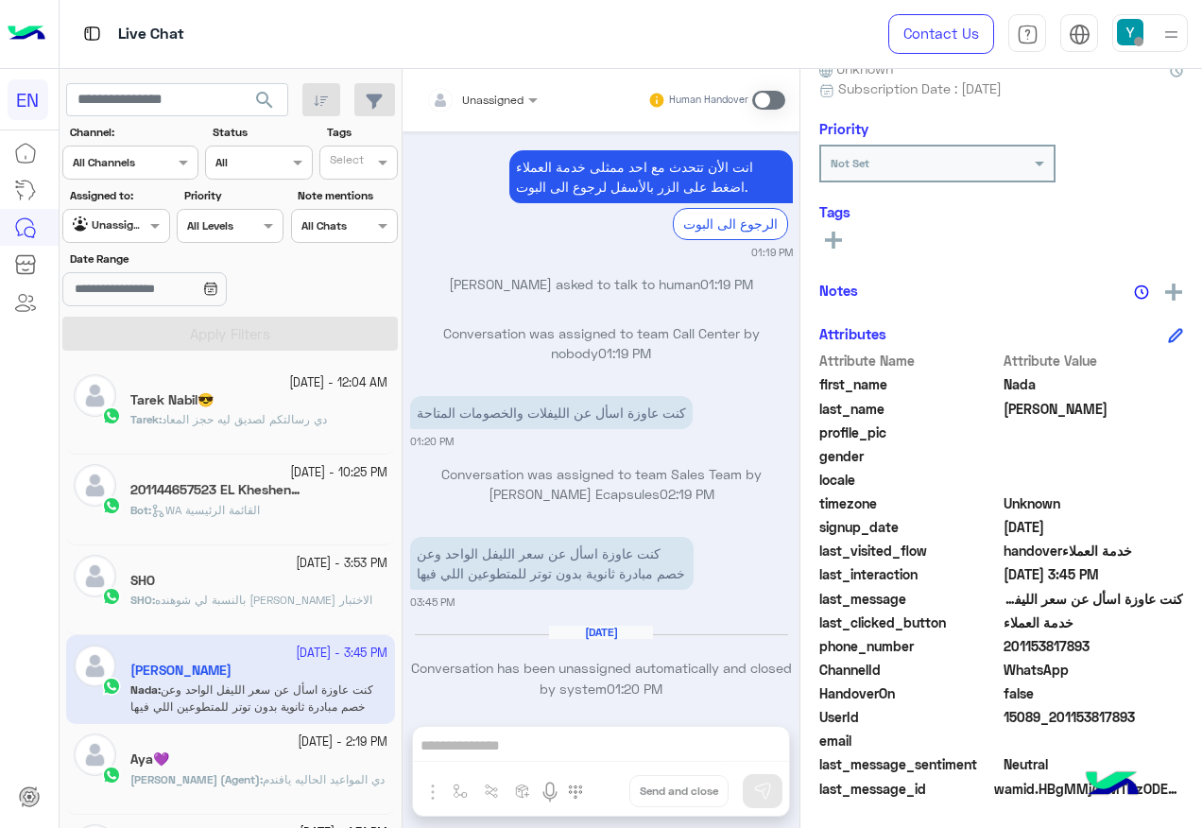
click at [501, 105] on span "Unassigned" at bounding box center [492, 100] width 61 height 14
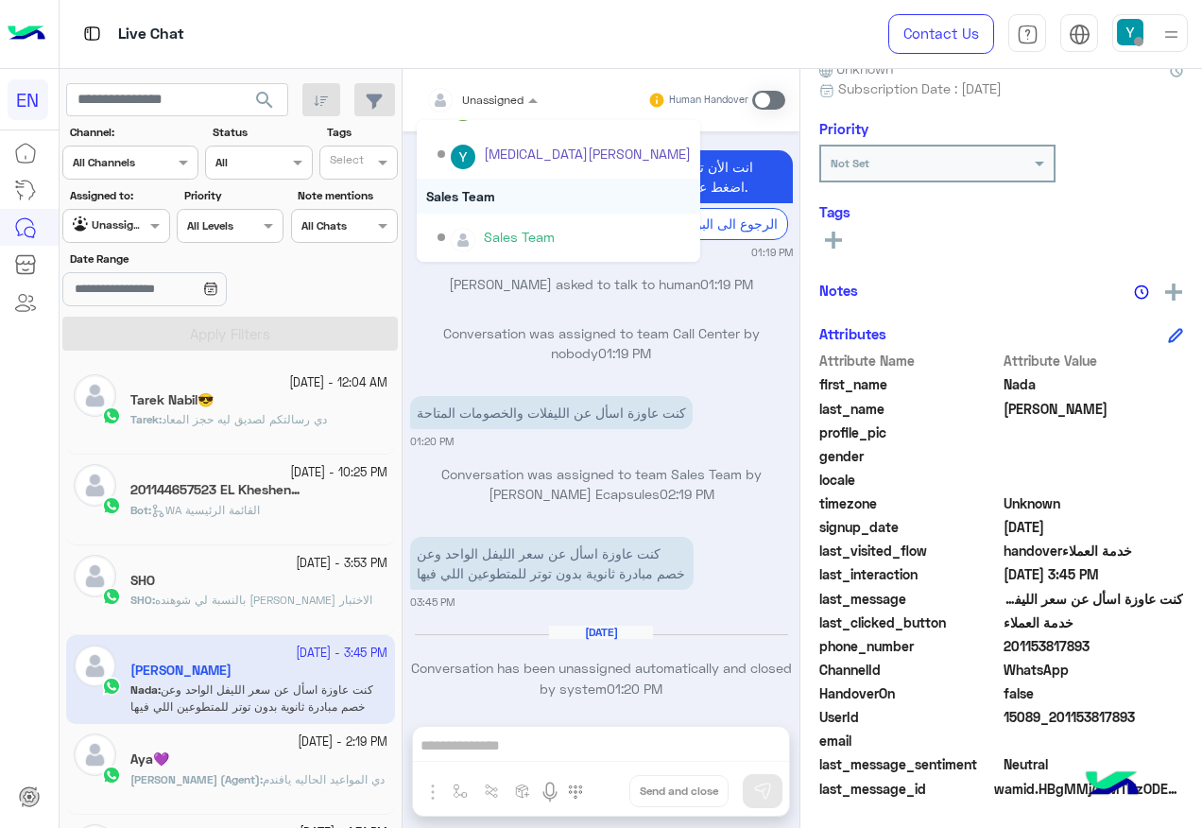
click at [546, 197] on div "Sales Team" at bounding box center [558, 196] width 283 height 35
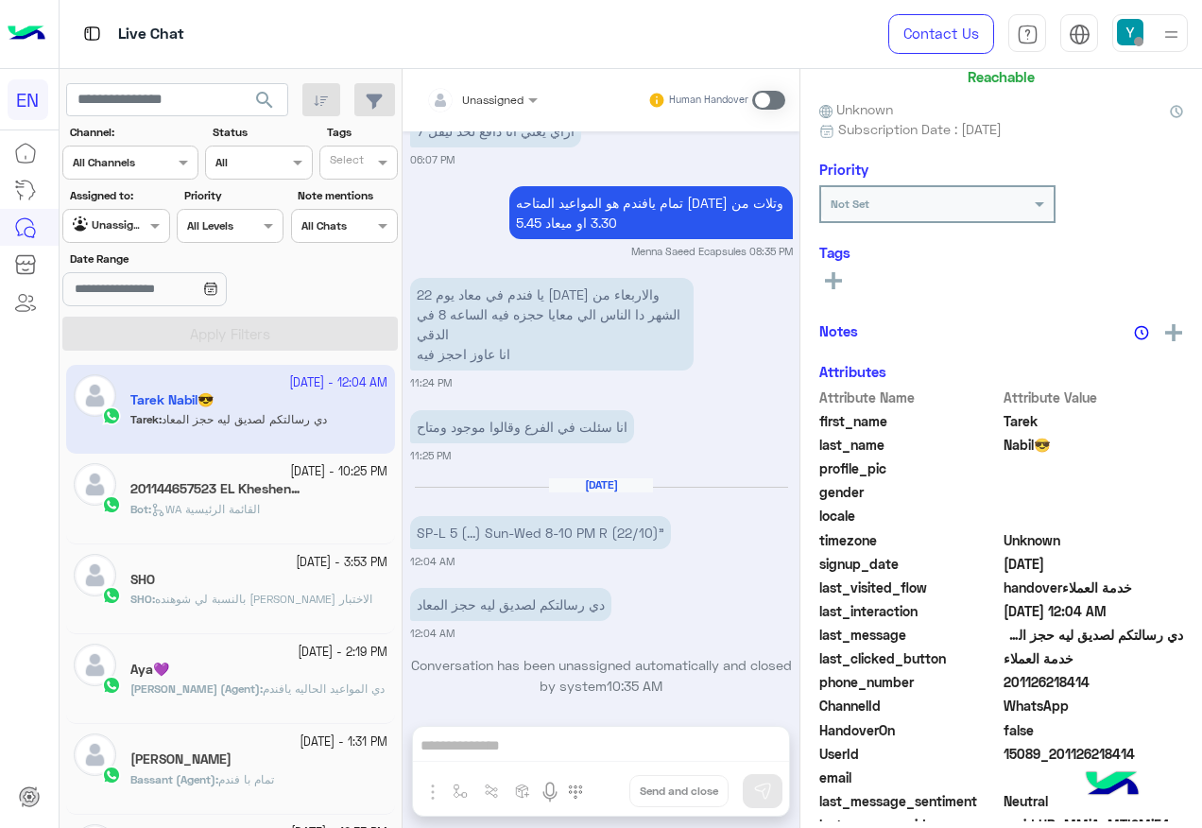
scroll to position [186, 0]
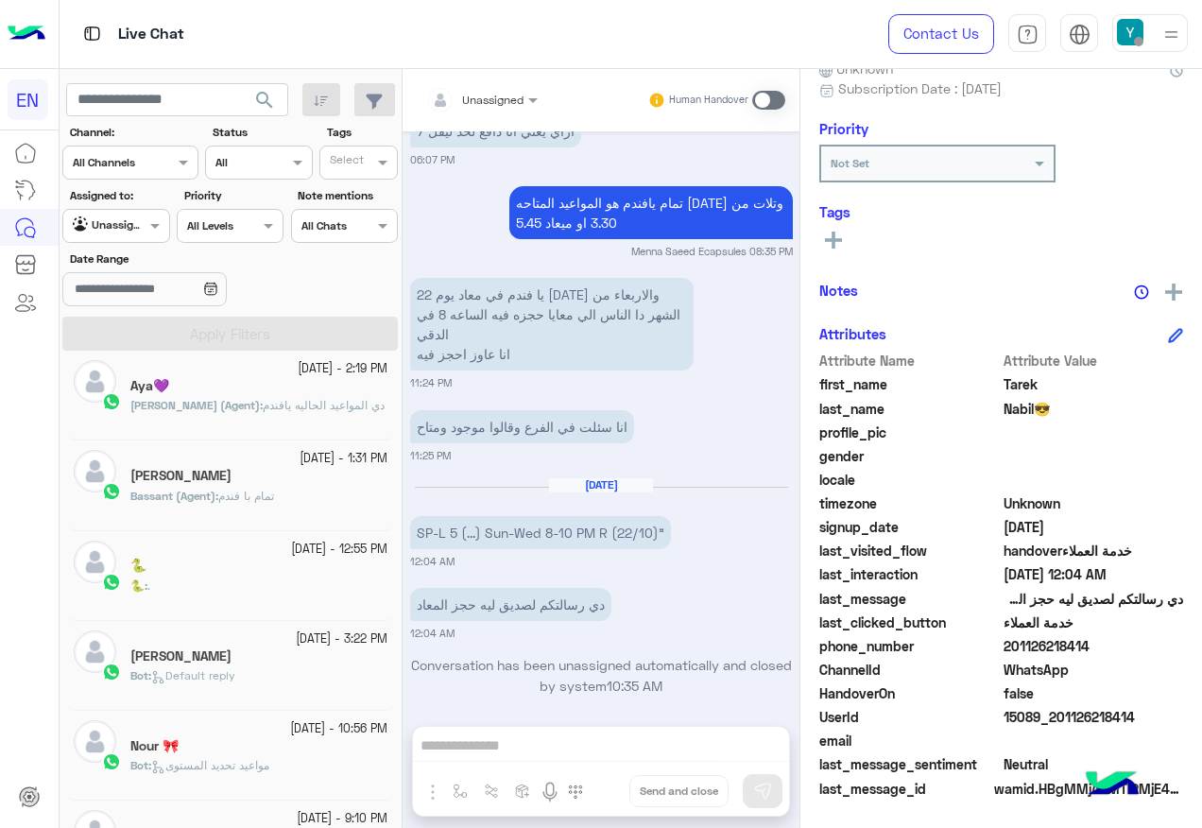
click at [127, 224] on div at bounding box center [115, 223] width 105 height 18
click at [163, 270] on div "All" at bounding box center [117, 263] width 110 height 35
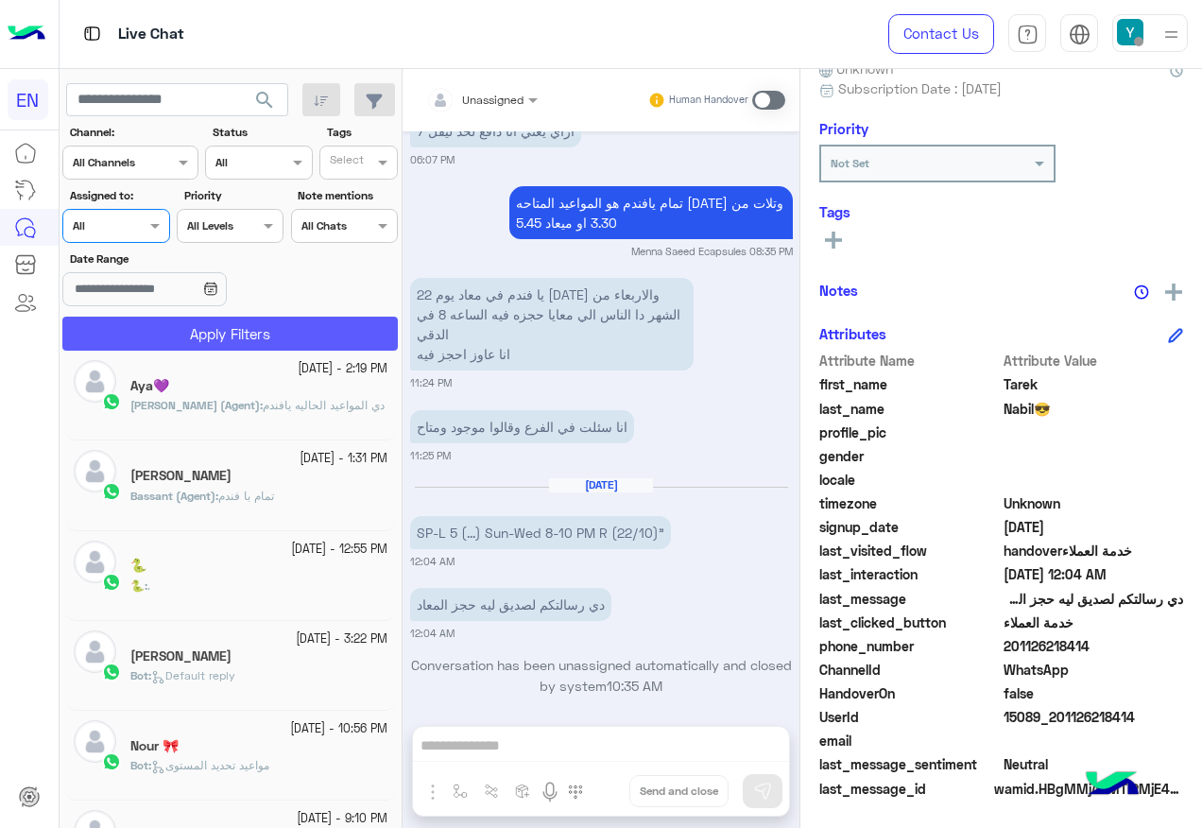
click at [173, 319] on button "Apply Filters" at bounding box center [229, 334] width 335 height 34
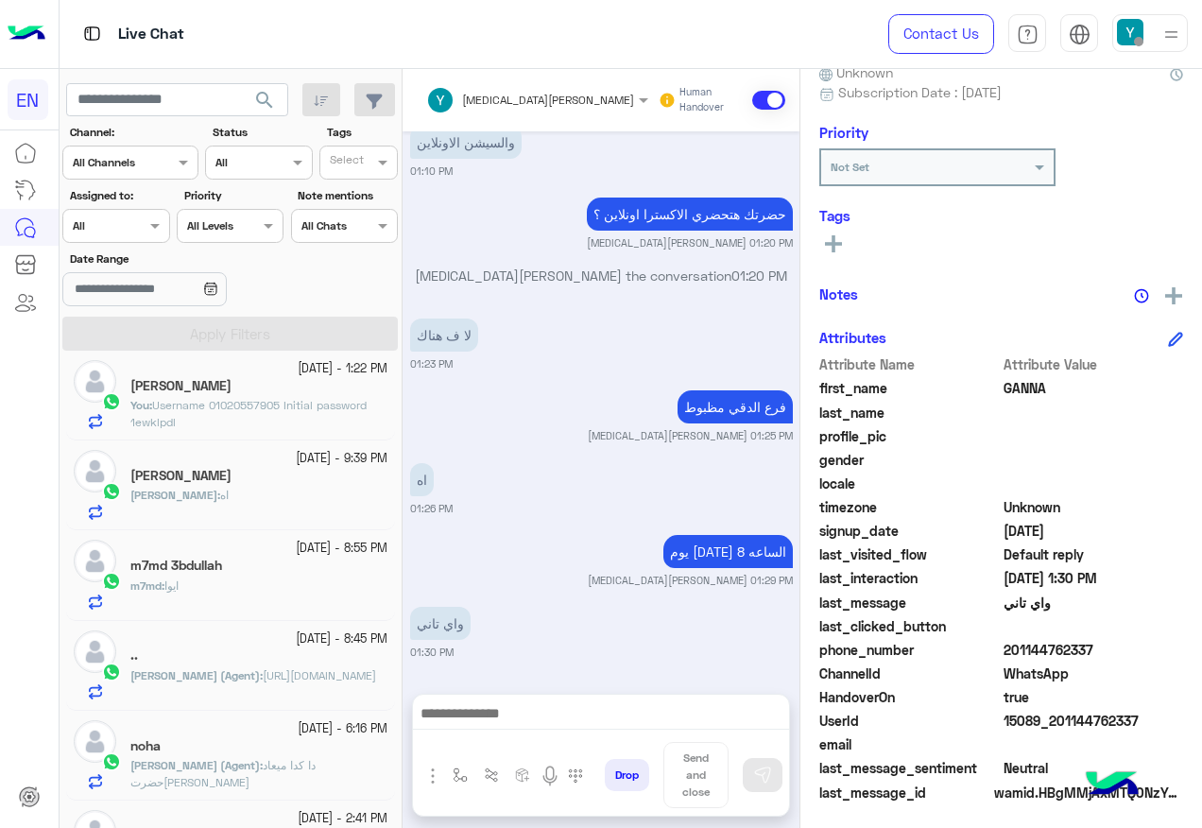
scroll to position [190, 0]
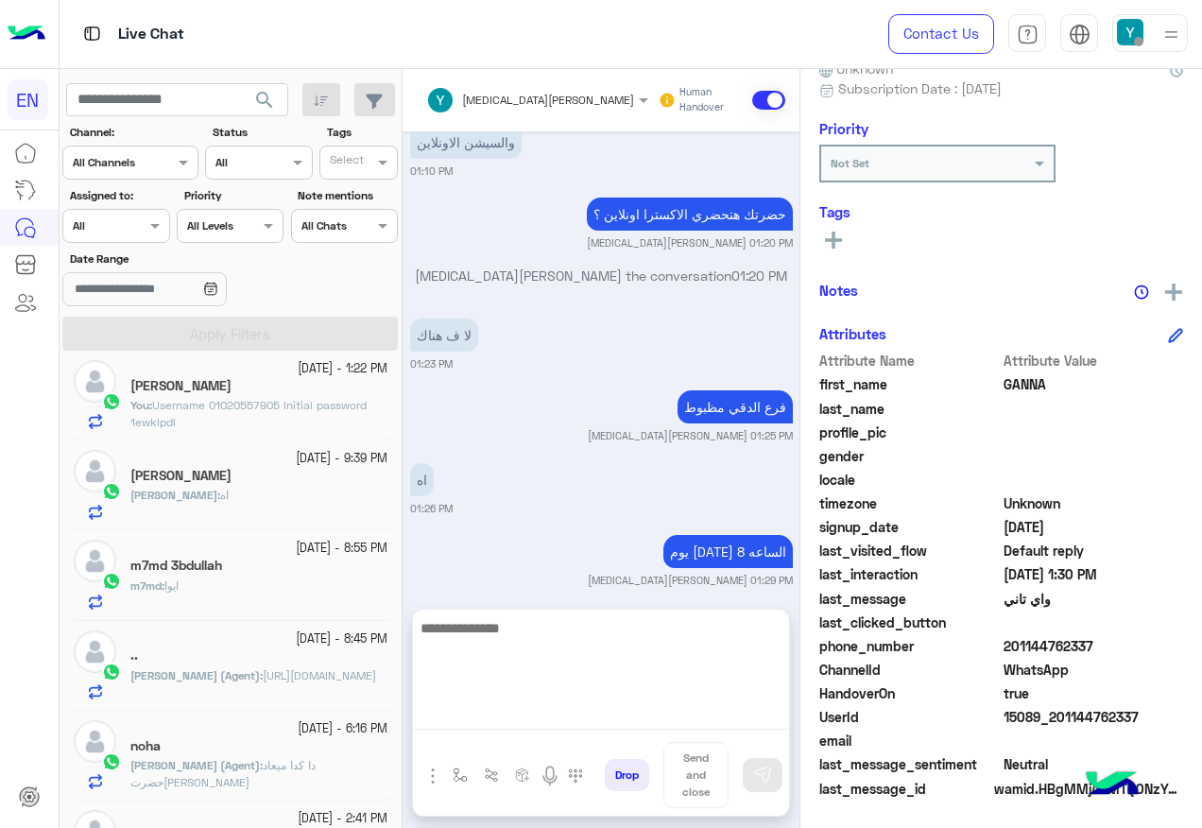
click at [557, 710] on textarea at bounding box center [601, 672] width 376 height 113
type textarea "**********"
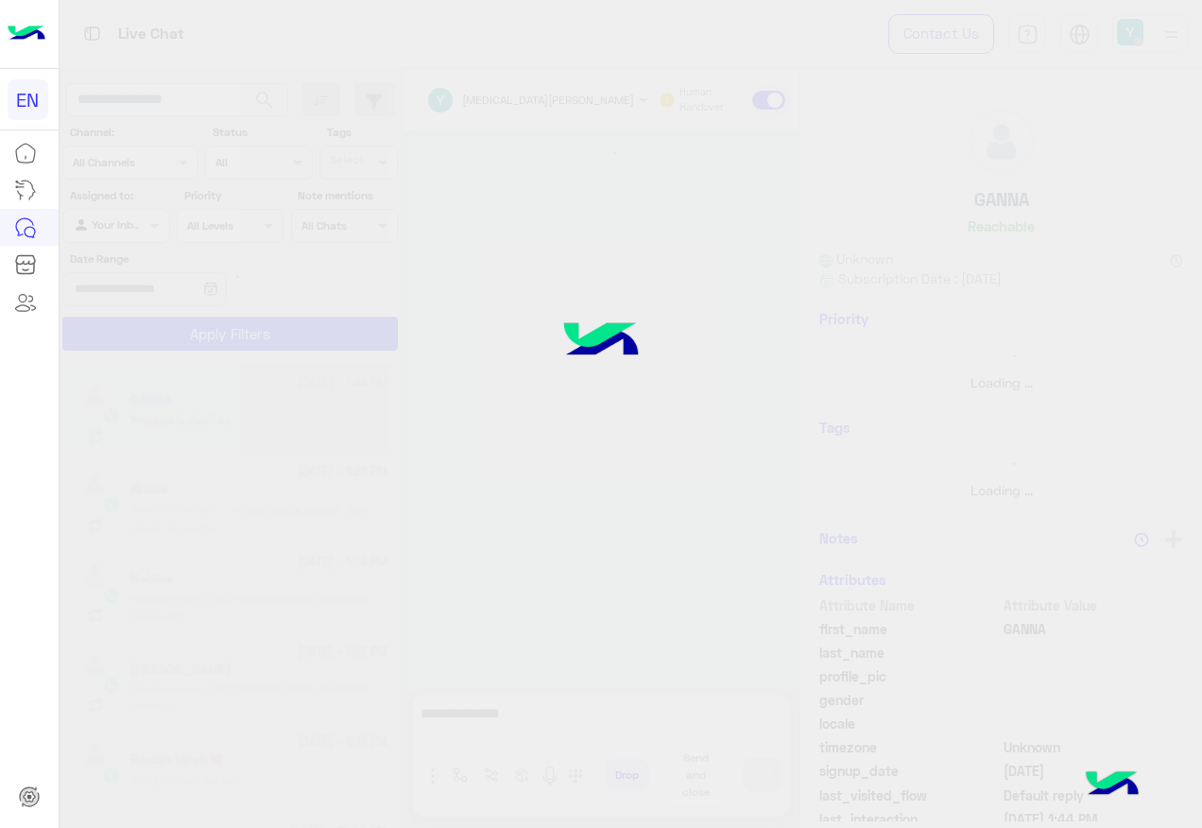
scroll to position [578, 0]
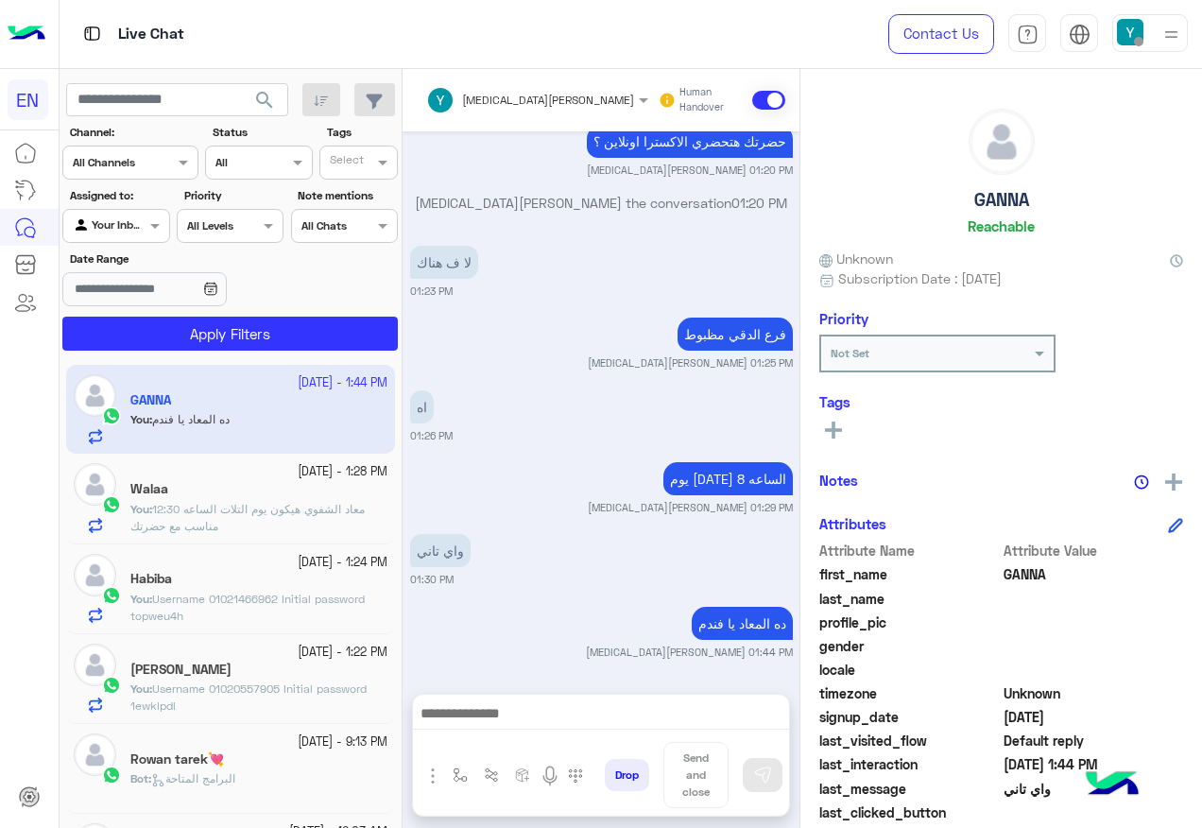
click at [168, 306] on app-date-range-input at bounding box center [172, 291] width 221 height 38
click at [180, 324] on button "Apply Filters" at bounding box center [229, 334] width 335 height 34
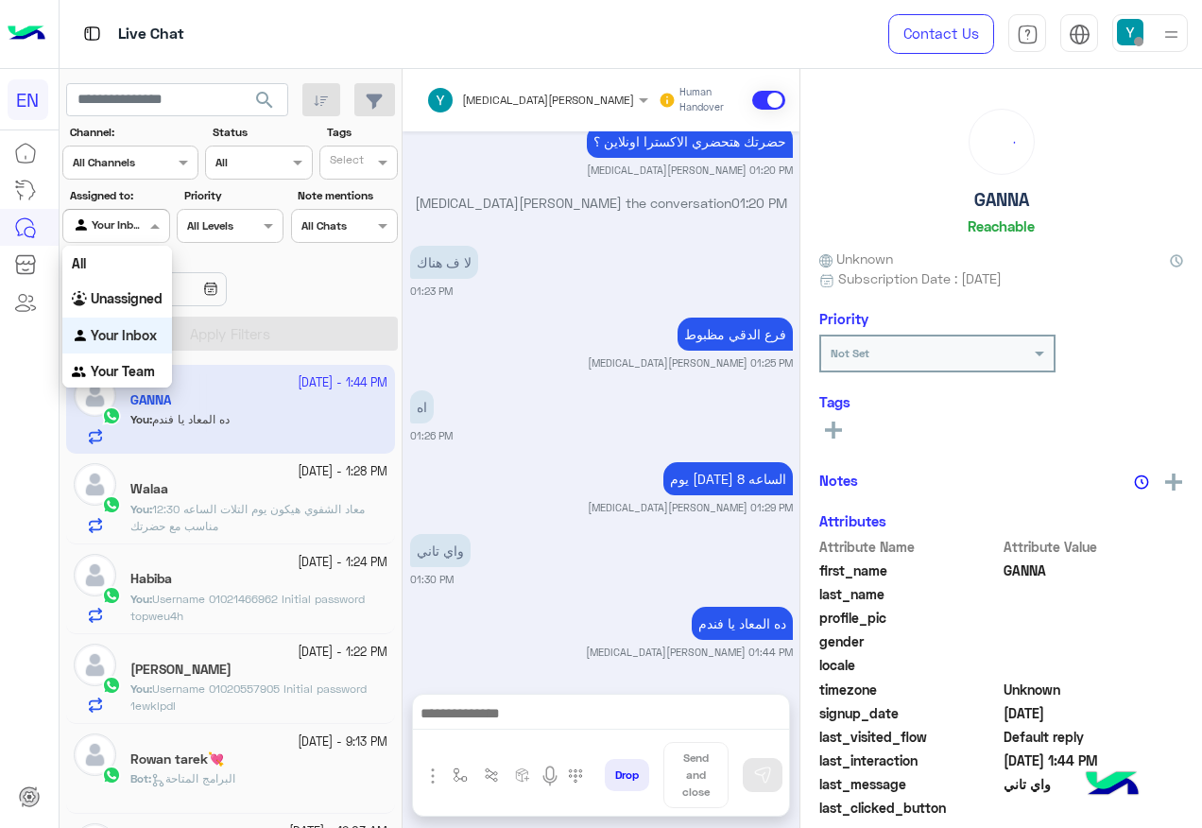
click at [108, 231] on input "text" at bounding box center [94, 223] width 43 height 17
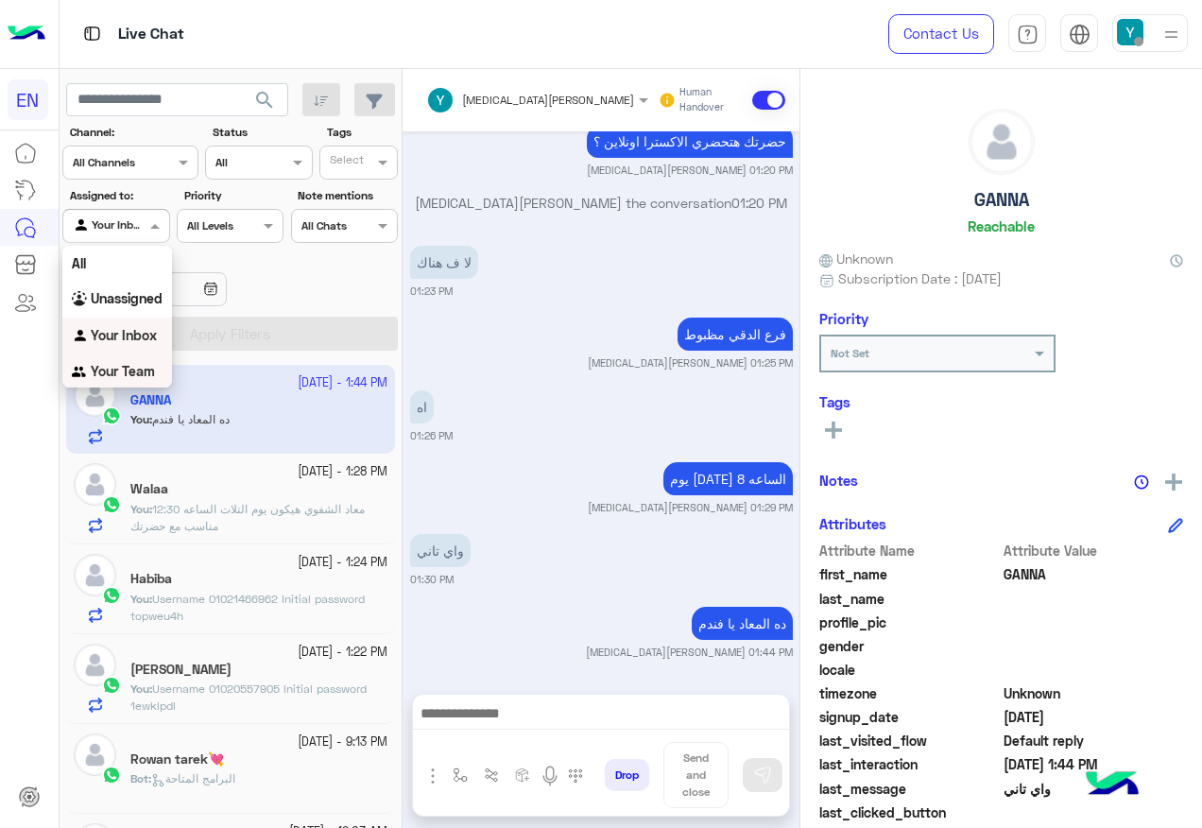
click at [126, 358] on div "Your Team" at bounding box center [117, 371] width 110 height 37
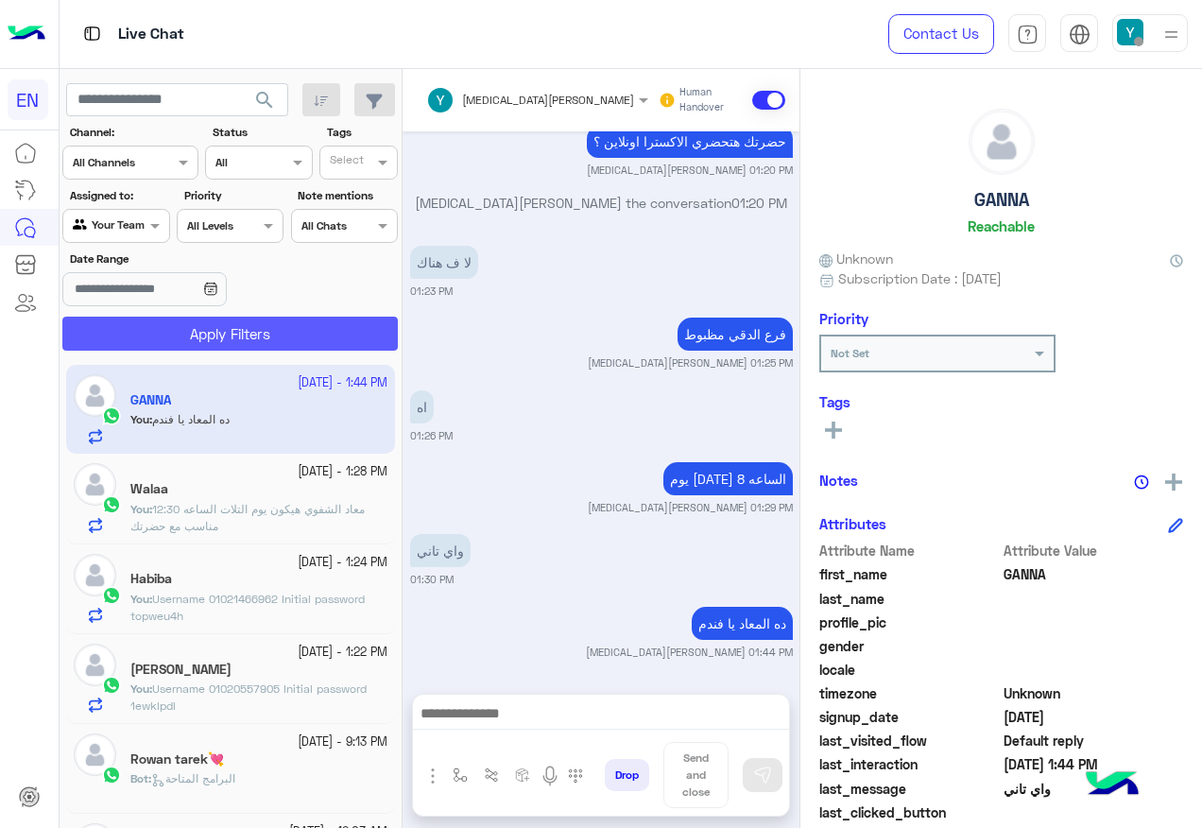
click at [143, 317] on button "Apply Filters" at bounding box center [229, 334] width 335 height 34
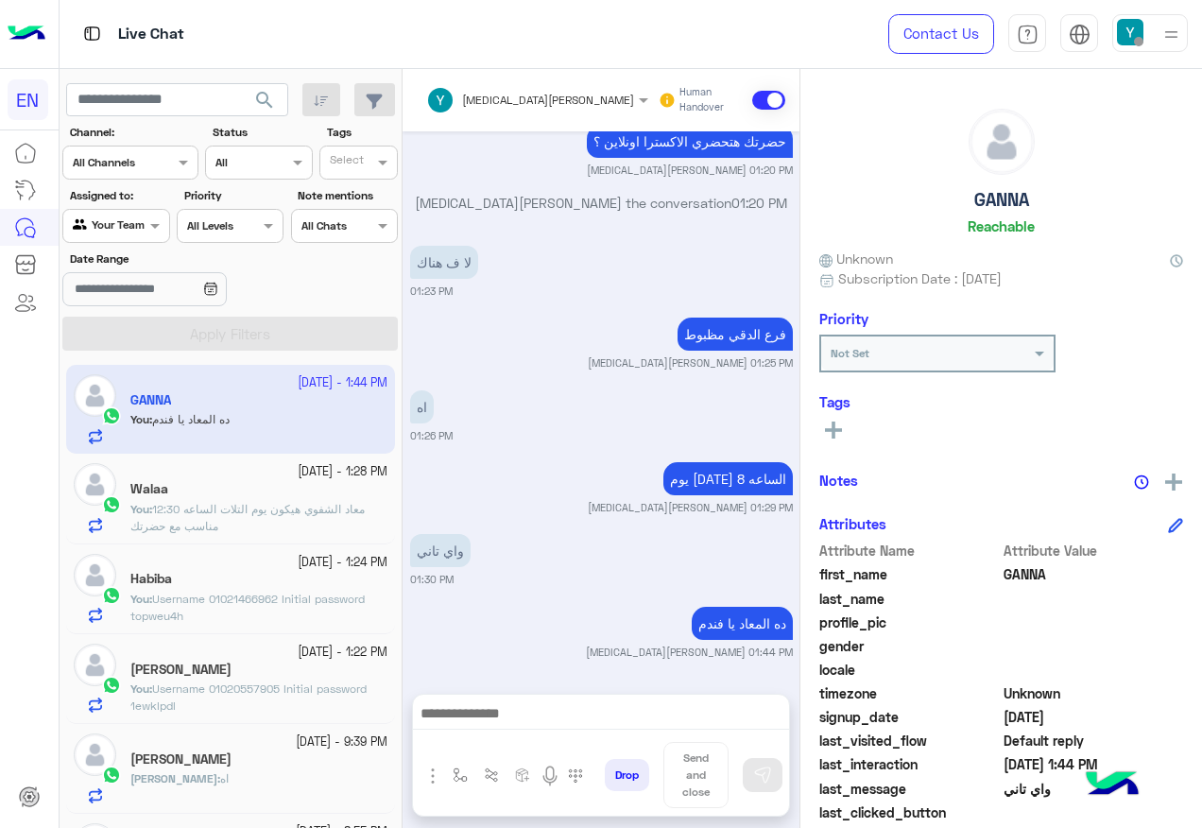
click at [103, 232] on div "Your Team" at bounding box center [109, 225] width 72 height 19
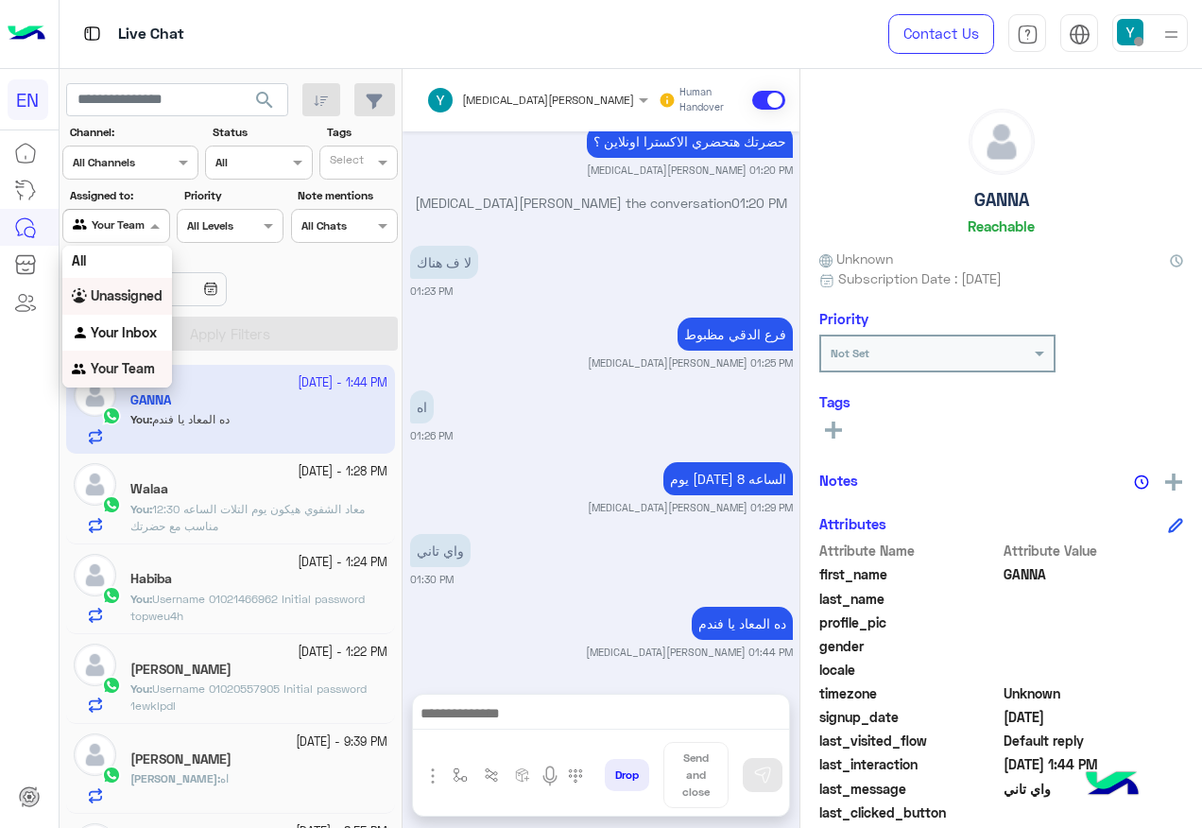
click at [125, 292] on b "Unassigned" at bounding box center [127, 295] width 72 height 16
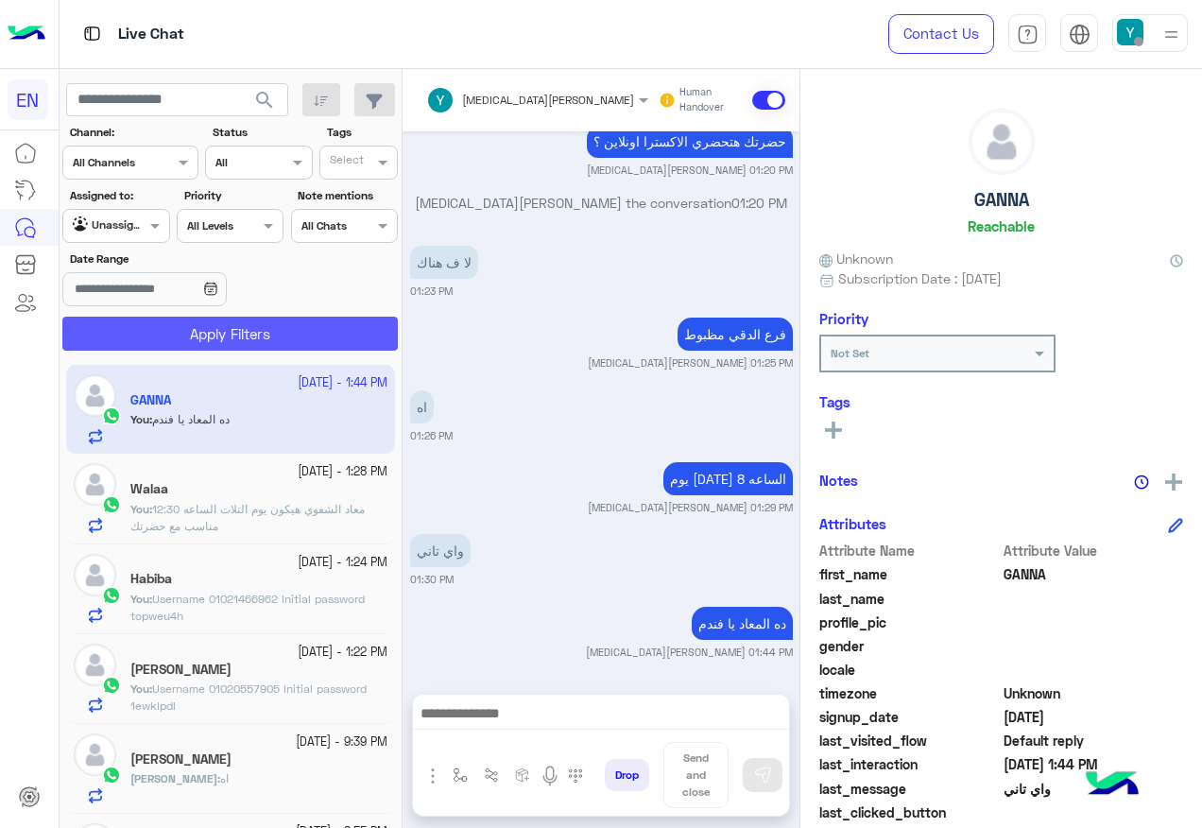
click at [188, 326] on button "Apply Filters" at bounding box center [229, 334] width 335 height 34
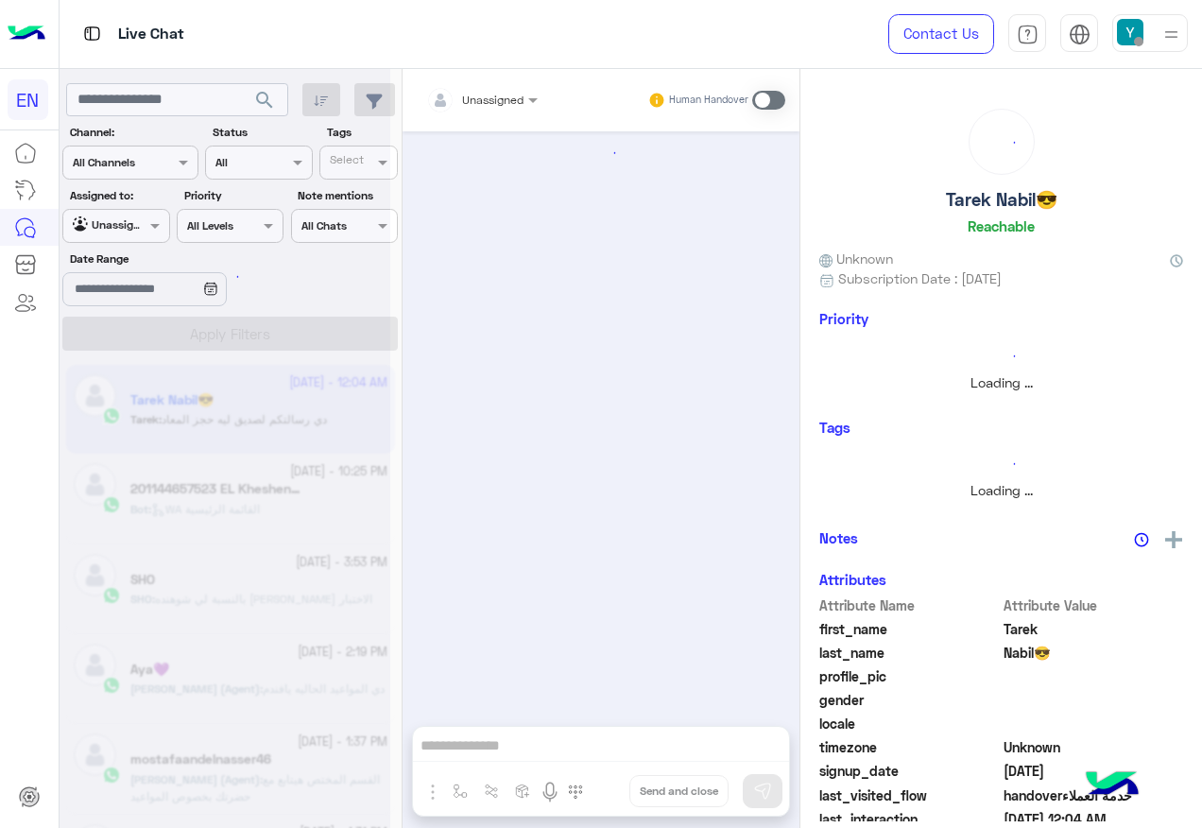
scroll to position [1282, 0]
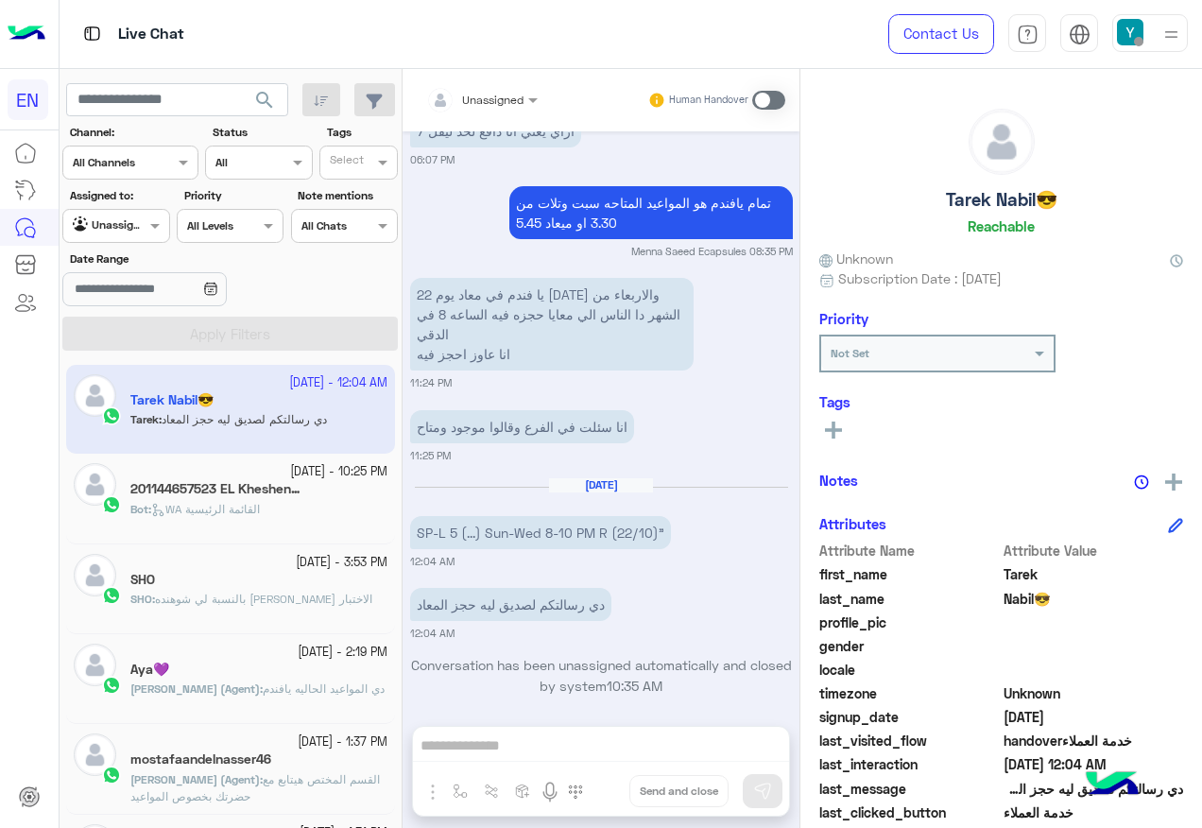
click at [229, 488] on h5 "201144657523 EL Kheshen😎 8" at bounding box center [220, 489] width 180 height 16
